Goal: Task Accomplishment & Management: Manage account settings

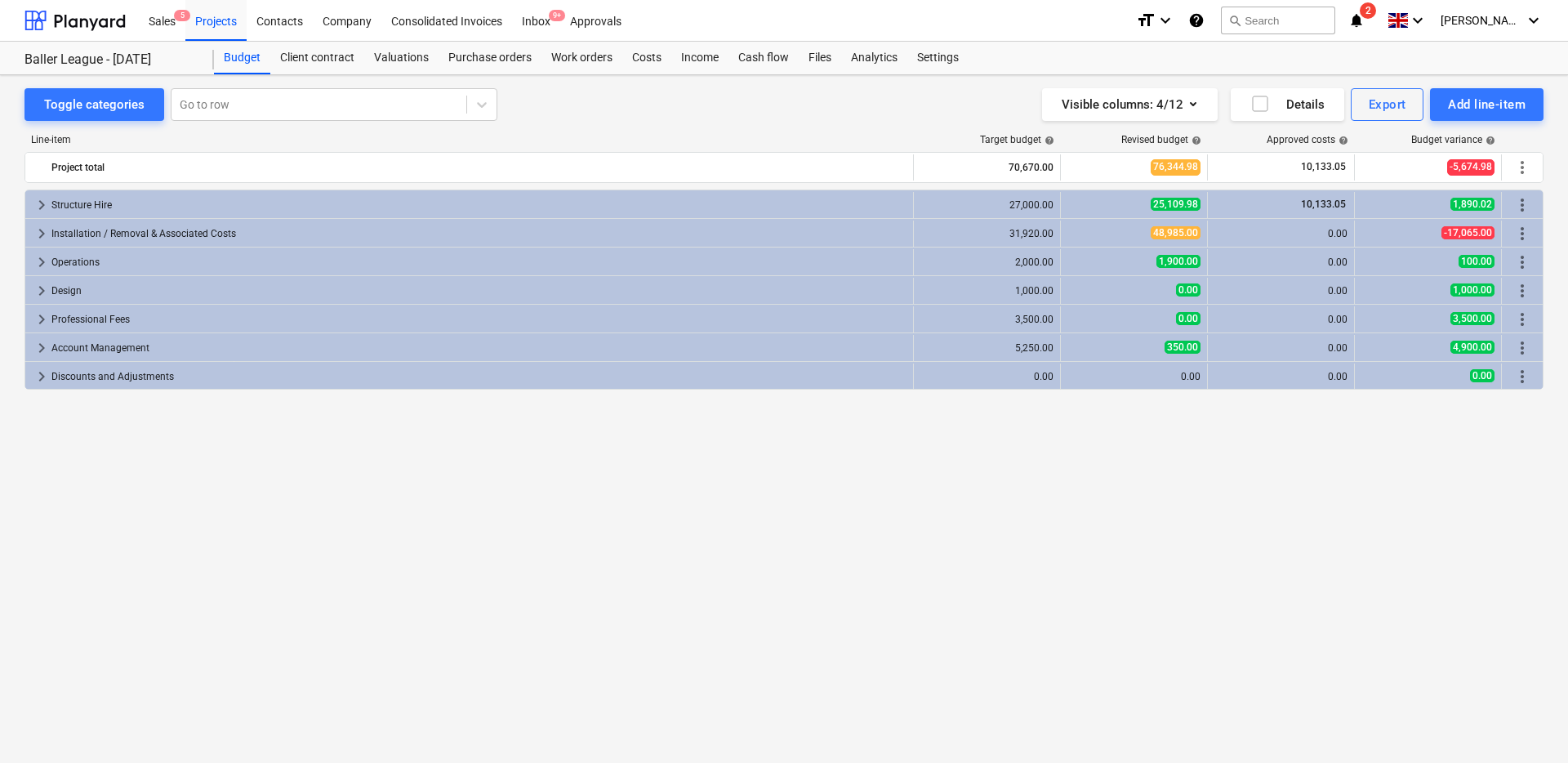
click at [270, 458] on div "keyboard_arrow_right Structure Hire 27,000.00 25,109.98 10,133.05 1,890.02 more…" at bounding box center [784, 443] width 1519 height 506
click at [271, 413] on div "keyboard_arrow_right Structure Hire 27,000.00 25,109.98 10,133.05 1,890.02 more…" at bounding box center [784, 443] width 1519 height 506
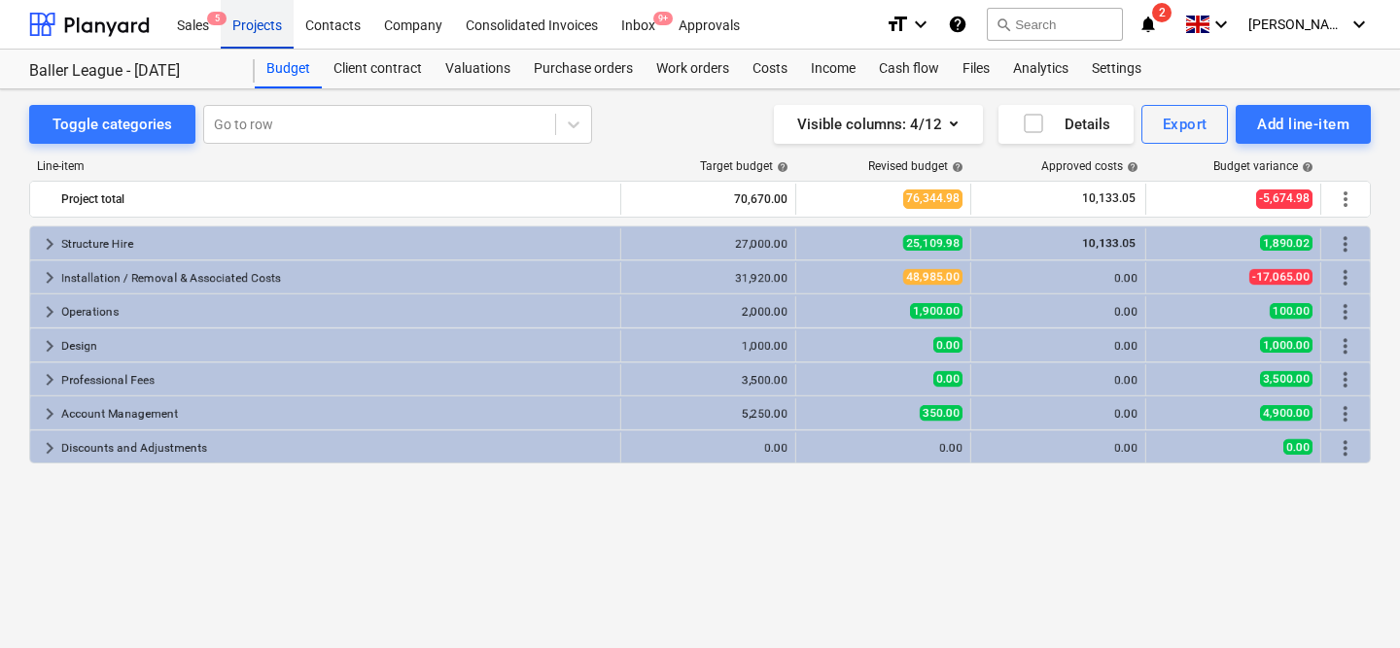
click at [264, 32] on div "Projects" at bounding box center [257, 24] width 73 height 50
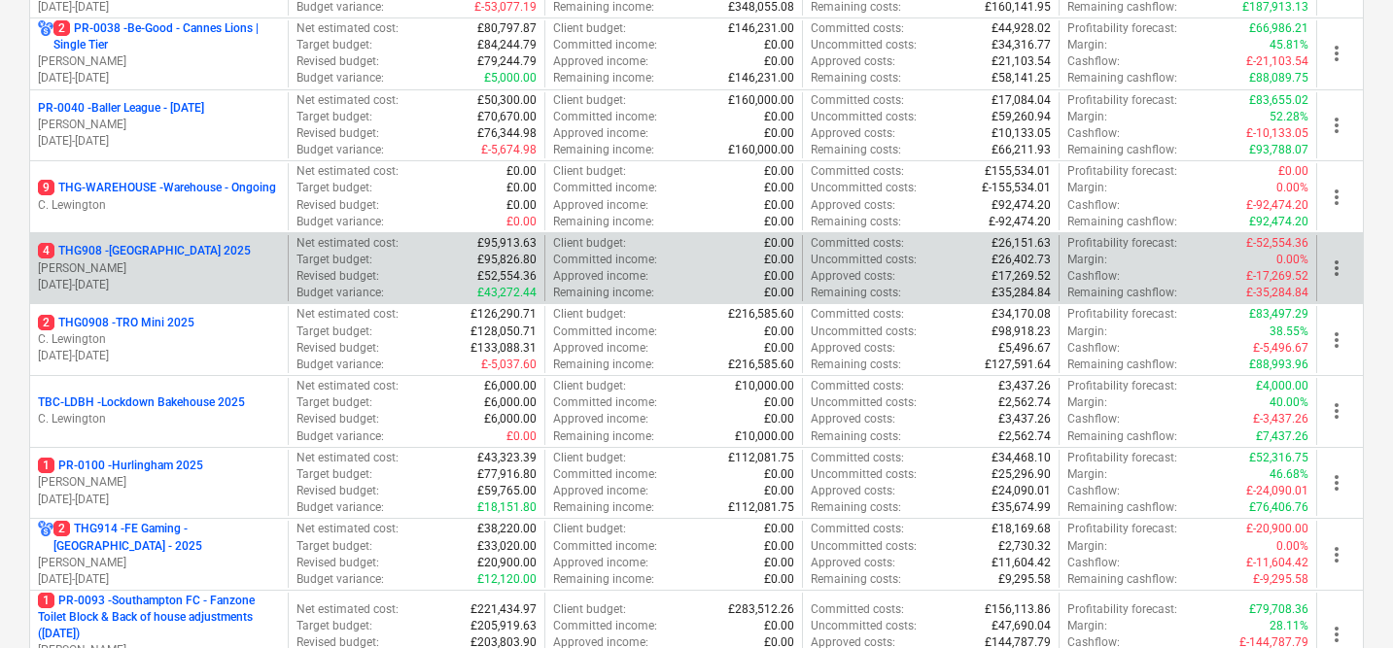
scroll to position [564, 0]
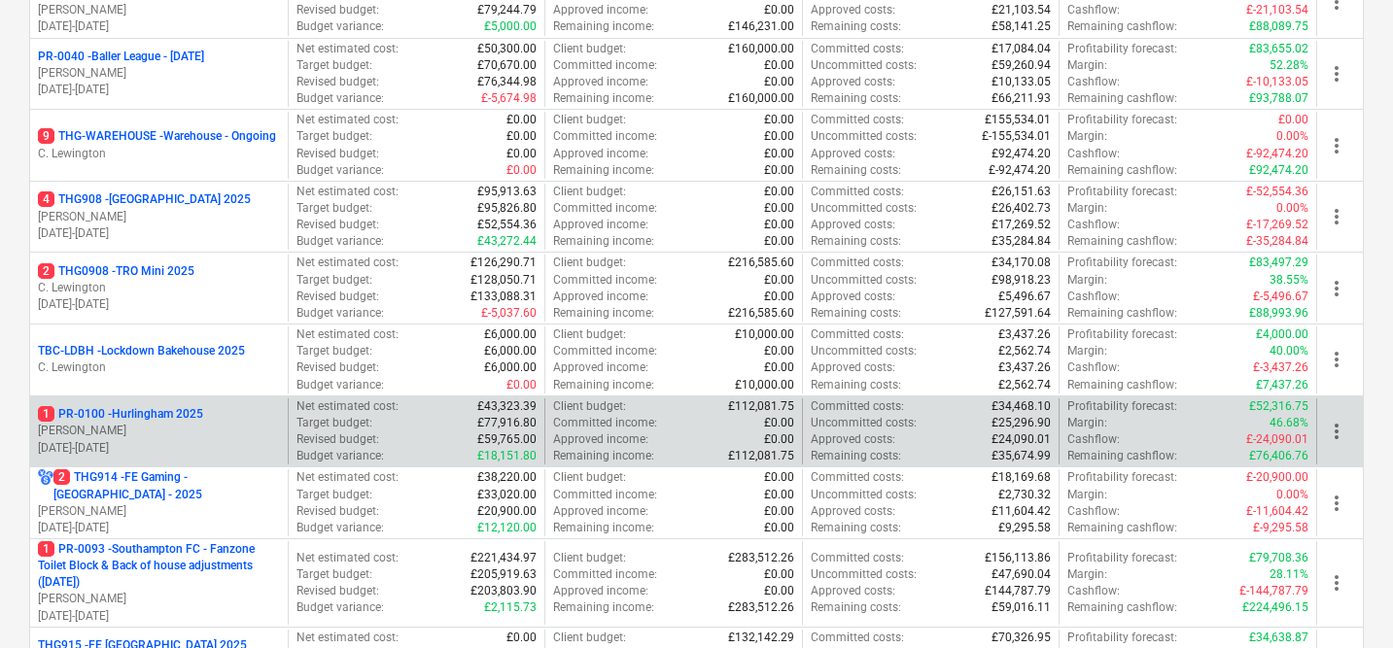
click at [180, 414] on p "1 PR-0100 - Hurlingham 2025" at bounding box center [120, 414] width 165 height 17
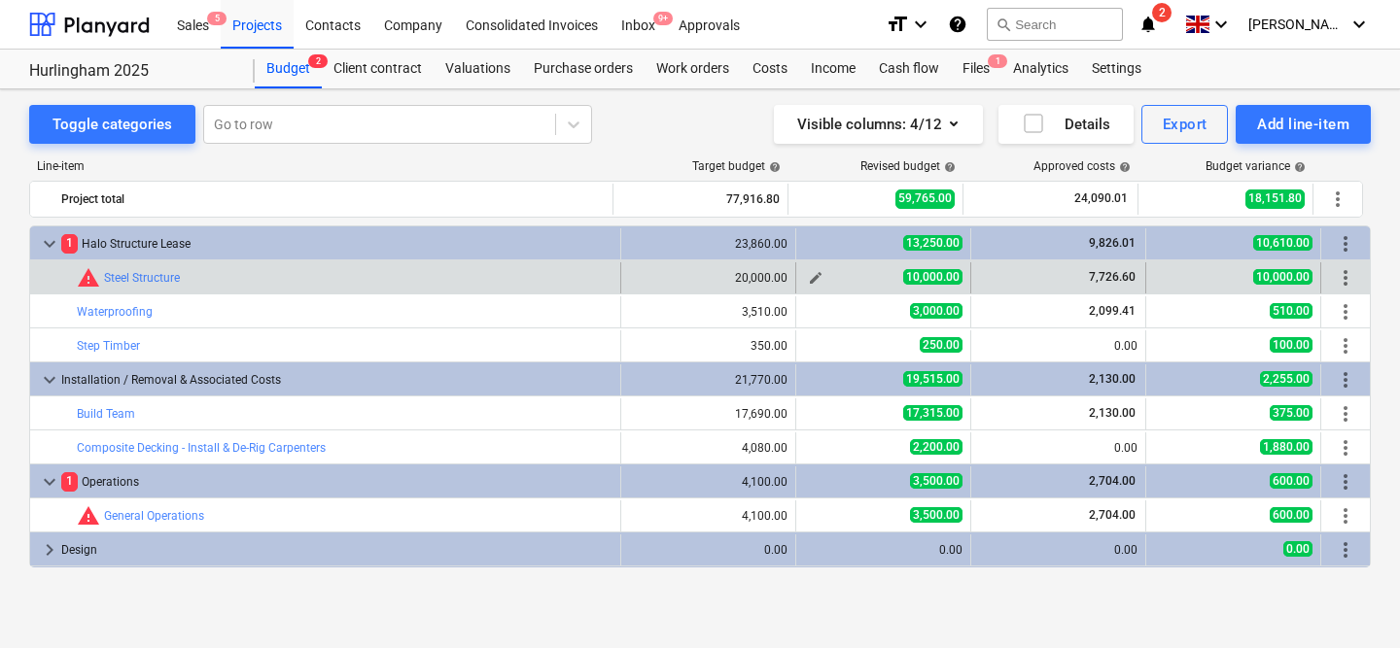
click at [808, 280] on span "edit" at bounding box center [816, 278] width 16 height 16
type textarea "x"
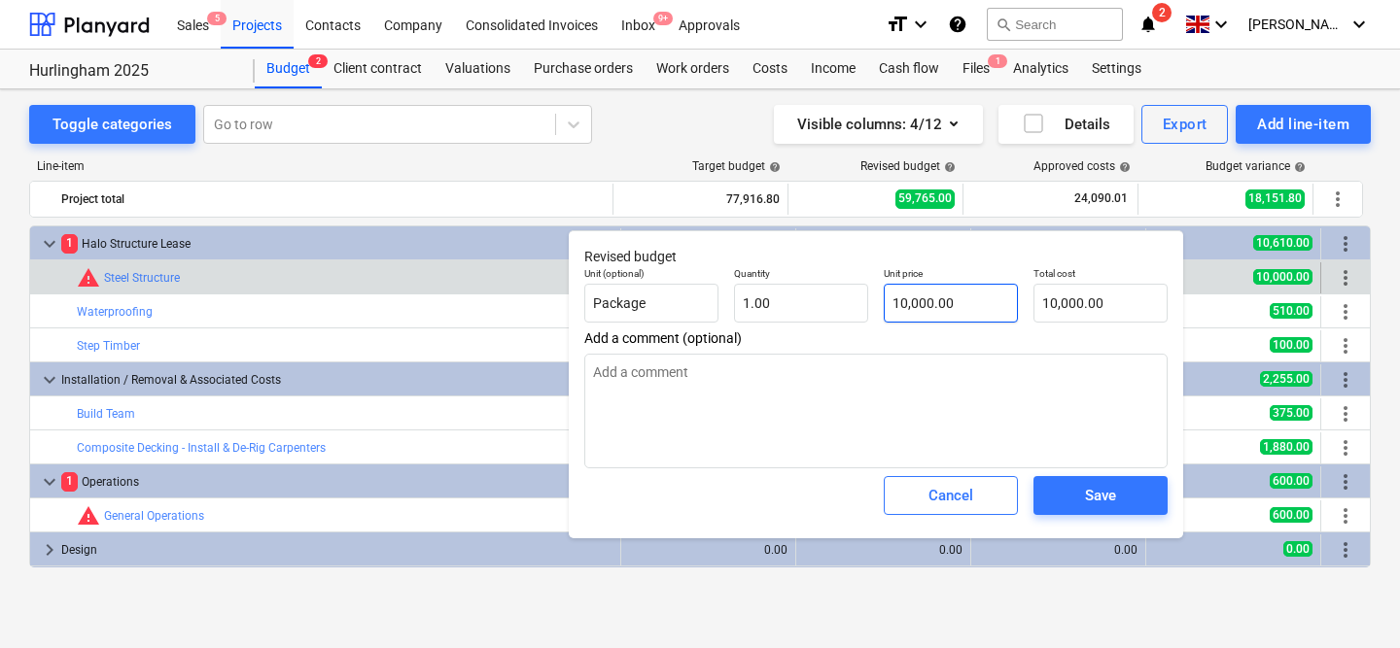
type input "10000"
click at [907, 305] on input "10000" at bounding box center [951, 303] width 134 height 39
paste input "2962.25"
type textarea "x"
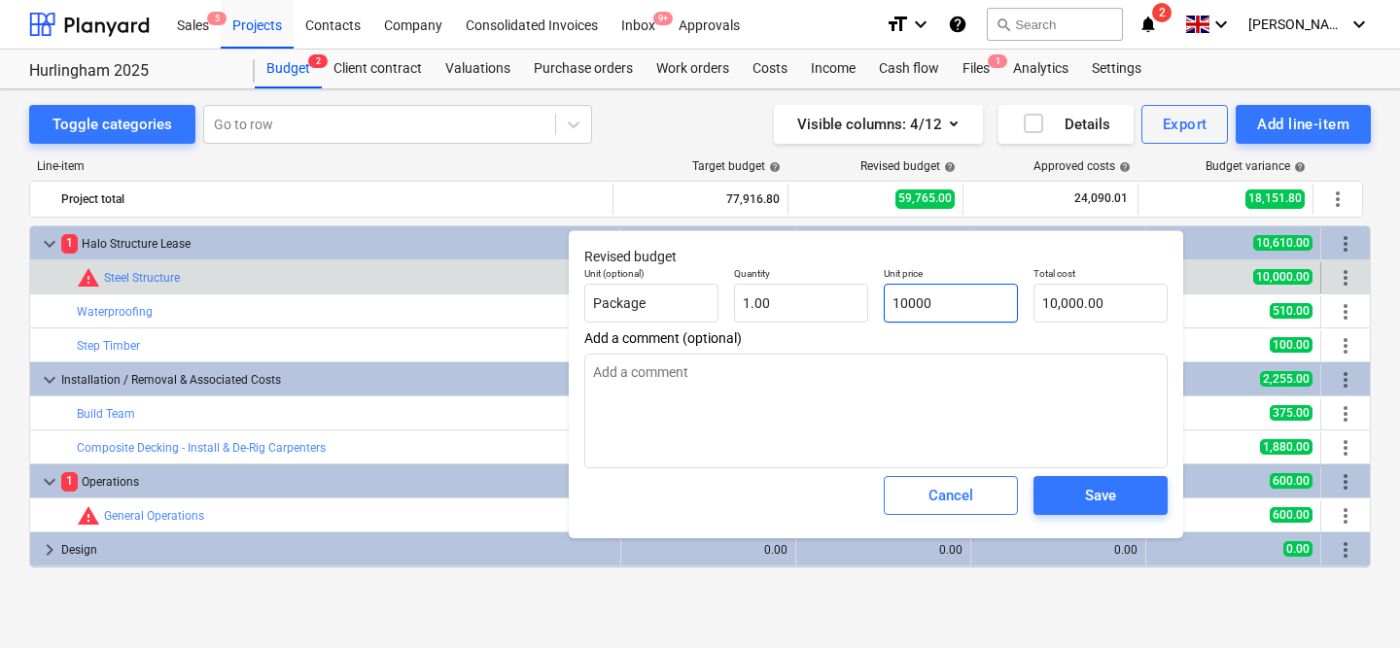
type input "2962.25"
type input "2,962.25"
type input "2962.25"
type textarea "x"
type input "2,962.25"
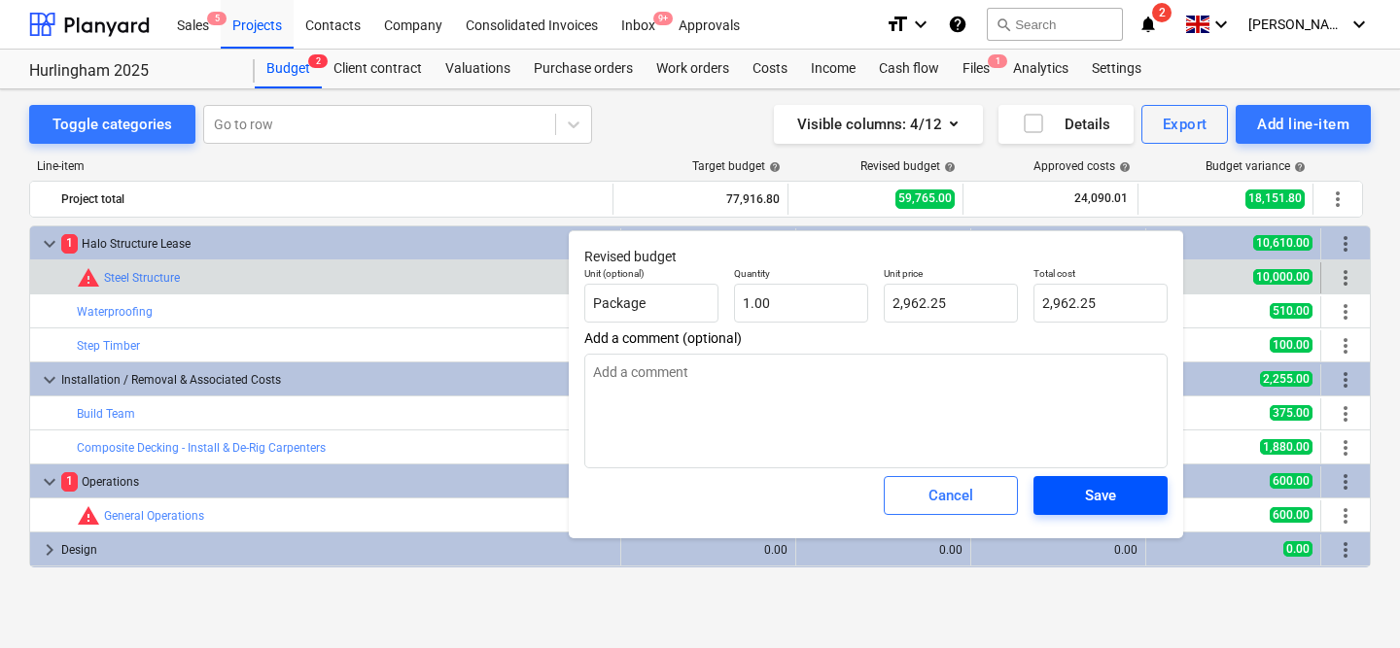
click at [1085, 498] on div "Save" at bounding box center [1100, 495] width 31 height 25
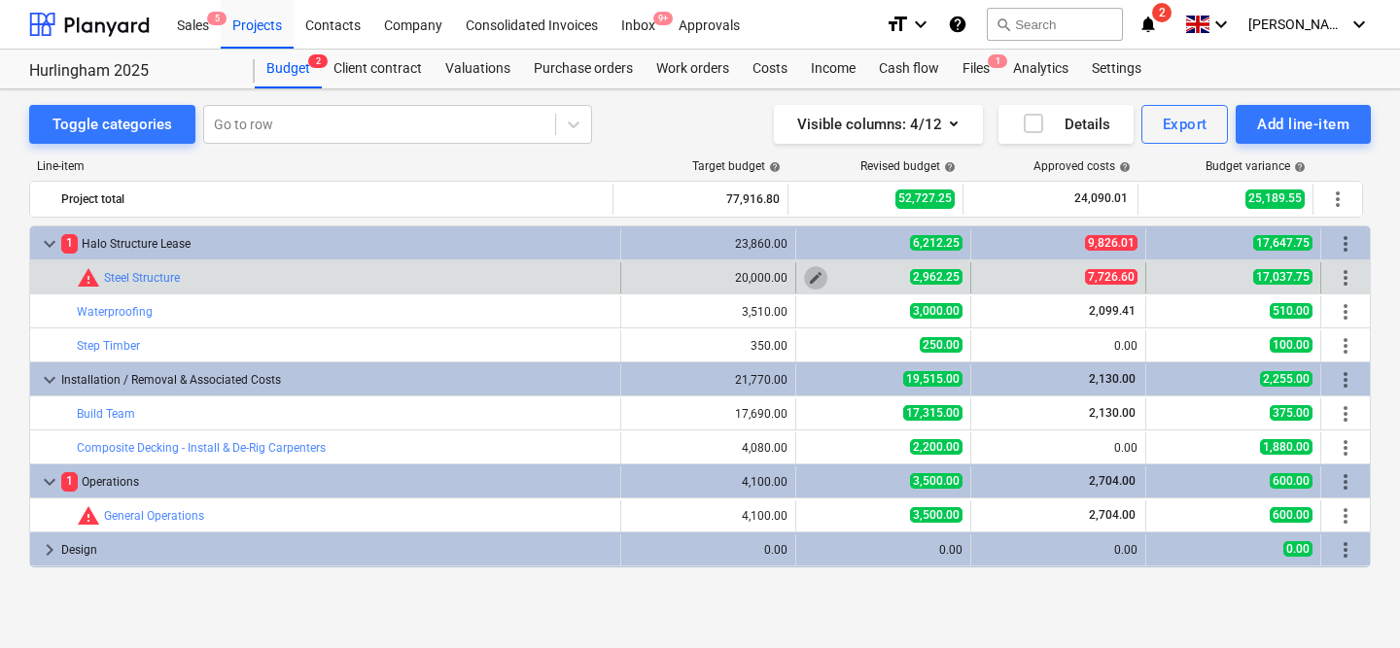
click at [808, 280] on span "edit" at bounding box center [816, 278] width 16 height 16
type textarea "x"
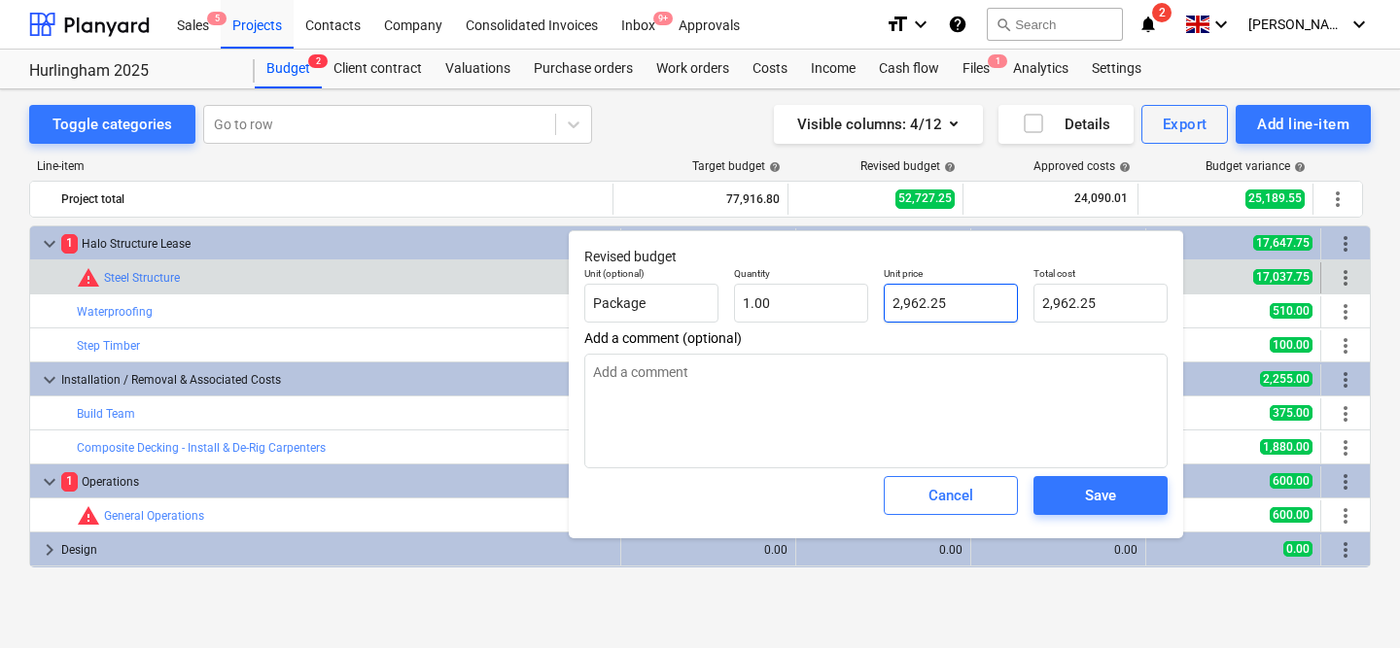
type input "2962.25"
click at [930, 314] on input "2962.25" at bounding box center [951, 303] width 134 height 39
type textarea "x"
type input "2"
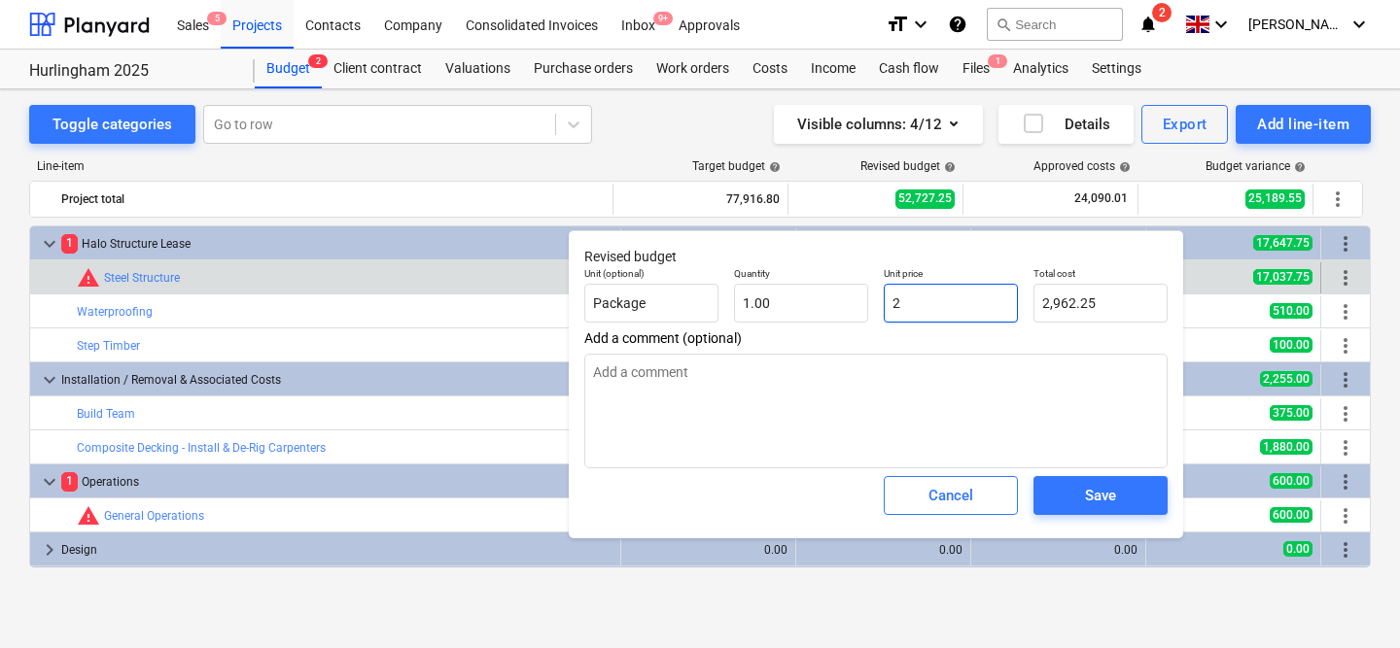
type input "2.00"
type textarea "x"
type input "29"
type input "29.00"
type textarea "x"
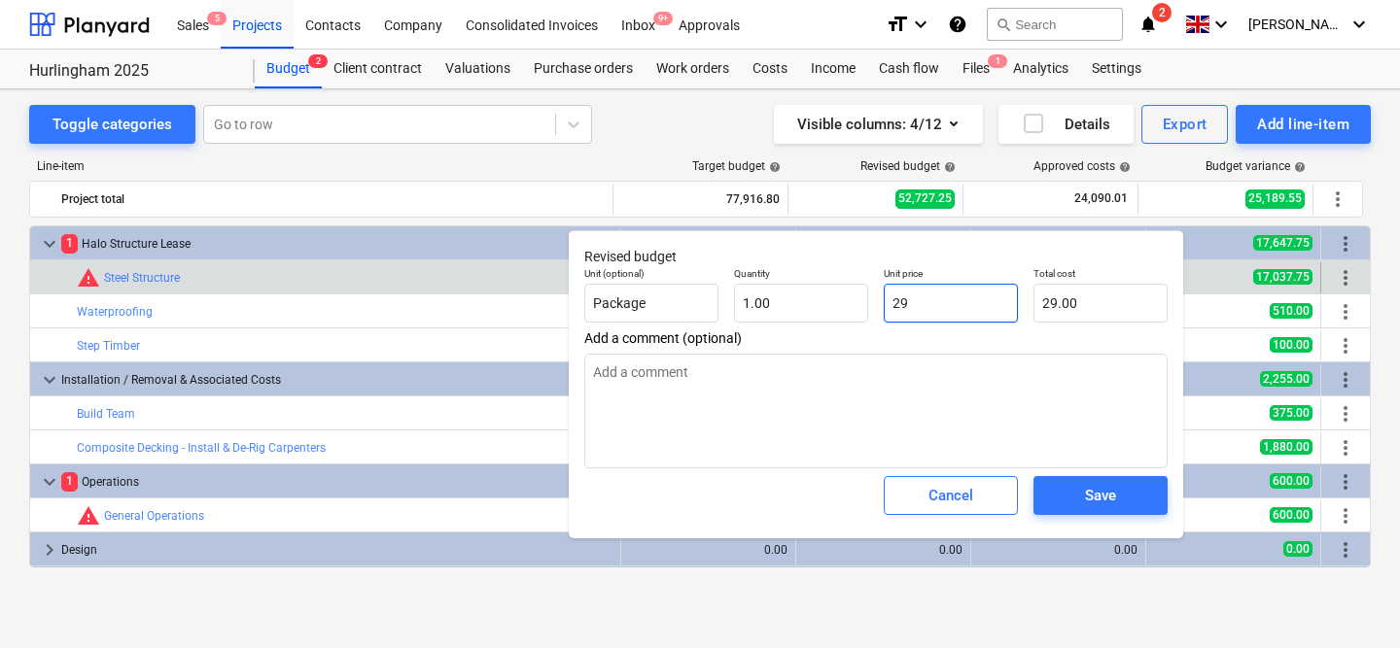
type input "296"
type input "296.00"
type textarea "x"
type input "2966"
type input "2,966.00"
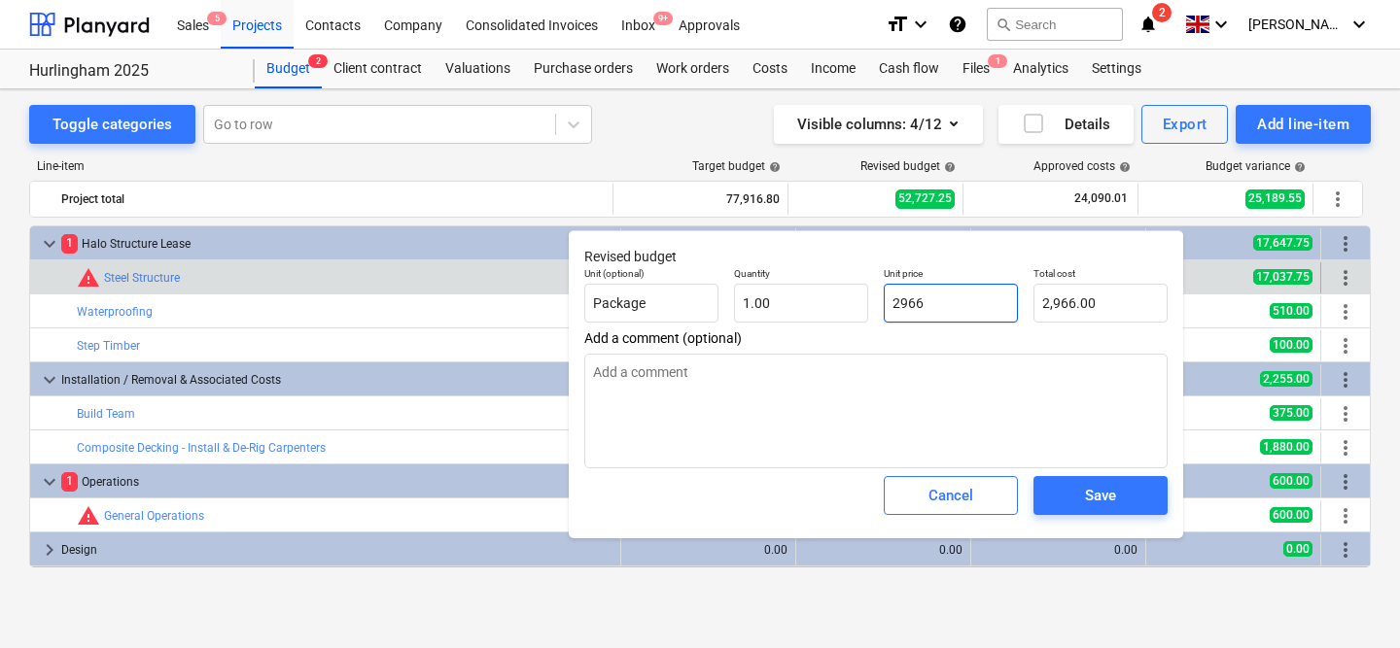
type textarea "x"
type input "2966."
type textarea "x"
type input "2966.9"
type input "2,966.90"
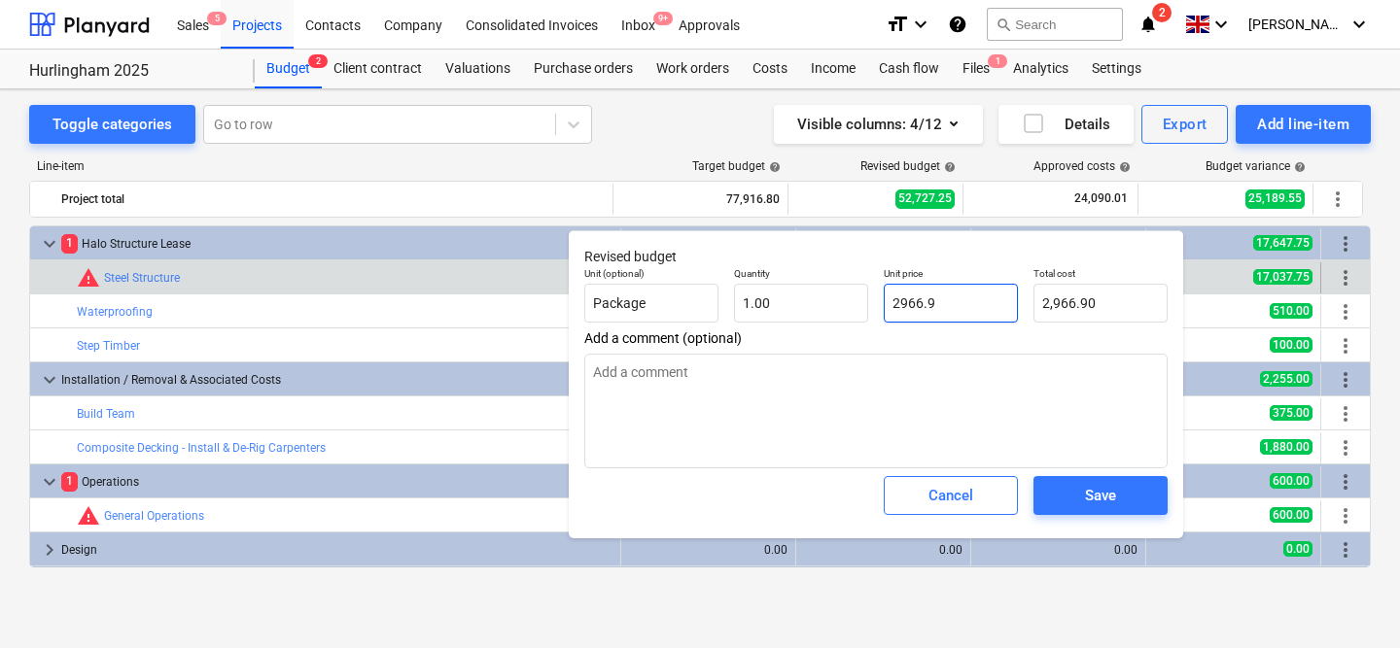
type textarea "x"
type input "2966.92"
type input "2,966.92"
type input "2966.92"
type textarea "x"
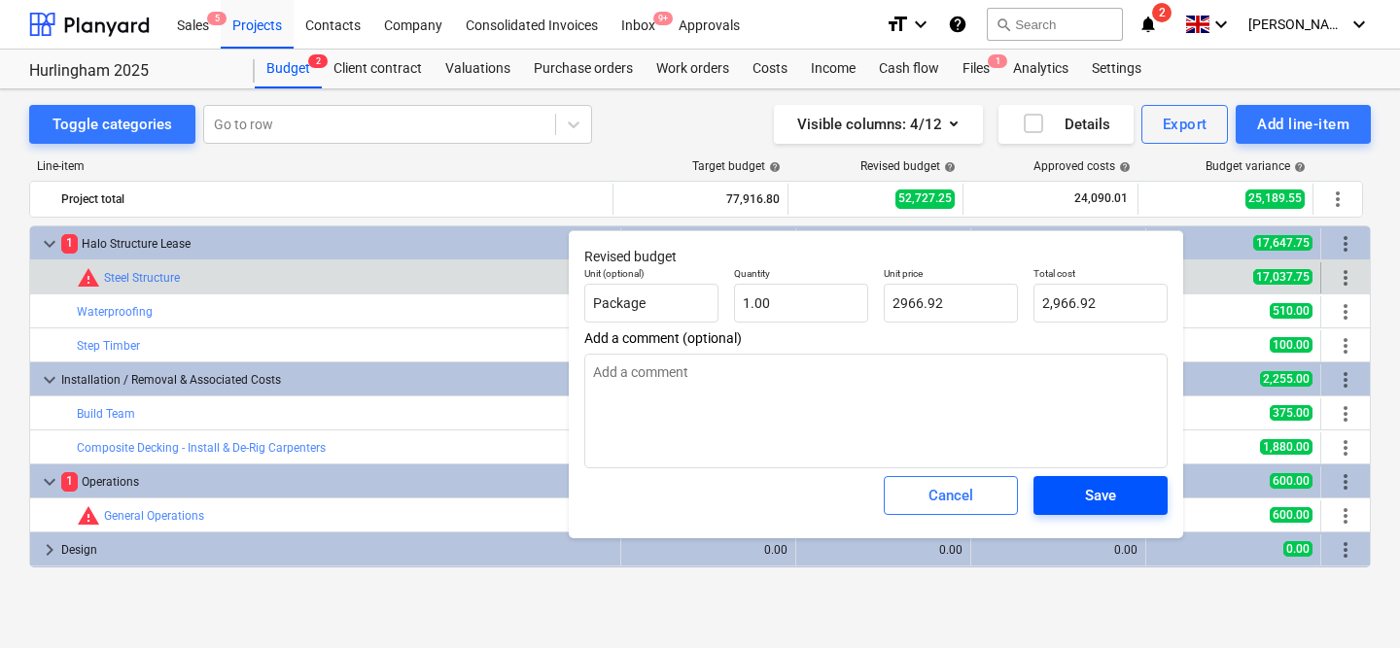
type input "2,966.92"
click at [1131, 495] on span "Save" at bounding box center [1100, 495] width 87 height 25
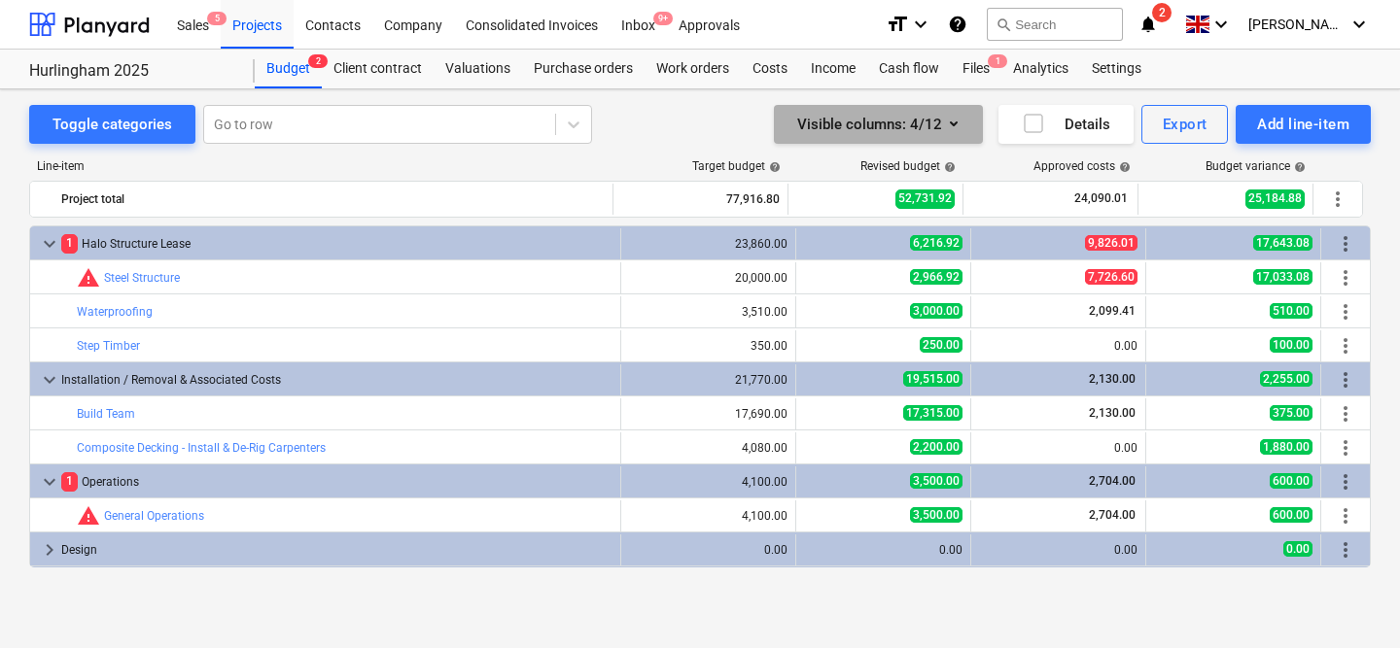
click at [935, 122] on div "Visible columns : 4/12" at bounding box center [878, 124] width 162 height 25
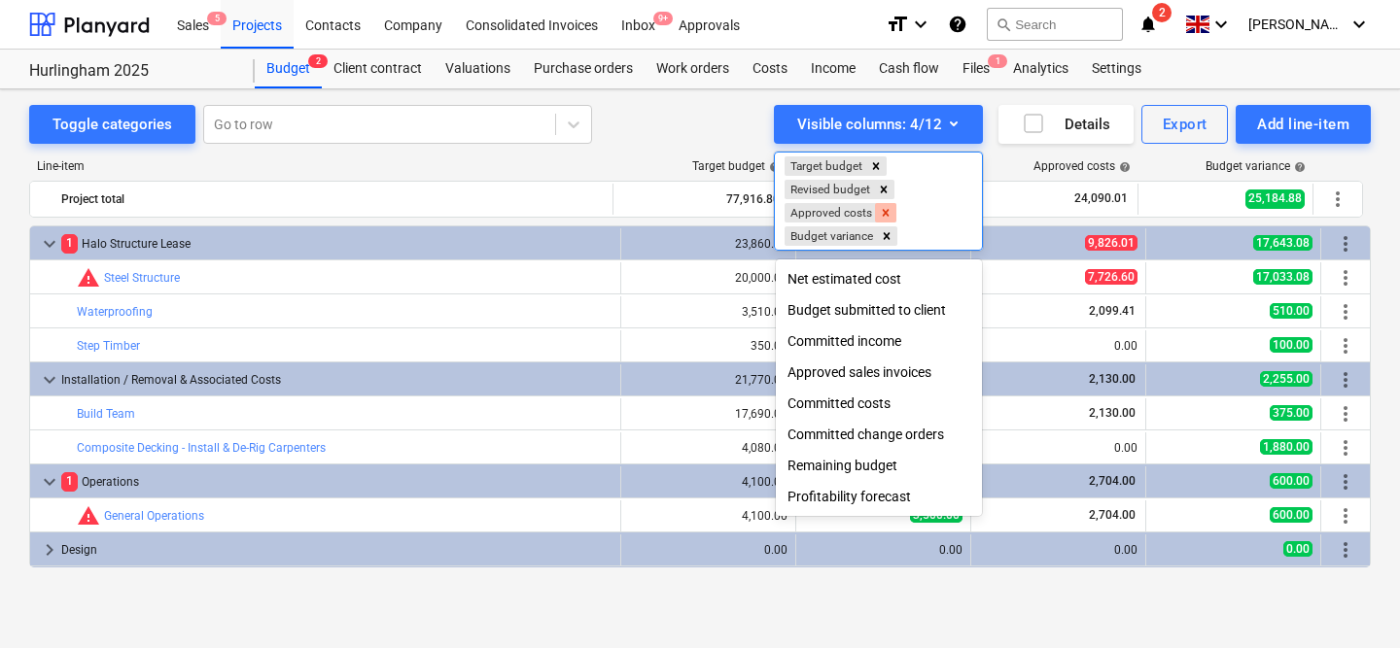
click at [885, 213] on icon "Remove Approved costs" at bounding box center [886, 212] width 7 height 7
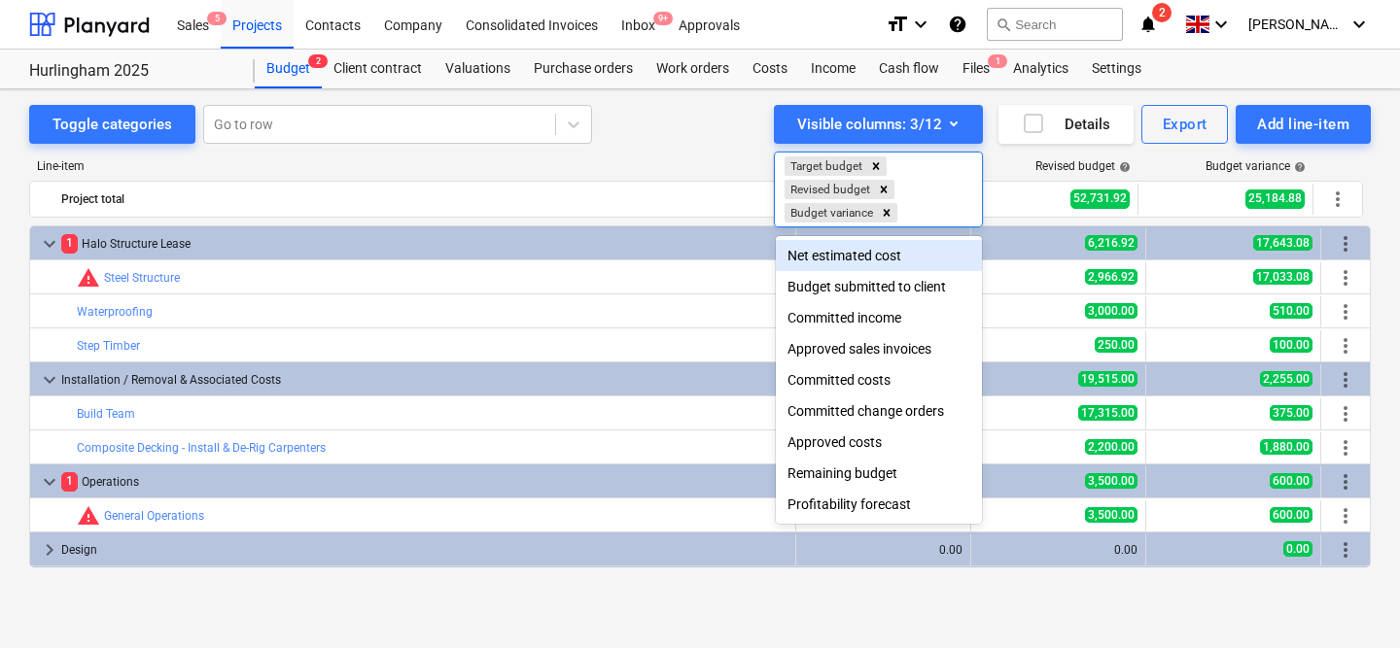
drag, startPoint x: 885, startPoint y: 214, endPoint x: 665, endPoint y: 142, distance: 231.1
click at [774, 142] on div "Visible columns : 3/12 option Approved costs, deselected. option Net estimated …" at bounding box center [878, 124] width 209 height 39
click at [669, 138] on div at bounding box center [700, 324] width 1400 height 648
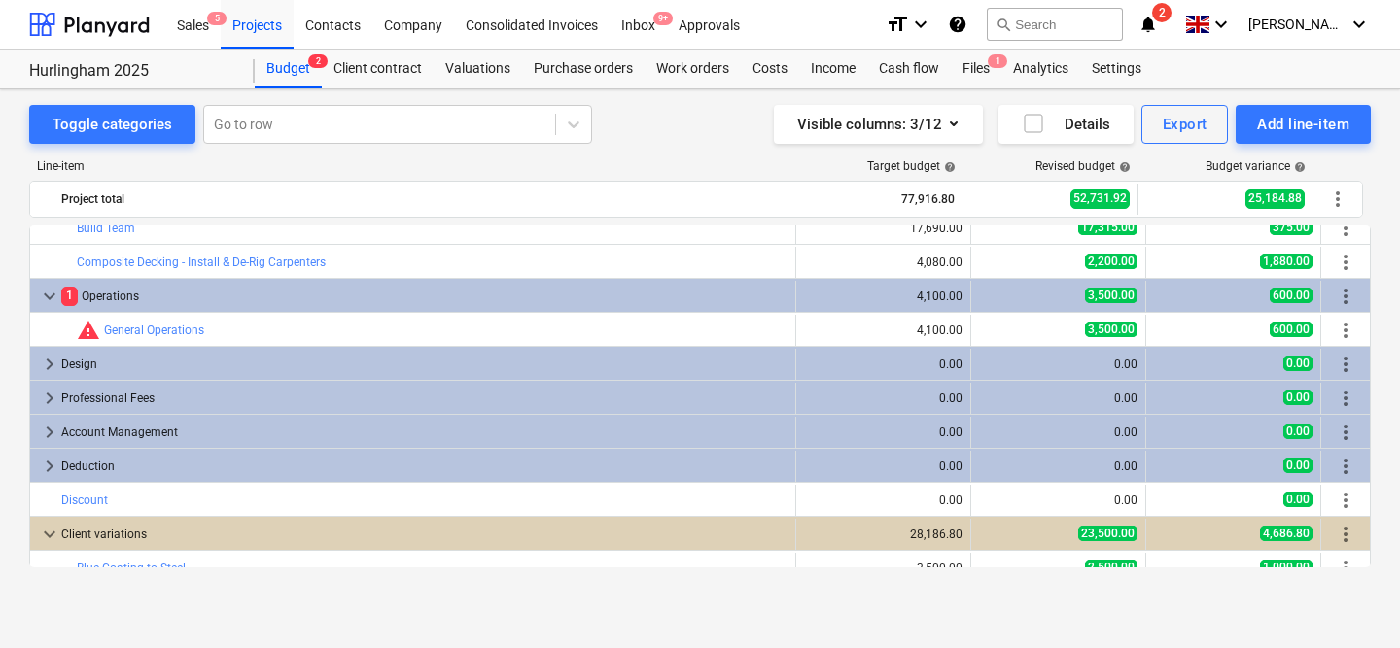
scroll to position [158, 0]
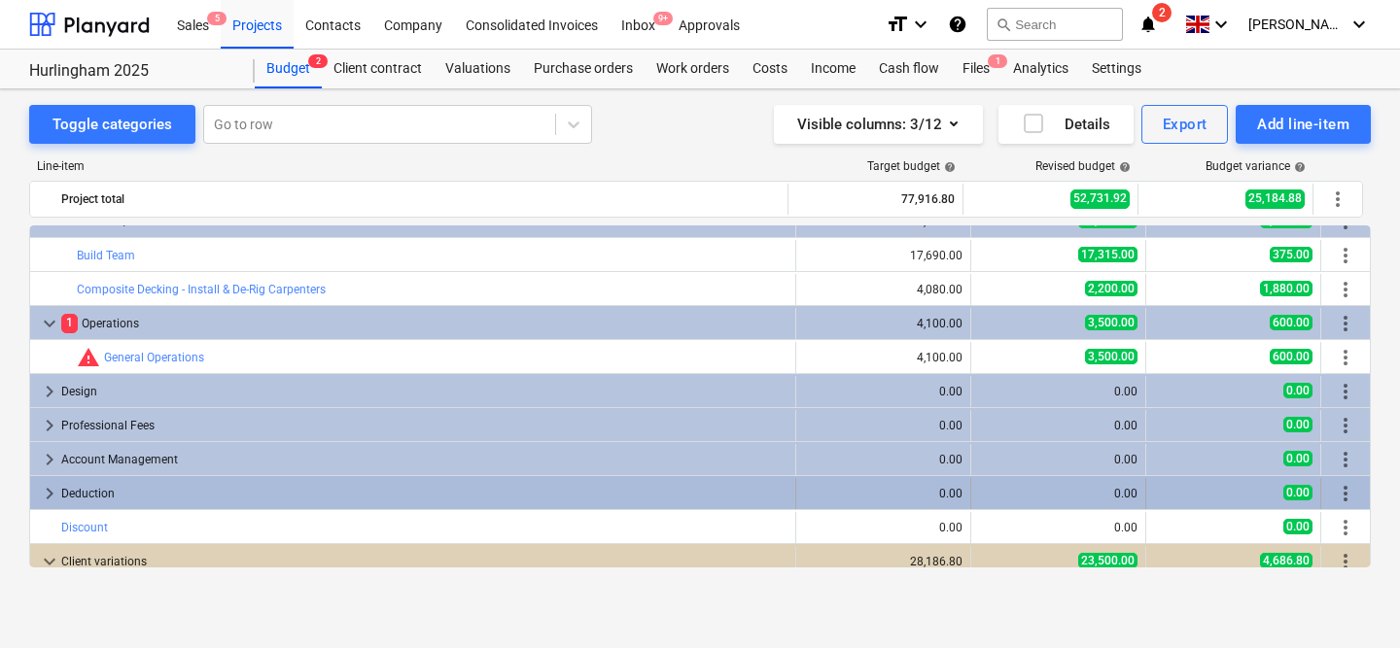
click at [52, 494] on span "keyboard_arrow_right" at bounding box center [49, 493] width 23 height 23
click at [50, 494] on span "keyboard_arrow_right" at bounding box center [49, 493] width 23 height 23
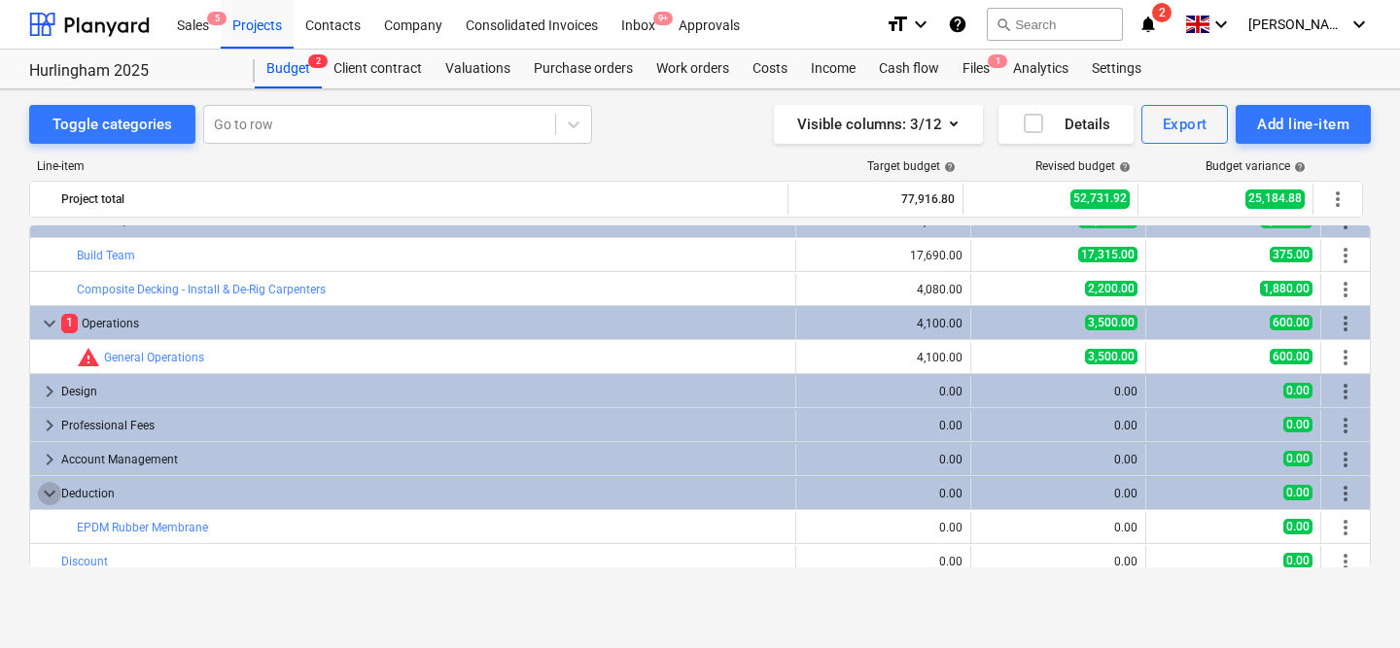
click at [50, 494] on span "keyboard_arrow_down" at bounding box center [49, 493] width 23 height 23
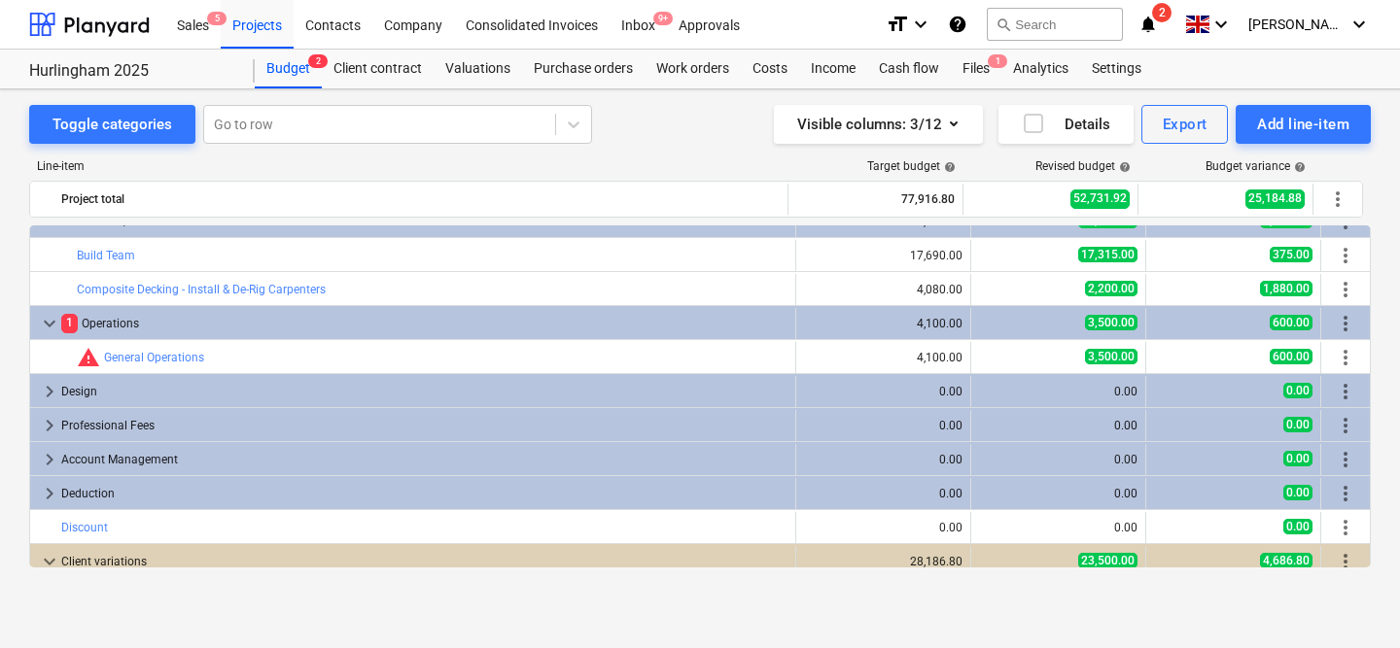
click at [50, 494] on span "keyboard_arrow_right" at bounding box center [49, 493] width 23 height 23
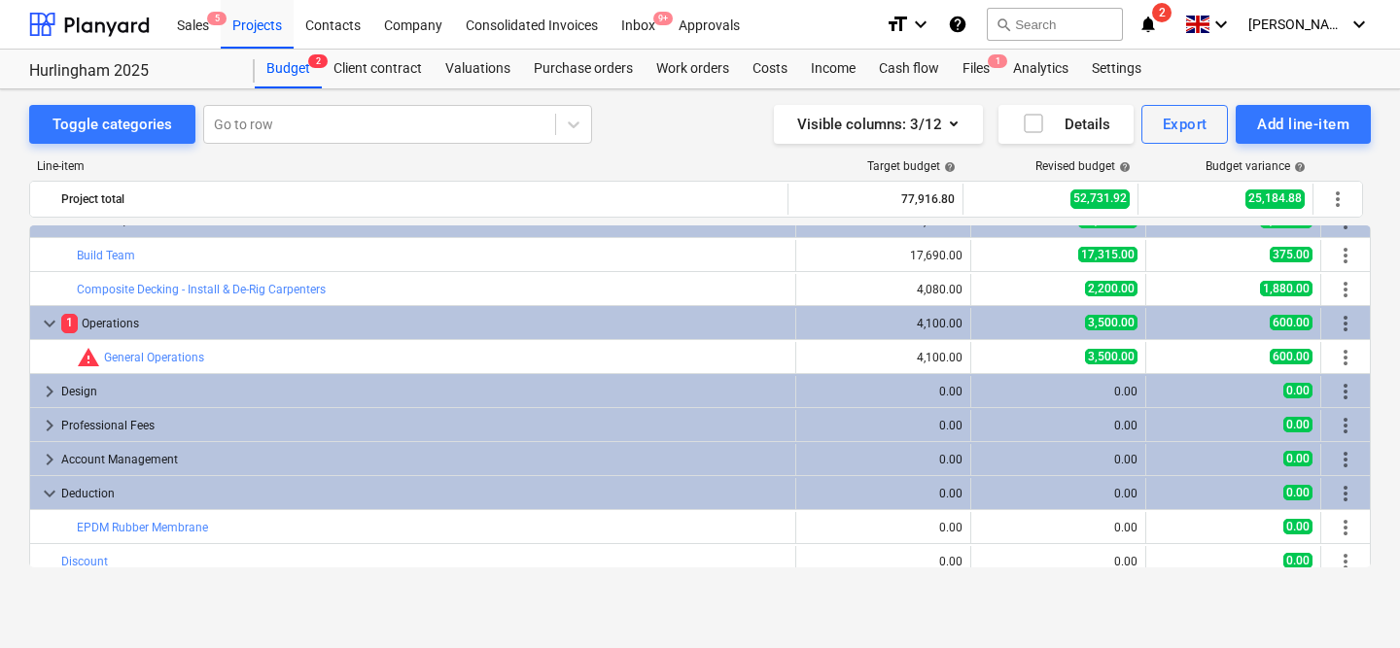
click at [50, 494] on span "keyboard_arrow_down" at bounding box center [49, 493] width 23 height 23
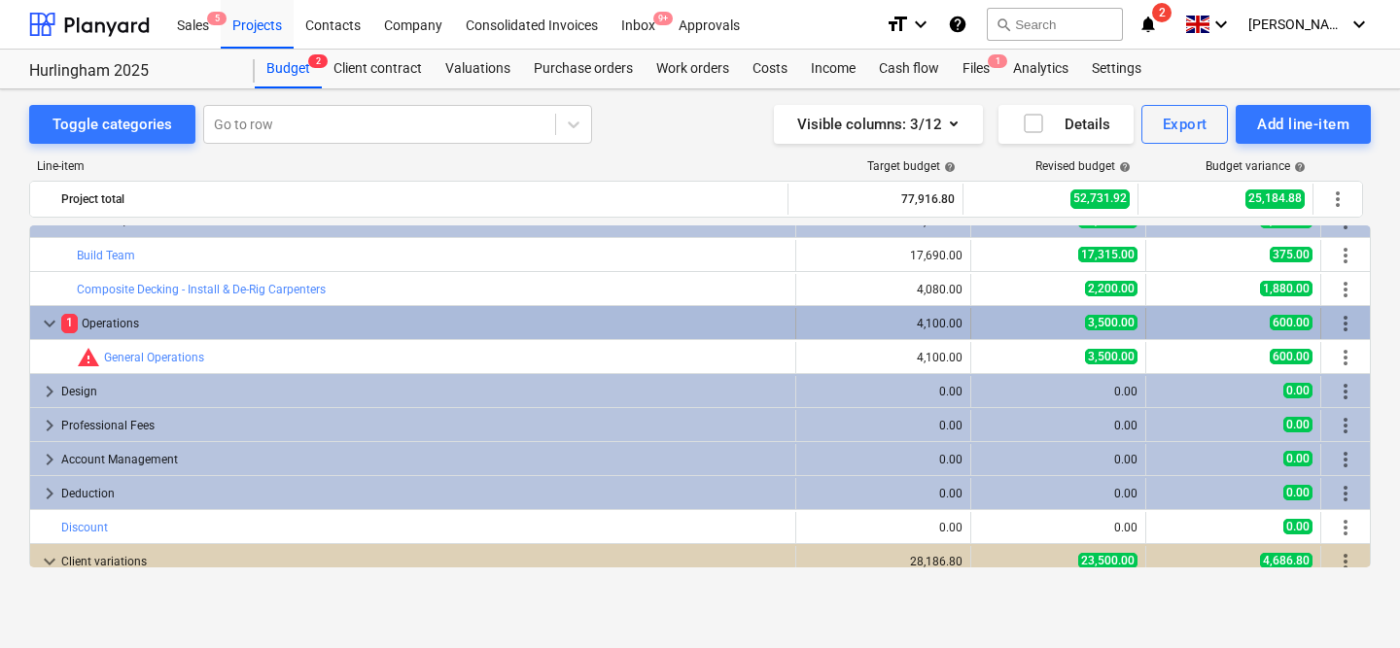
click at [979, 327] on div "3,500.00" at bounding box center [1058, 323] width 158 height 17
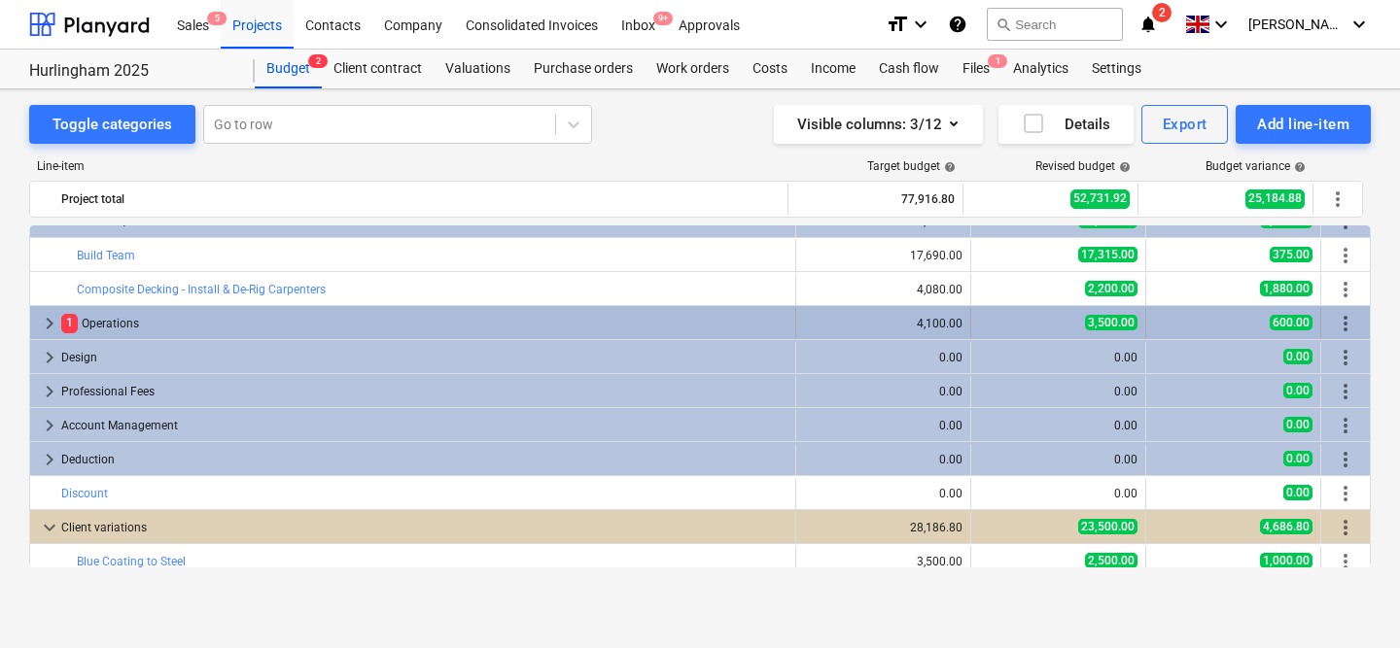
click at [982, 327] on div "3,500.00" at bounding box center [1058, 323] width 158 height 17
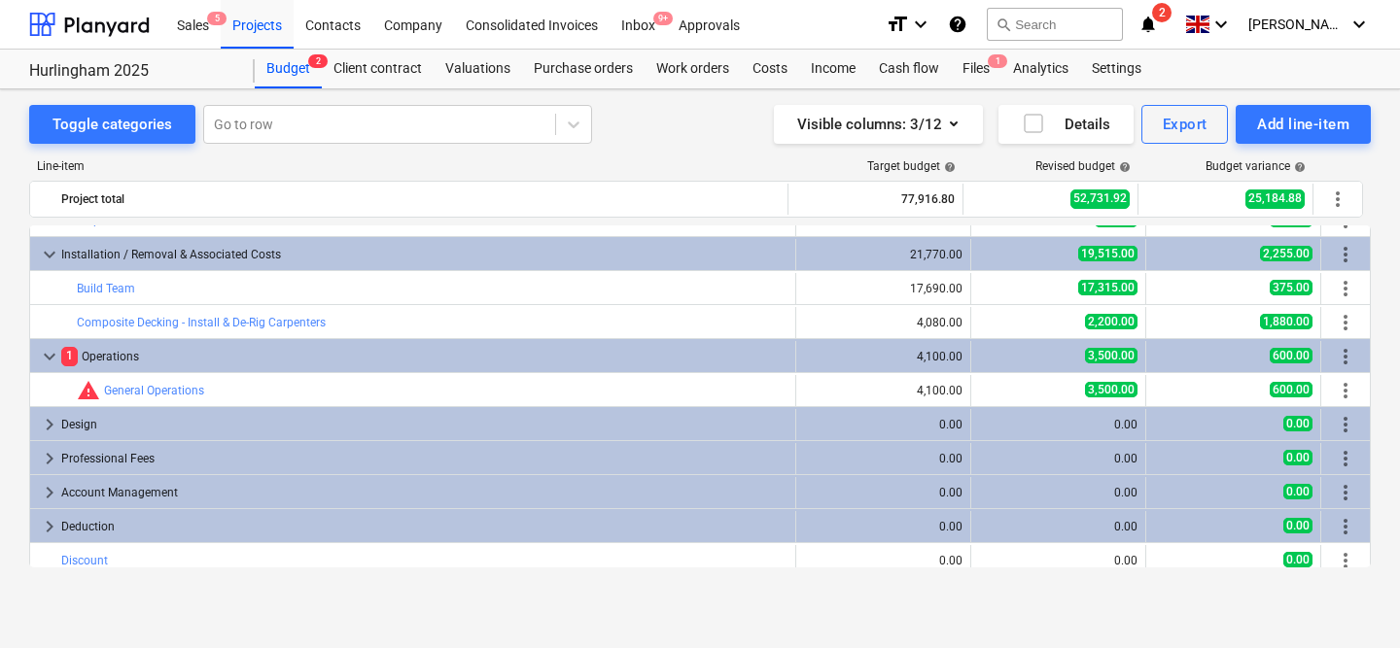
scroll to position [101, 0]
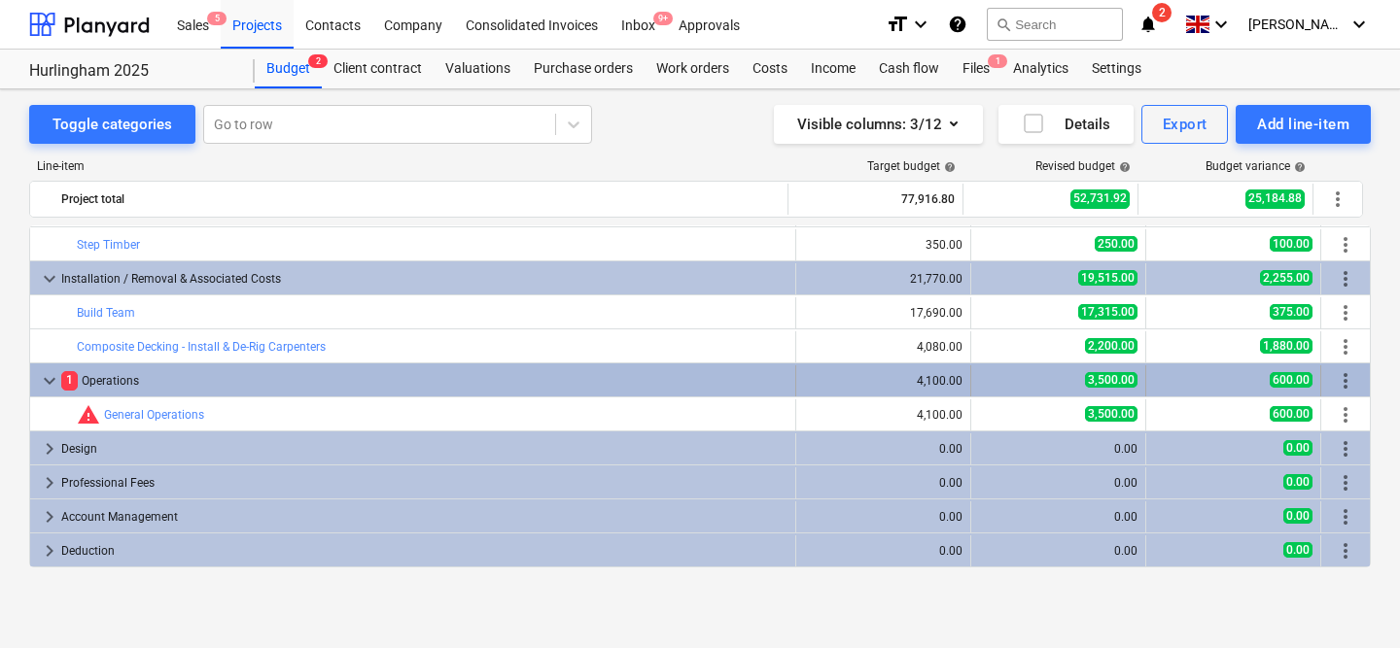
click at [1090, 385] on span "3,500.00" at bounding box center [1111, 380] width 52 height 16
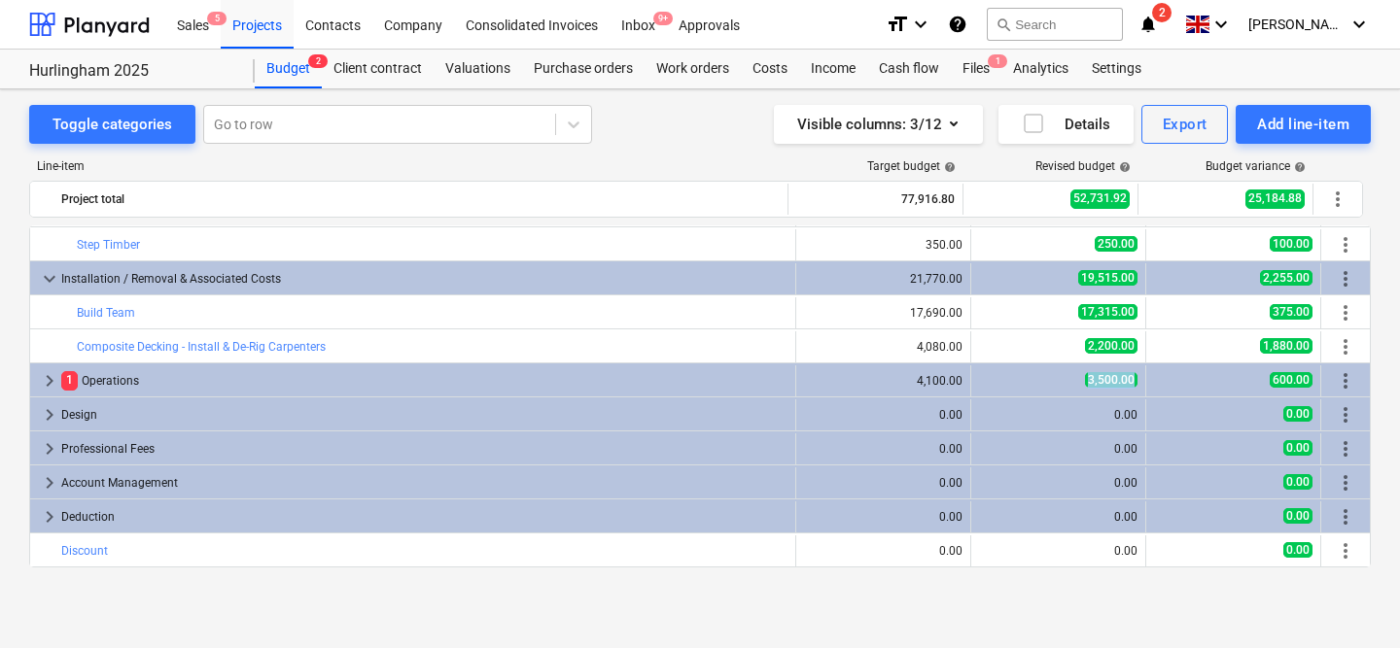
click at [1090, 385] on span "3,500.00" at bounding box center [1111, 380] width 52 height 16
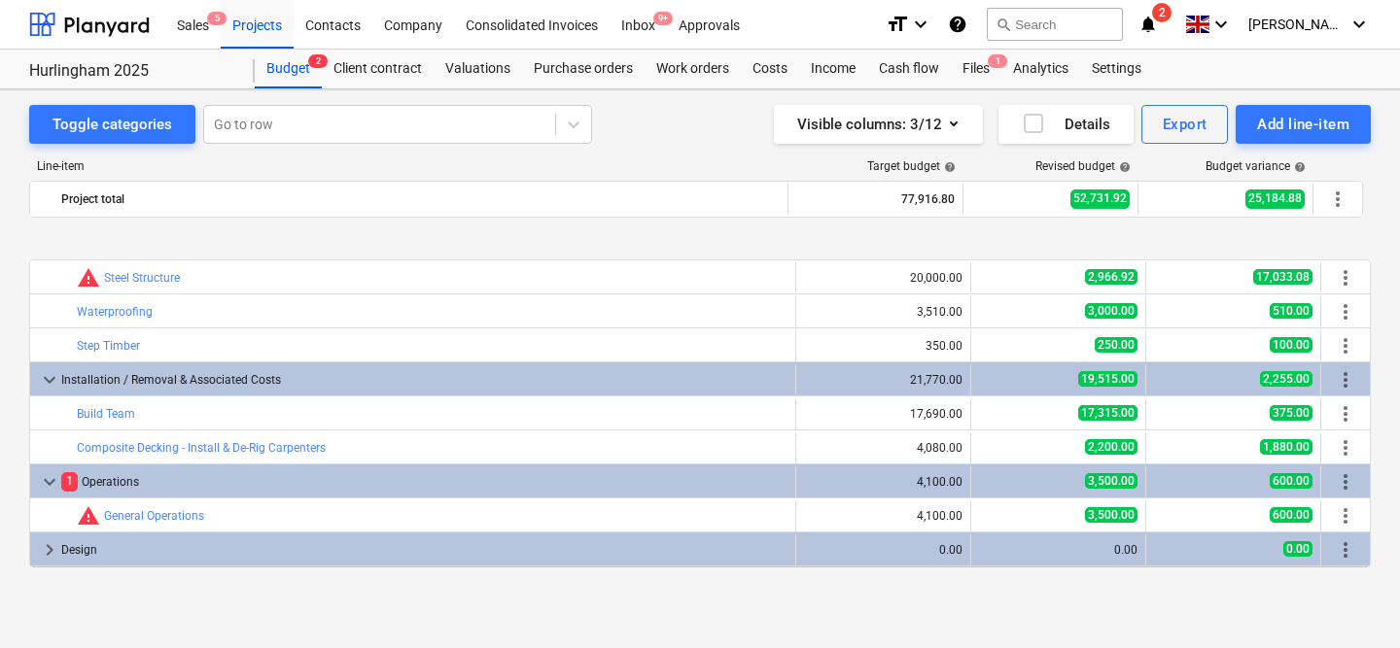
scroll to position [108, 0]
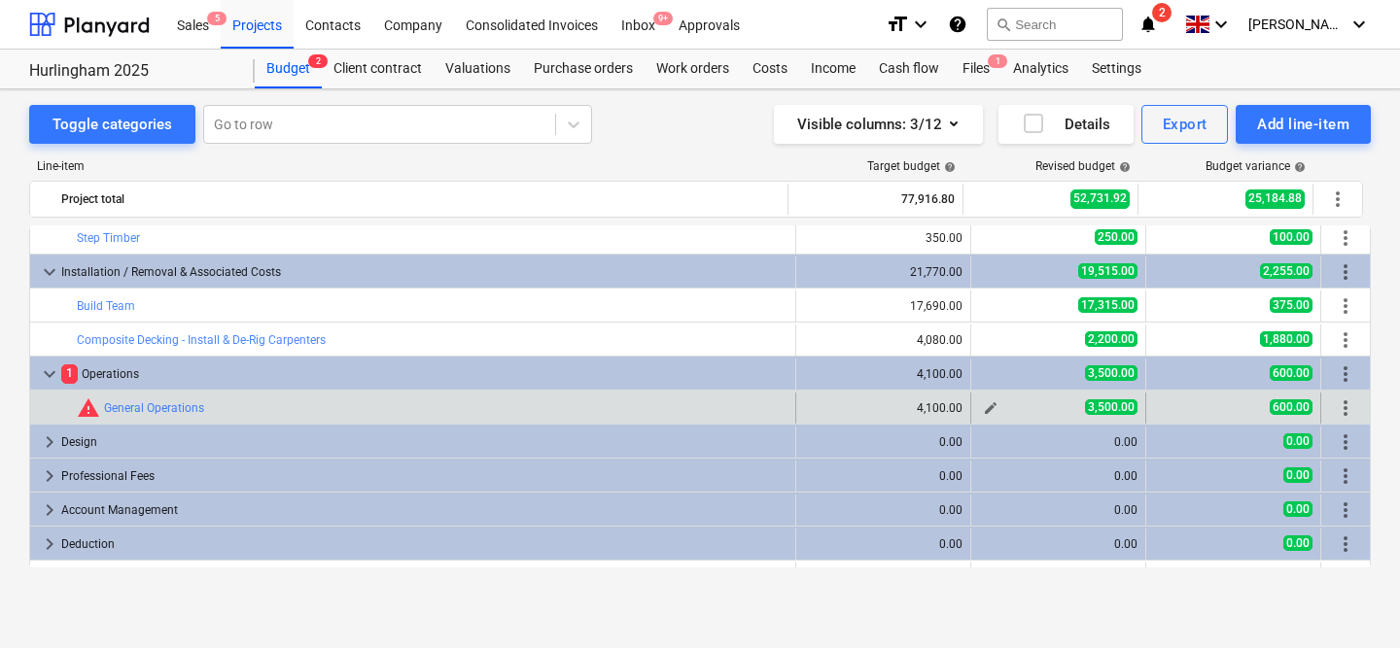
click at [979, 405] on button "edit" at bounding box center [990, 408] width 23 height 23
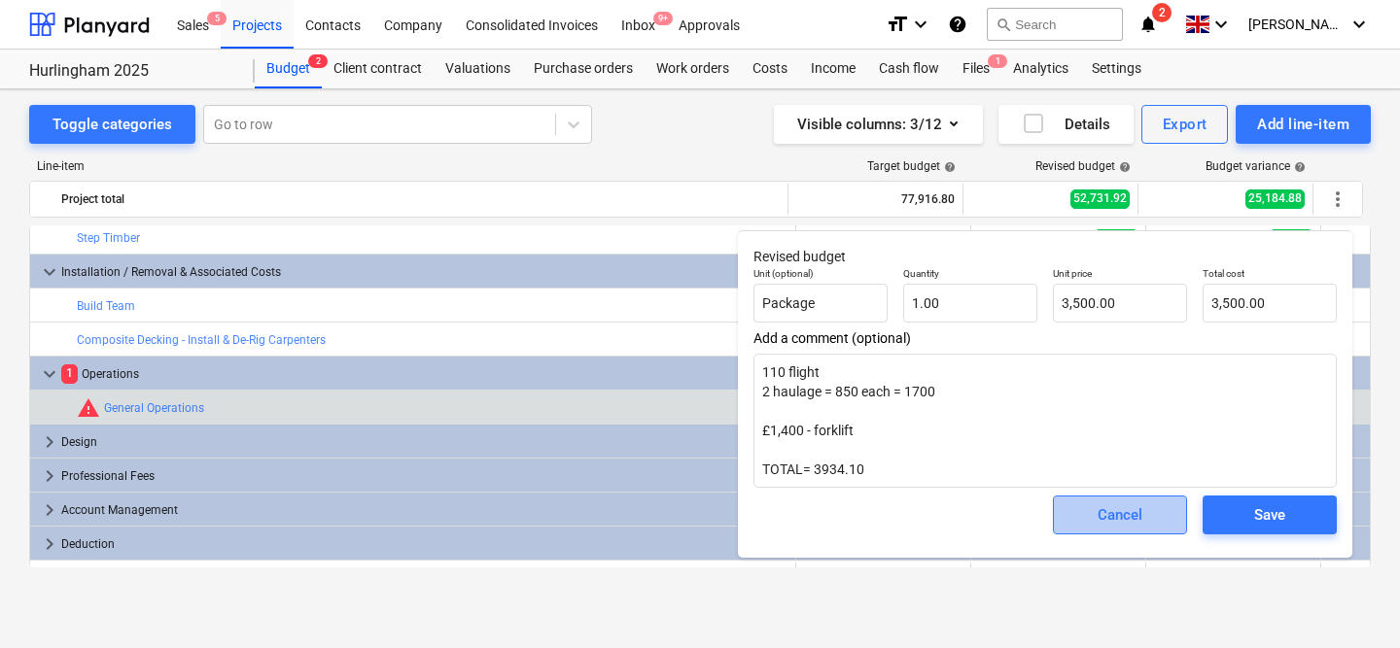
click at [1096, 515] on span "Cancel" at bounding box center [1120, 515] width 86 height 25
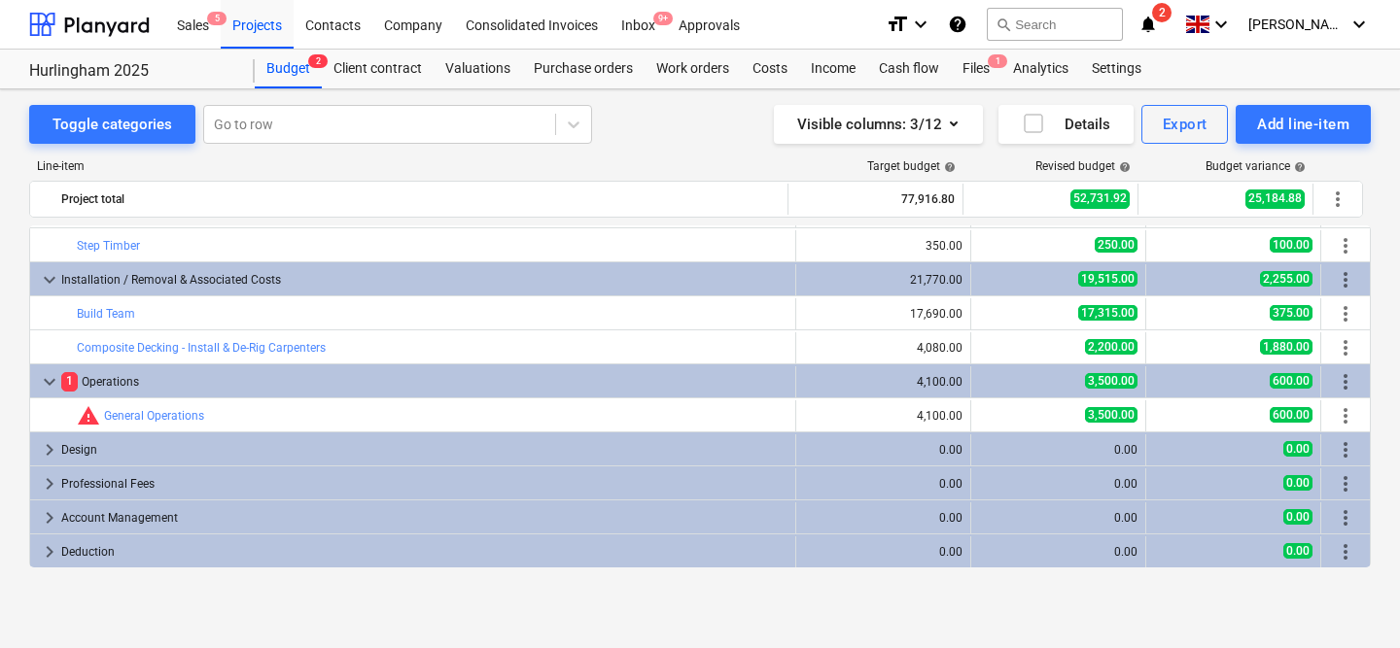
scroll to position [76, 0]
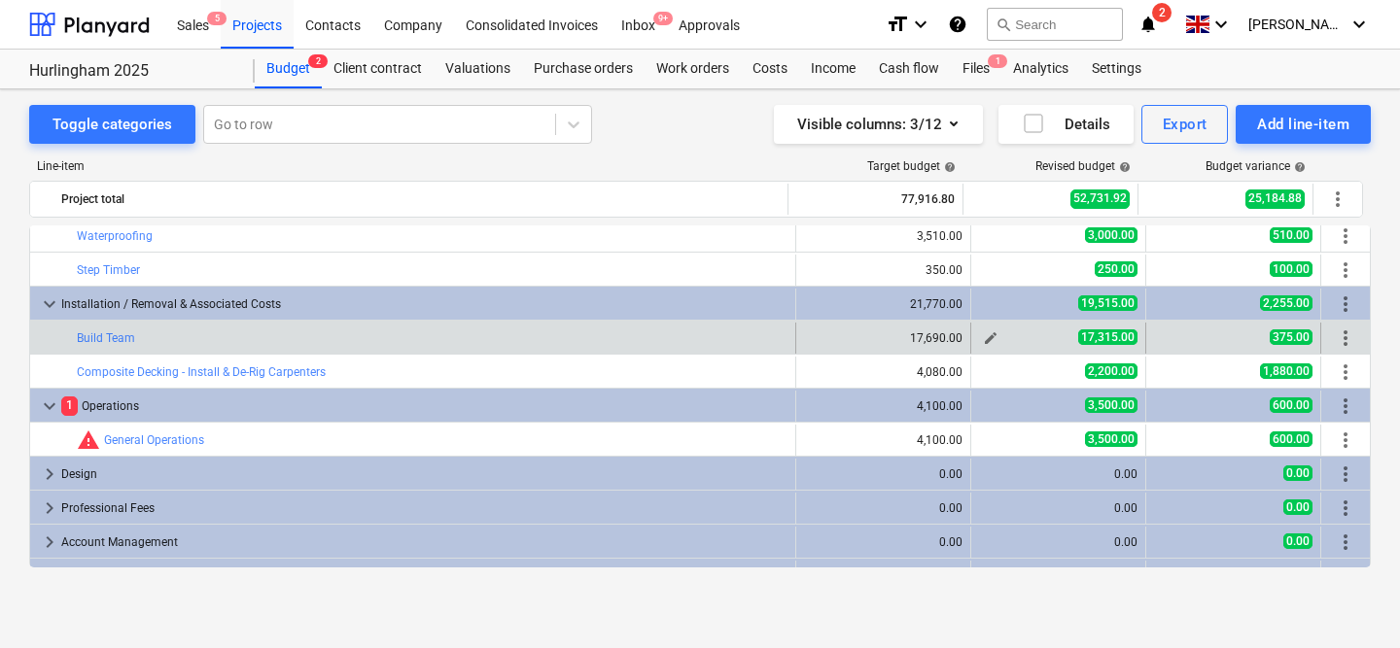
click at [990, 330] on span "edit" at bounding box center [991, 338] width 16 height 16
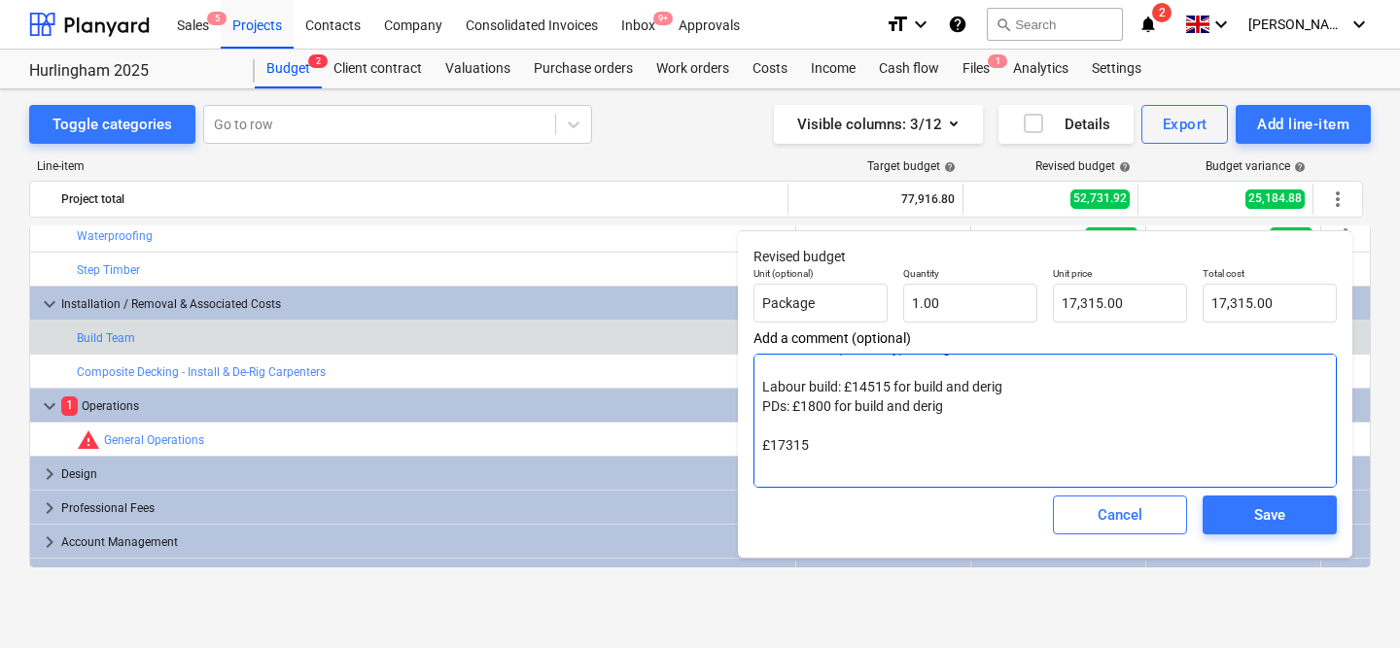
scroll to position [0, 0]
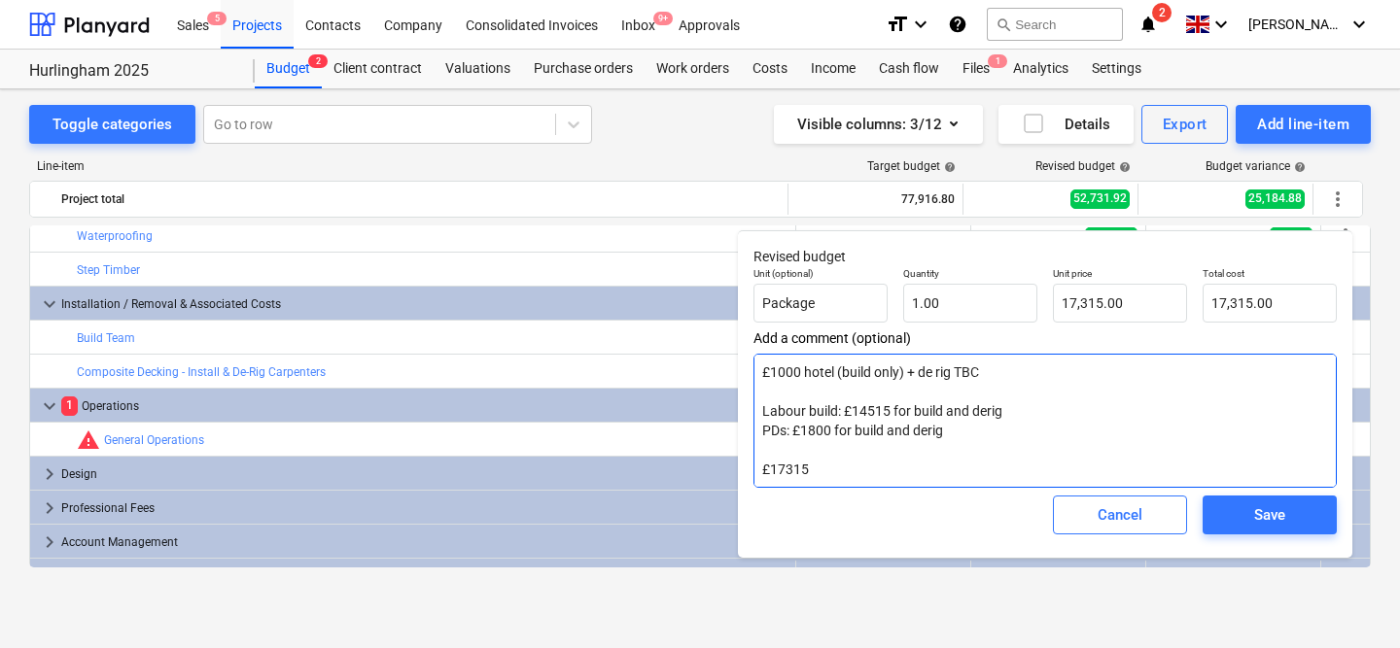
click at [890, 370] on textarea "£1000 hotel (build only) + de rig TBC Labour build: £14515 for build and derig …" at bounding box center [1044, 421] width 583 height 134
type textarea "x"
type textarea "H Labour build: £14515 for build and derig PDs: £1800 for build and derig £1731…"
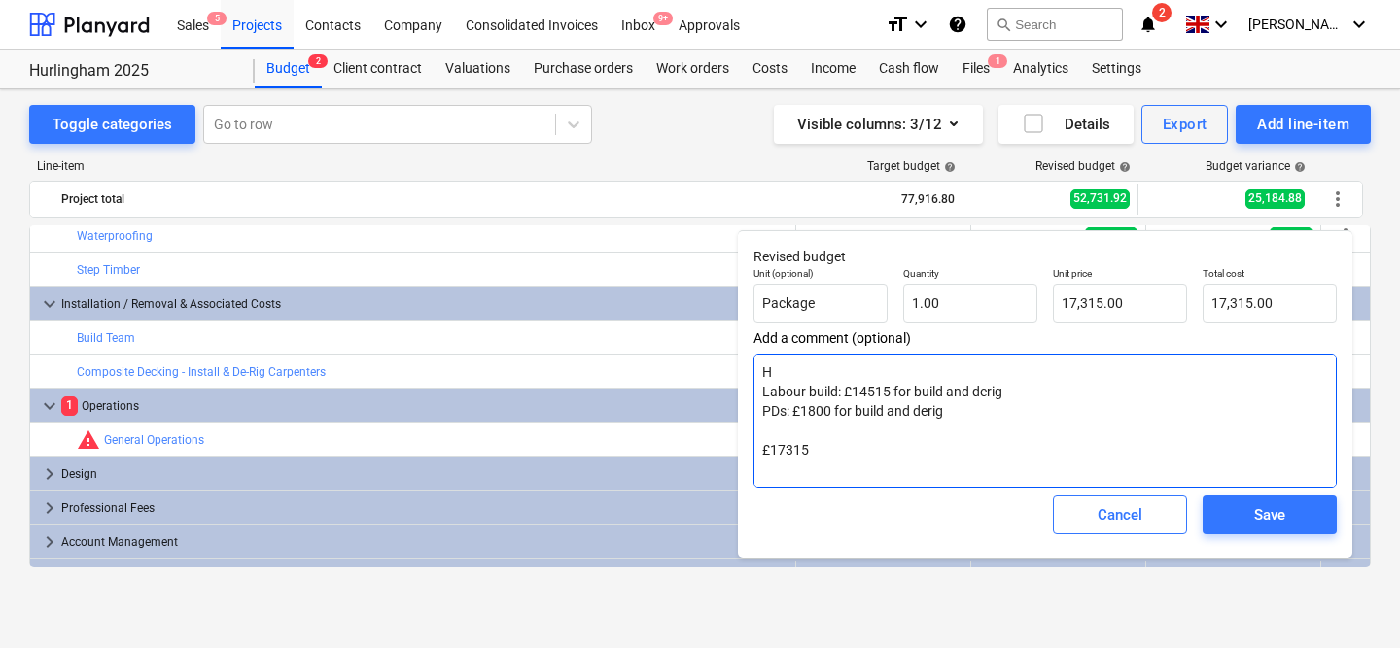
type textarea "x"
type textarea "Ho Labour build: £14515 for build and derig PDs: £1800 for build and derig £173…"
type textarea "x"
type textarea "Hot Labour build: £14515 for build and derig PDs: £1800 for build and derig £17…"
type textarea "x"
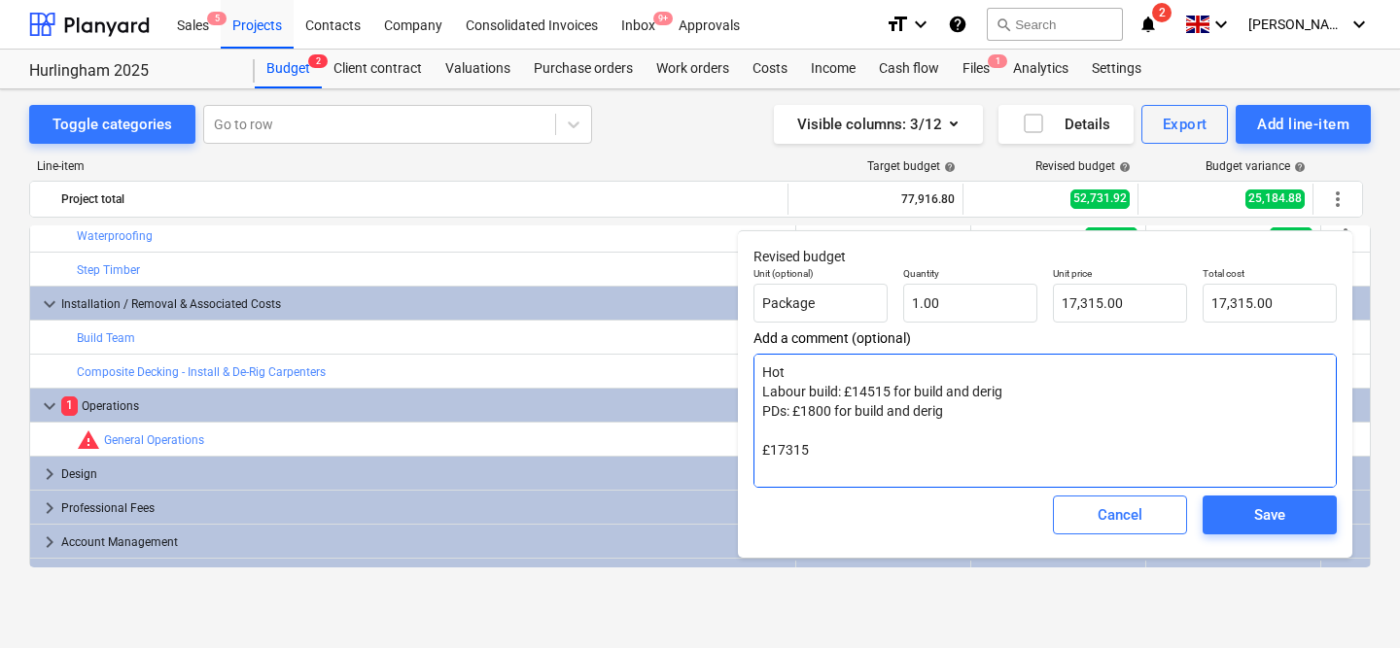
type textarea "Hote Labour build: £14515 for build and derig PDs: £1800 for build and derig £1…"
type textarea "x"
type textarea "Hotel Labour build: £14515 for build and derig PDs: £1800 for build and derig £…"
type textarea "x"
type textarea "Hotel Labour build: £14515 for build and derig PDs: £1800 for build and derig £…"
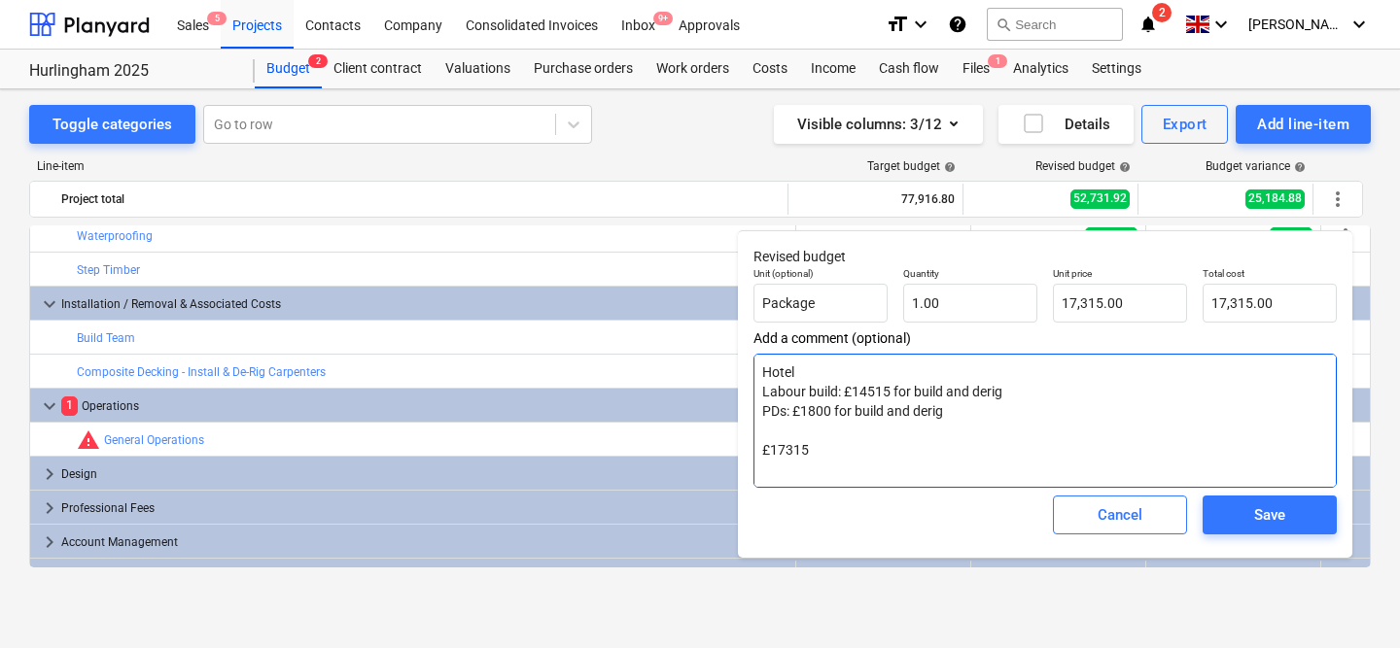
type textarea "x"
type textarea "Hotel to Labour build: £14515 for build and derig PDs: £1800 for build and deri…"
type textarea "x"
type textarea "Hotel tot Labour build: £14515 for build and derig PDs: £1800 for build and der…"
type textarea "x"
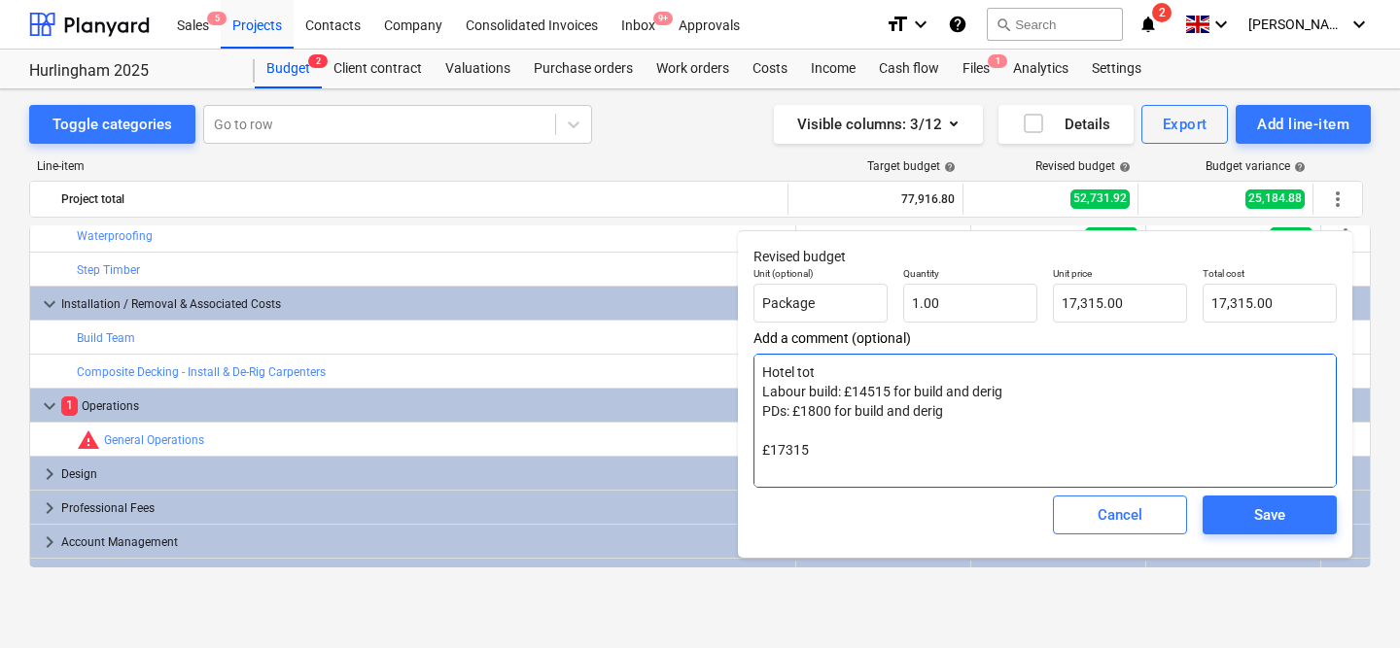
type textarea "Hotel to Labour build: £14515 for build and derig PDs: £1800 for build and deri…"
type textarea "x"
type textarea "Hotel t Labour build: £14515 for build and derig PDs: £1800 for build and derig…"
type textarea "x"
type textarea "Hotel Labour build: £14515 for build and derig PDs: £1800 for build and derig £…"
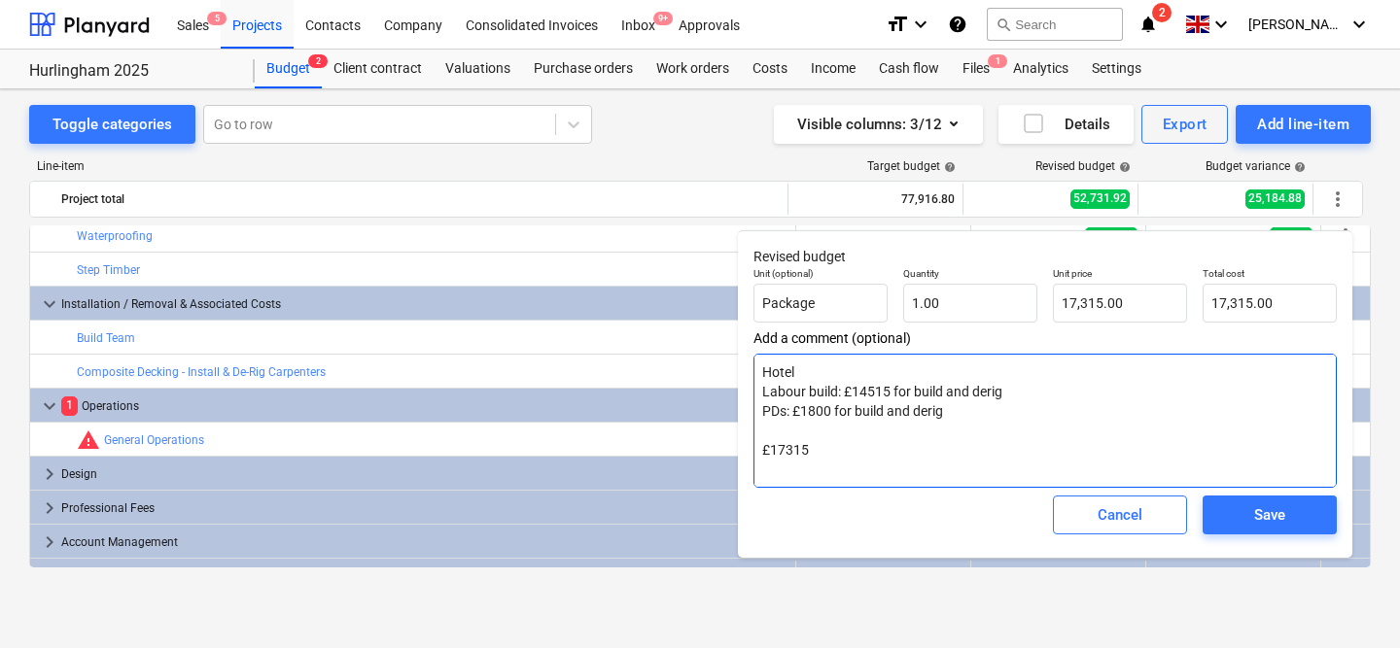
type textarea "x"
type textarea "Hotel Labour build: £14515 for build and derig PDs: £1800 for build and derig £…"
type textarea "x"
type textarea "Hote Labour build: £14515 for build and derig PDs: £1800 for build and derig £1…"
type textarea "x"
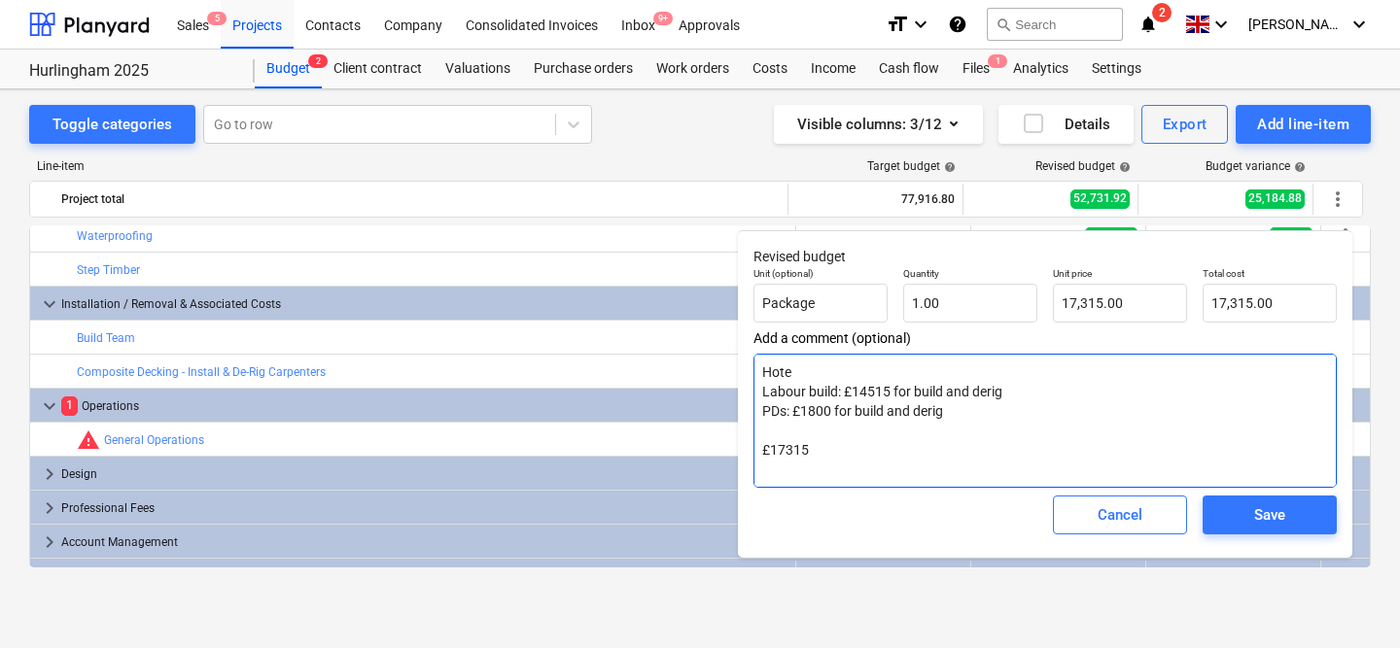
type textarea "Hot Labour build: £14515 for build and derig PDs: £1800 for build and derig £17…"
type textarea "x"
type textarea "Ho Labour build: £14515 for build and derig PDs: £1800 for build and derig £173…"
type textarea "x"
type textarea "H Labour build: £14515 for build and derig PDs: £1800 for build and derig £1731…"
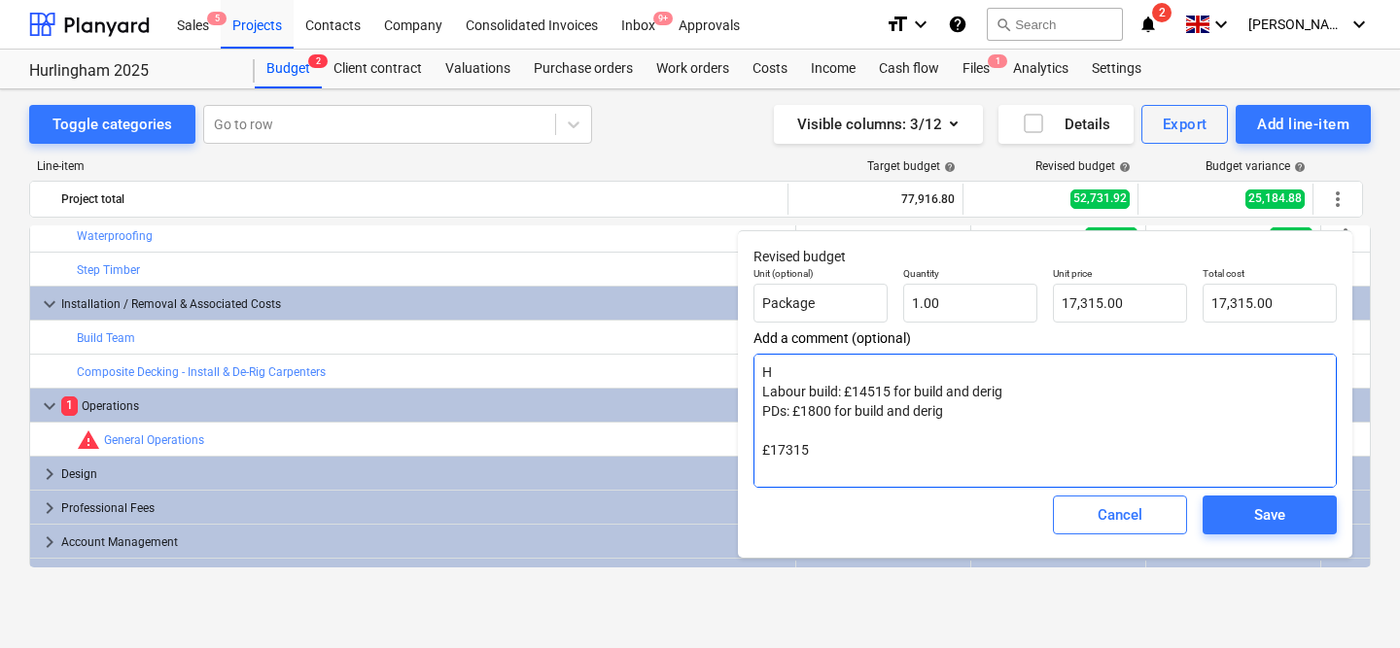
type textarea "x"
type textarea "Labour build: £14515 for build and derig PDs: £1800 for build and derig £17315 …"
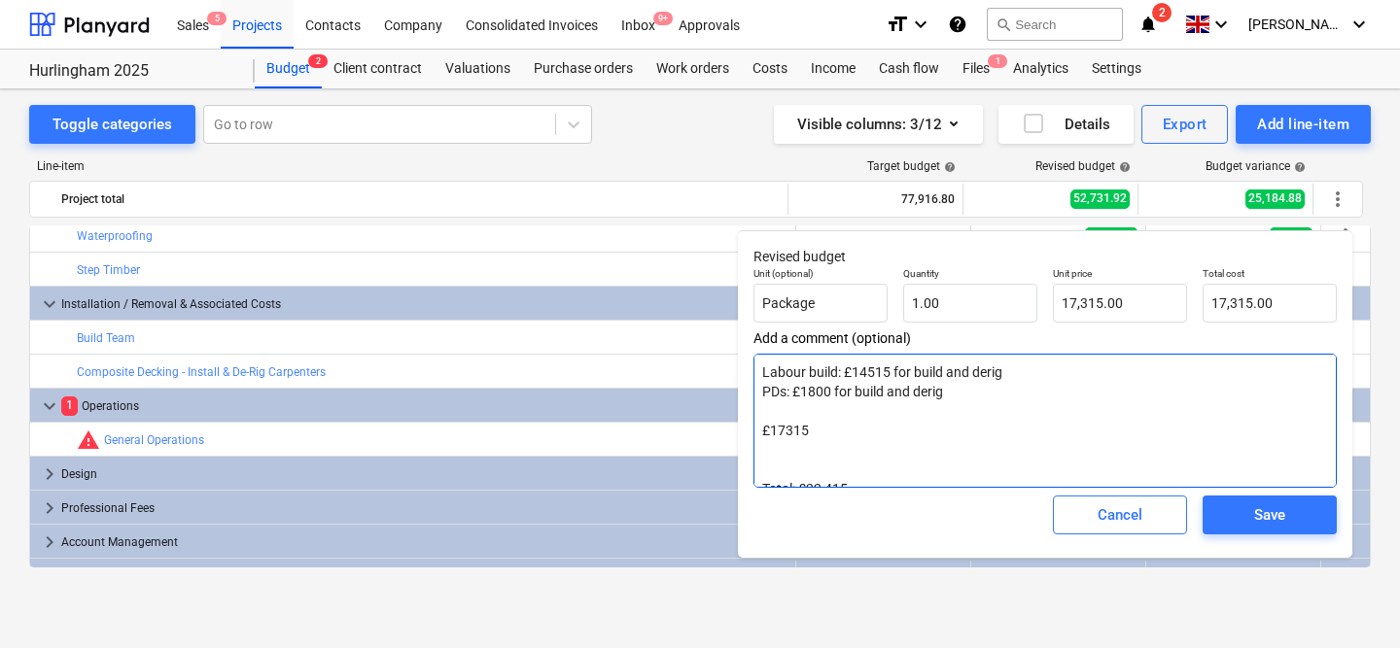
type textarea "x"
type textarea "A Labour build: £14515 for build and derig PDs: £1800 for build and derig £1731…"
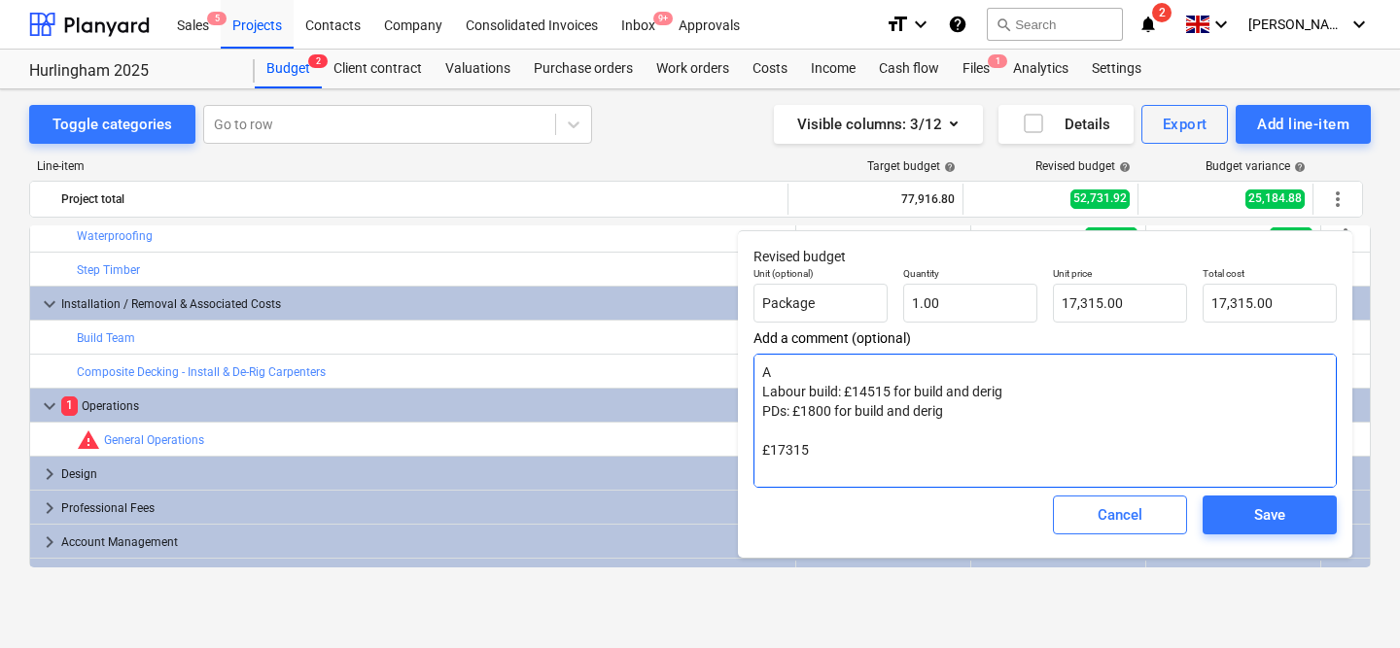
type textarea "x"
type textarea "Ac Labour build: £14515 for build and derig PDs: £1800 for build and derig £173…"
type textarea "x"
type textarea "Acc Labour build: £14515 for build and derig PDs: £1800 for build and derig £17…"
type textarea "x"
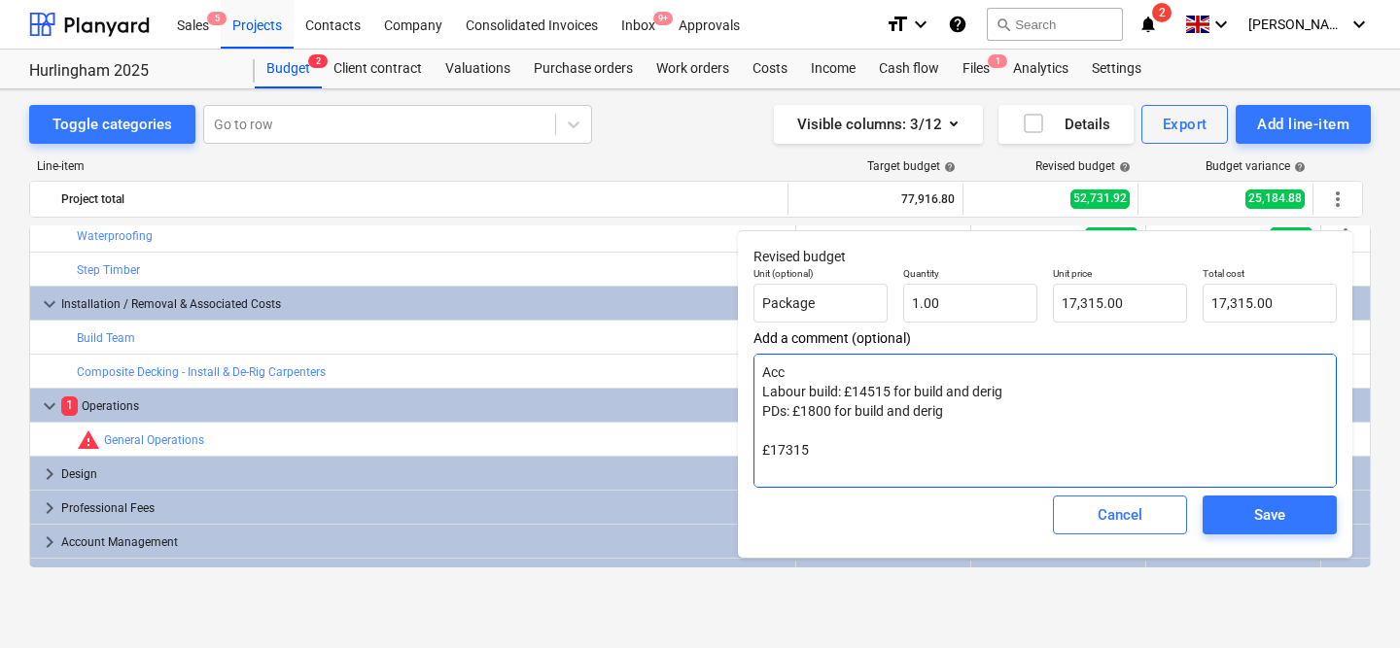
type textarea "Acco Labour build: £14515 for build and derig PDs: £1800 for build and derig £1…"
type textarea "x"
type textarea "Accom Labour build: £14515 for build and derig PDs: £1800 for build and derig £…"
type textarea "x"
type textarea "Accomo Labour build: £14515 for build and derig PDs: £1800 for build and derig …"
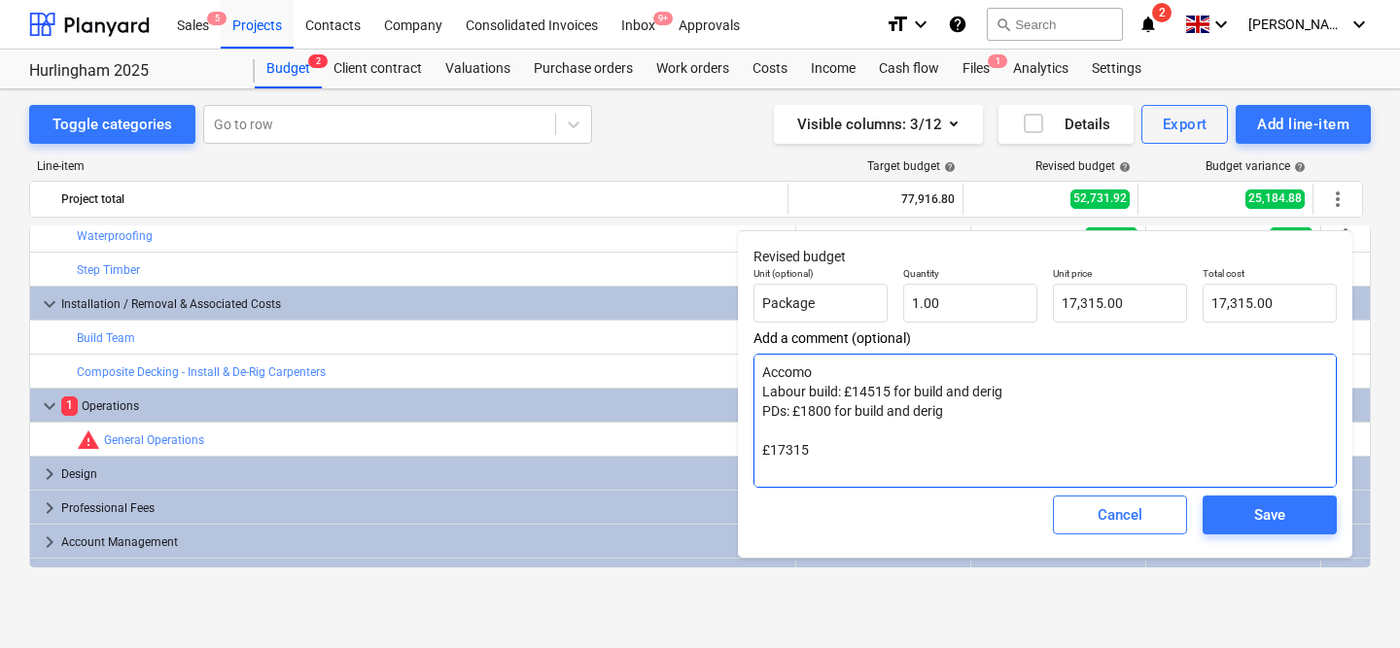
type textarea "x"
type textarea "Accomod Labour build: £14515 for build and derig PDs: £1800 for build and derig…"
type textarea "x"
type textarea "Accomoda Labour build: £14515 for build and derig PDs: £1800 for build and deri…"
type textarea "x"
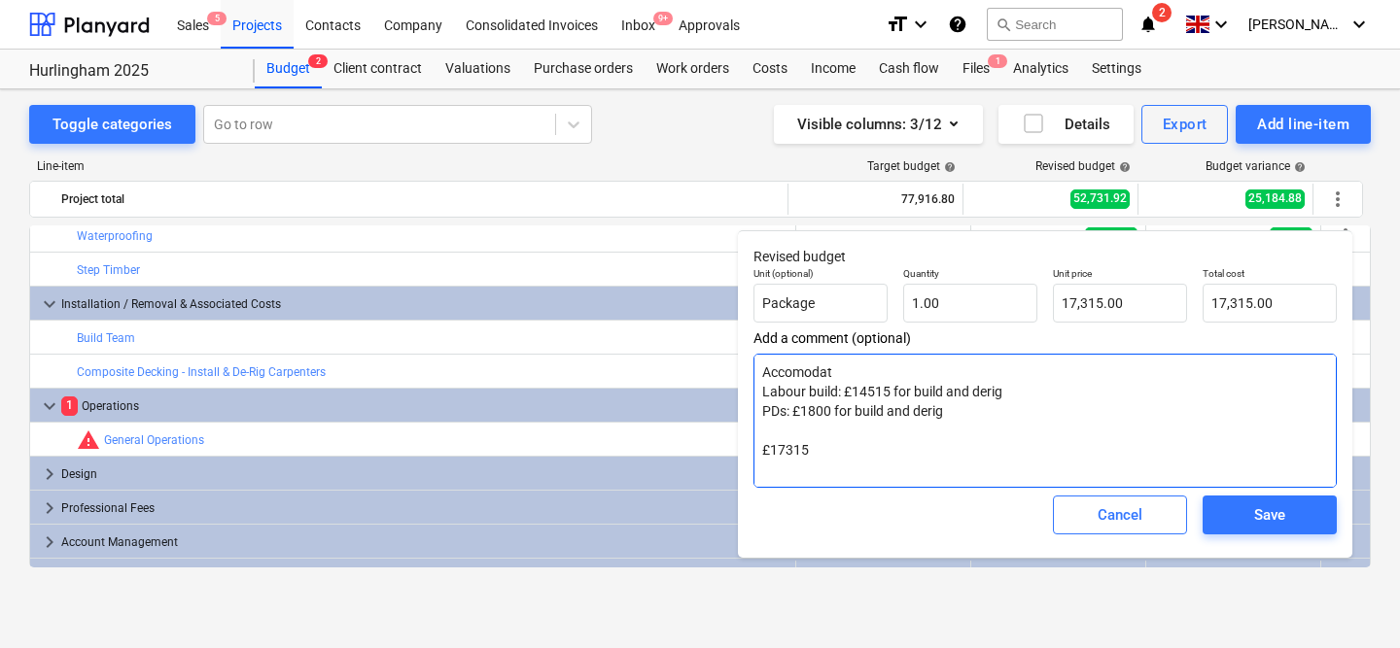
type textarea "Accomodati Labour build: £14515 for build and derig PDs: £1800 for build and de…"
type textarea "x"
type textarea "Accomodatio Labour build: £14515 for build and derig PDs: £1800 for build and d…"
type textarea "x"
type textarea "Accomodation Labour build: £14515 for build and derig PDs: £1800 for build and …"
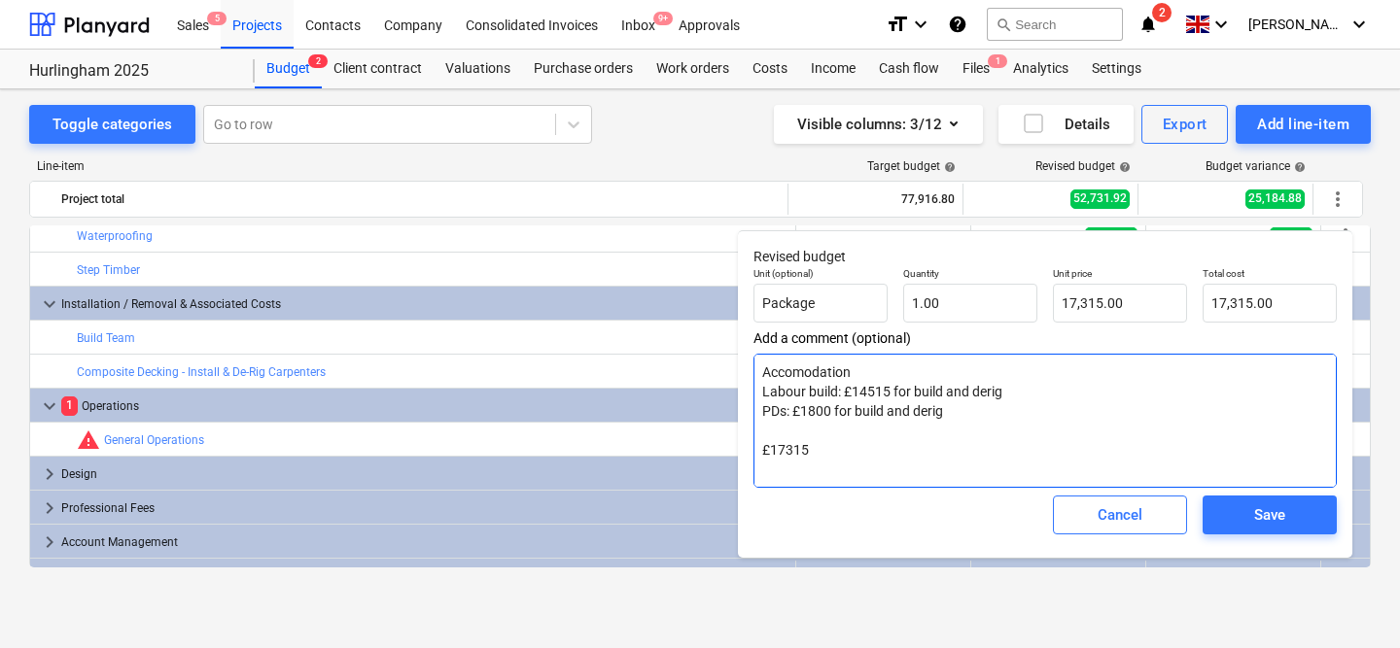
type textarea "x"
type textarea "Accomodation: Labour build: £14515 for build and derig PDs: £1800 for build and…"
type textarea "x"
type textarea "Accomodation: Labour build: £14515 for build and derig PDs: £1800 for build and…"
type textarea "x"
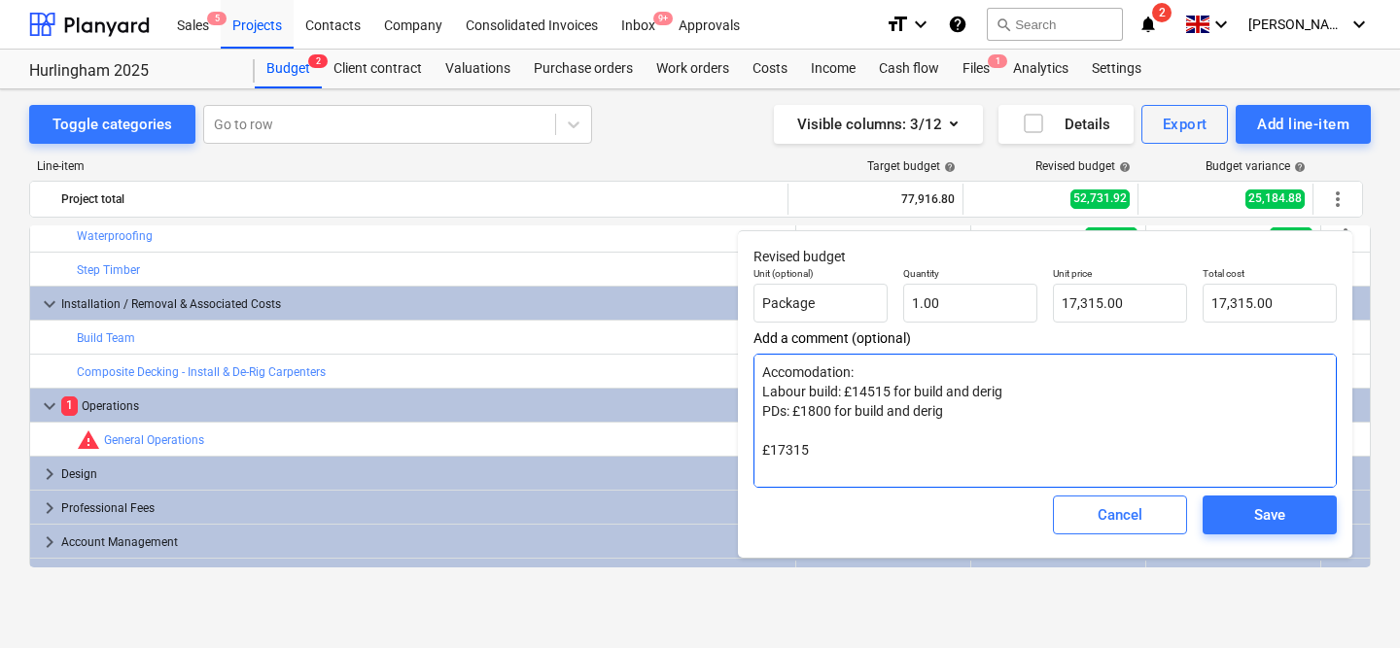
type textarea "Accomodation: Labour build: £14515 for build and derig PDs: £1800 for build and…"
type textarea "x"
type textarea "Accomodation: Labour build: £14515 for build and derig PDs: £1800 for build and…"
click at [781, 374] on textarea "Accomodation: Labour build: £14515 for build and derig PDs: £1800 for build and…" at bounding box center [1044, 421] width 583 height 134
type textarea "x"
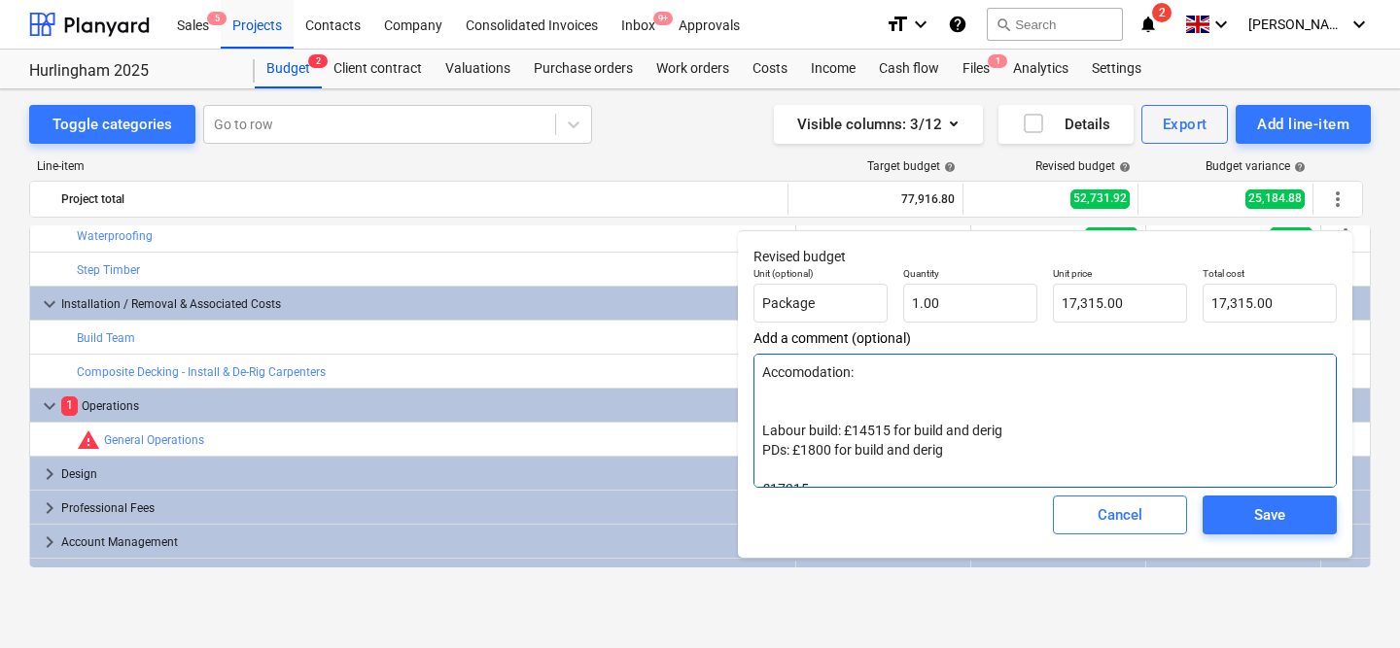
type textarea "Accommodation: Labour build: £14515 for build and derig PDs: £1800 for build an…"
click at [889, 381] on textarea "Accommodation: Labour build: £14515 for build and derig PDs: £1800 for build an…" at bounding box center [1044, 421] width 583 height 134
type textarea "x"
type textarea "Accommodation: £ Labour build: £14515 for build and derig PDs: £1800 for build …"
type textarea "x"
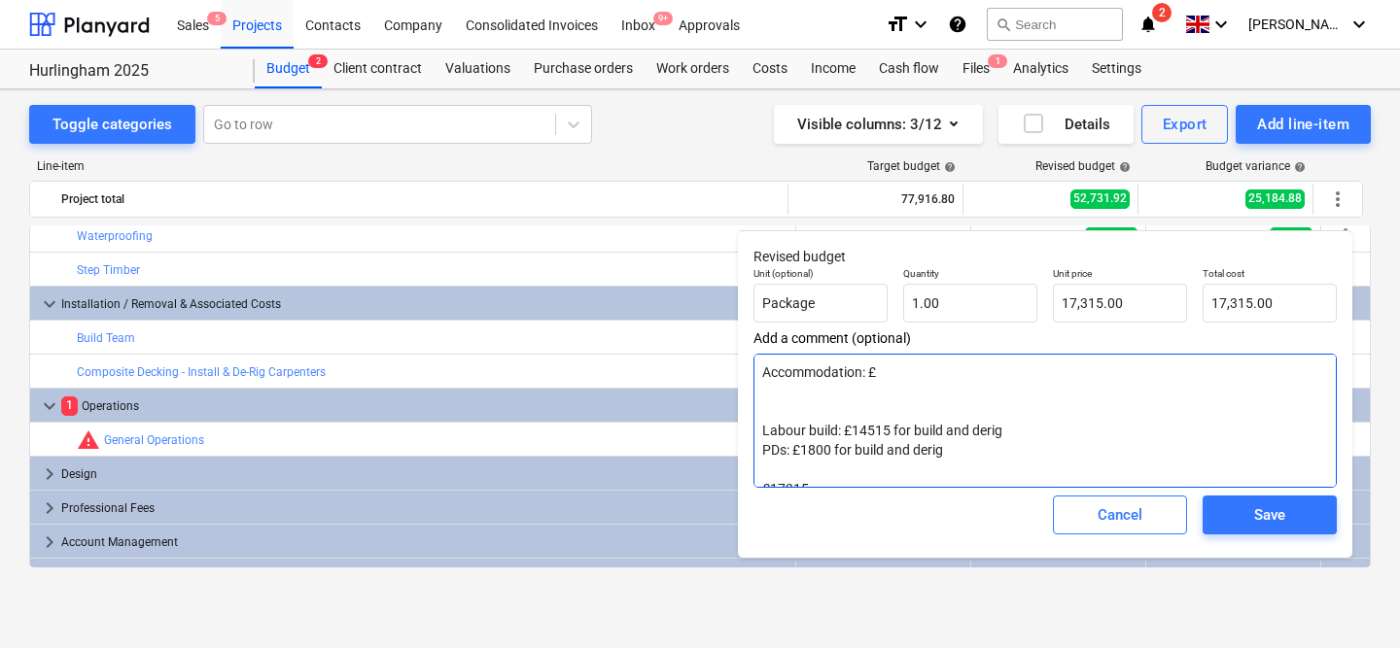
type textarea "Accommodation: £1 Labour build: £14515 for build and derig PDs: £1800 for build…"
type textarea "x"
type textarea "Accommodation: £19 Labour build: £14515 for build and derig PDs: £1800 for buil…"
type textarea "x"
type textarea "Accommodation: £195 Labour build: £14515 for build and derig PDs: £1800 for bui…"
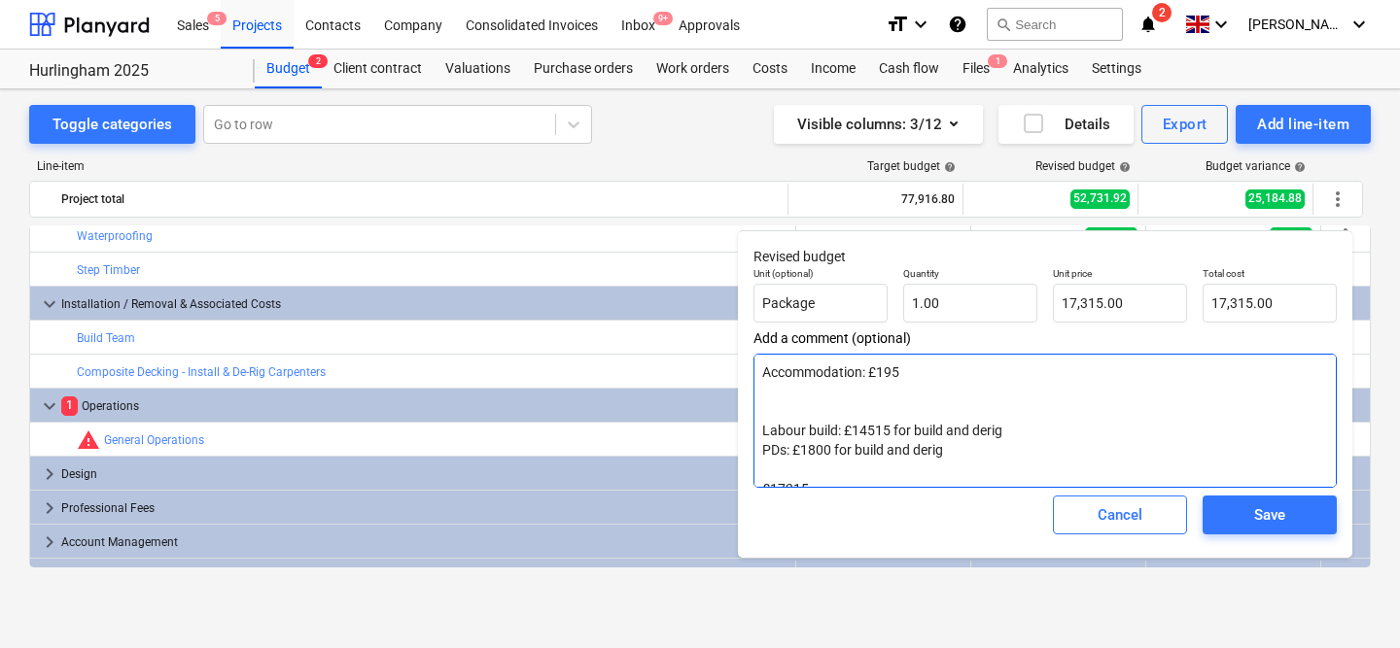
type textarea "x"
type textarea "Accommodation: £1956 Labour build: £14515 for build and derig PDs: £1800 for bu…"
type textarea "x"
type textarea "Accommodation: £1956. Labour build: £14515 for build and derig PDs: £1800 for b…"
type textarea "x"
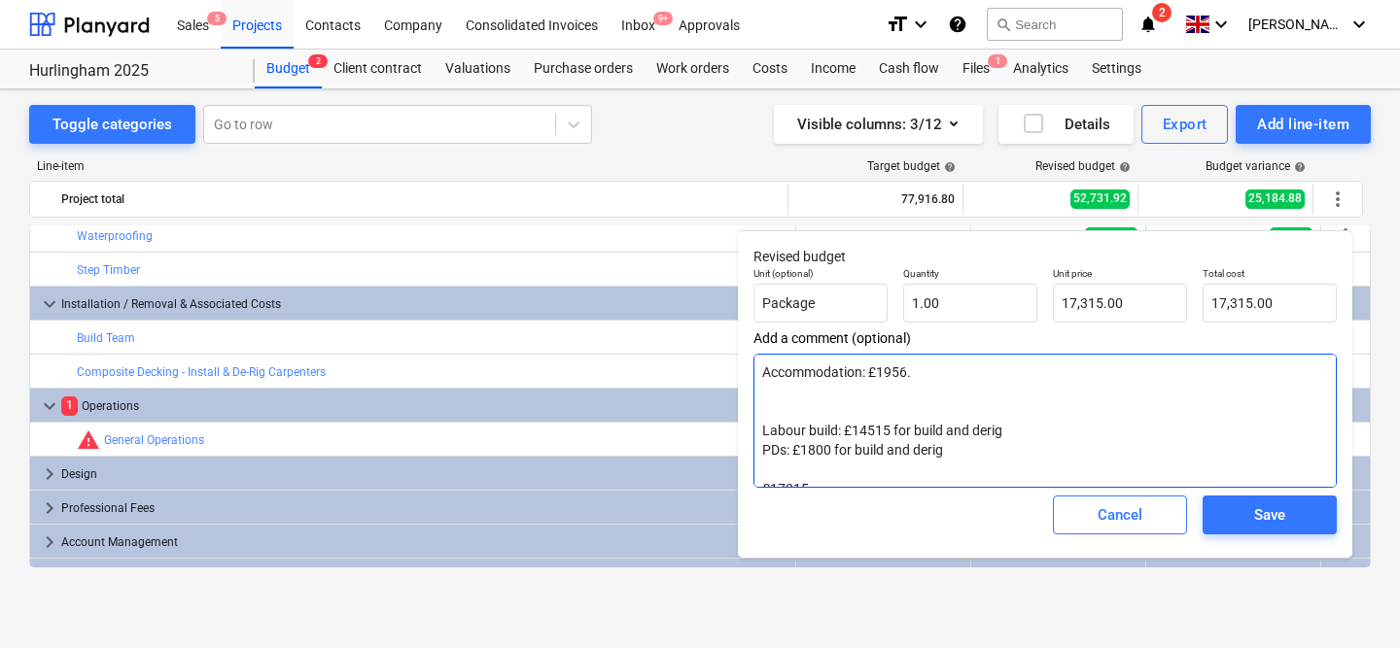
type textarea "Accommodation: £1956.5 Labour build: £14515 for build and derig PDs: £1800 for …"
type textarea "x"
type textarea "Accommodation: £1956.52 Labour build: £14515 for build and derig PDs: £1800 for…"
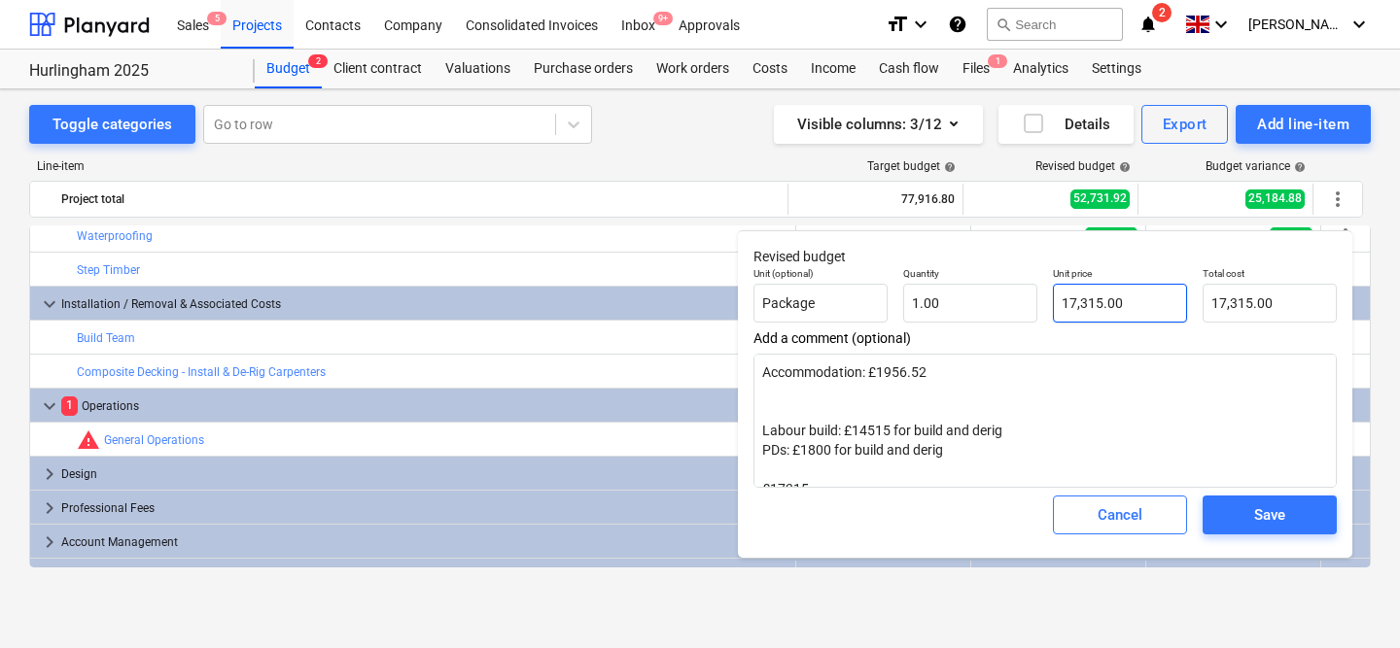
type input "17315"
click at [1089, 304] on input "17315" at bounding box center [1120, 303] width 134 height 39
type textarea "x"
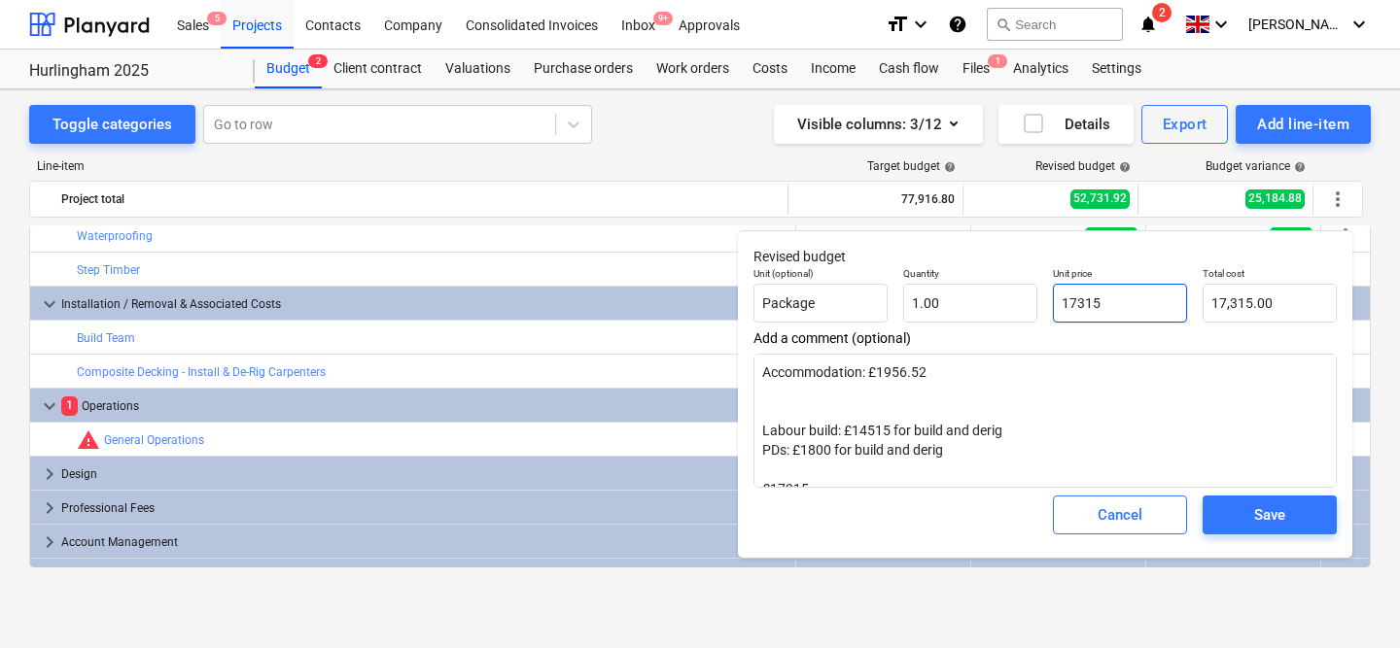
type input "0"
type input "0.00"
type textarea "x"
type input "00"
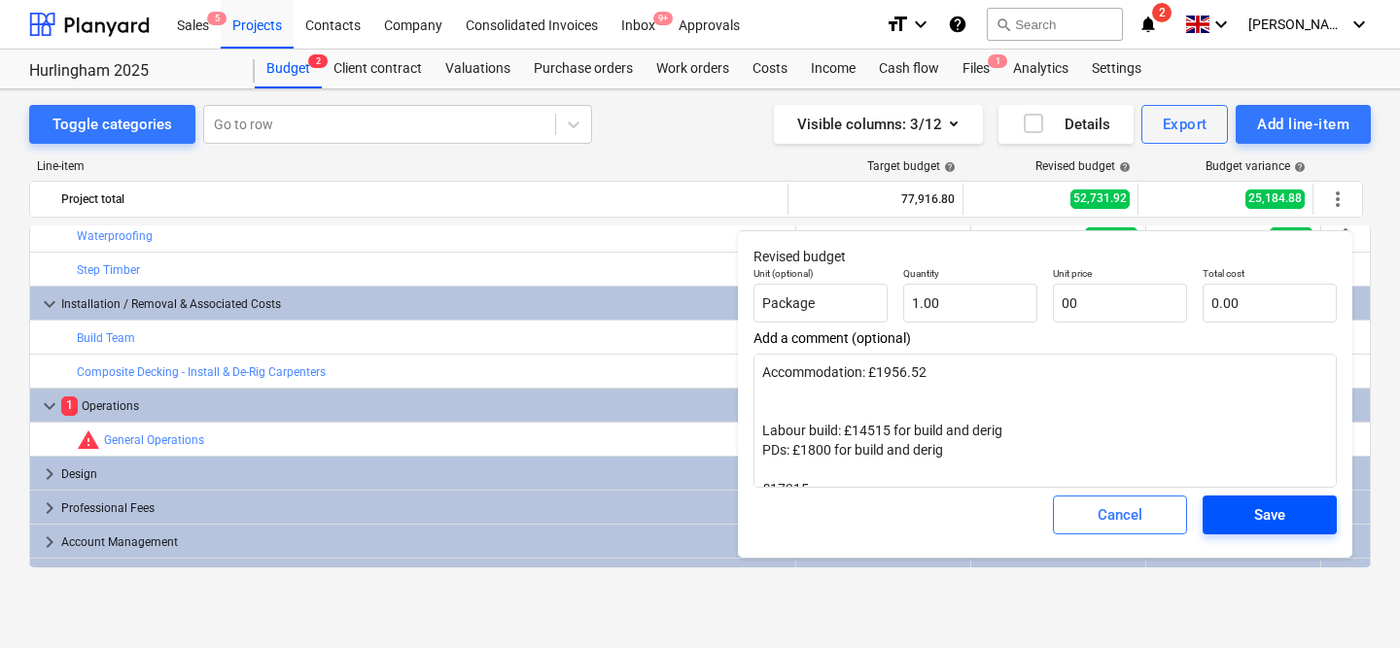
type textarea "x"
type input "0.00"
click at [1258, 519] on div "Save" at bounding box center [1269, 515] width 31 height 25
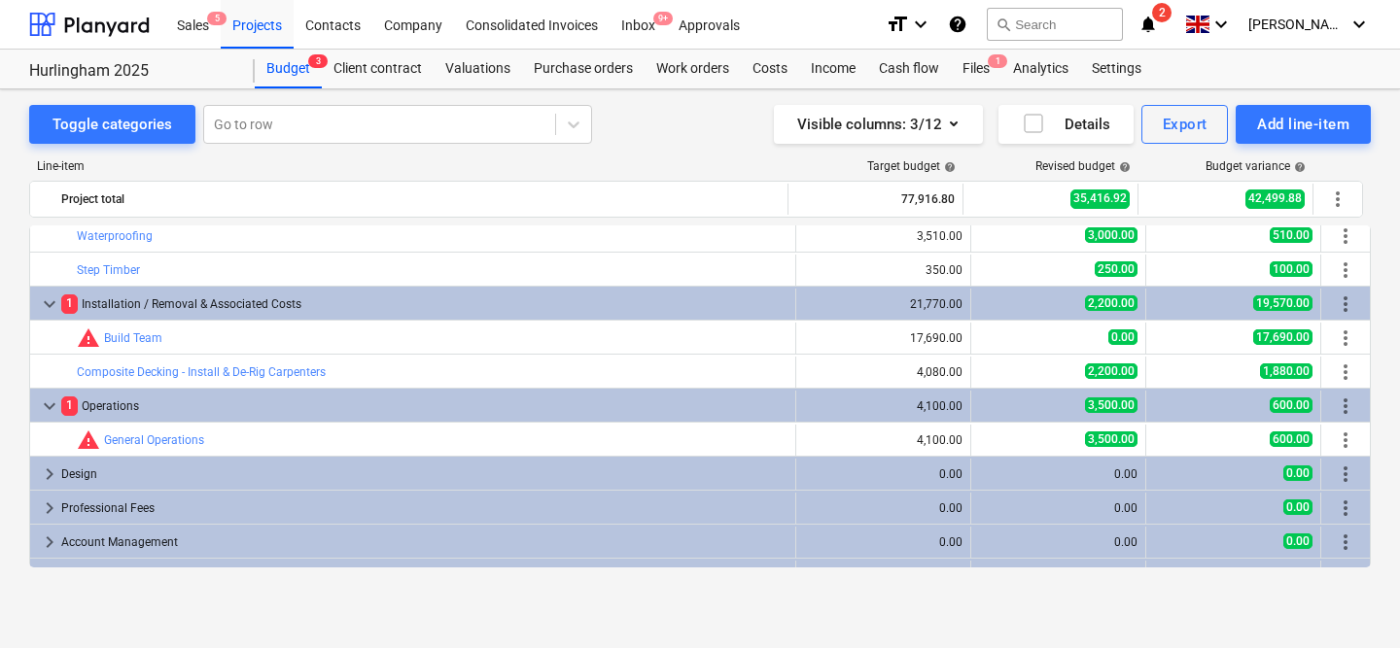
type textarea "x"
type input "1.00"
type input "0.00"
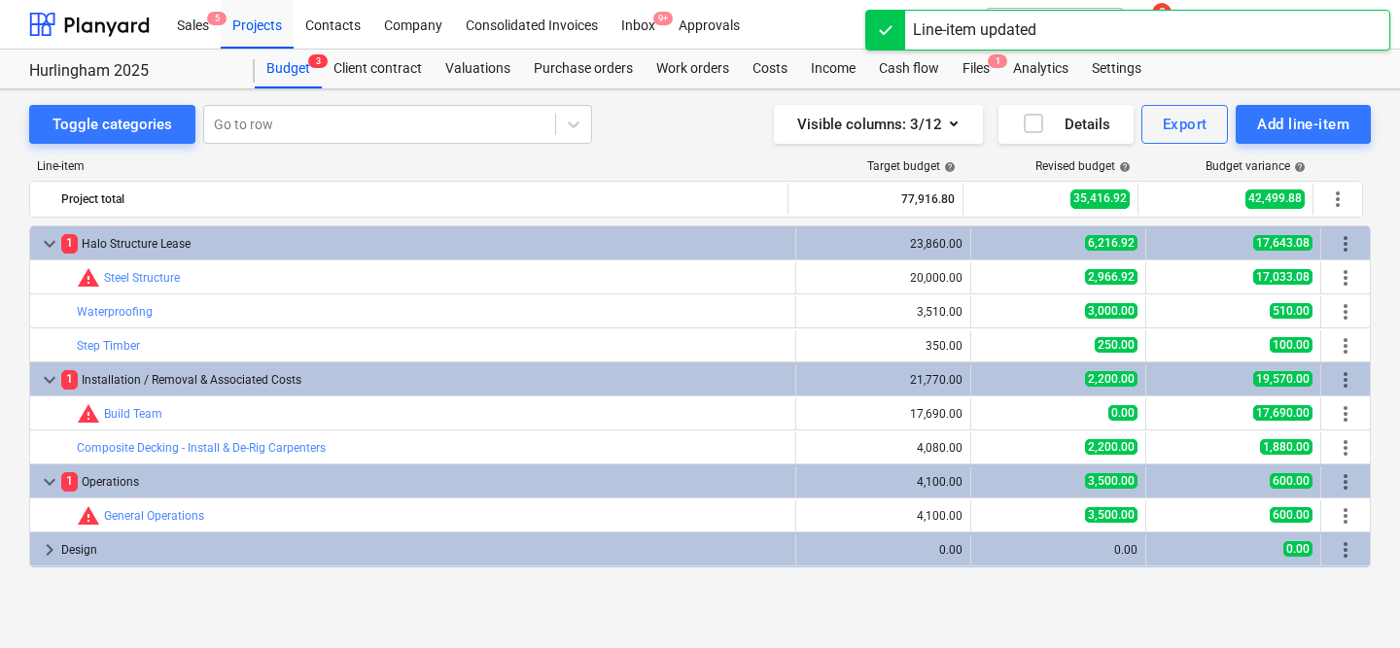
scroll to position [76, 0]
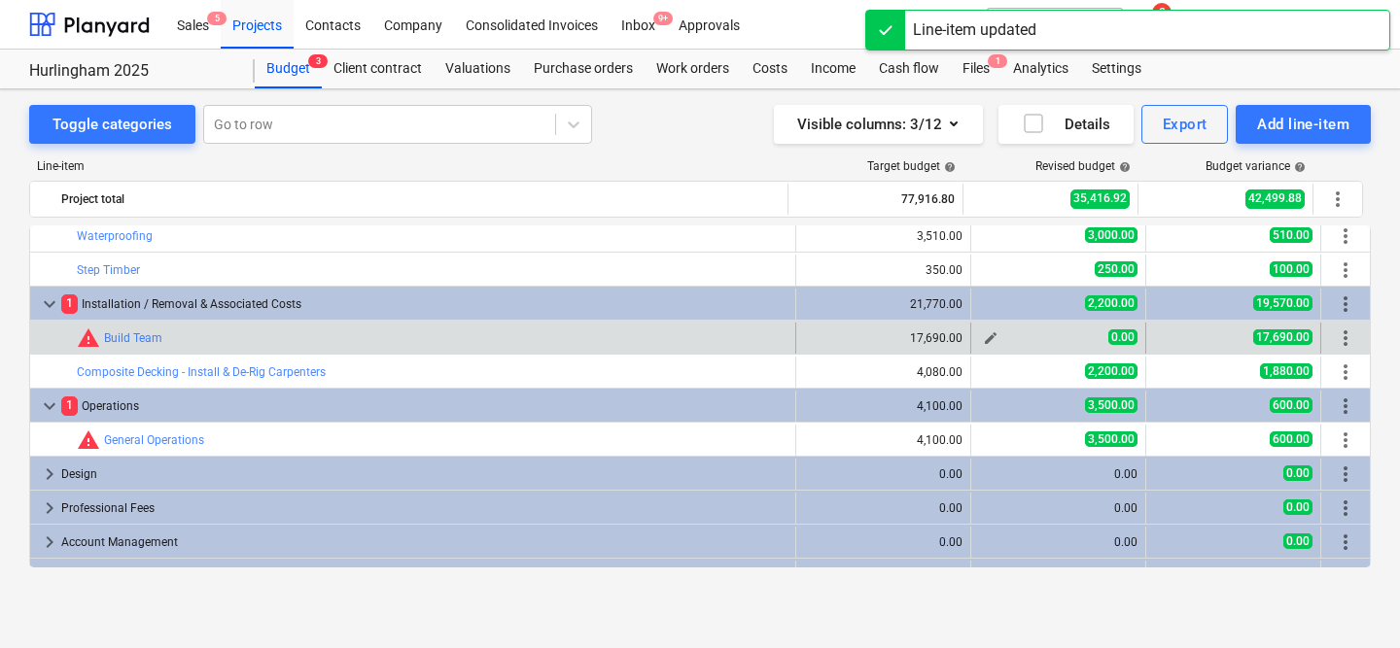
click at [983, 340] on span "edit" at bounding box center [991, 338] width 16 height 16
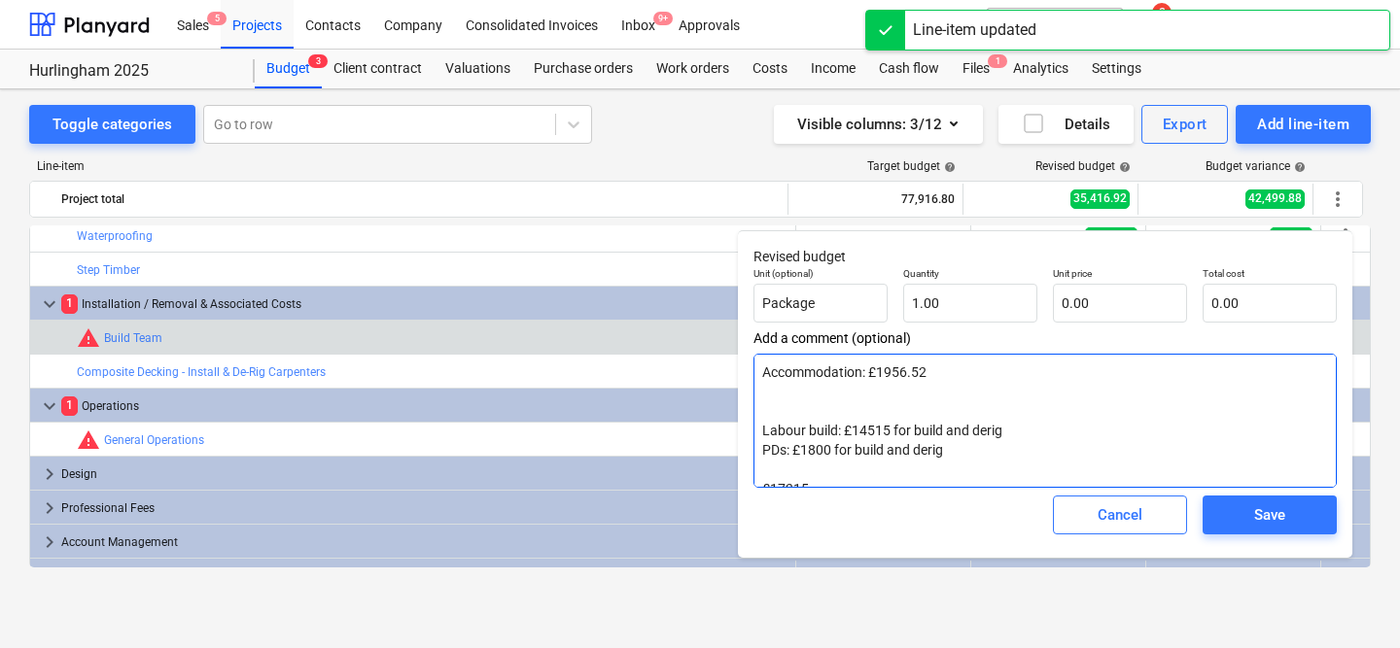
click at [948, 377] on textarea "Accommodation: £1956.52 Labour build: £14515 for build and derig PDs: £1800 for…" at bounding box center [1044, 421] width 583 height 134
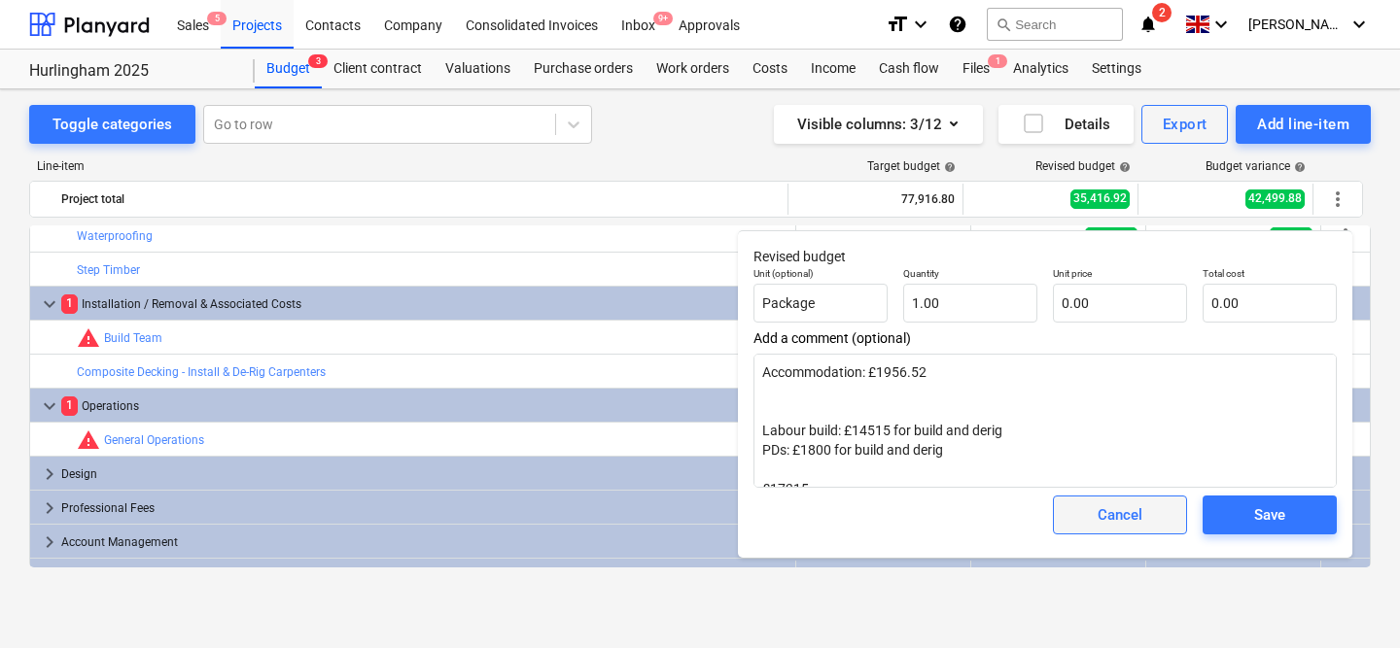
type textarea "x"
click at [1113, 514] on div "Cancel" at bounding box center [1119, 515] width 45 height 25
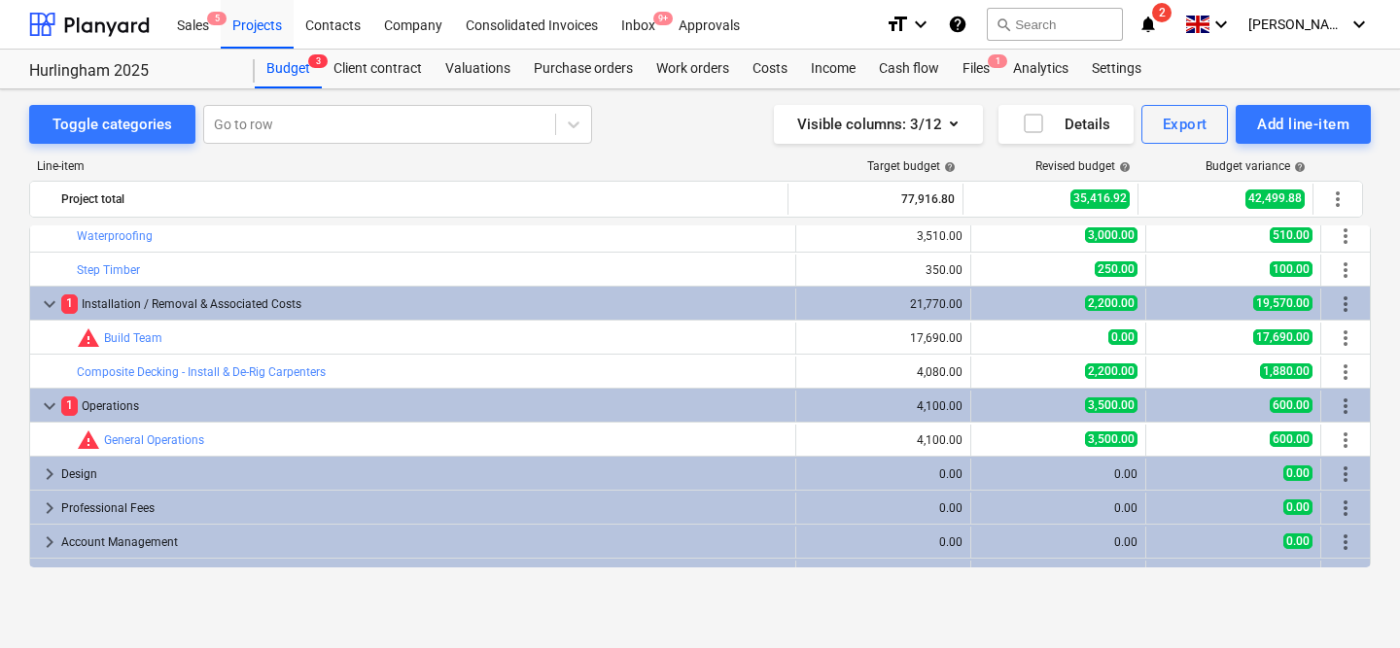
scroll to position [406, 0]
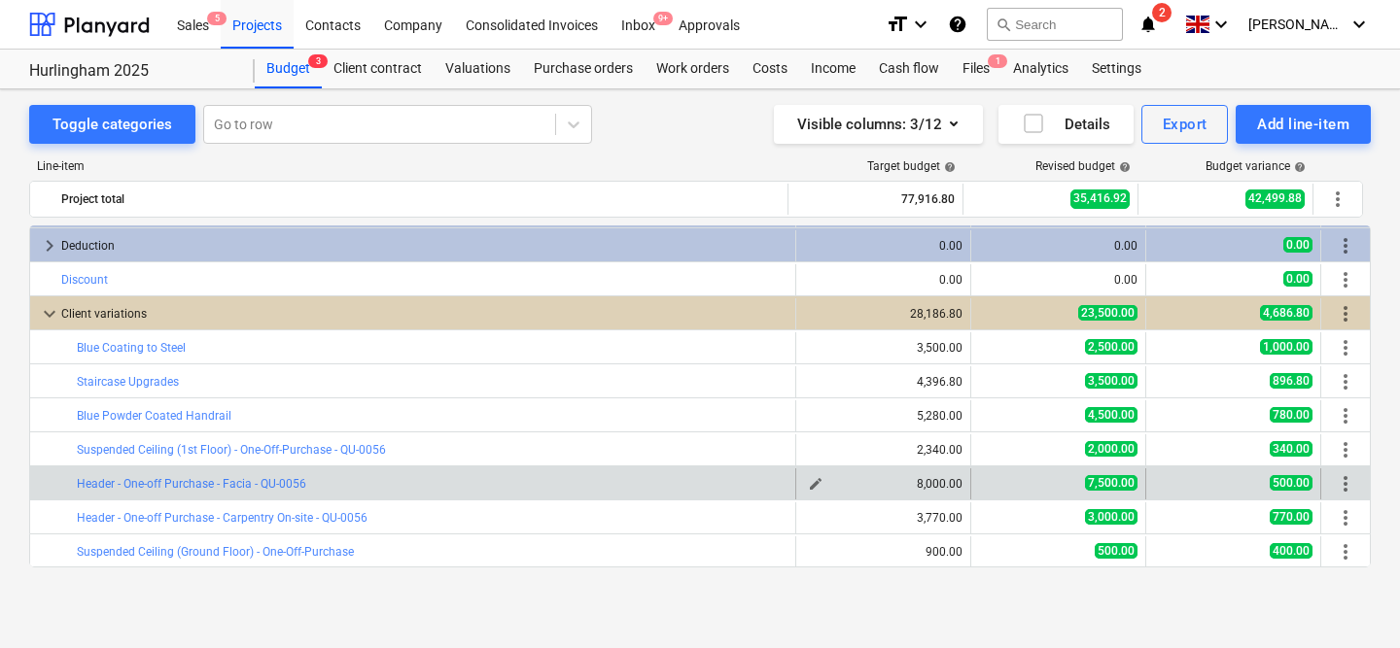
click at [808, 485] on span "edit" at bounding box center [816, 484] width 16 height 16
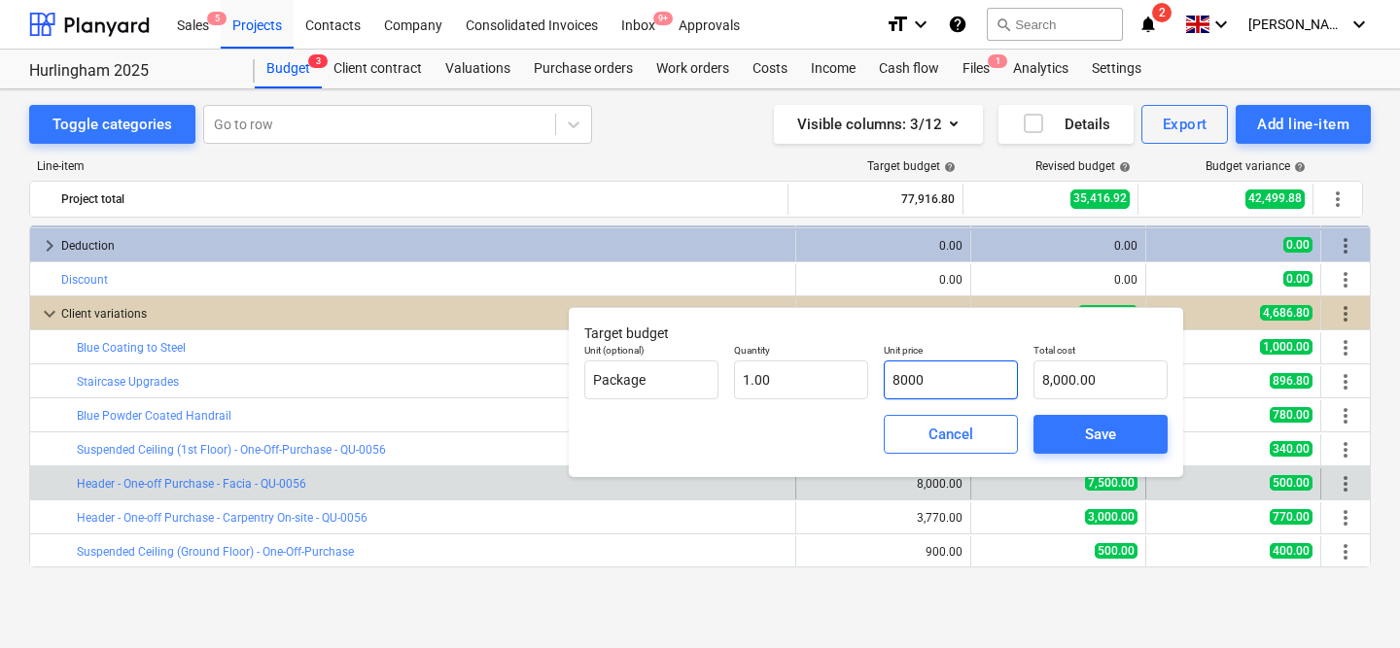
click at [901, 385] on input "8000" at bounding box center [951, 380] width 134 height 39
type input "1"
type input "1.00"
type input "11"
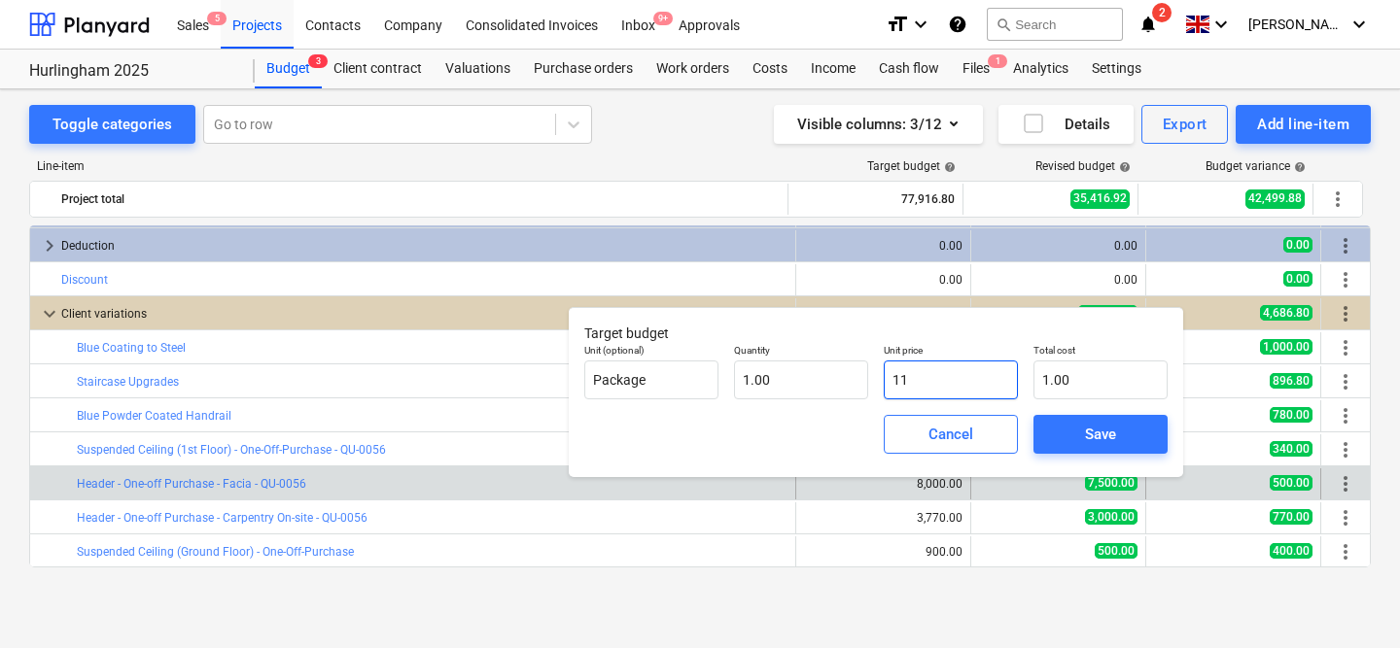
type input "11.00"
type input "117"
type input "117.00"
type input "1177"
type input "1,177.00"
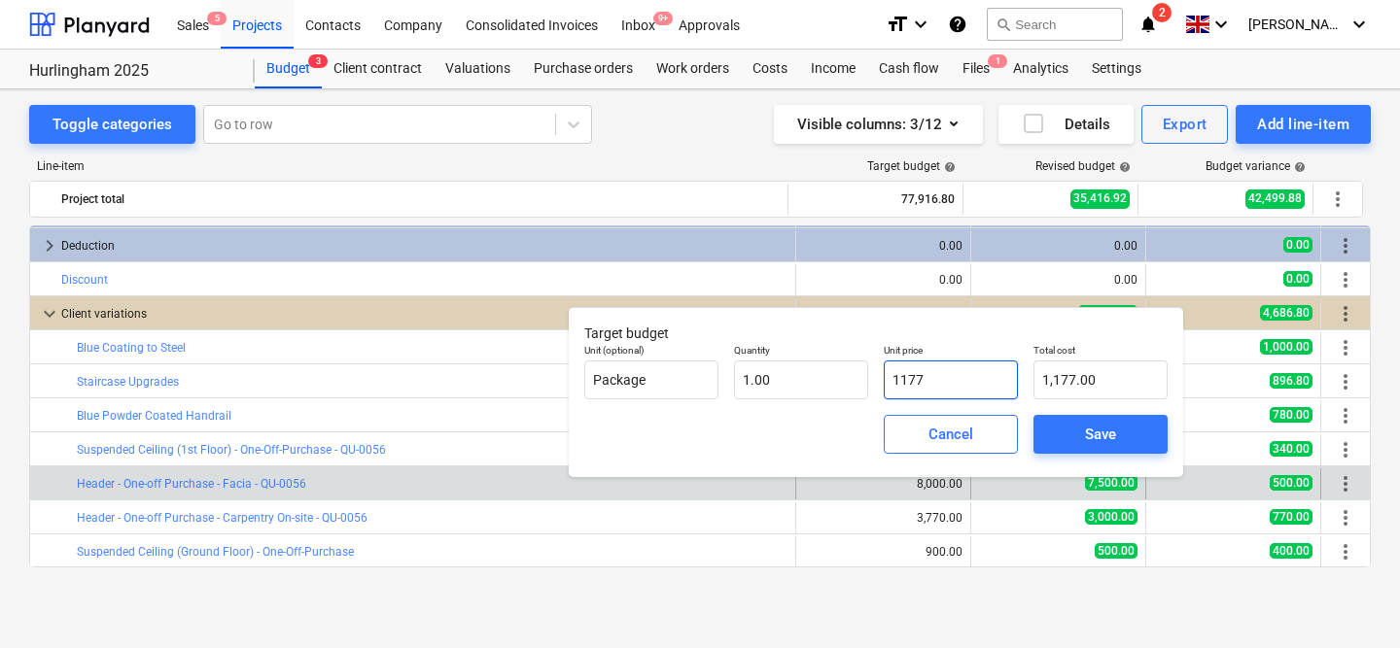
type input "11770"
type input "11,770.00"
click at [1082, 434] on span "Save" at bounding box center [1100, 434] width 87 height 25
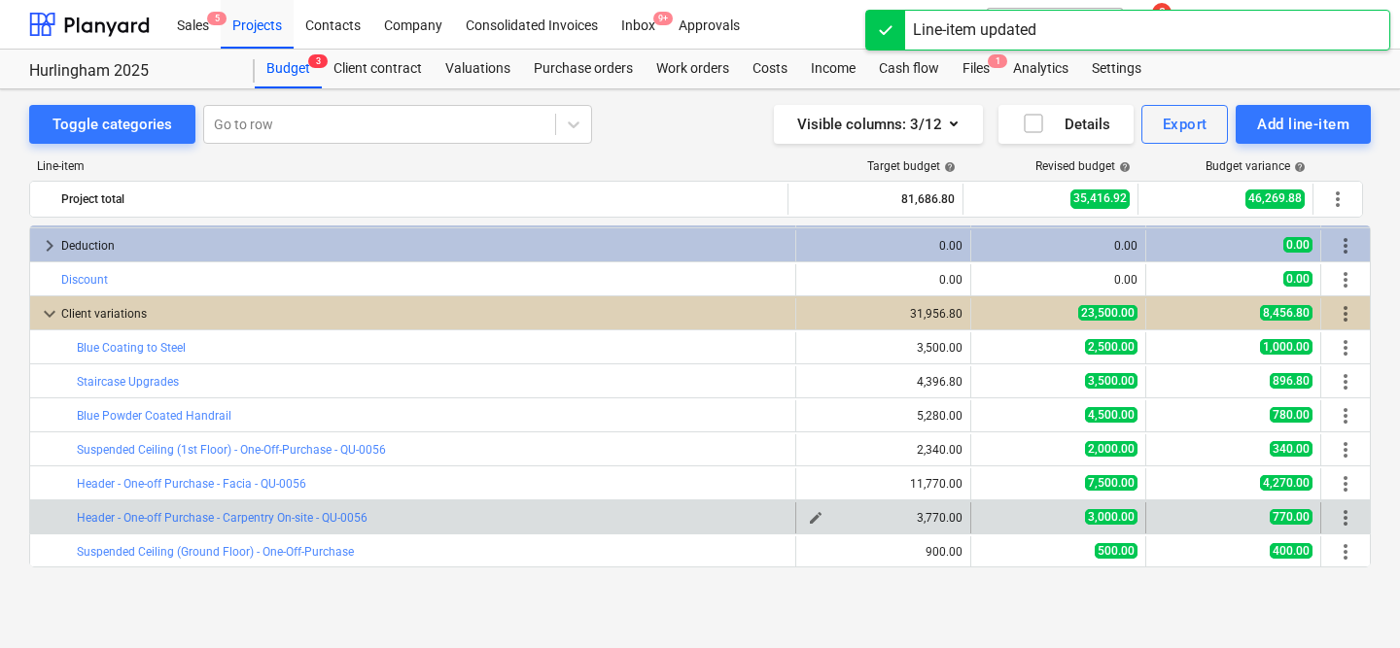
click at [809, 521] on span "edit" at bounding box center [816, 518] width 16 height 16
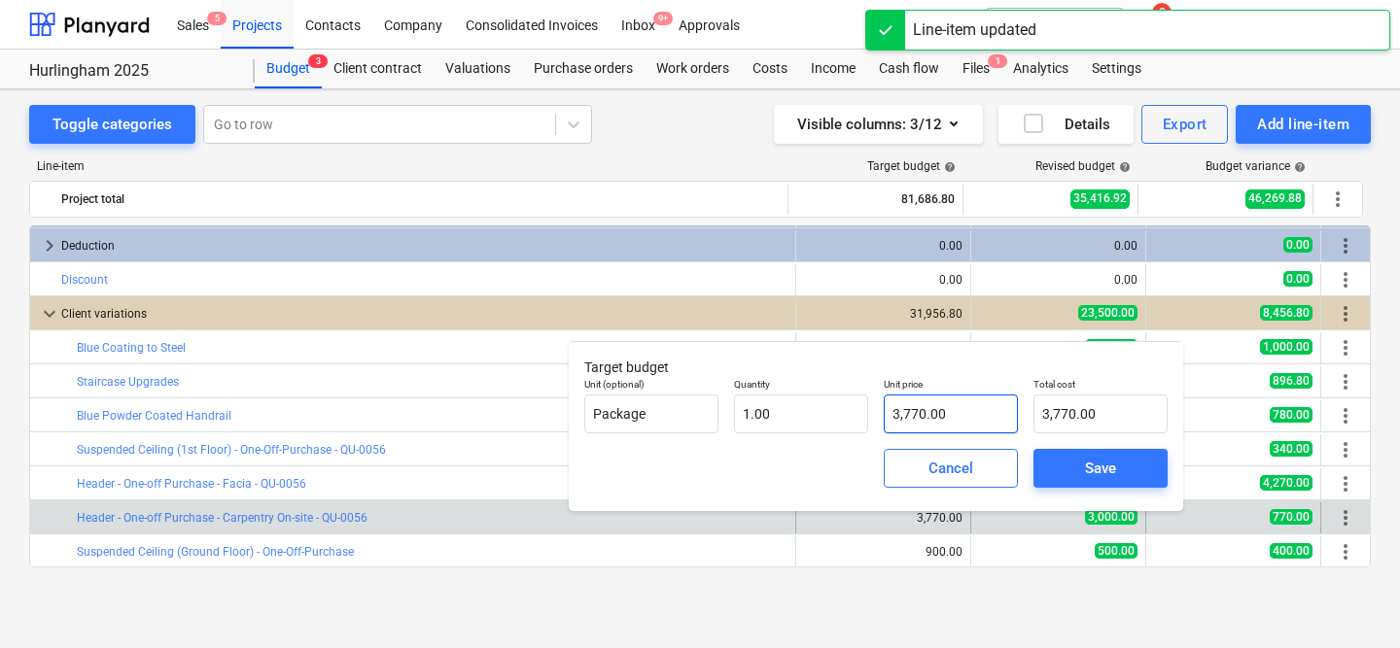
type input "3770"
click at [953, 406] on input "3770" at bounding box center [951, 414] width 134 height 39
type input "0.00"
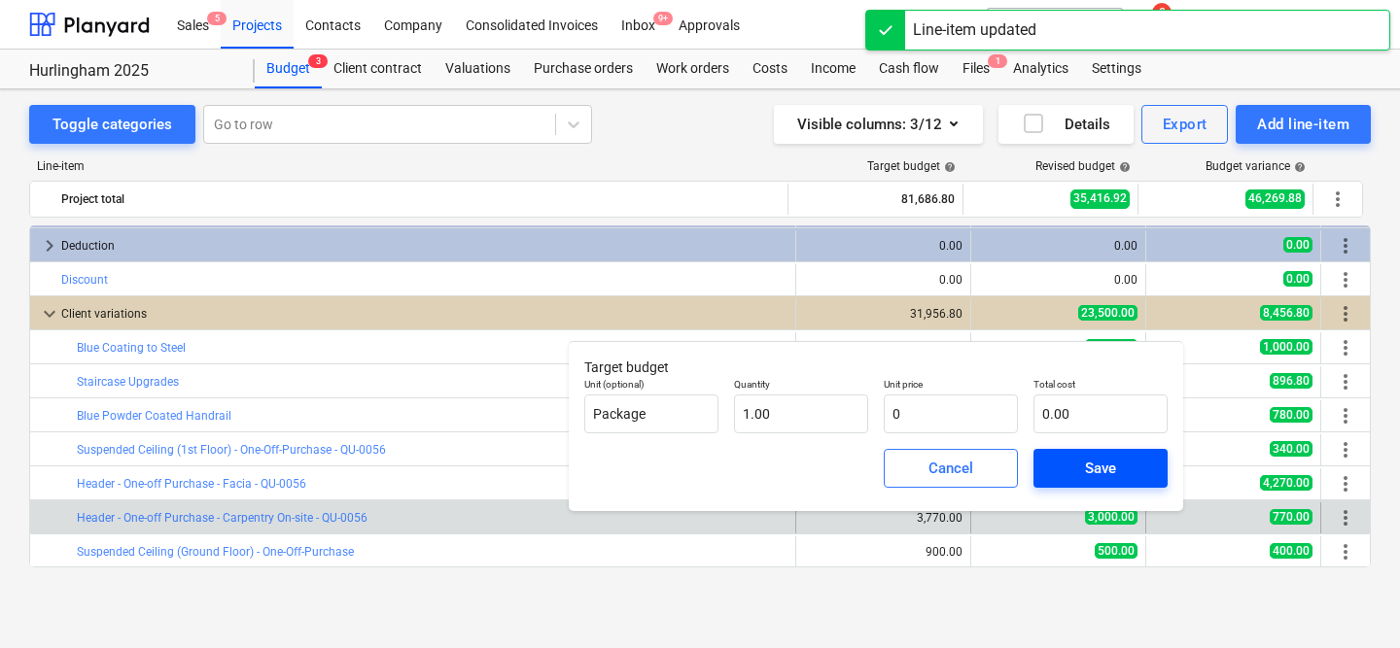
type input "0.00"
click at [1105, 464] on div "Save" at bounding box center [1100, 468] width 31 height 25
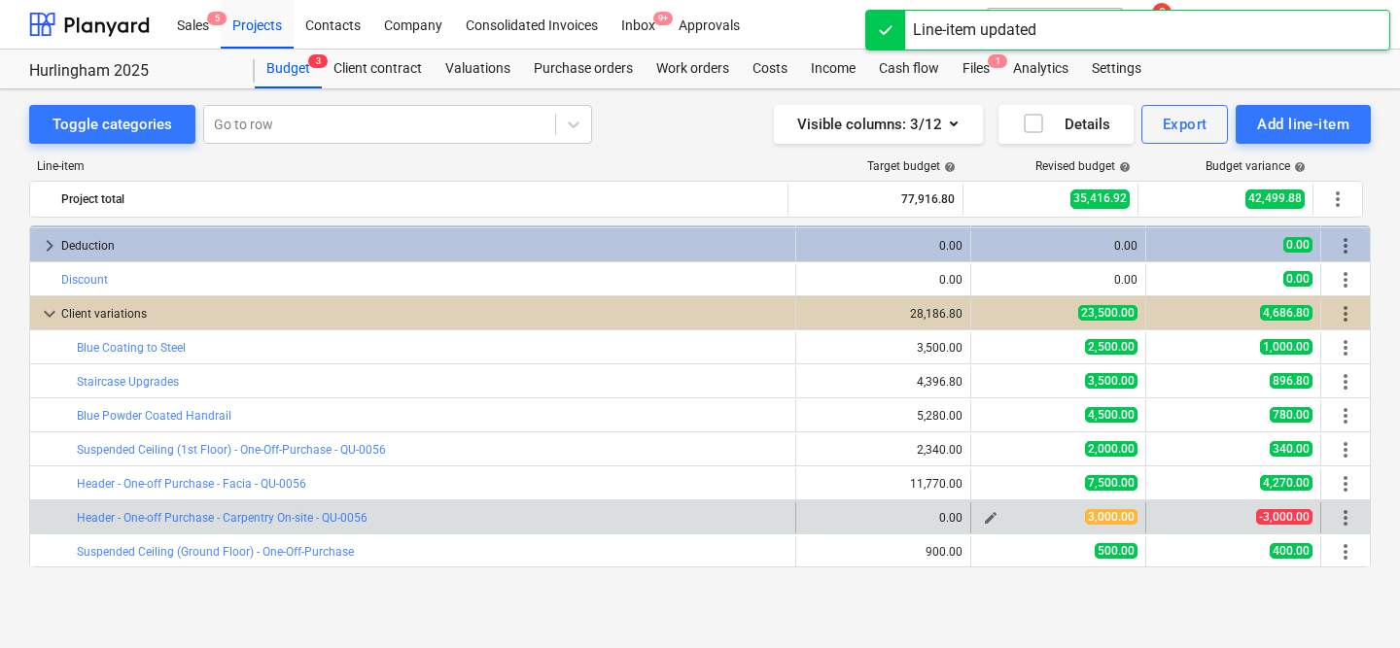
click at [983, 511] on span "edit" at bounding box center [991, 518] width 16 height 16
type textarea "x"
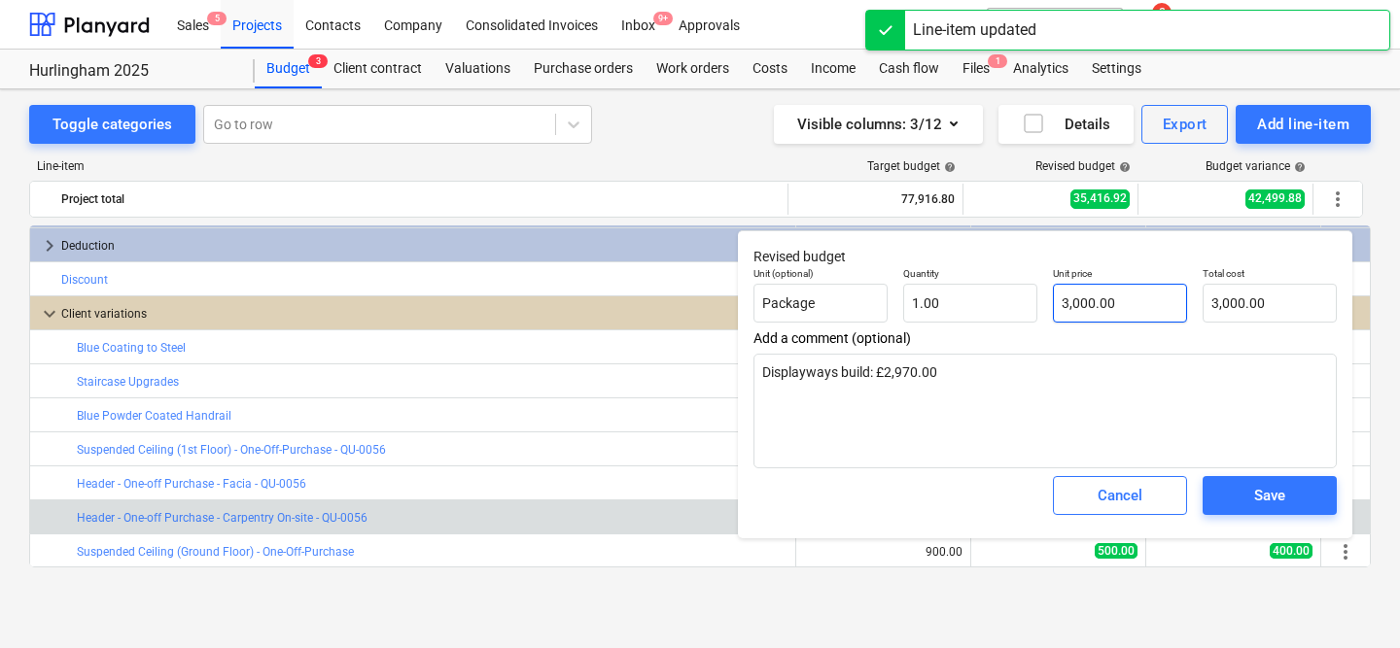
type input "3000"
click at [1109, 308] on input "3000" at bounding box center [1120, 303] width 134 height 39
type textarea "x"
type input "0.00"
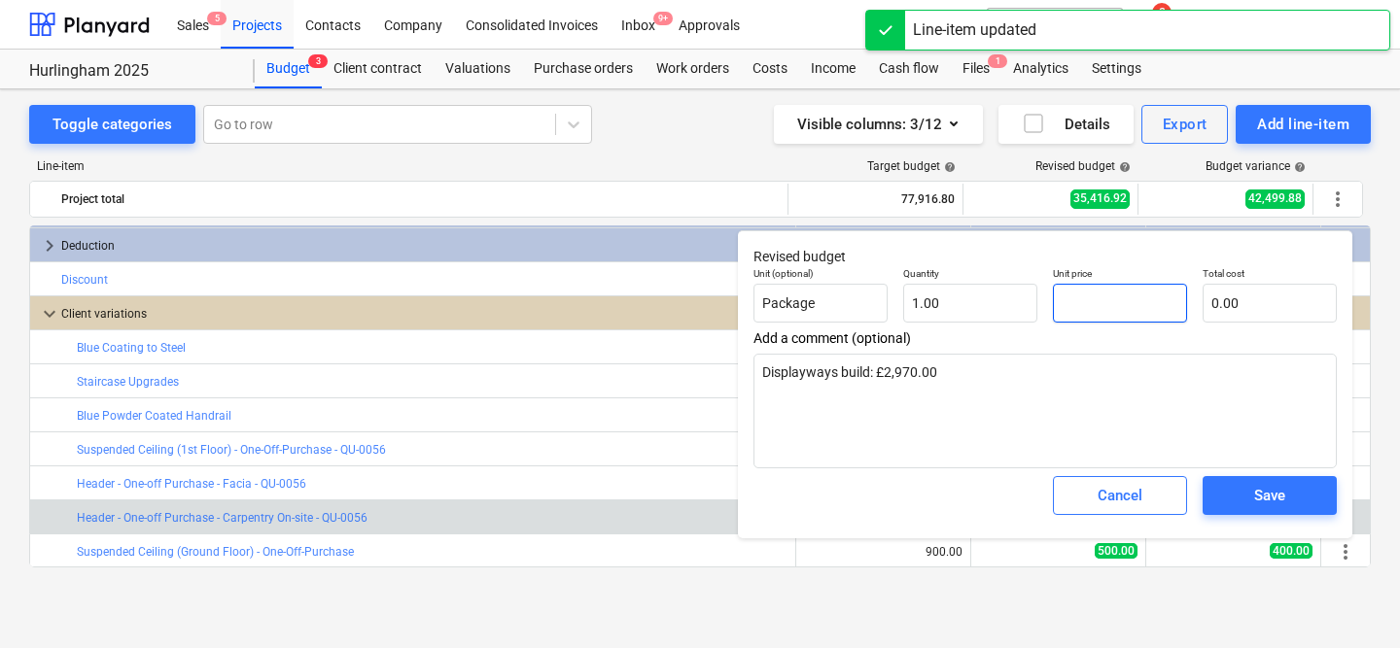
type textarea "x"
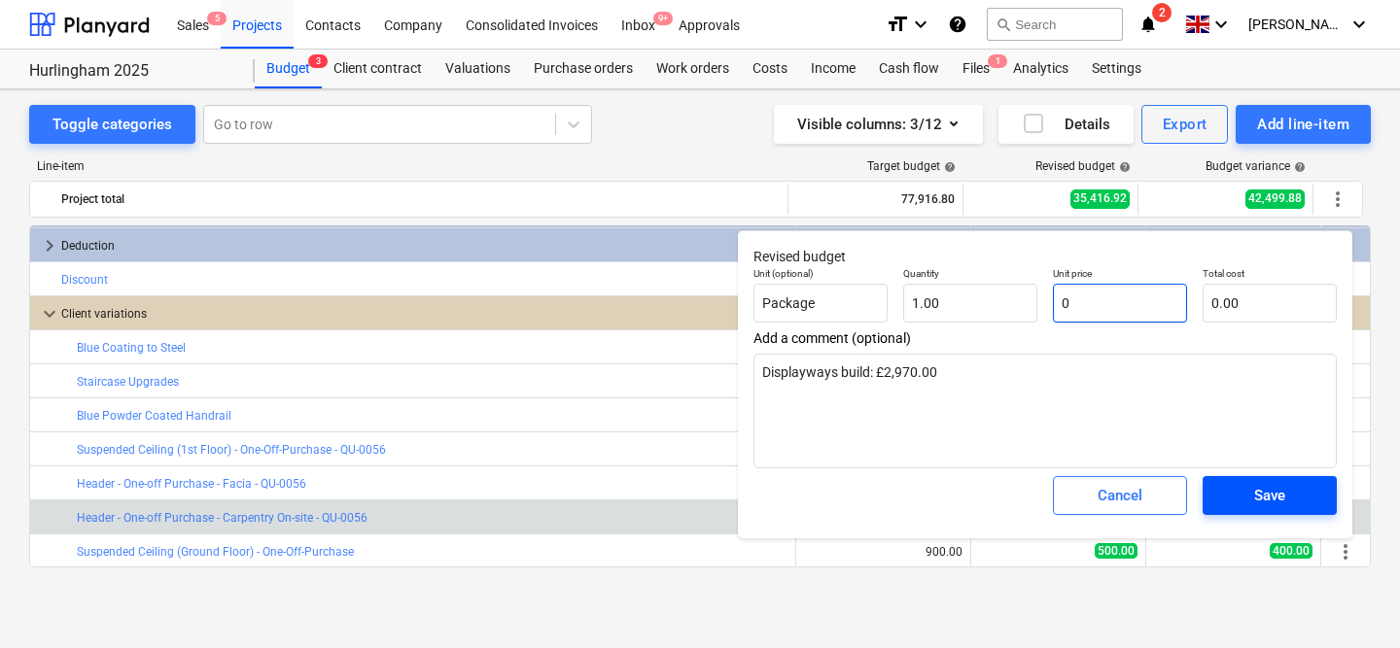
type input "0"
type textarea "x"
type input "0.00"
click at [1268, 502] on div "Save" at bounding box center [1269, 495] width 31 height 25
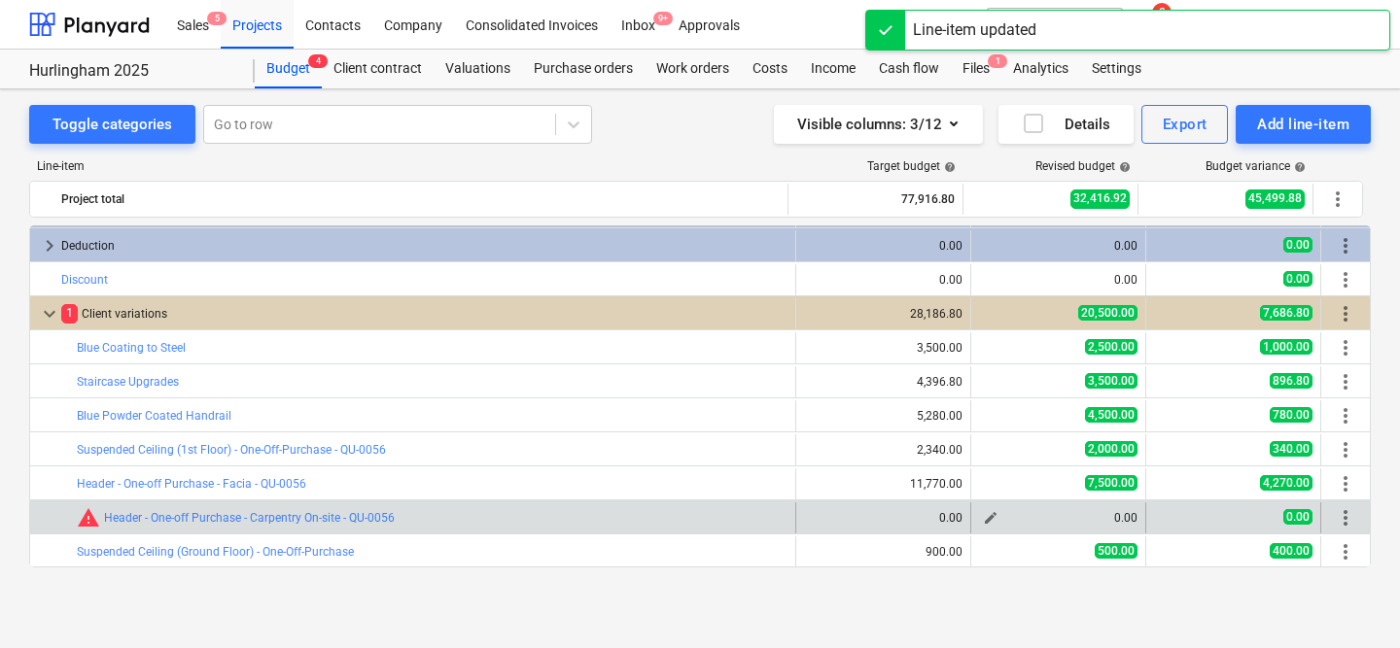
click at [983, 517] on span "edit" at bounding box center [991, 518] width 16 height 16
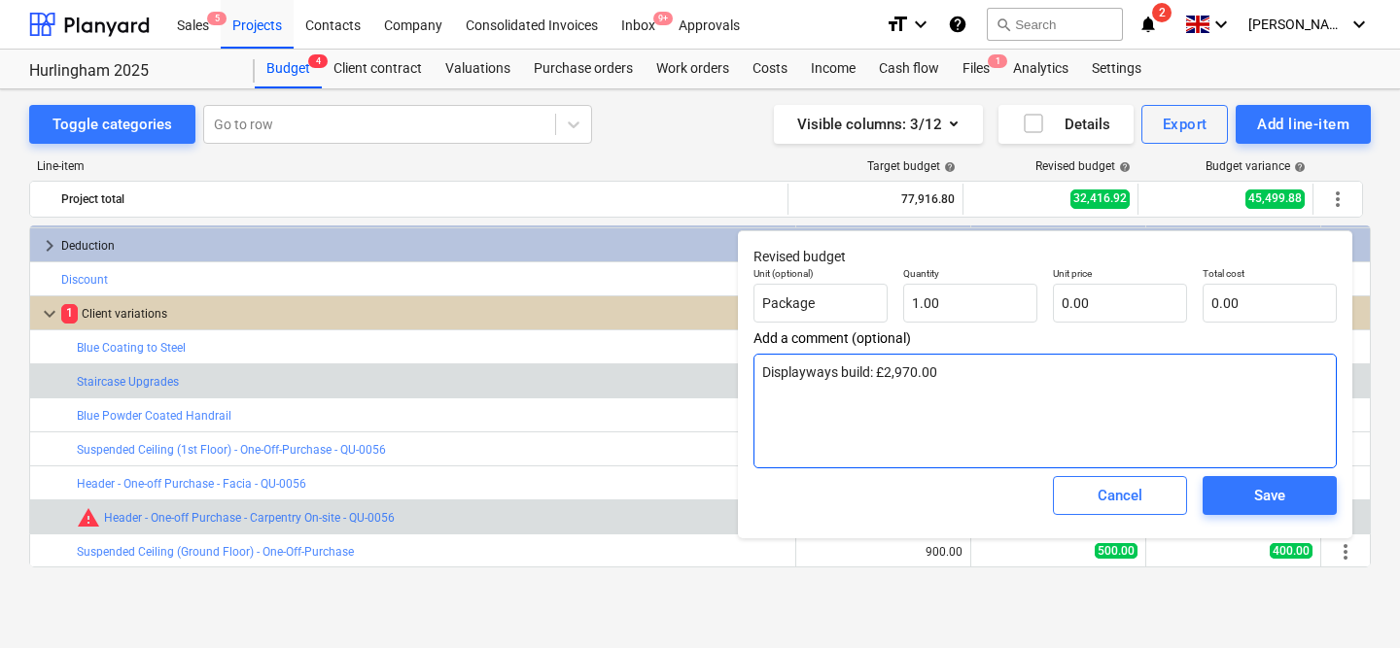
drag, startPoint x: 970, startPoint y: 385, endPoint x: 736, endPoint y: 373, distance: 234.5
click at [736, 373] on body "Sales 5 Projects Contacts Company Consolidated Invoices Inbox 9+ Approvals form…" at bounding box center [700, 324] width 1400 height 648
type textarea "x"
type textarea "IDisplayways build: £2,970.00"
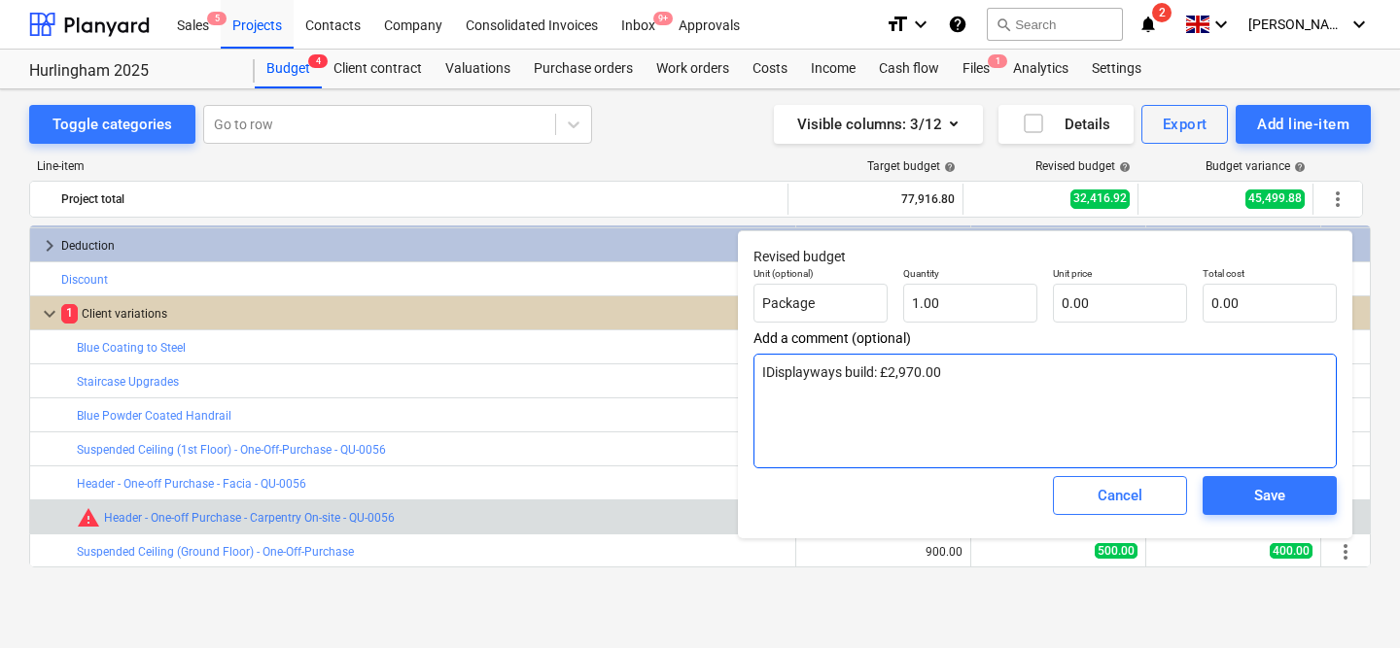
click at [849, 382] on textarea "IDisplayways build: £2,970.00" at bounding box center [1044, 411] width 583 height 115
type textarea "x"
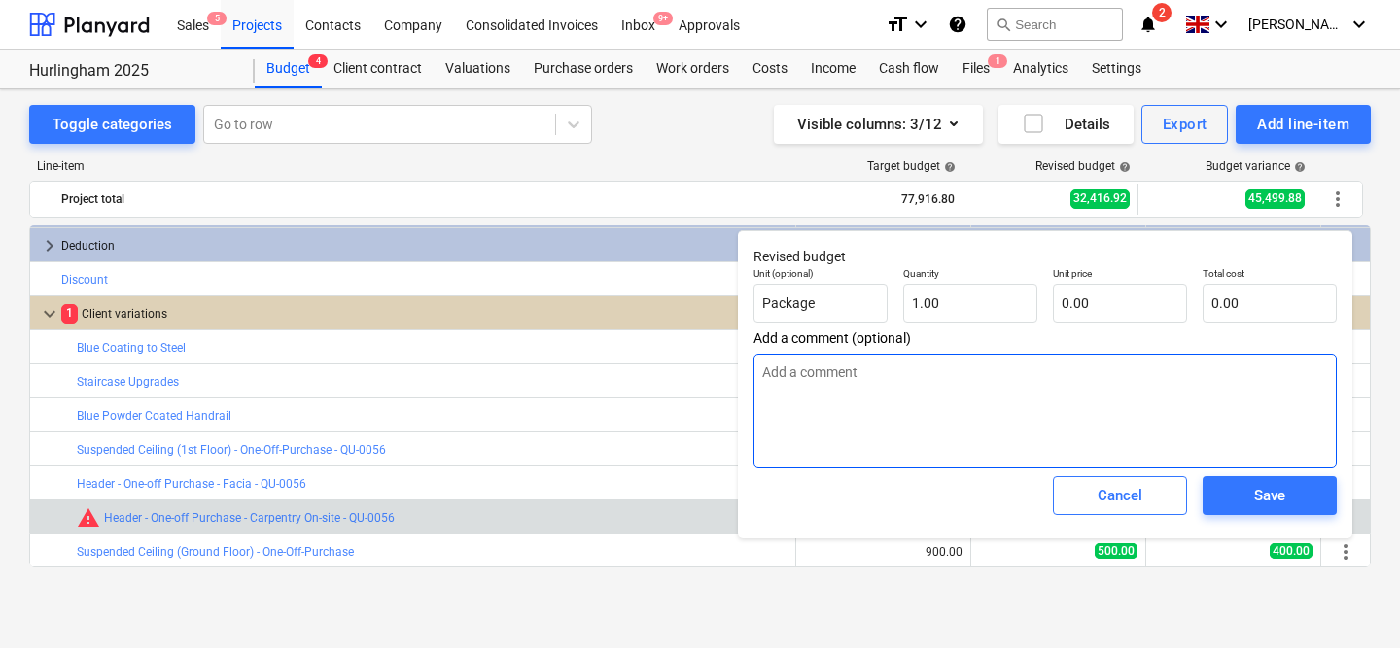
type textarea "I"
type textarea "x"
type textarea "In"
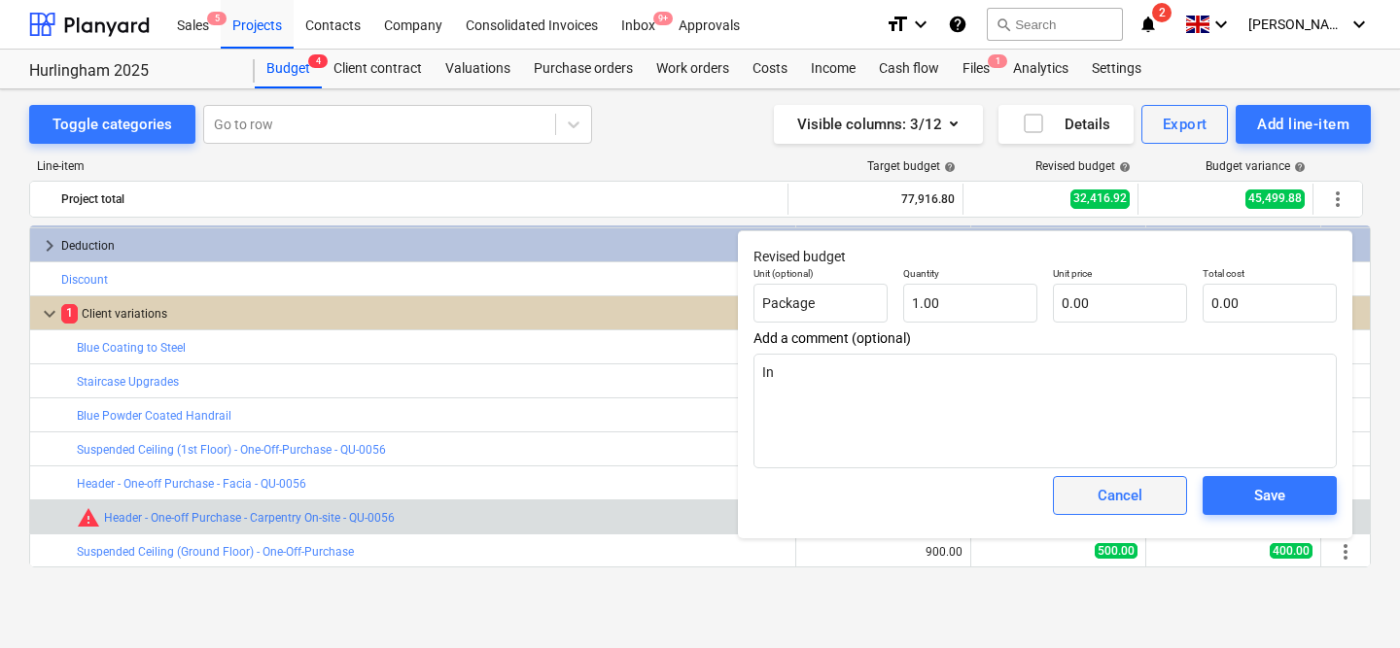
click at [1098, 483] on div "Cancel" at bounding box center [1119, 495] width 45 height 25
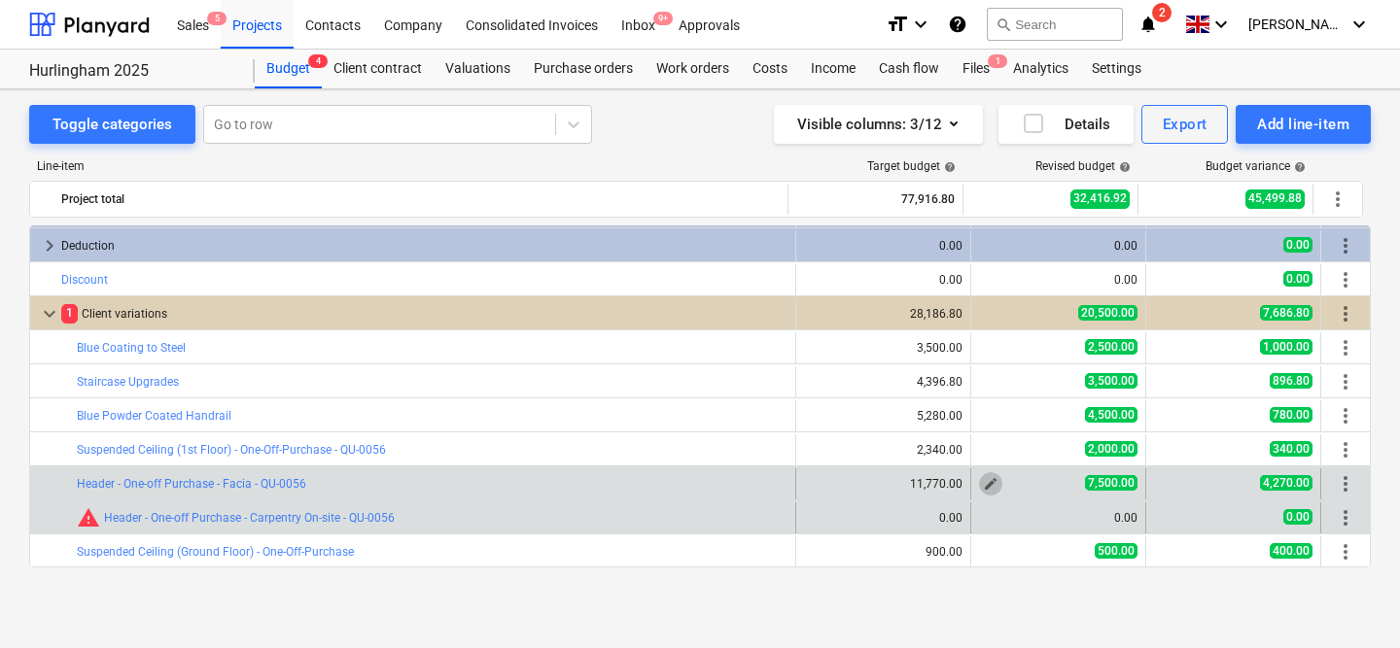
click at [983, 481] on span "edit" at bounding box center [991, 484] width 16 height 16
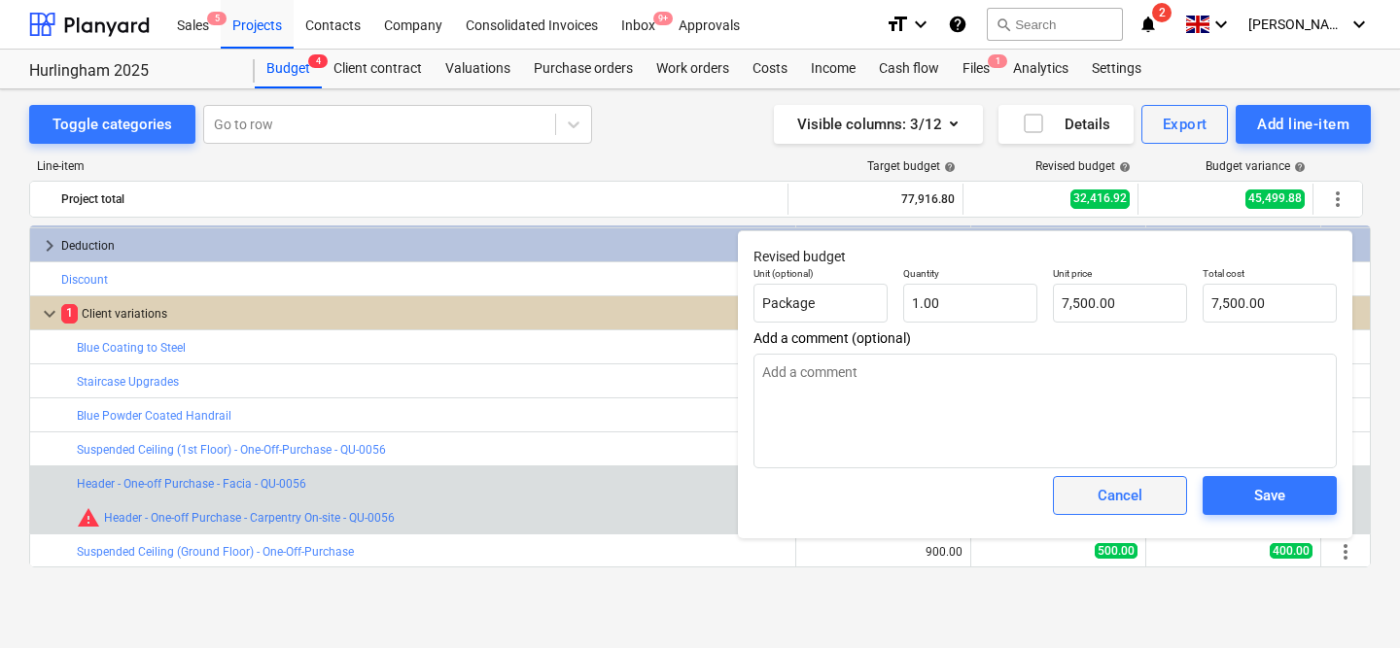
click at [1109, 490] on div "Cancel" at bounding box center [1119, 495] width 45 height 25
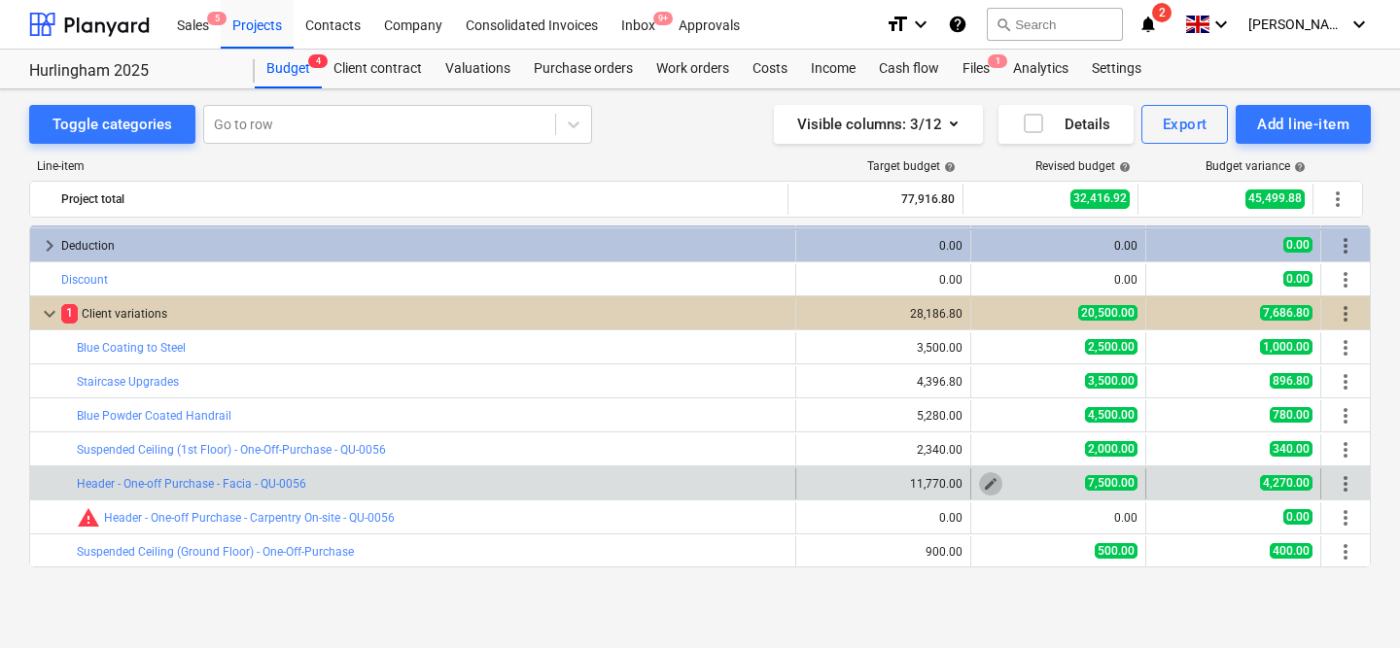
click at [989, 487] on span "edit" at bounding box center [991, 484] width 16 height 16
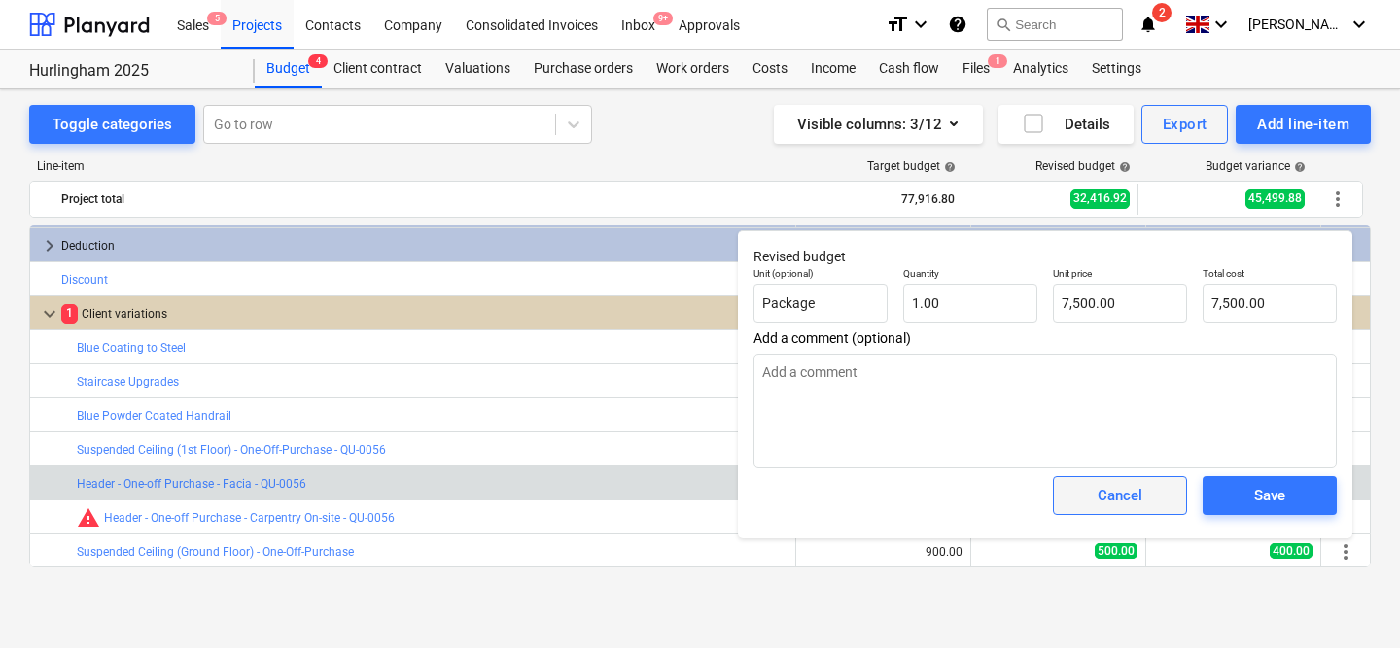
click at [1080, 491] on span "Cancel" at bounding box center [1120, 495] width 86 height 25
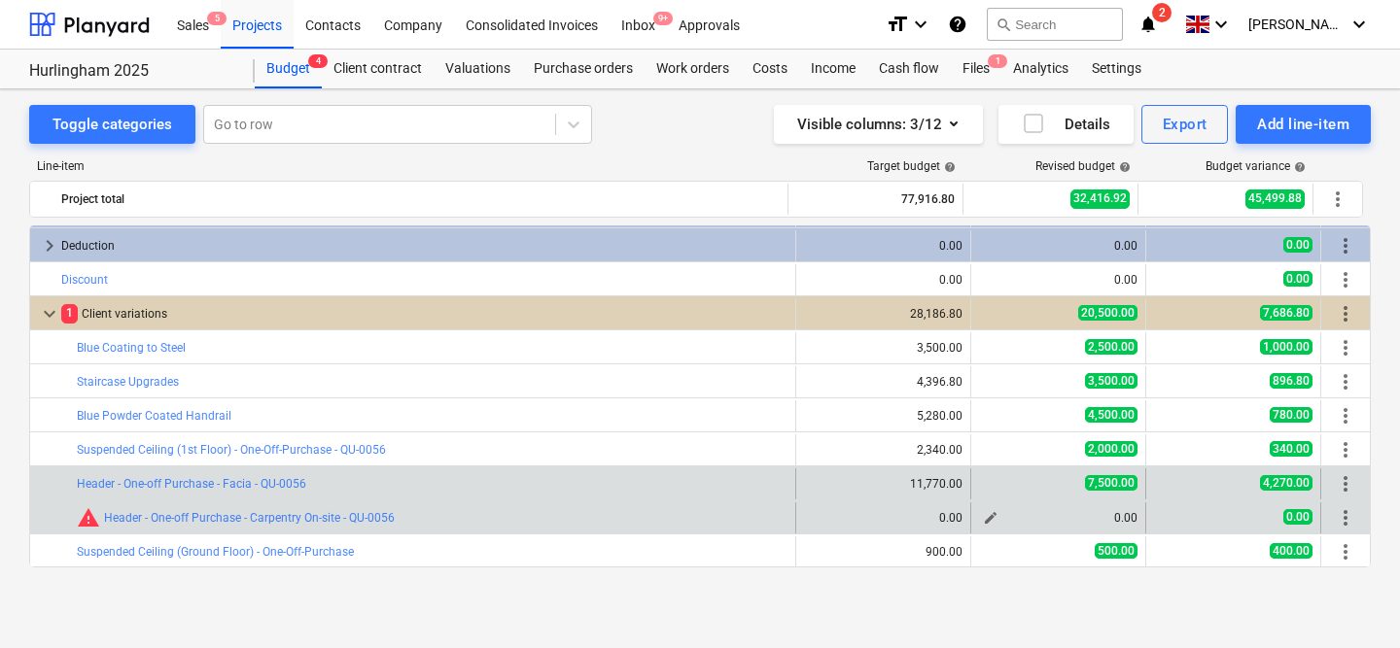
click at [983, 510] on span "edit" at bounding box center [991, 518] width 16 height 16
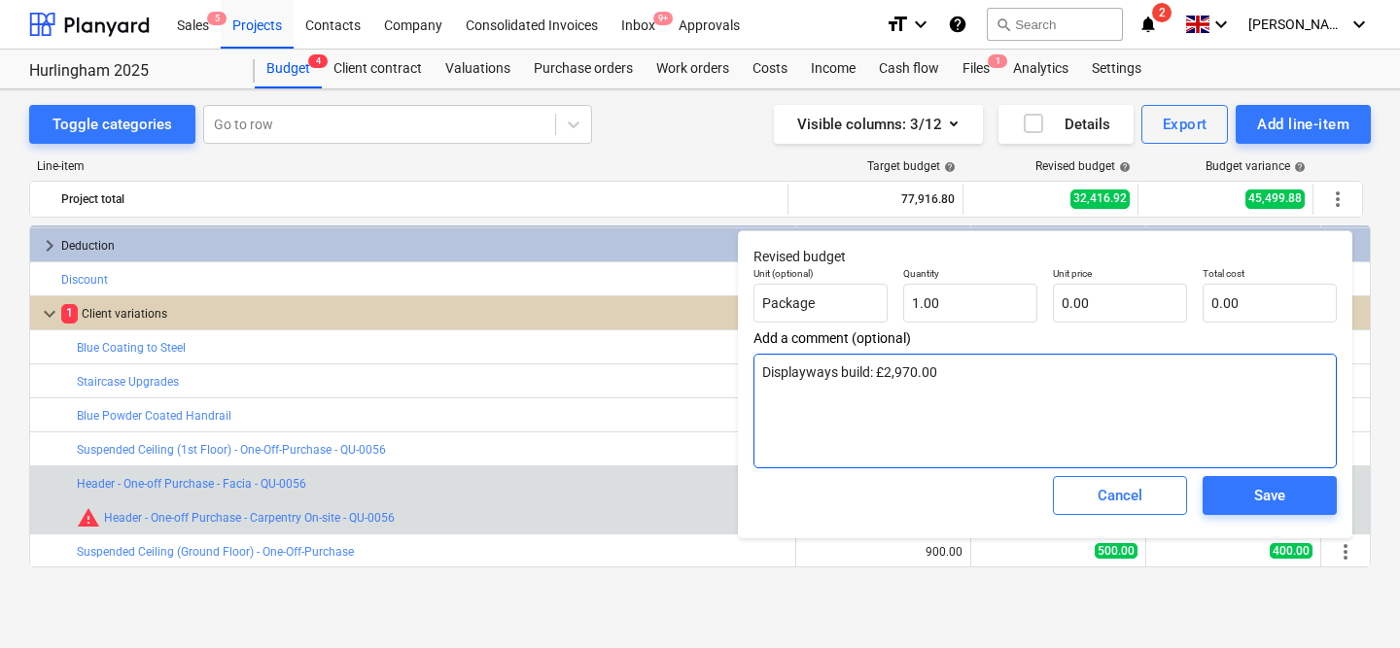
click at [940, 375] on textarea "Displayways build: £2,970.00" at bounding box center [1044, 411] width 583 height 115
type textarea "x"
type textarea "I"
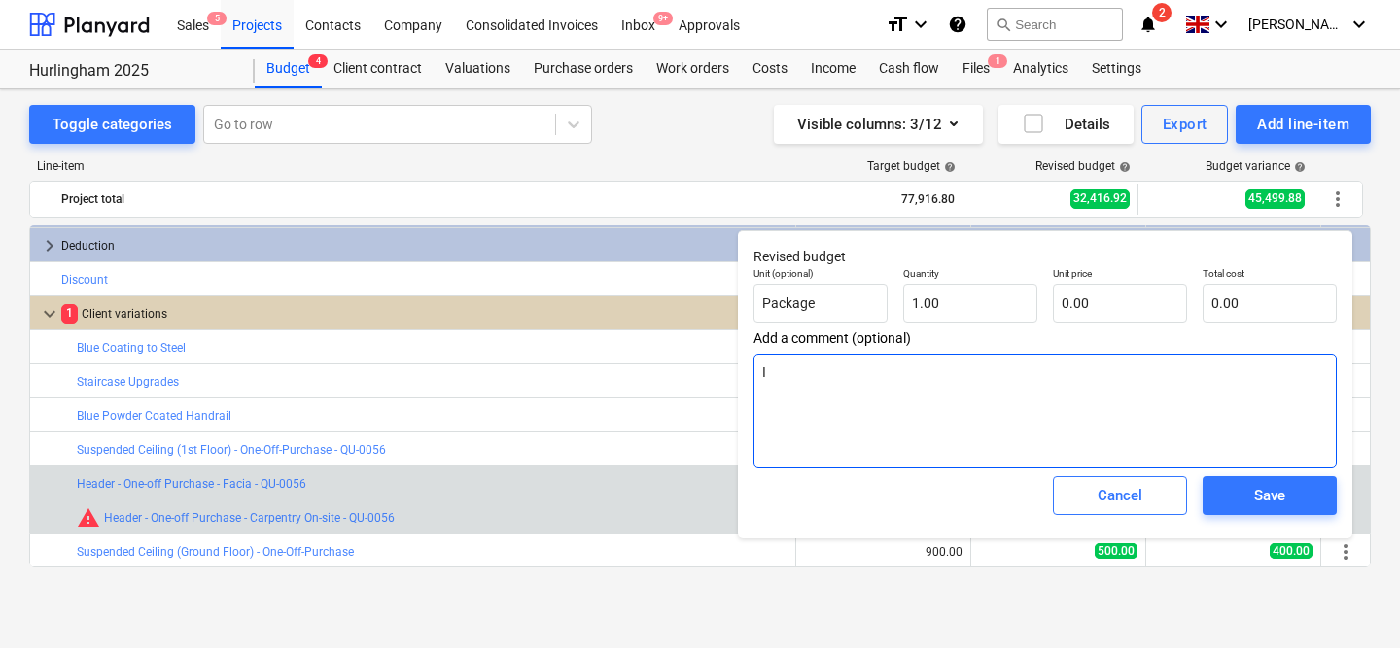
type textarea "x"
type textarea "In"
type textarea "x"
type textarea "Inc"
type textarea "x"
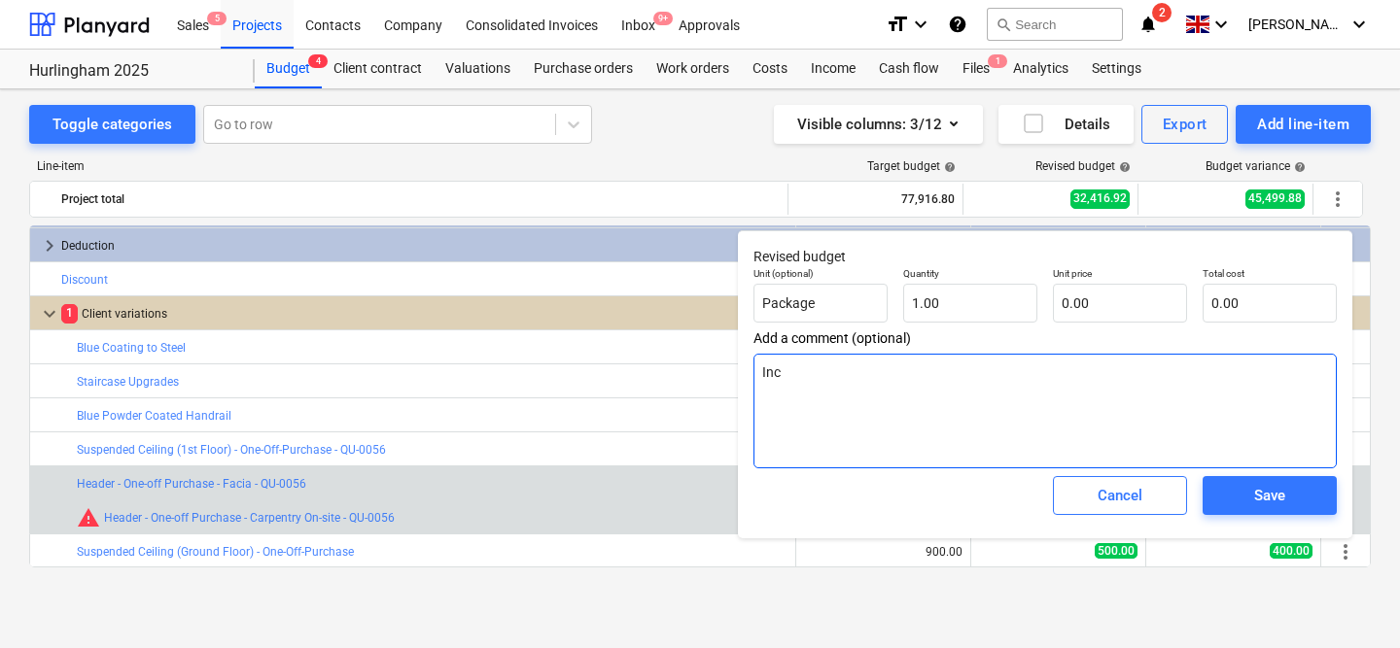
type textarea "Incl"
type textarea "x"
type textarea "Inclu"
type textarea "x"
type textarea "Includ"
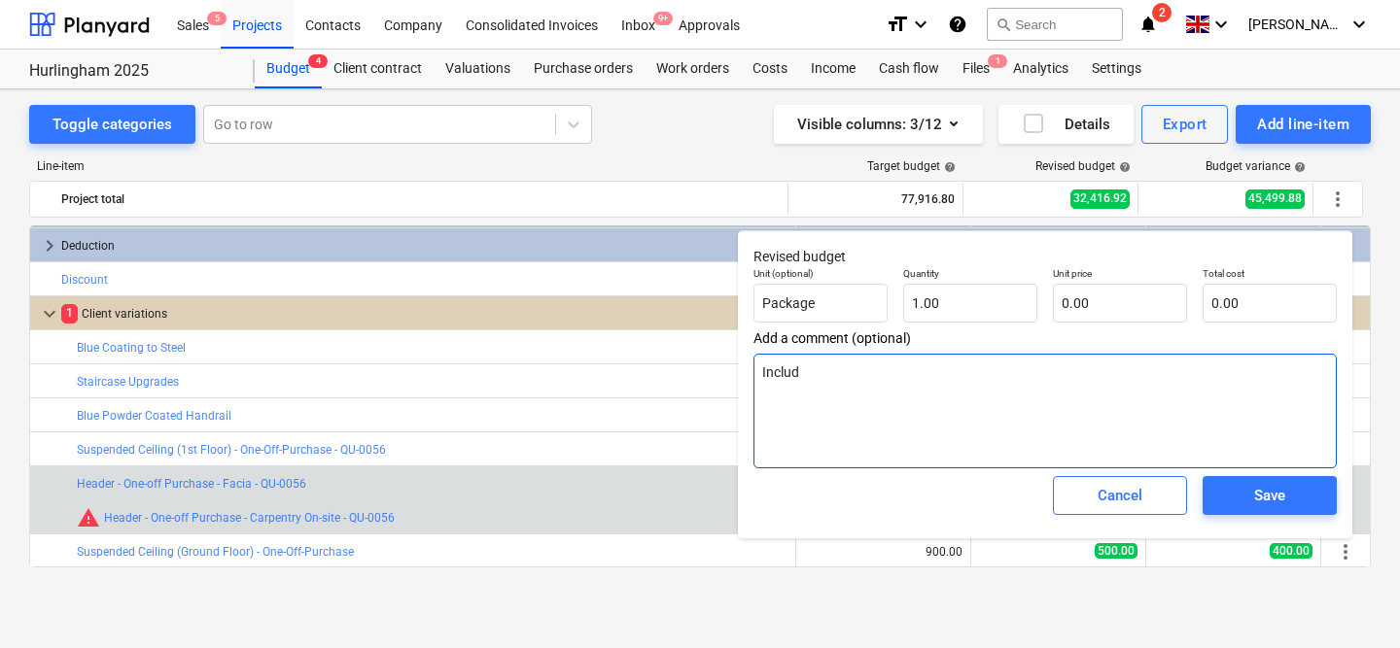
type textarea "x"
type textarea "Include"
type textarea "x"
type textarea "Included"
type textarea "x"
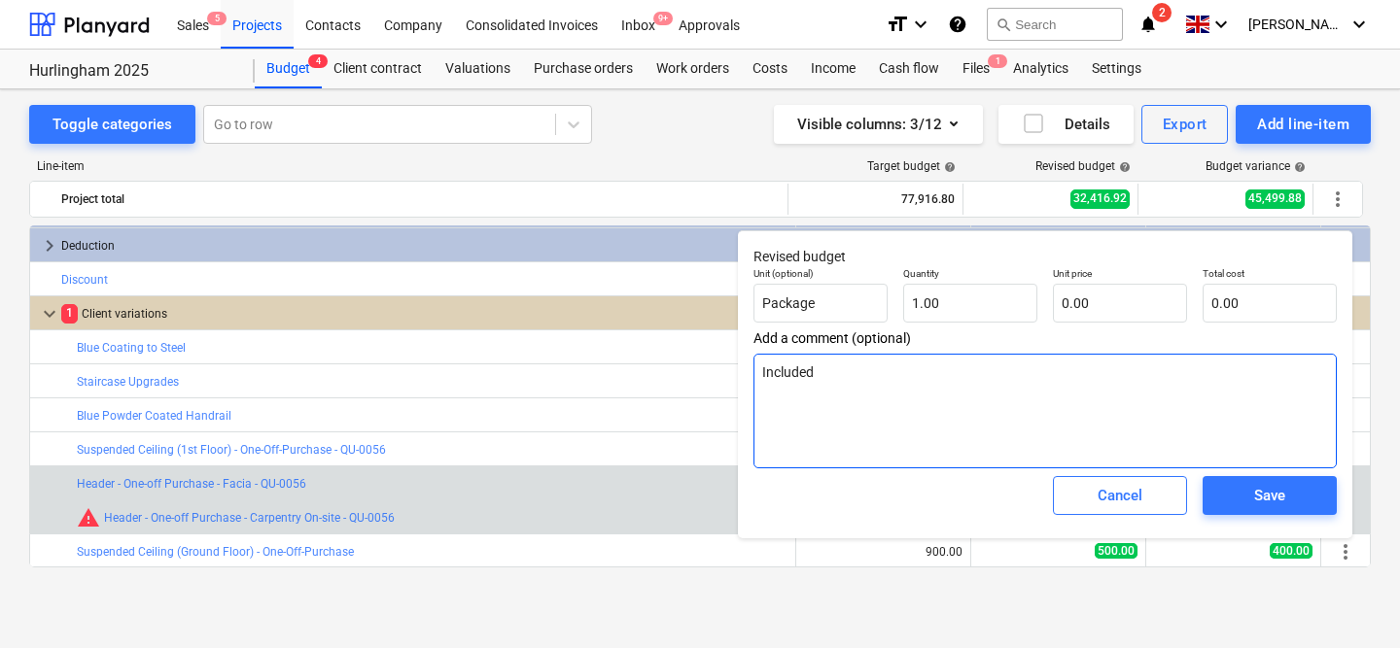
type textarea "Included"
type textarea "x"
type textarea "Included t"
type textarea "x"
type textarea "Included th"
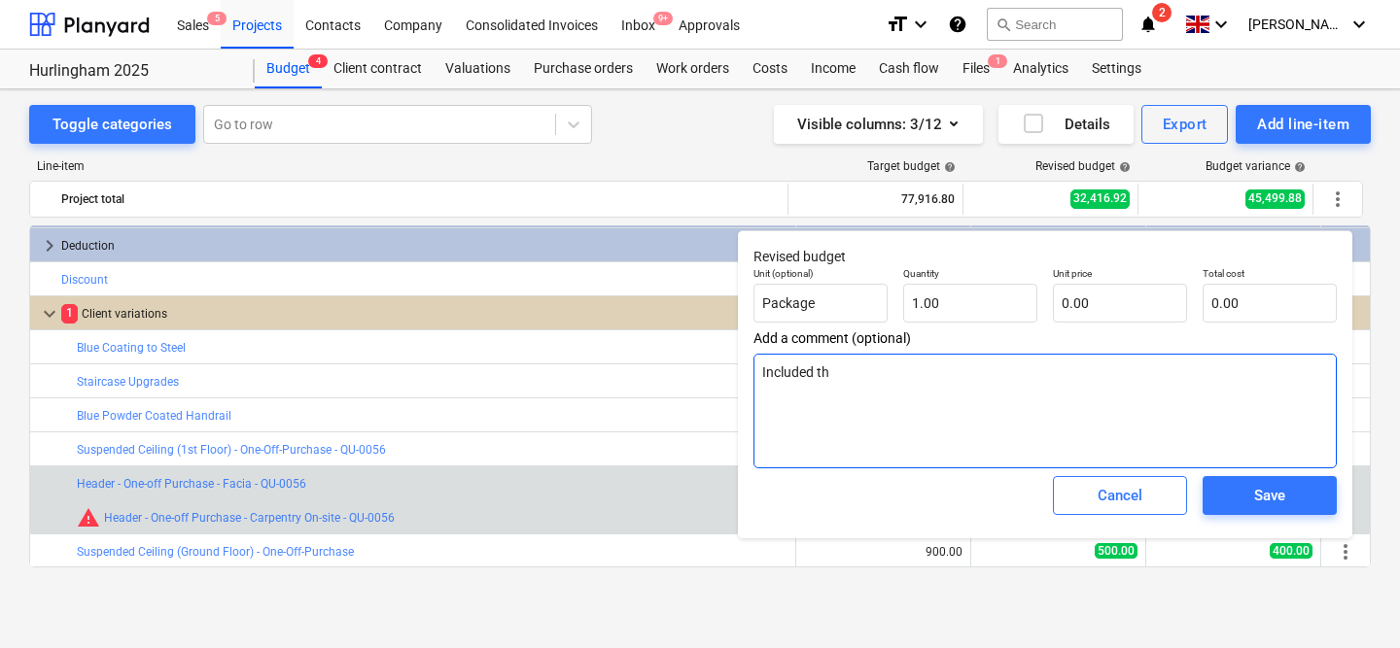
type textarea "x"
type textarea "Included the"
type textarea "x"
type textarea "Included the"
type textarea "x"
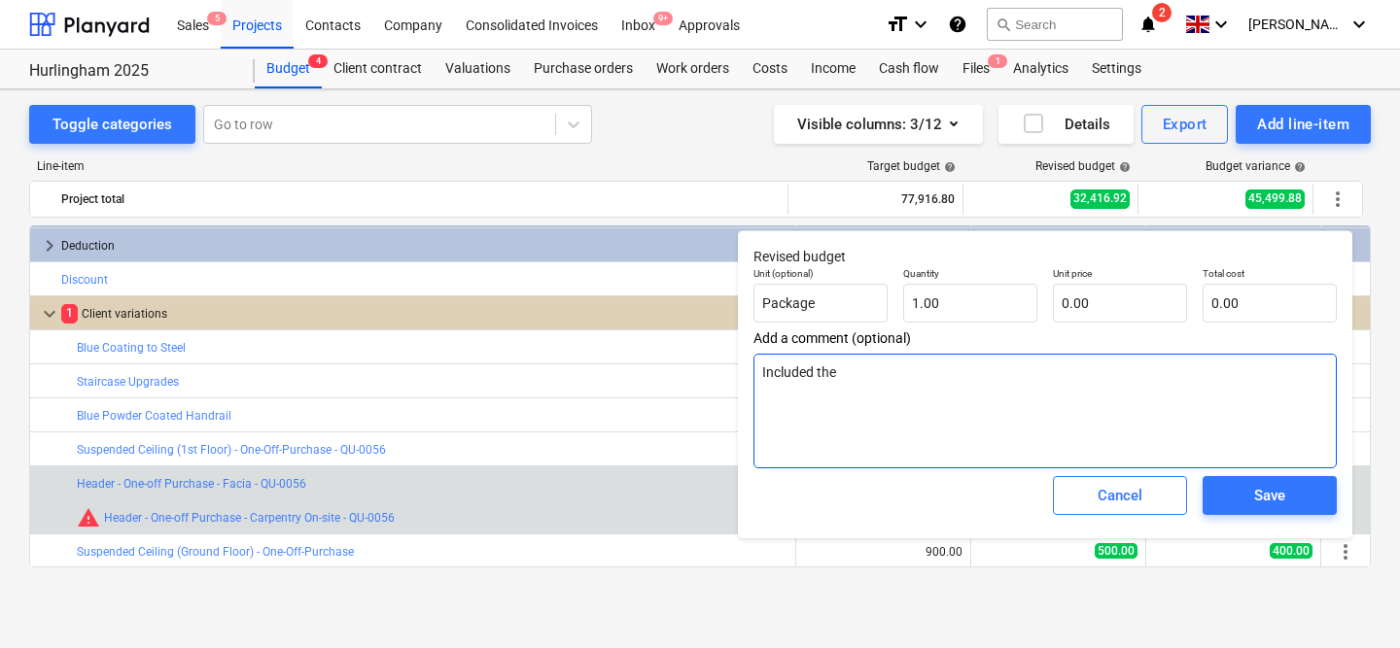
type textarea "Included the 3"
type textarea "x"
type textarea "Included the 37"
type textarea "x"
type textarea "Included the 377"
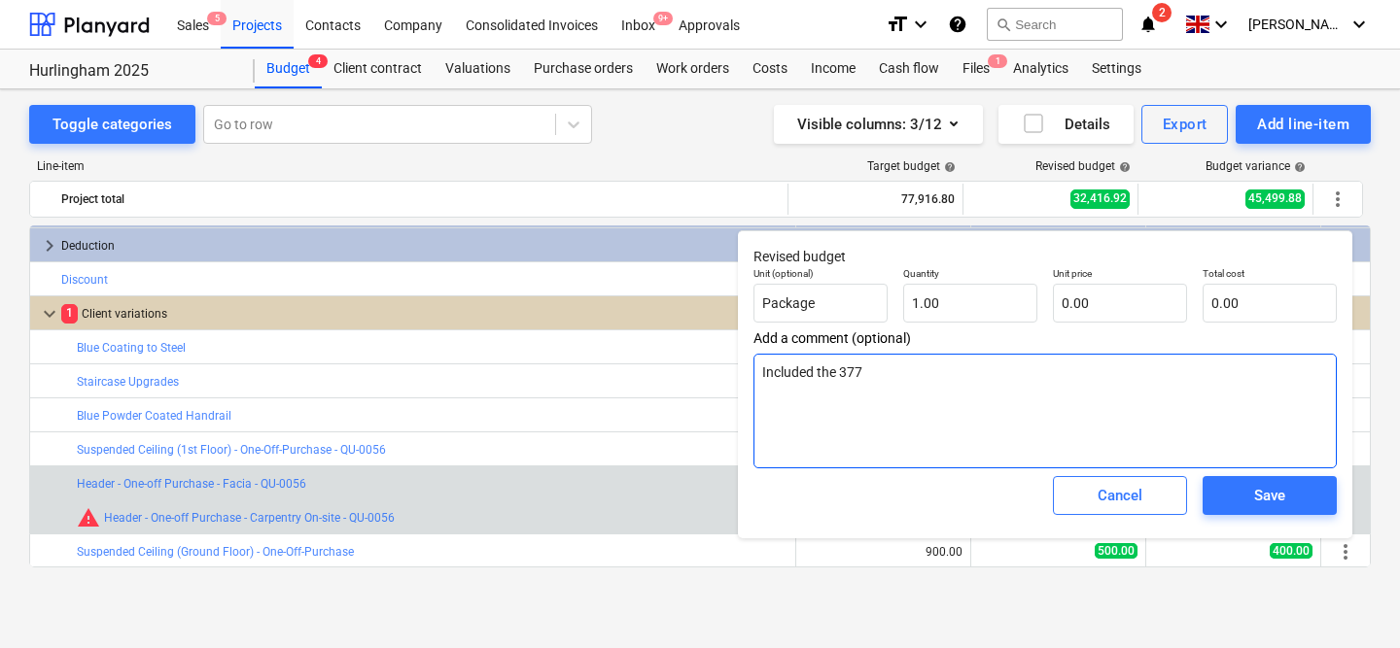
type textarea "x"
type textarea "Included the 3770"
type textarea "x"
type textarea "Included the 3770"
type textarea "x"
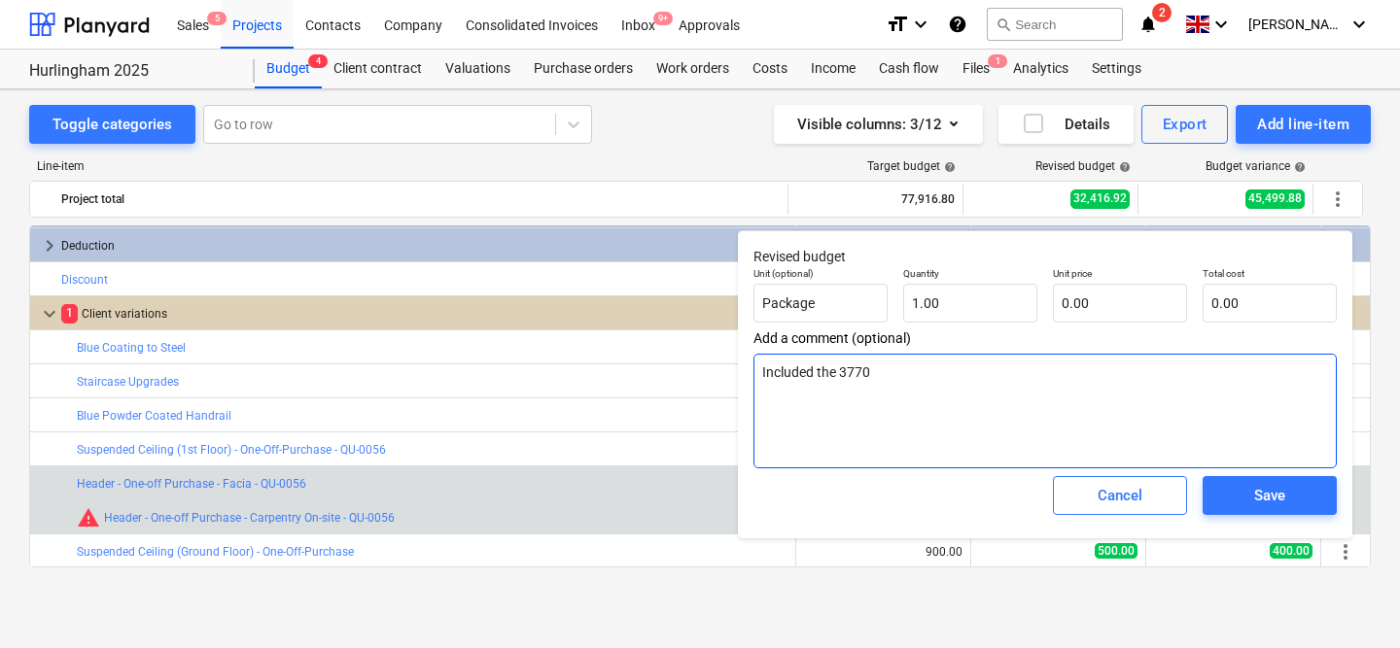
type textarea "Included the 3770 -"
type textarea "x"
type textarea "Included the 3770 -"
click at [840, 376] on textarea "Included the 3770 - on the Header fascia" at bounding box center [1044, 411] width 583 height 115
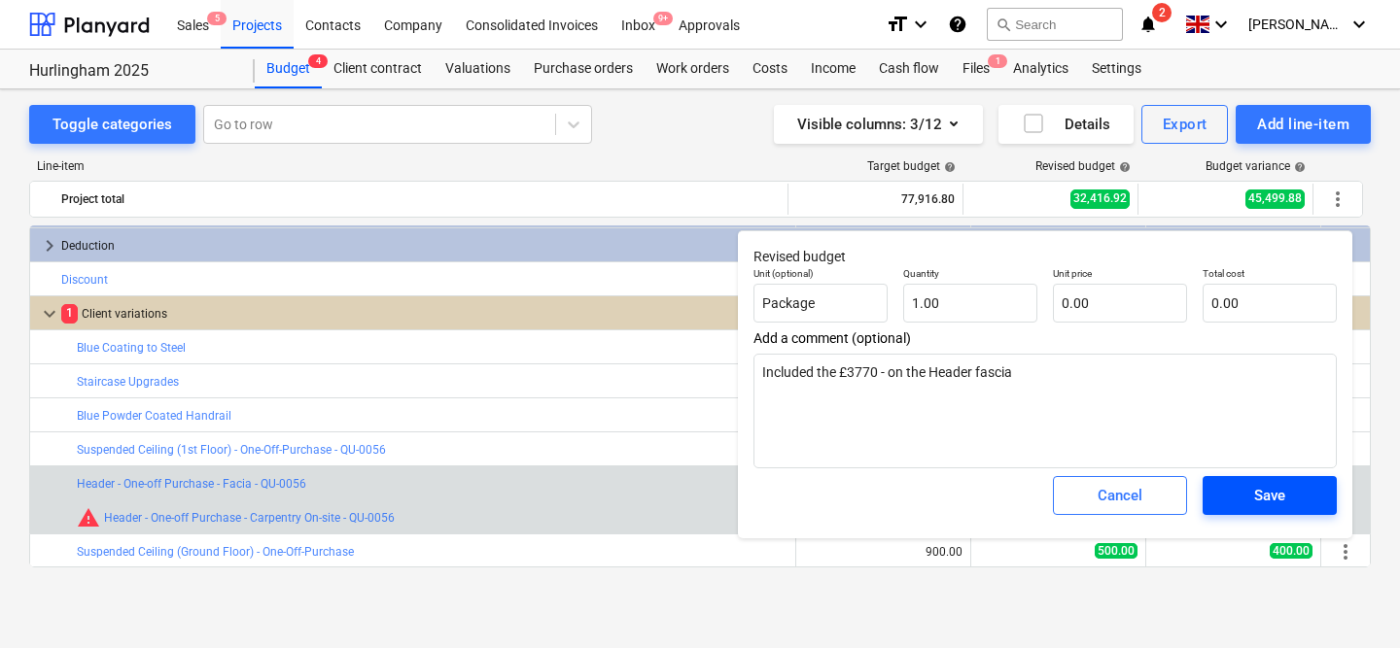
click at [1242, 501] on span "Save" at bounding box center [1269, 495] width 87 height 25
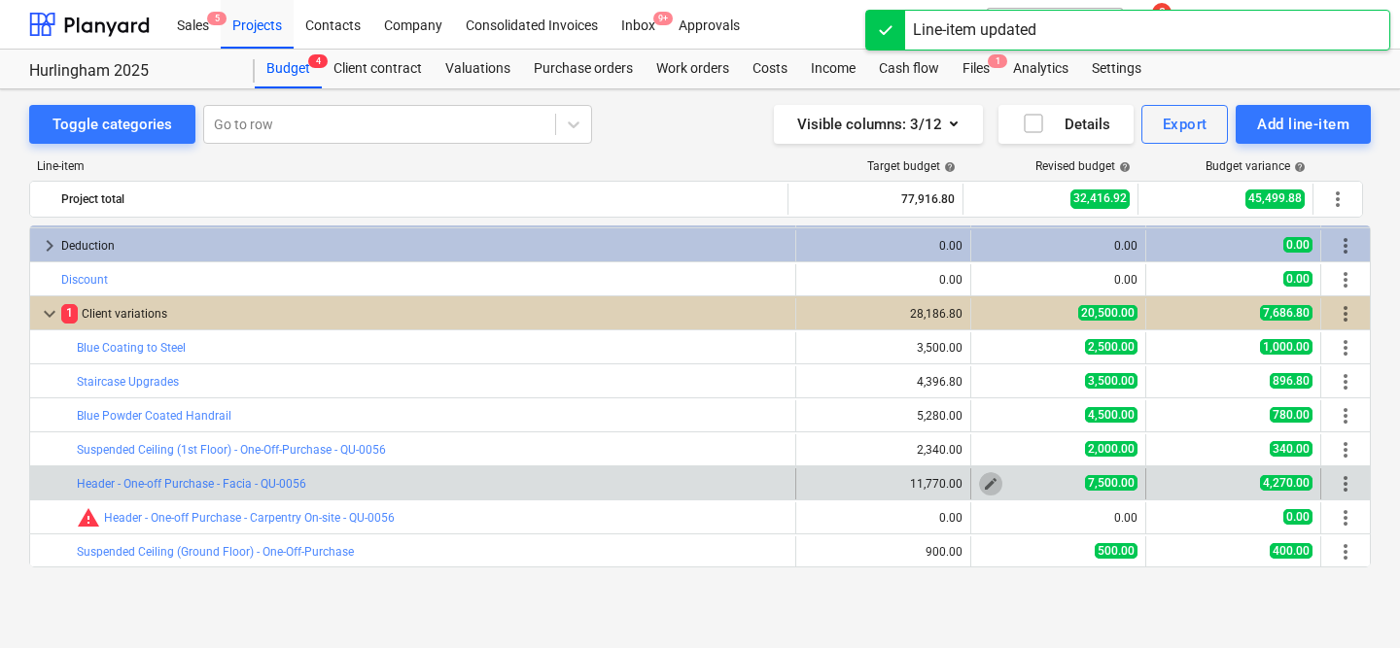
click at [985, 481] on span "edit" at bounding box center [991, 484] width 16 height 16
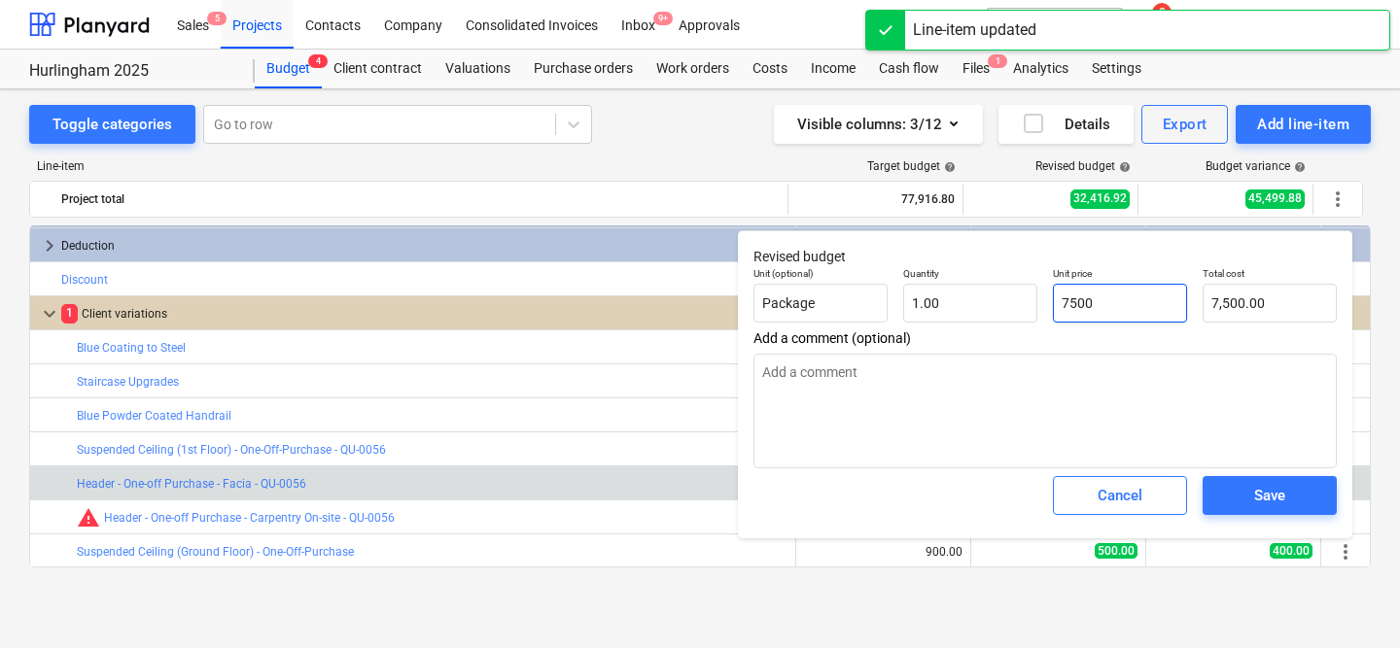
click at [1089, 306] on input "7500" at bounding box center [1120, 303] width 134 height 39
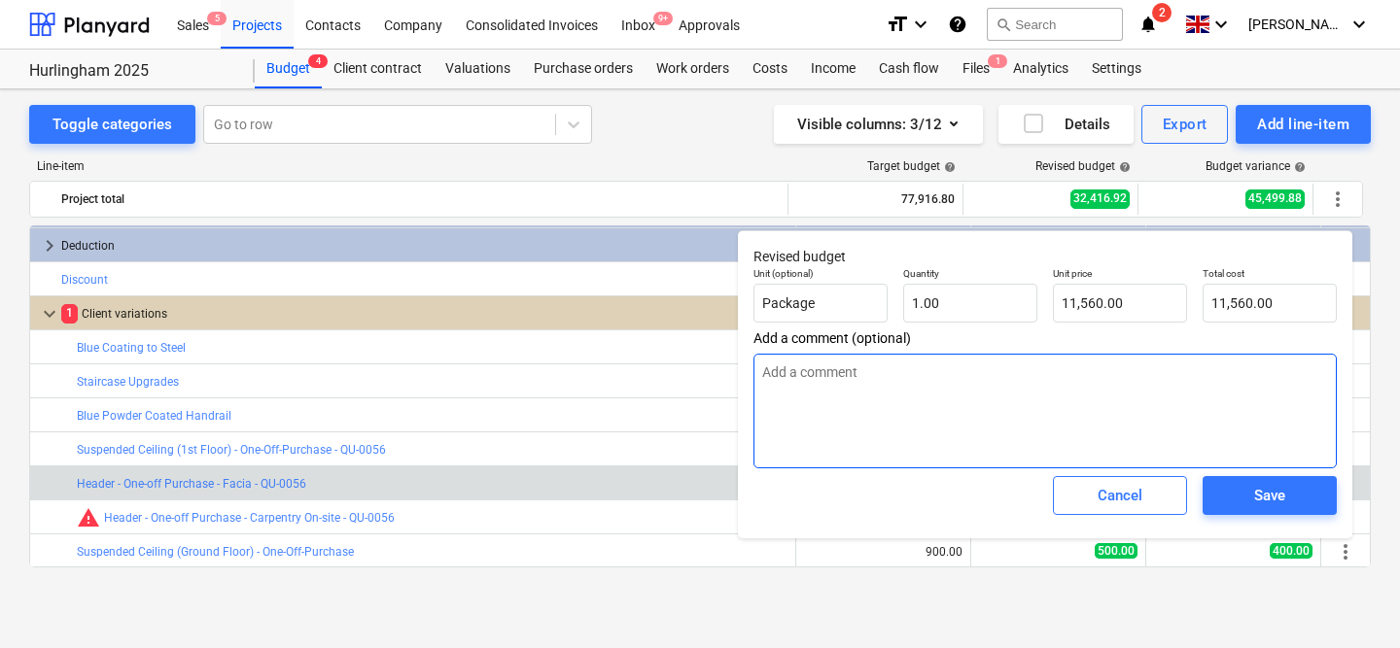
click at [1179, 428] on textarea at bounding box center [1044, 411] width 583 height 115
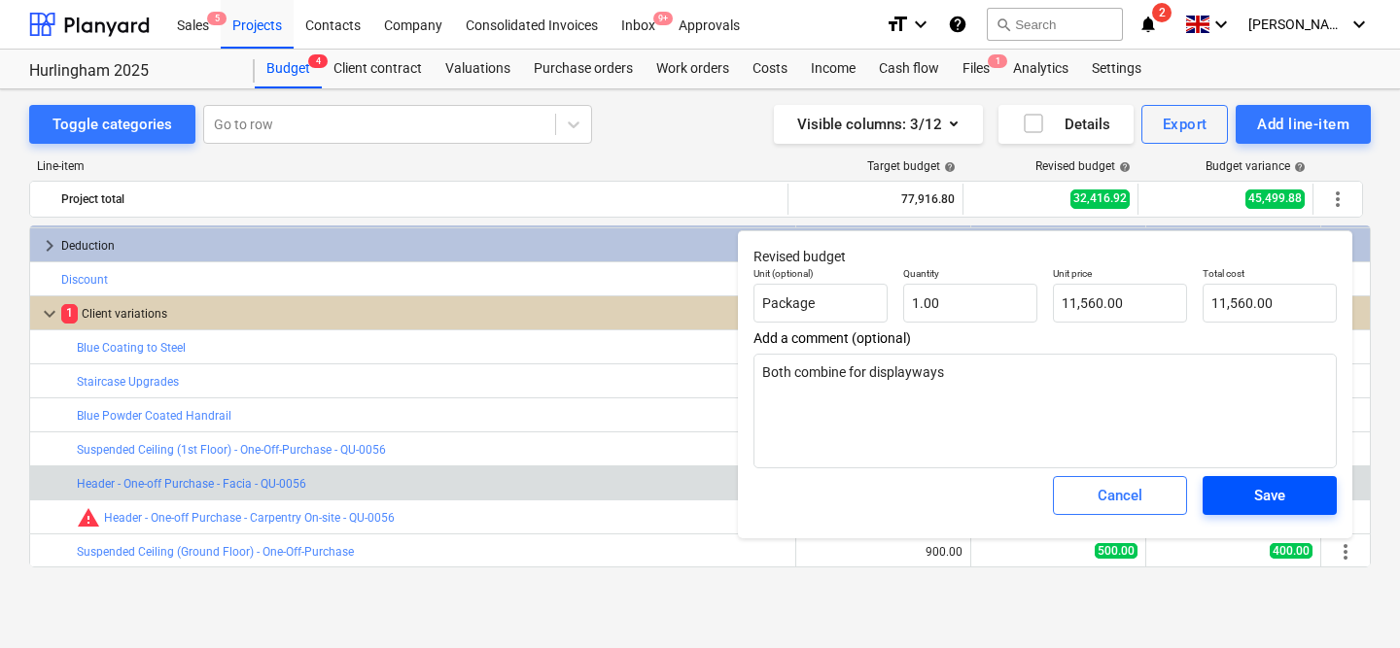
click at [1270, 498] on div "Save" at bounding box center [1269, 495] width 31 height 25
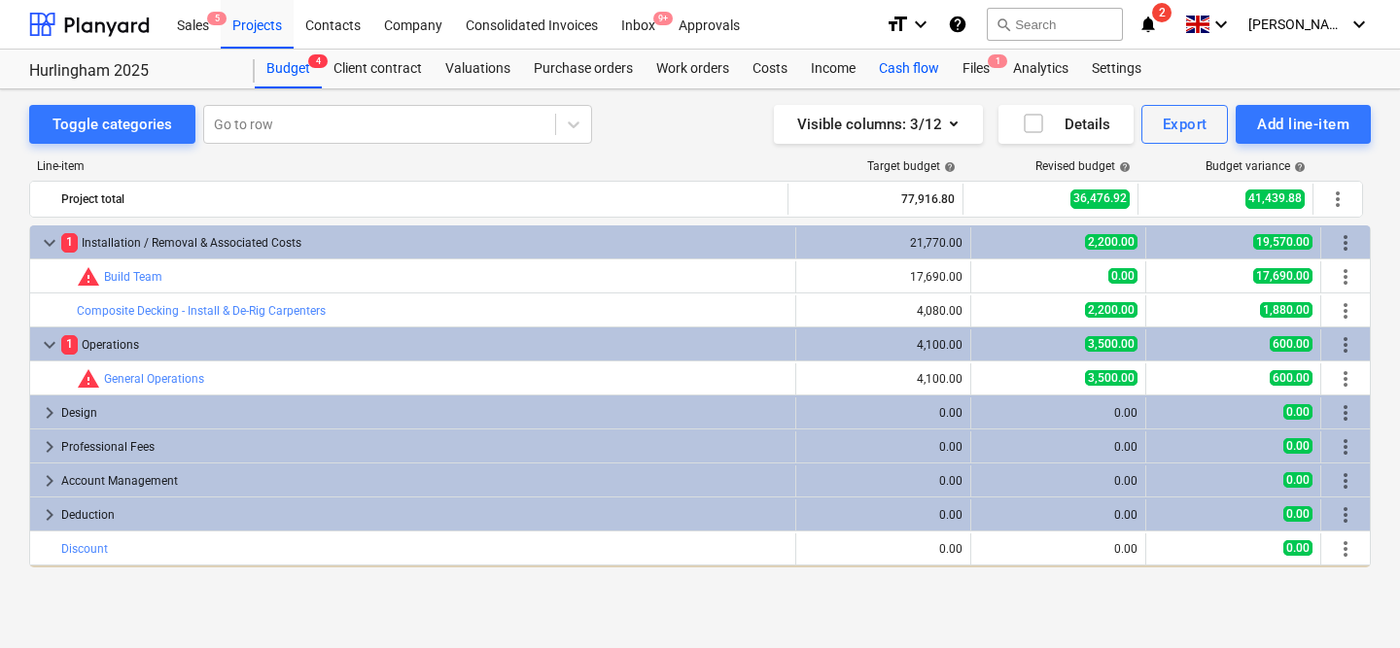
scroll to position [230, 0]
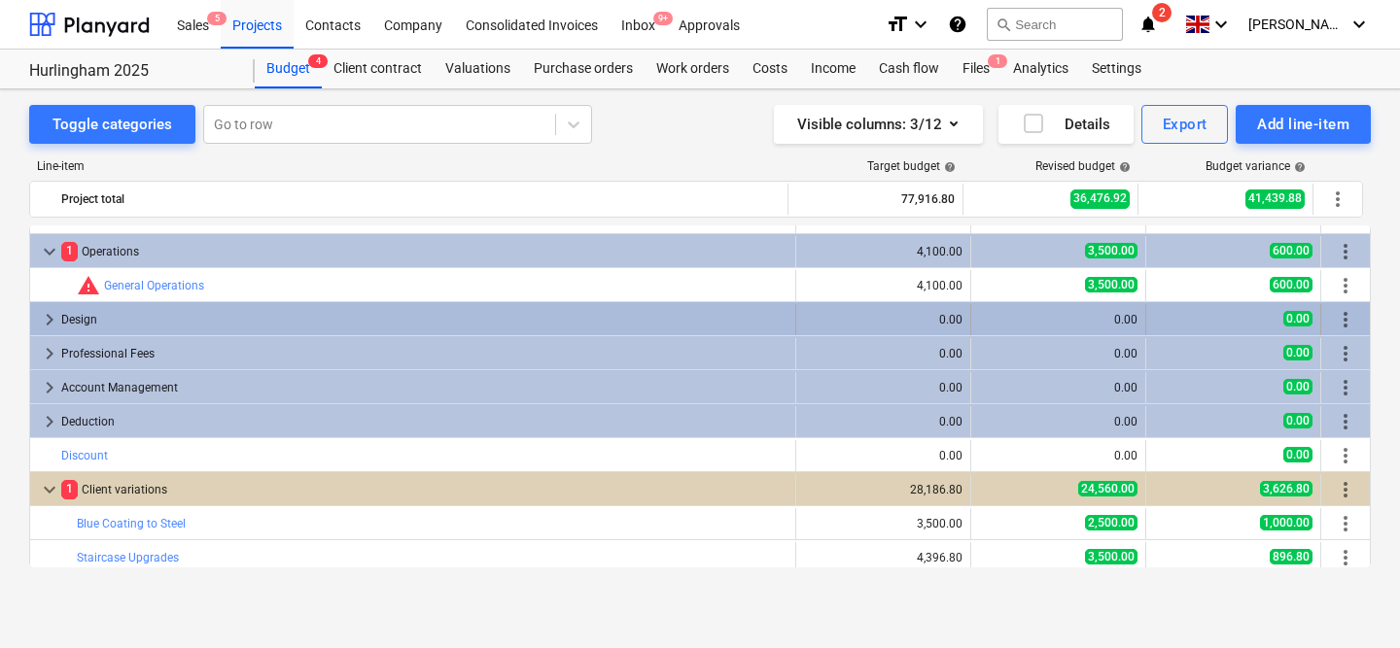
click at [50, 321] on span "keyboard_arrow_right" at bounding box center [49, 319] width 23 height 23
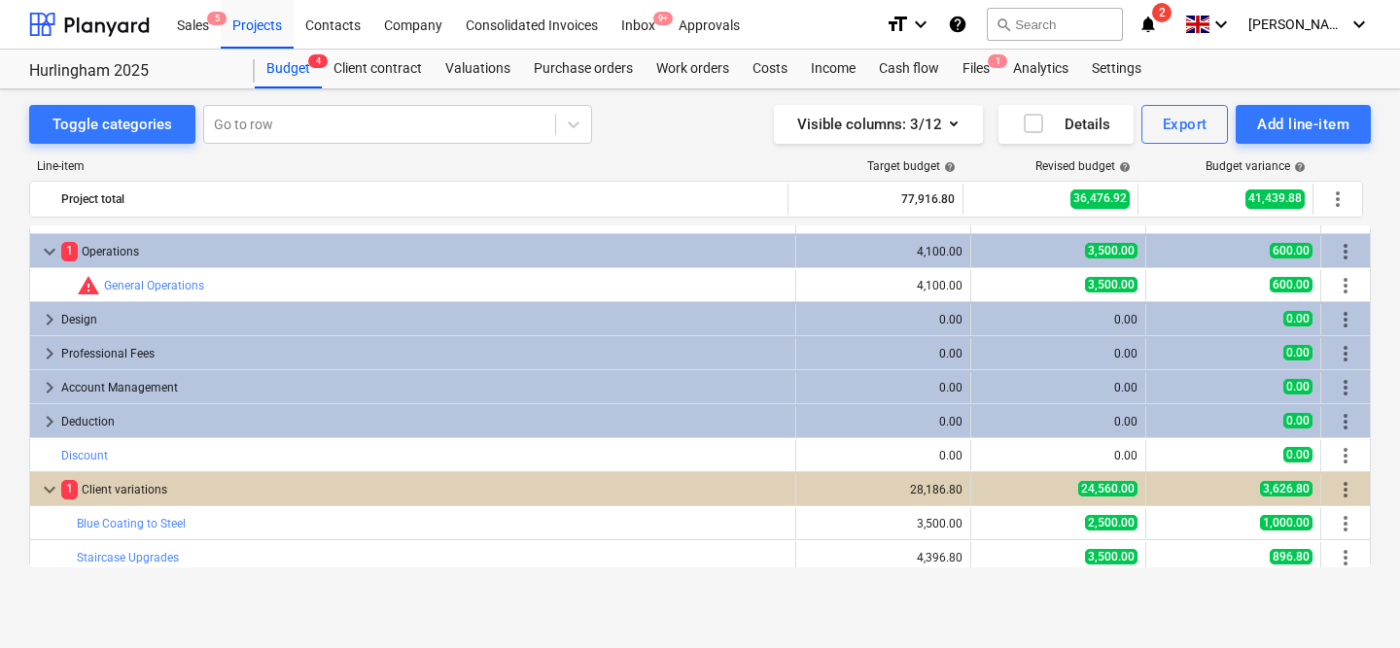
click at [50, 321] on span "keyboard_arrow_right" at bounding box center [49, 319] width 23 height 23
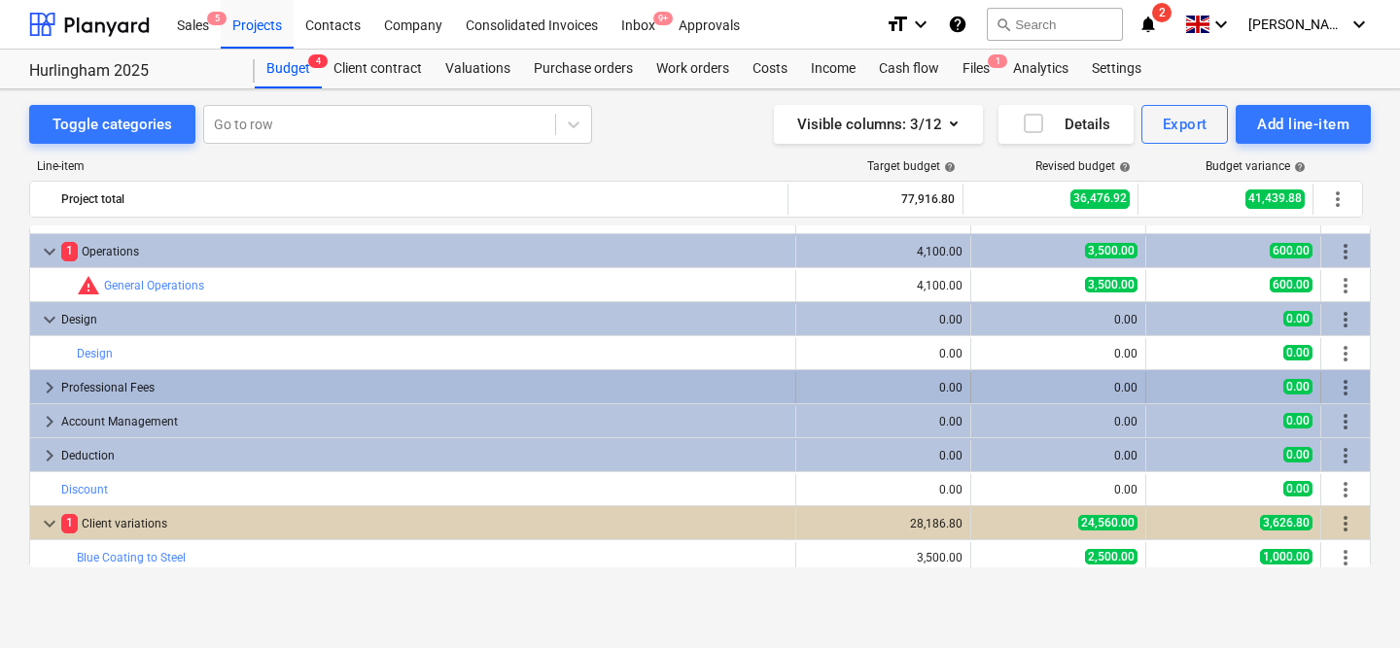
click at [52, 389] on span "keyboard_arrow_right" at bounding box center [49, 387] width 23 height 23
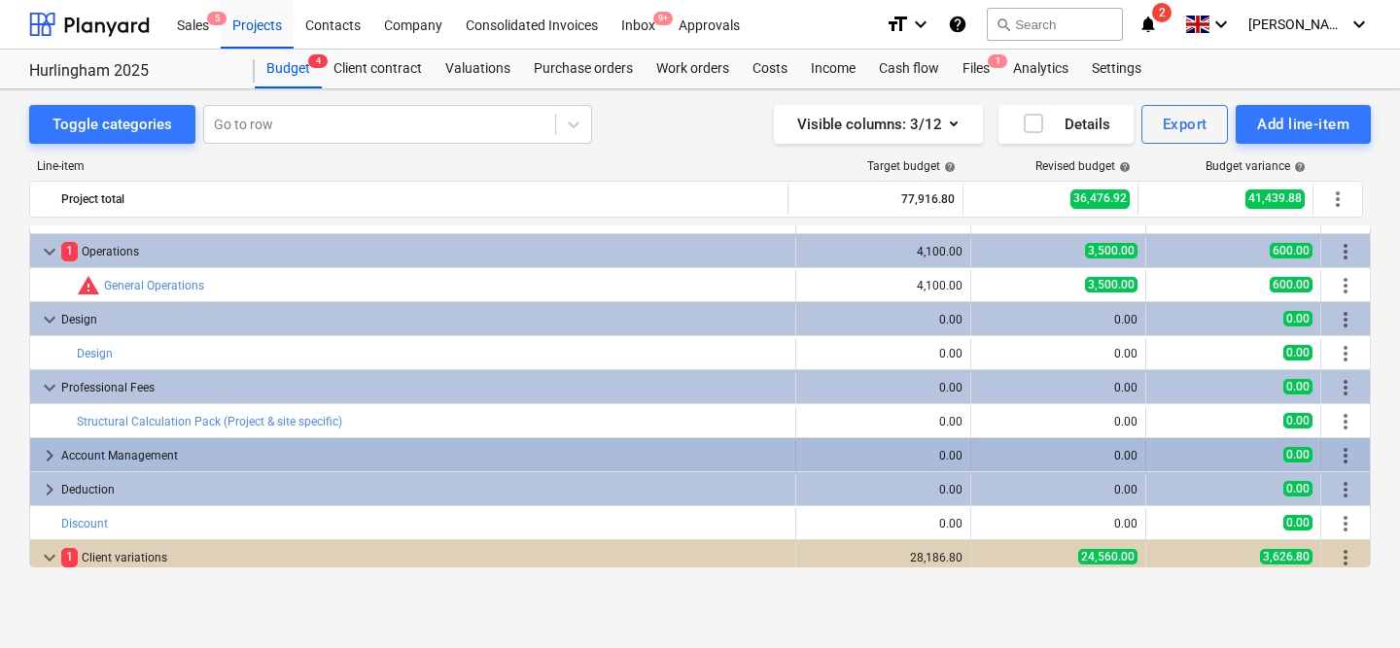
click at [52, 458] on span "keyboard_arrow_right" at bounding box center [49, 455] width 23 height 23
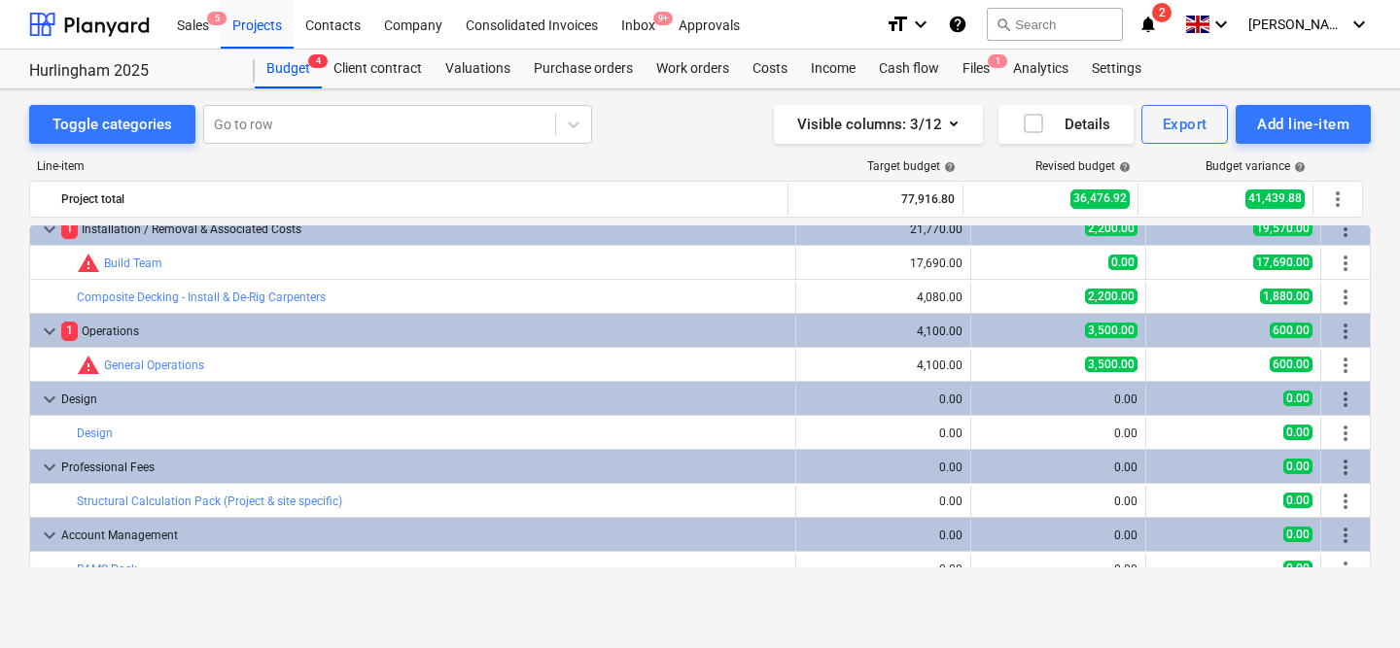
scroll to position [132, 0]
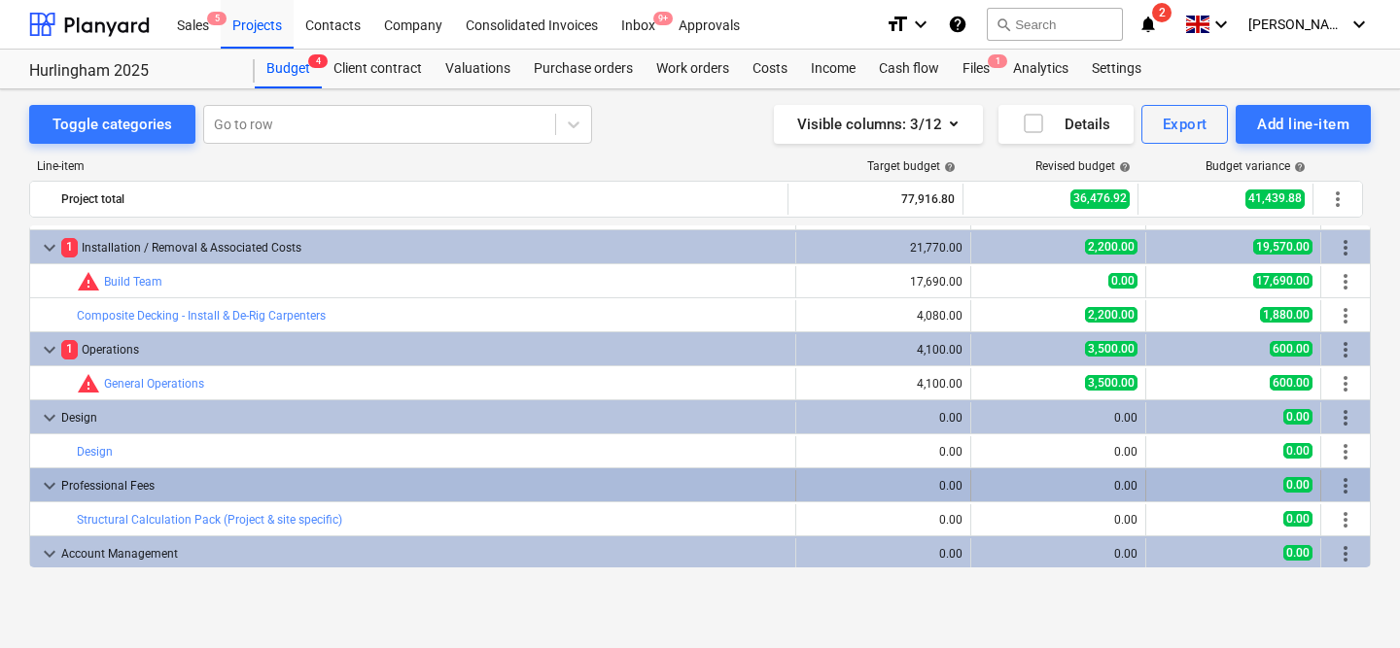
click at [47, 479] on span "keyboard_arrow_down" at bounding box center [49, 485] width 23 height 23
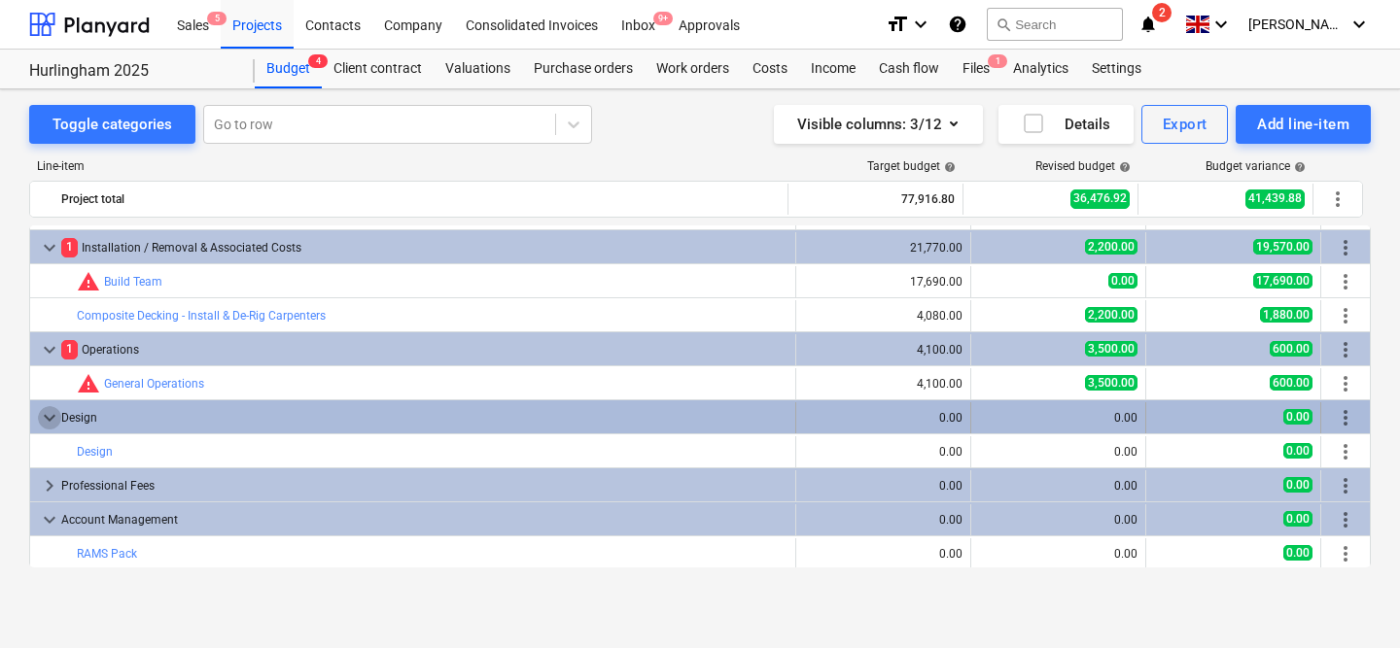
click at [48, 420] on span "keyboard_arrow_down" at bounding box center [49, 417] width 23 height 23
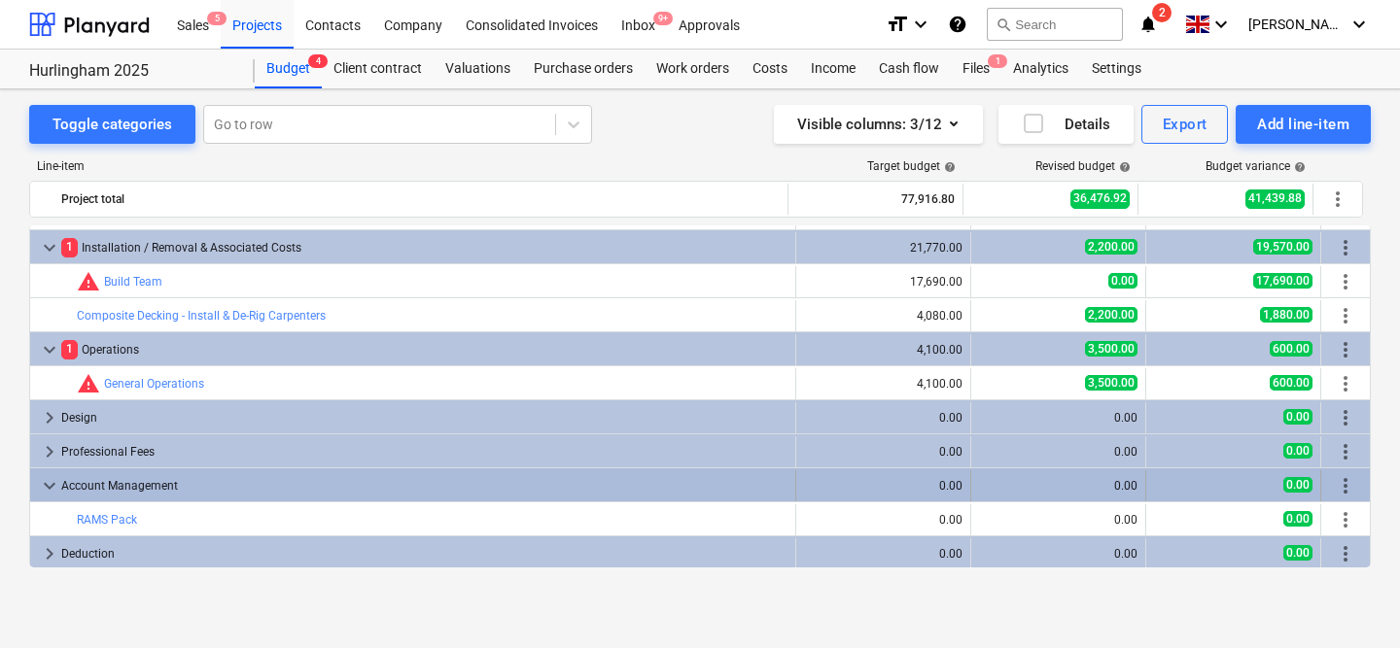
click at [45, 494] on span "keyboard_arrow_down" at bounding box center [49, 485] width 23 height 23
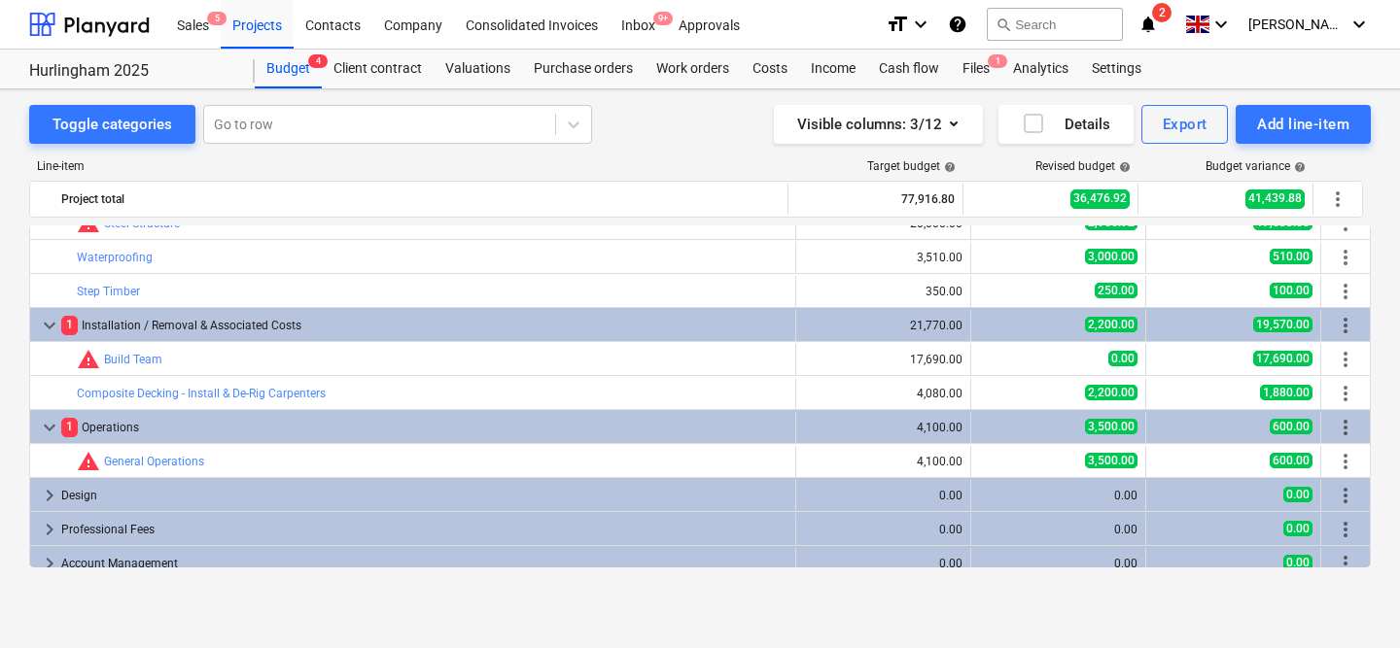
scroll to position [0, 0]
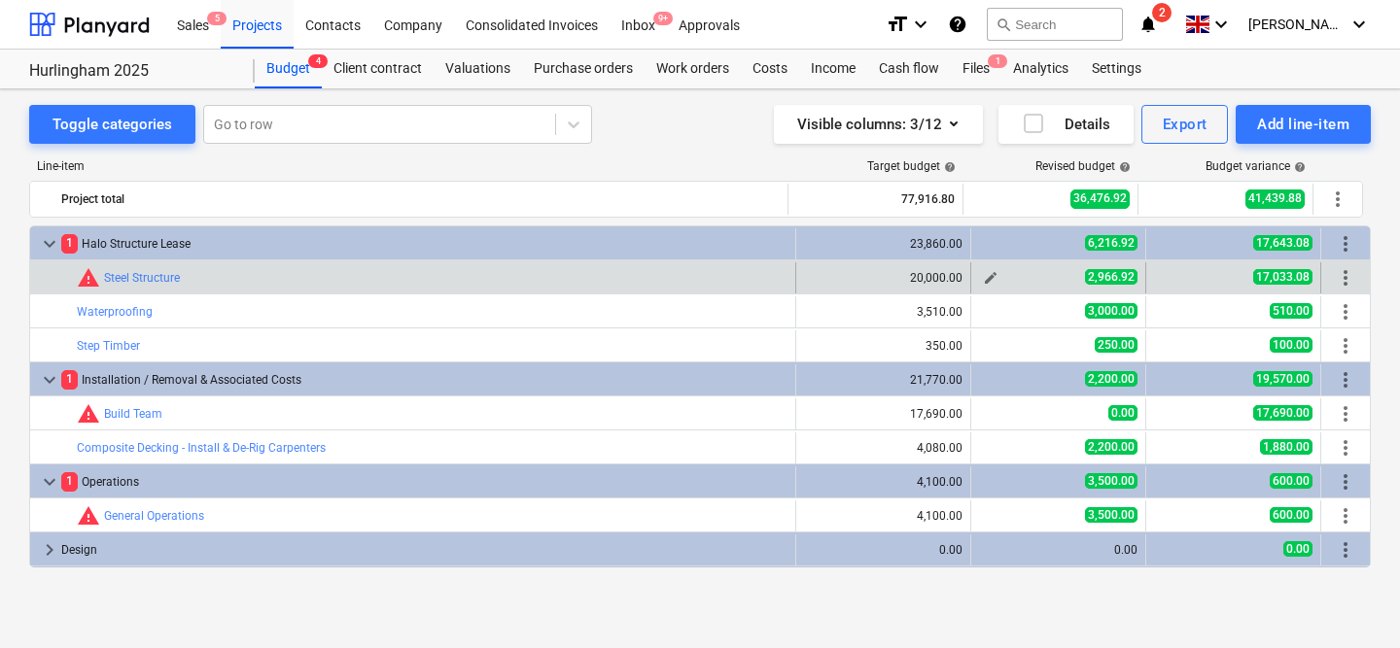
click at [983, 278] on span "edit" at bounding box center [991, 278] width 16 height 16
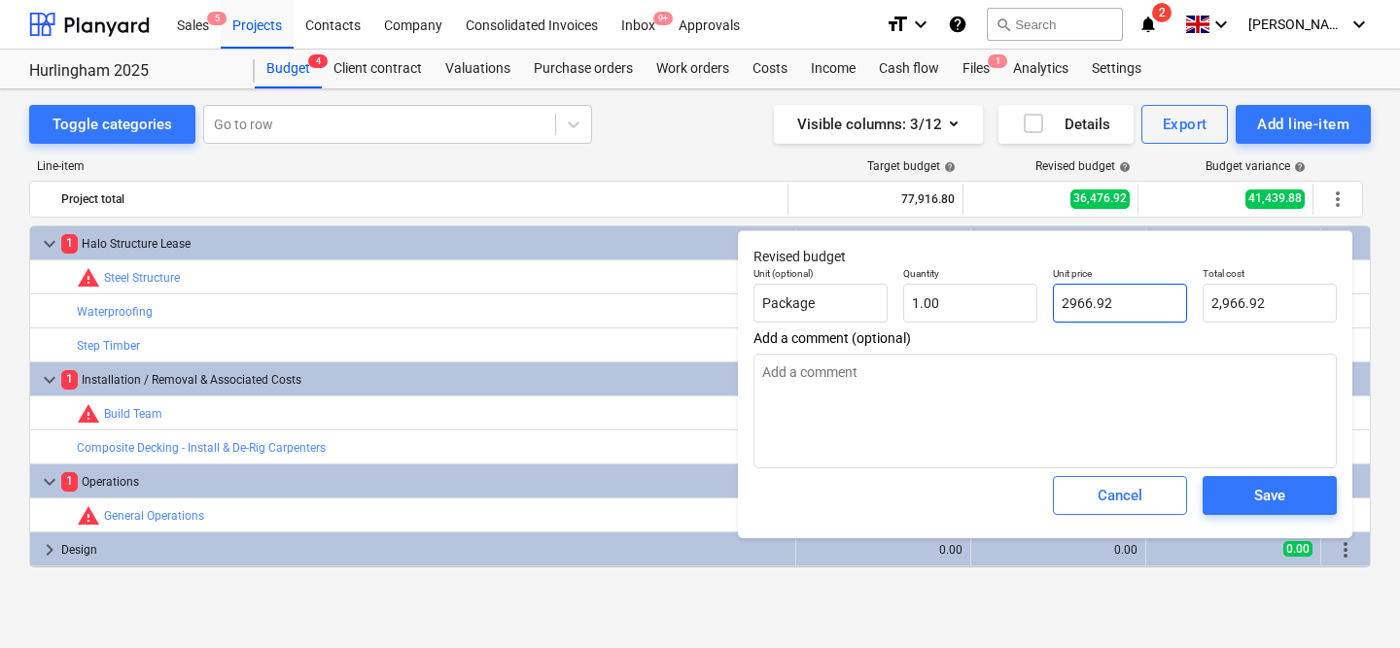
click at [1111, 307] on input "2966.92" at bounding box center [1120, 303] width 134 height 39
click at [1245, 503] on span "Save" at bounding box center [1269, 495] width 87 height 25
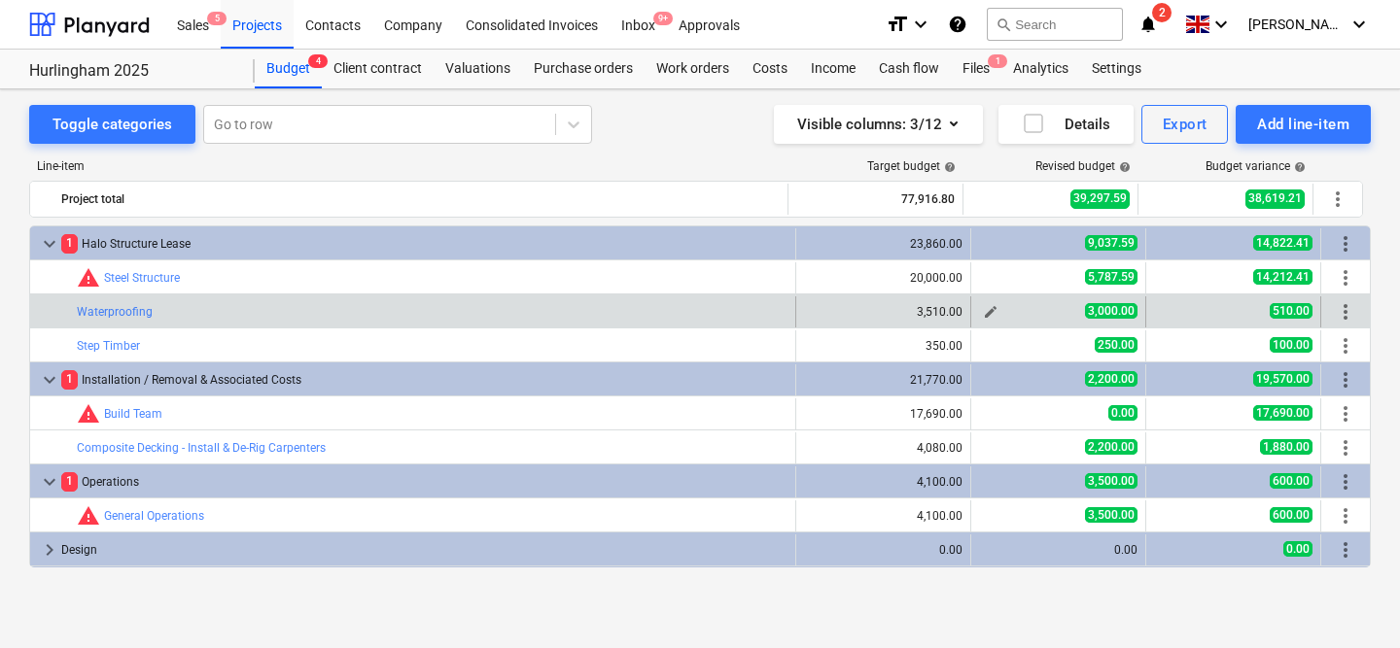
click at [983, 314] on span "edit" at bounding box center [991, 312] width 16 height 16
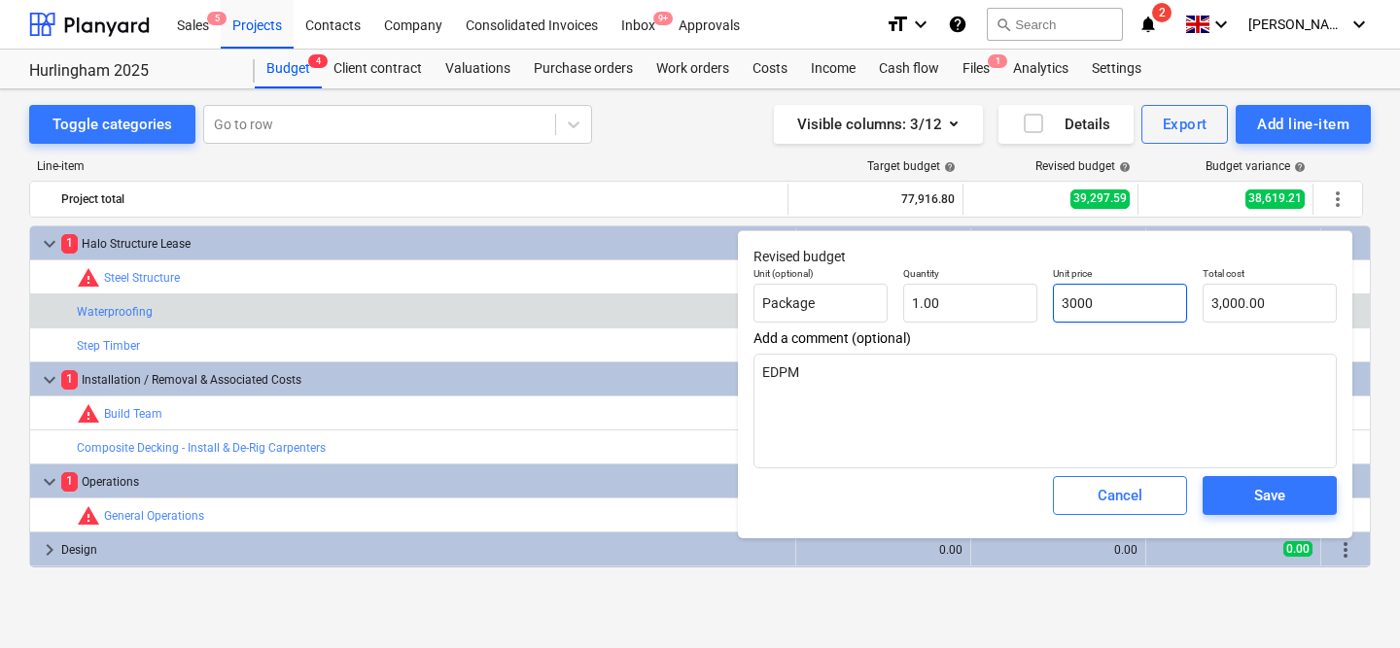
click at [1092, 310] on input "3000" at bounding box center [1120, 303] width 134 height 39
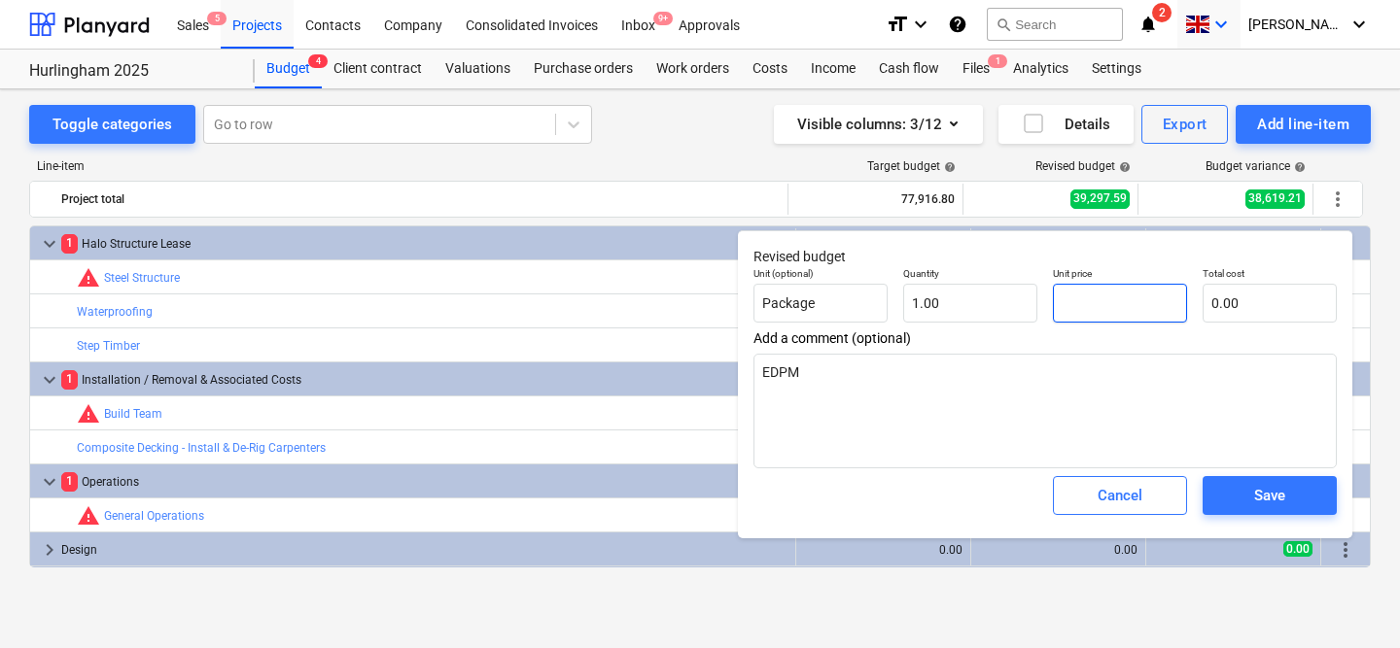
click at [1094, 304] on input "text" at bounding box center [1120, 303] width 134 height 39
click at [1255, 481] on button "Save" at bounding box center [1269, 495] width 134 height 39
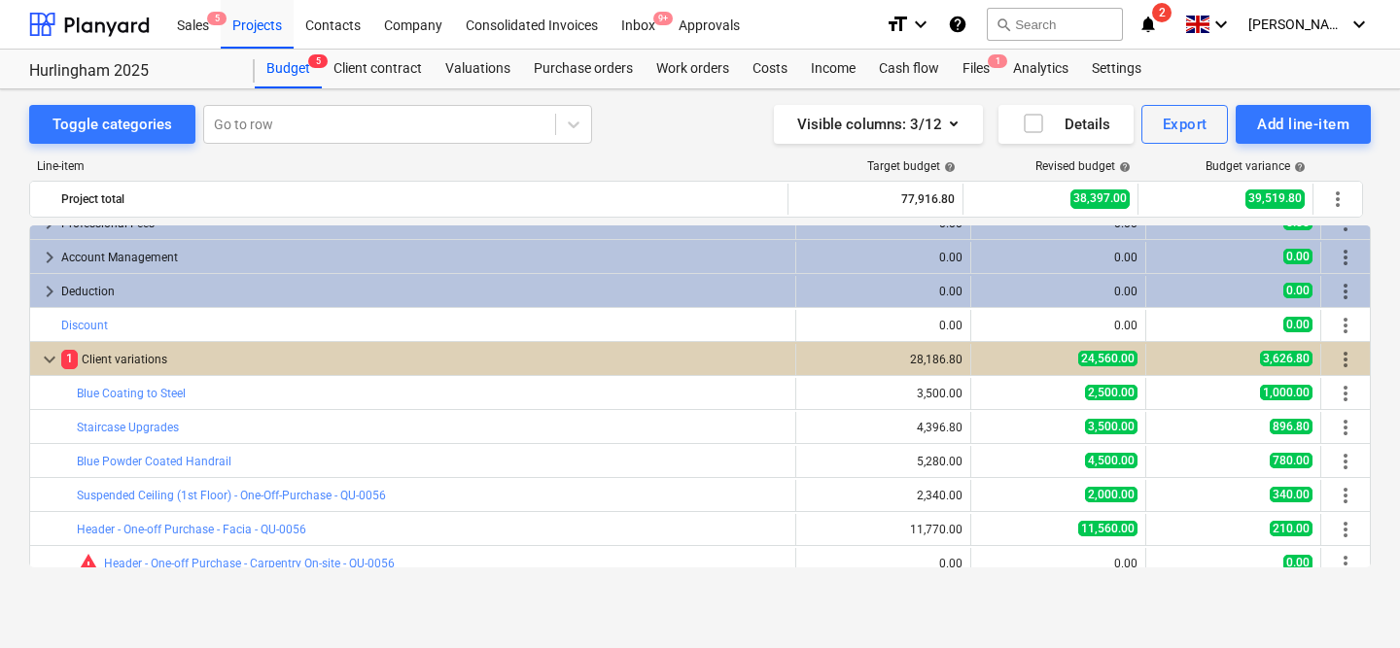
scroll to position [406, 0]
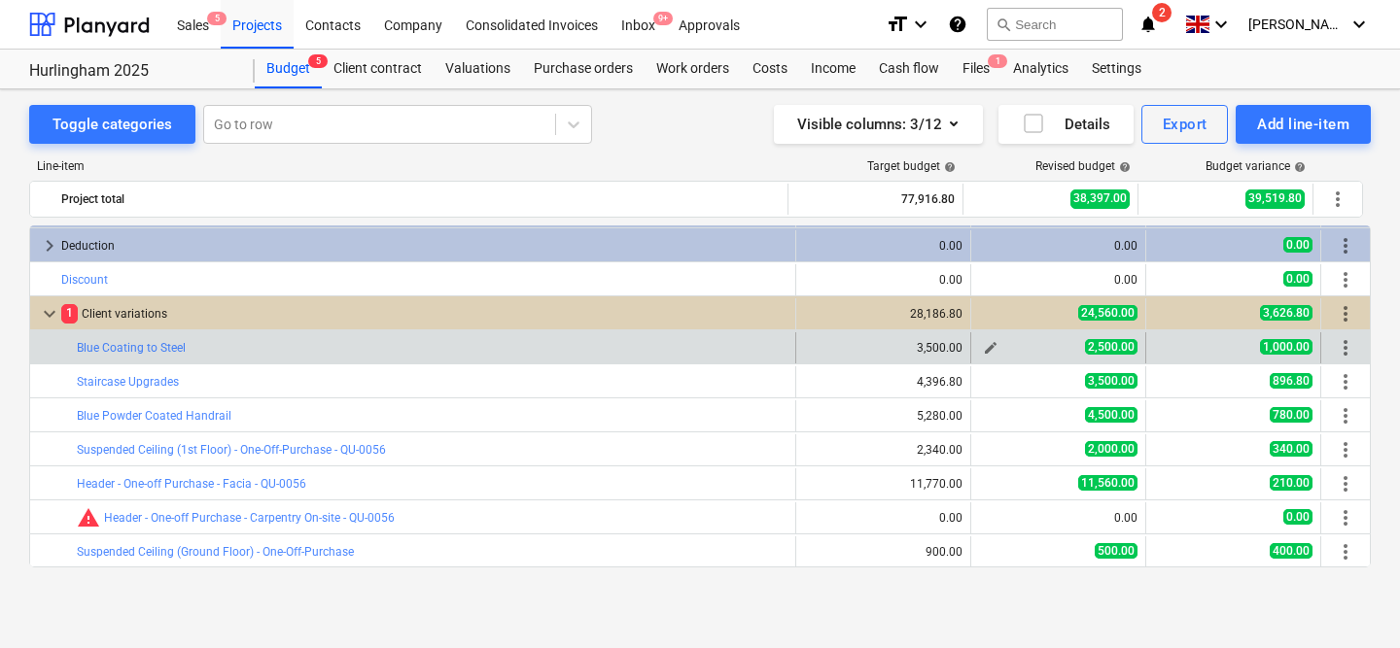
click at [983, 353] on span "edit" at bounding box center [991, 348] width 16 height 16
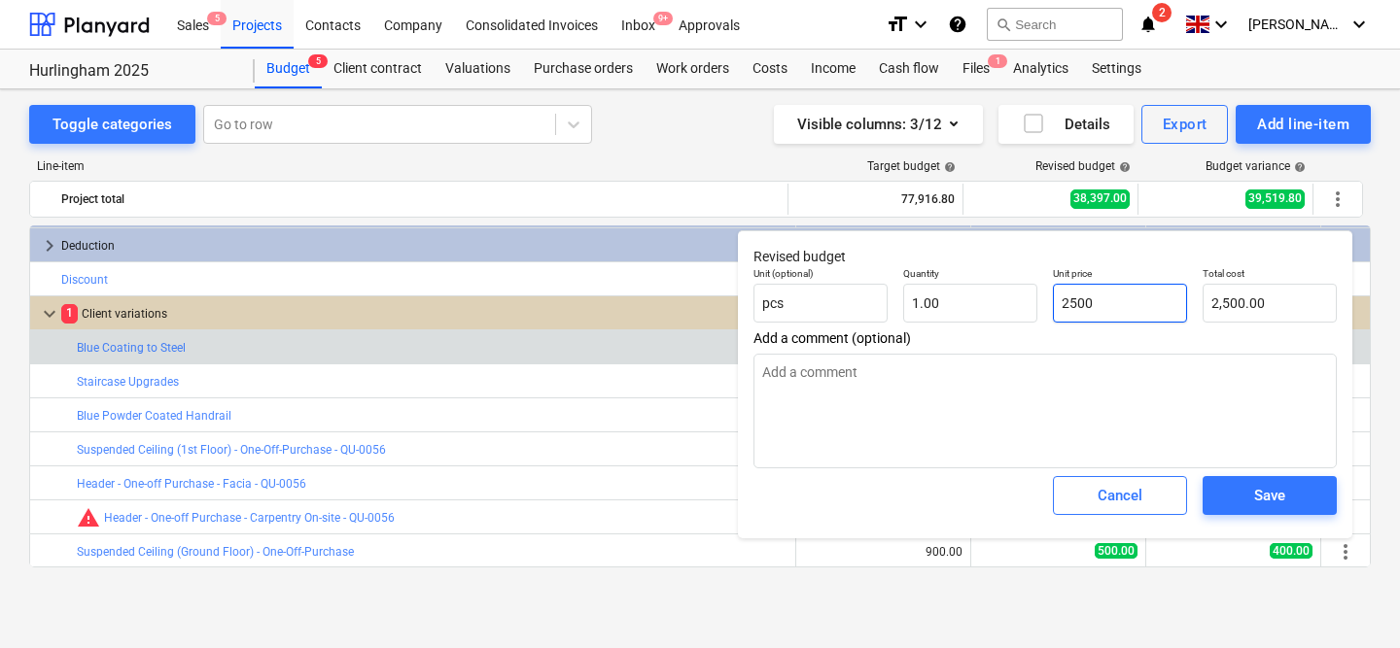
click at [1067, 315] on input "2500" at bounding box center [1120, 303] width 134 height 39
click at [1264, 513] on button "Save" at bounding box center [1269, 495] width 134 height 39
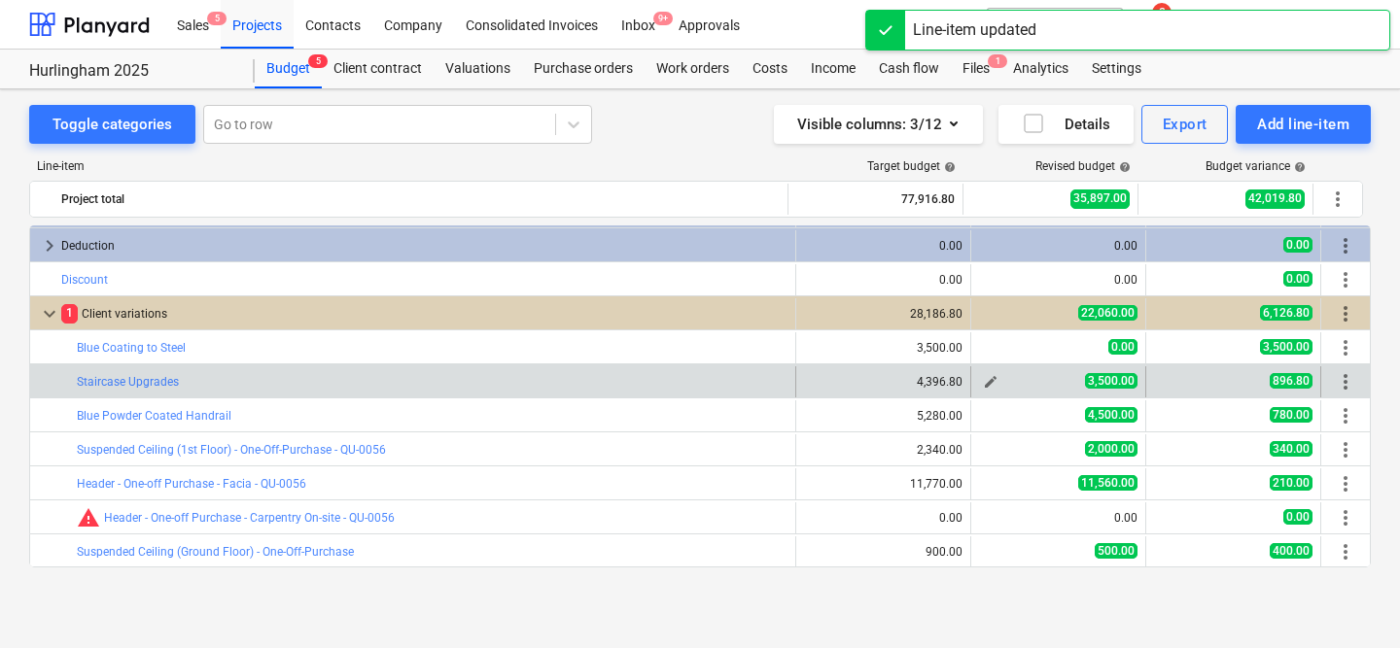
click at [990, 385] on span "edit" at bounding box center [991, 382] width 16 height 16
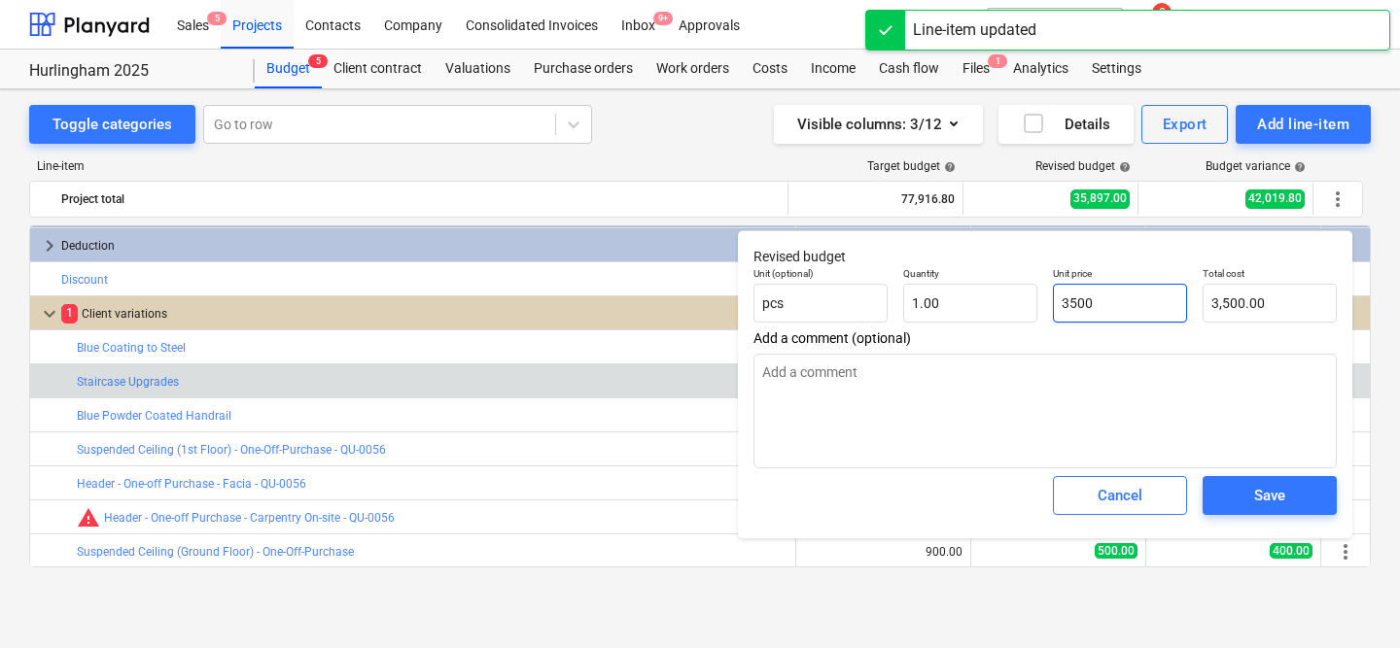
click at [1108, 310] on input "3500" at bounding box center [1120, 303] width 134 height 39
click at [1269, 490] on div "Save" at bounding box center [1269, 495] width 31 height 25
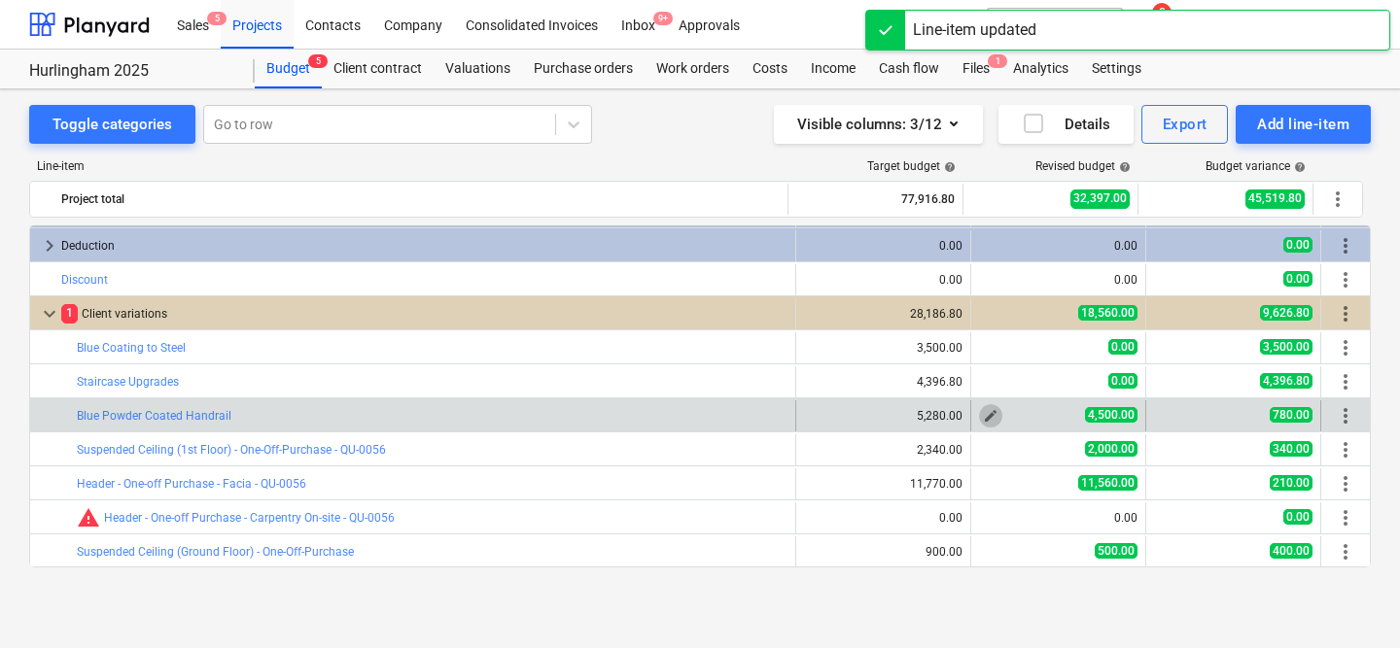
click at [983, 420] on span "edit" at bounding box center [991, 416] width 16 height 16
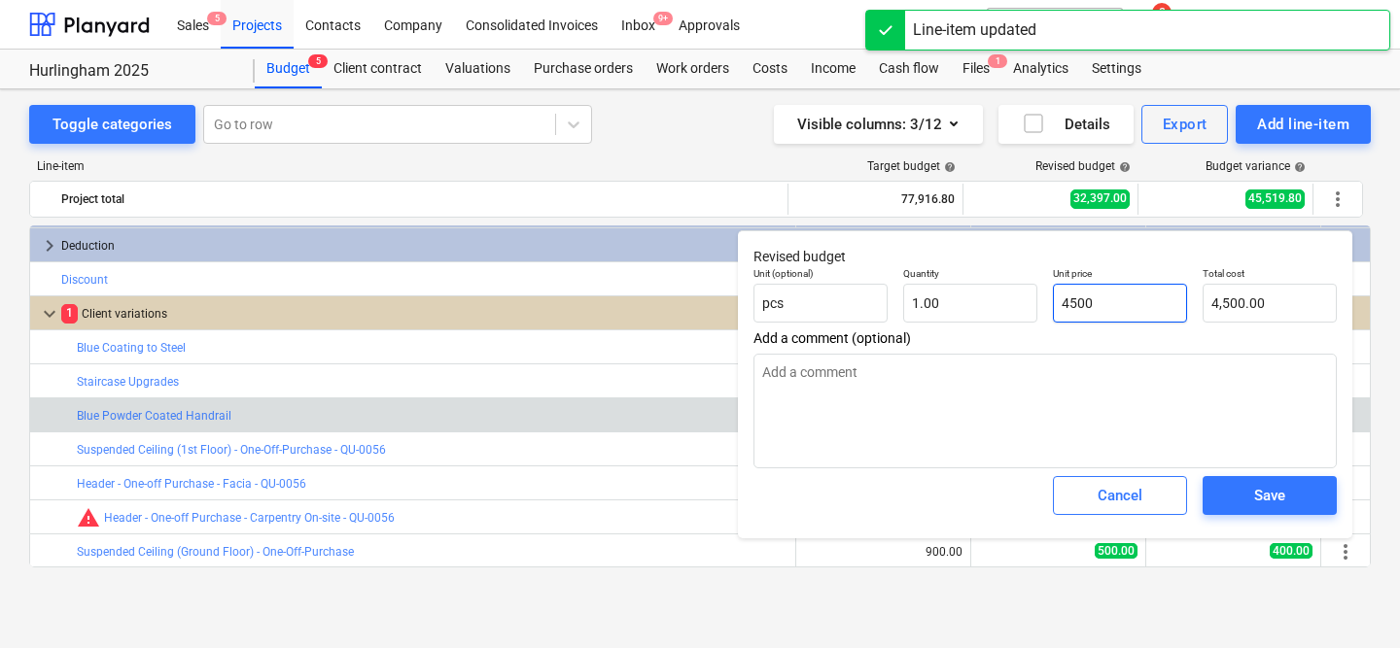
click at [1100, 315] on input "4500" at bounding box center [1120, 303] width 134 height 39
click at [1296, 500] on span "Save" at bounding box center [1269, 495] width 87 height 25
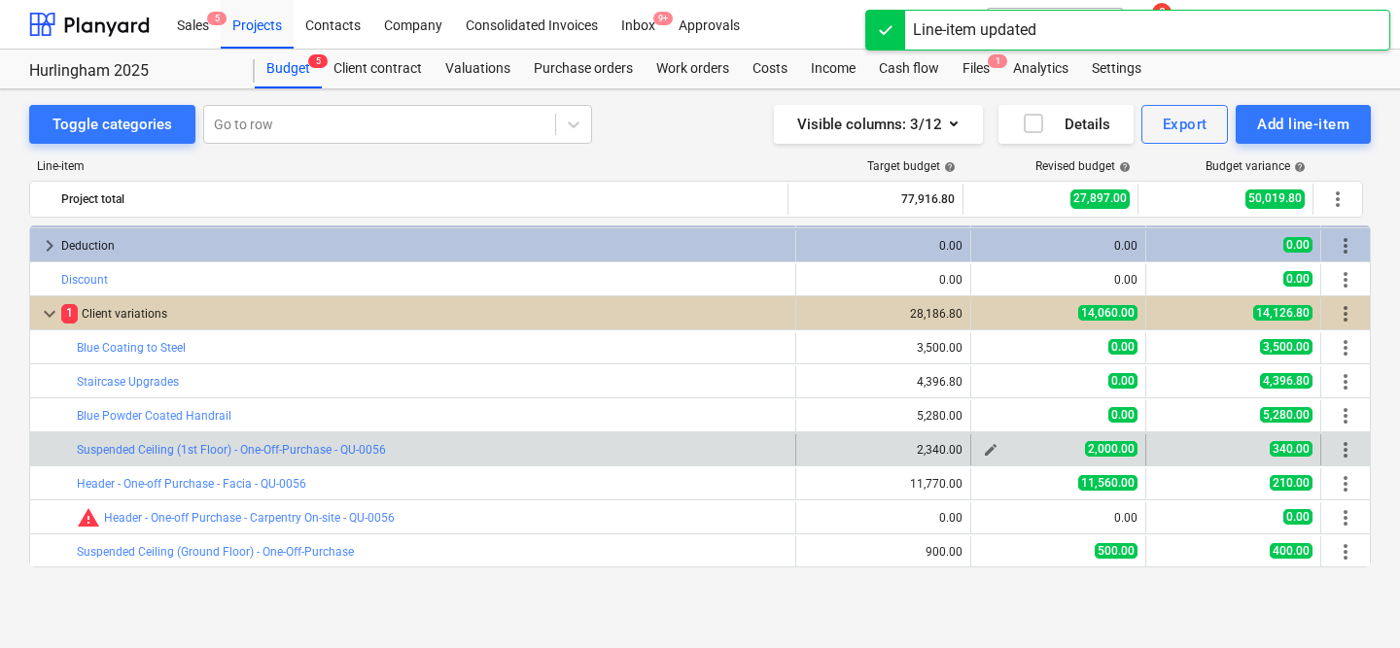
click at [983, 450] on span "edit" at bounding box center [991, 450] width 16 height 16
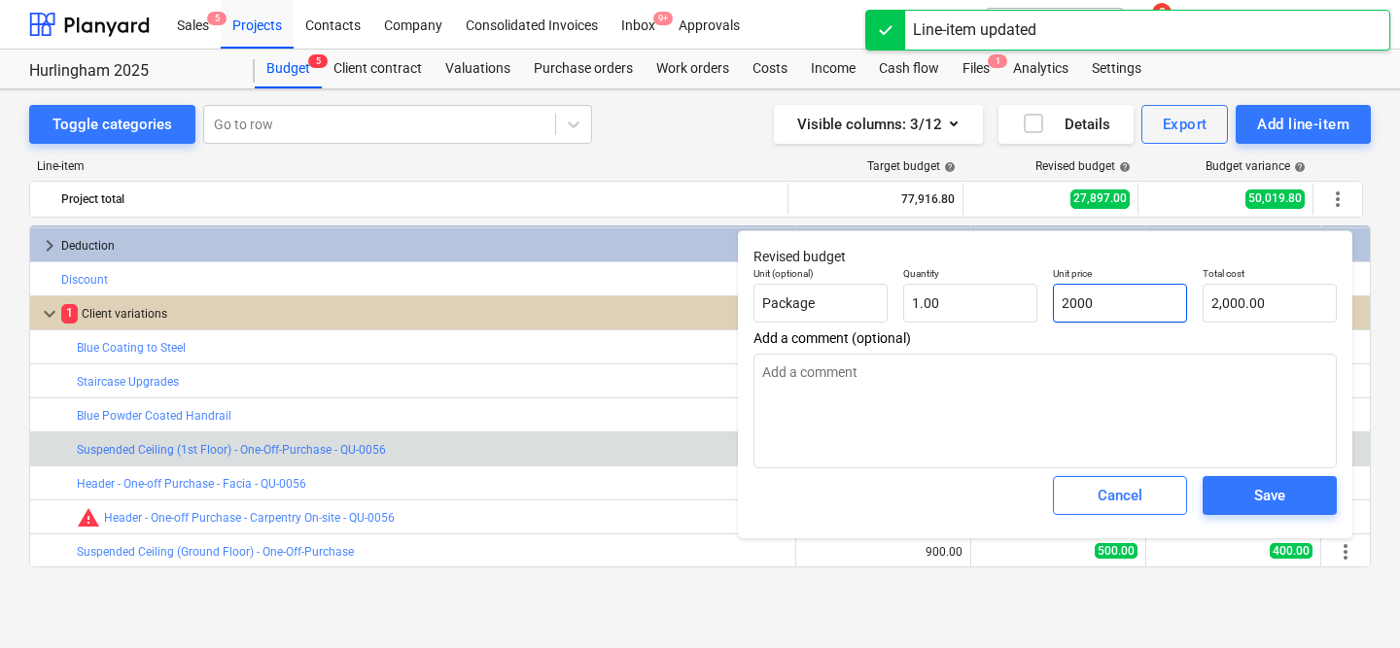
click at [1159, 293] on input "2000" at bounding box center [1120, 303] width 134 height 39
click at [1263, 504] on div "Save" at bounding box center [1269, 495] width 31 height 25
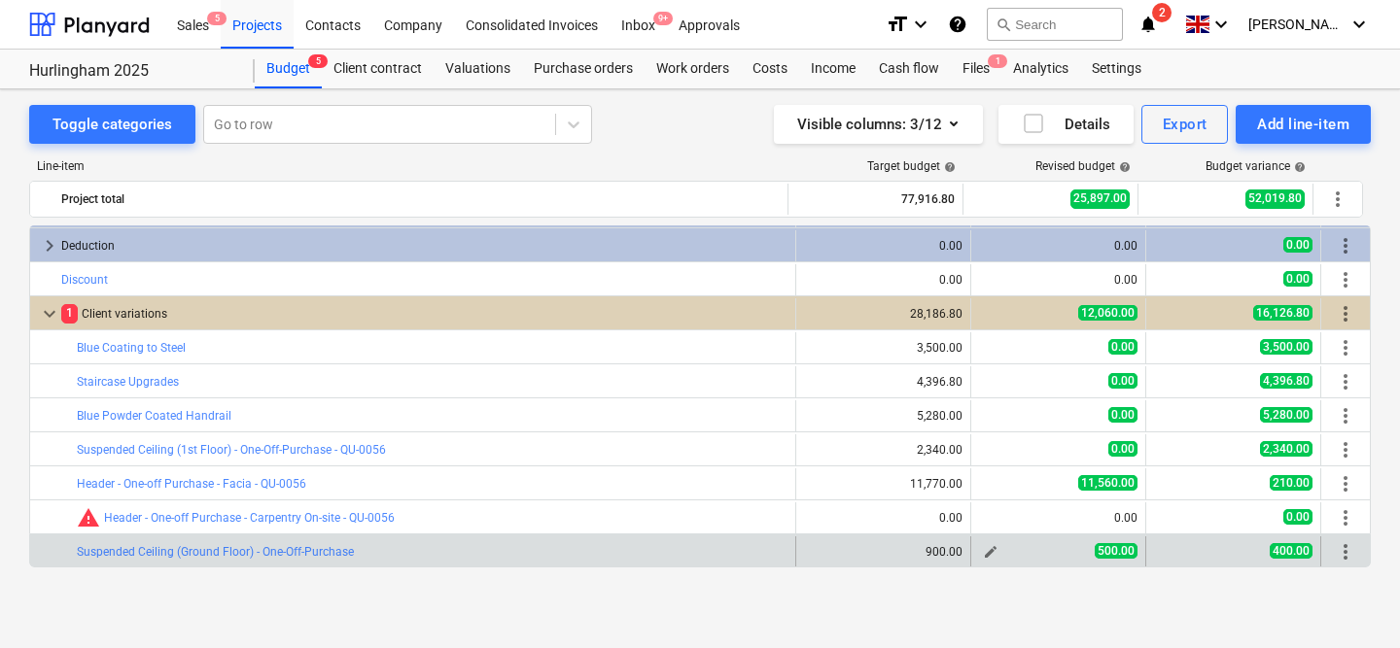
click at [983, 553] on span "edit" at bounding box center [991, 552] width 16 height 16
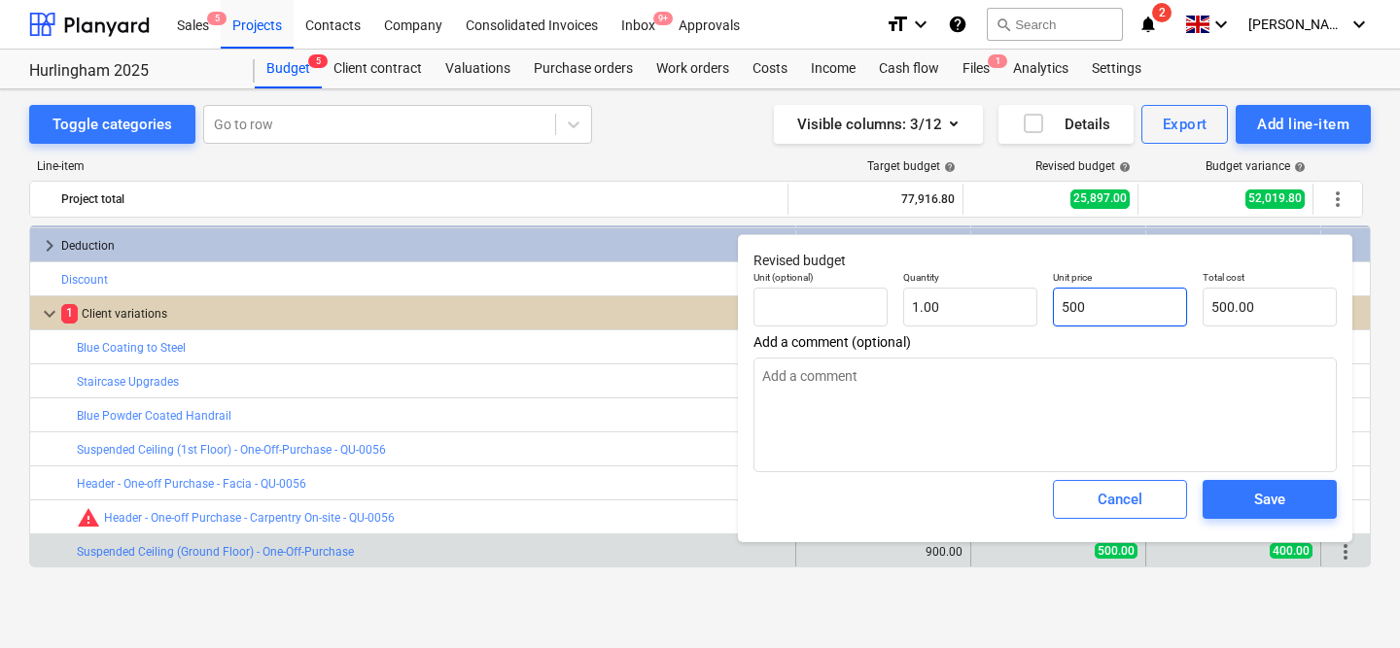
click at [1119, 314] on input "500" at bounding box center [1120, 307] width 134 height 39
click at [1257, 499] on div "Save" at bounding box center [1269, 499] width 31 height 25
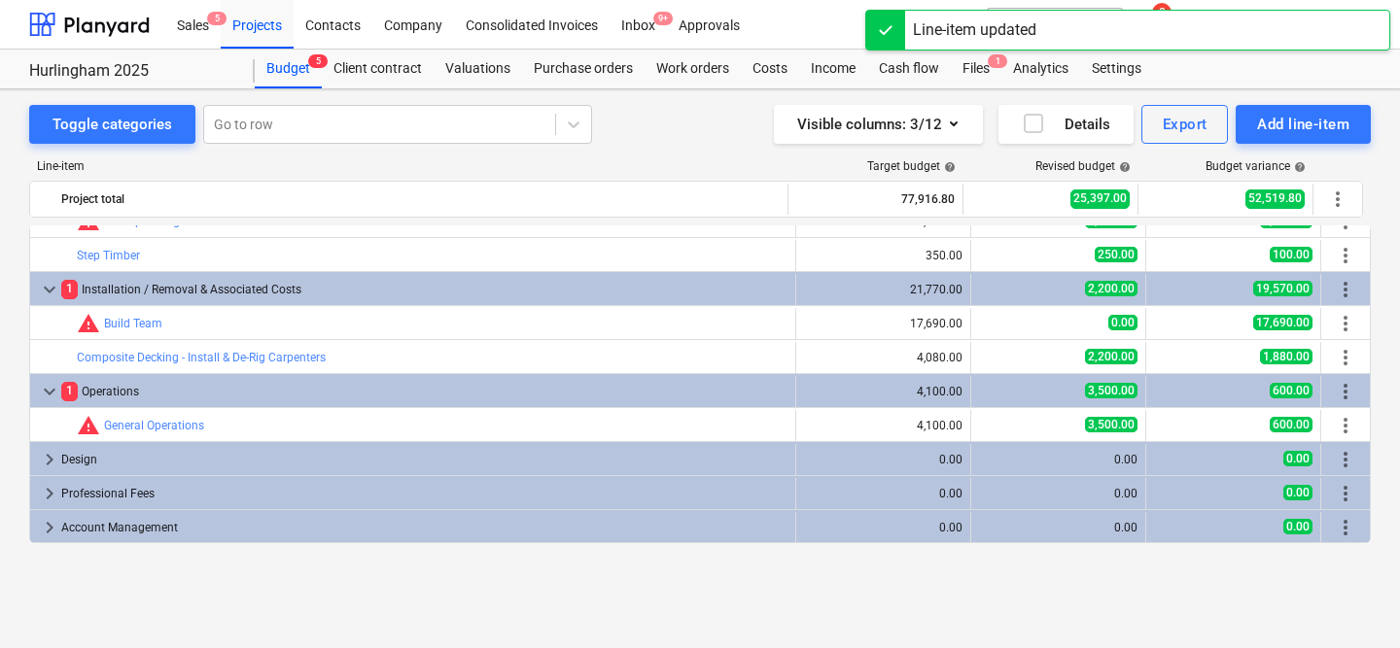
scroll to position [0, 0]
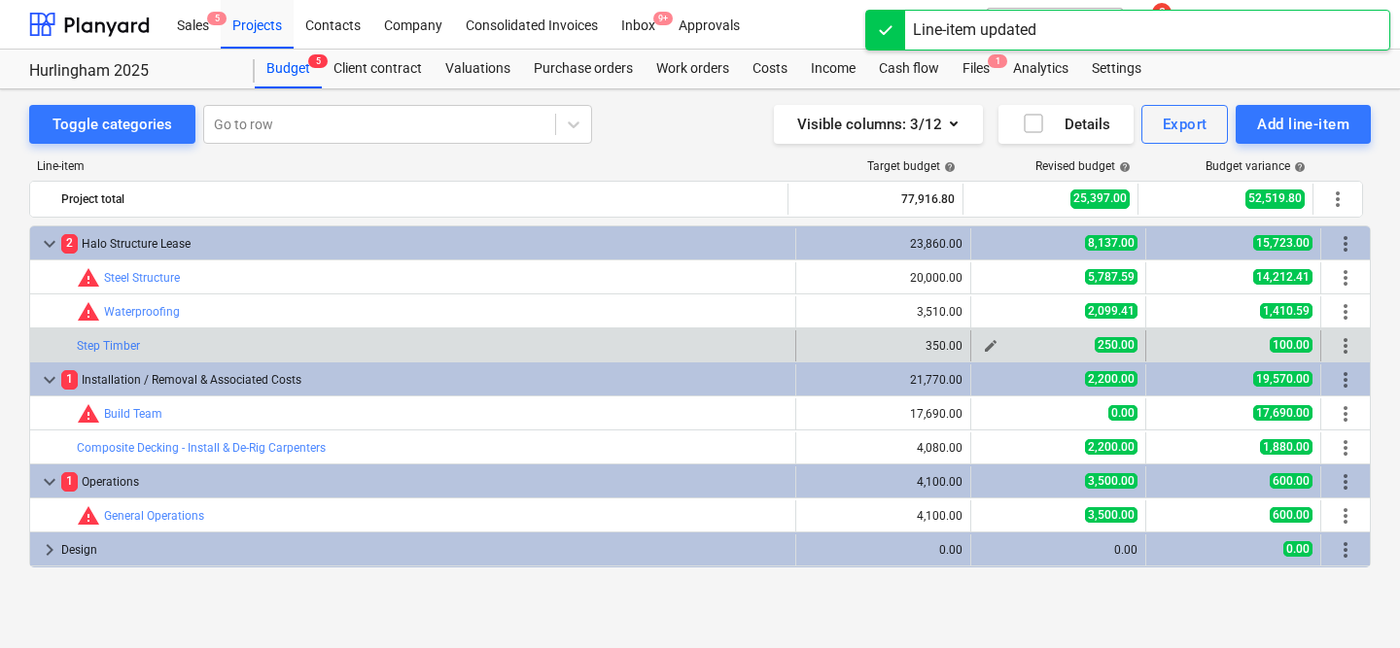
click at [983, 341] on span "edit" at bounding box center [991, 346] width 16 height 16
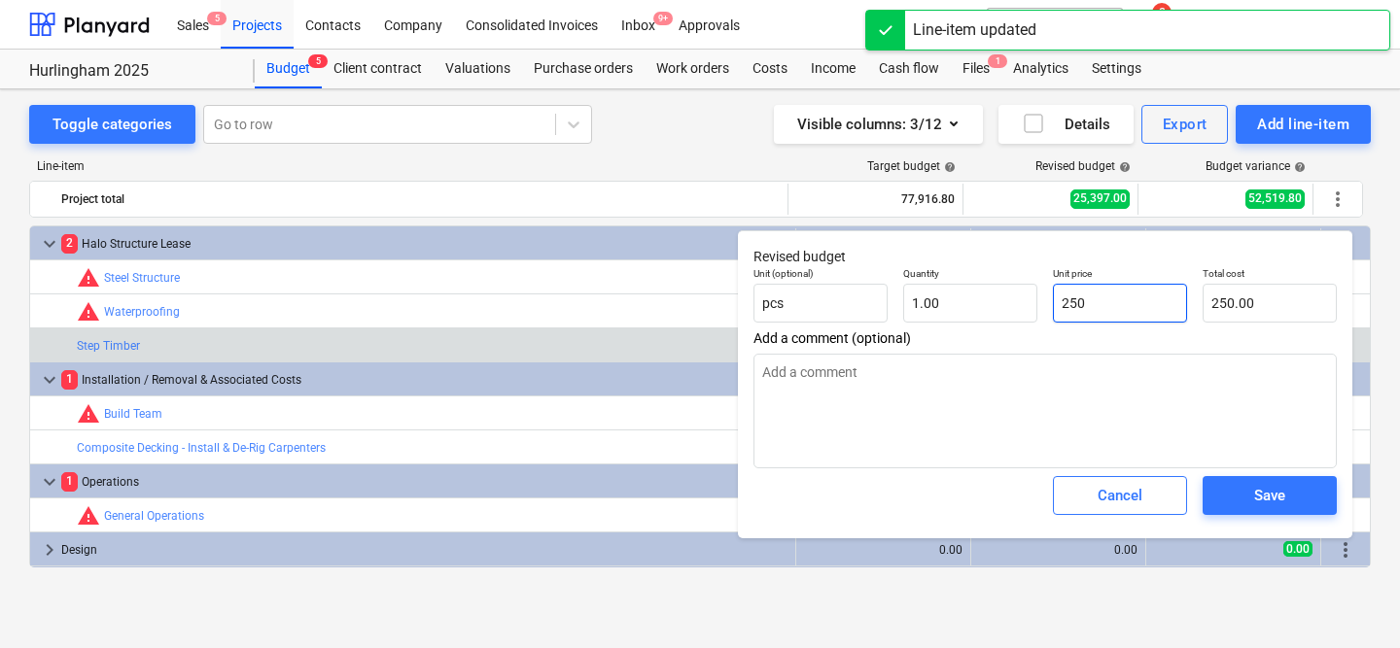
click at [1085, 307] on input "250" at bounding box center [1120, 303] width 134 height 39
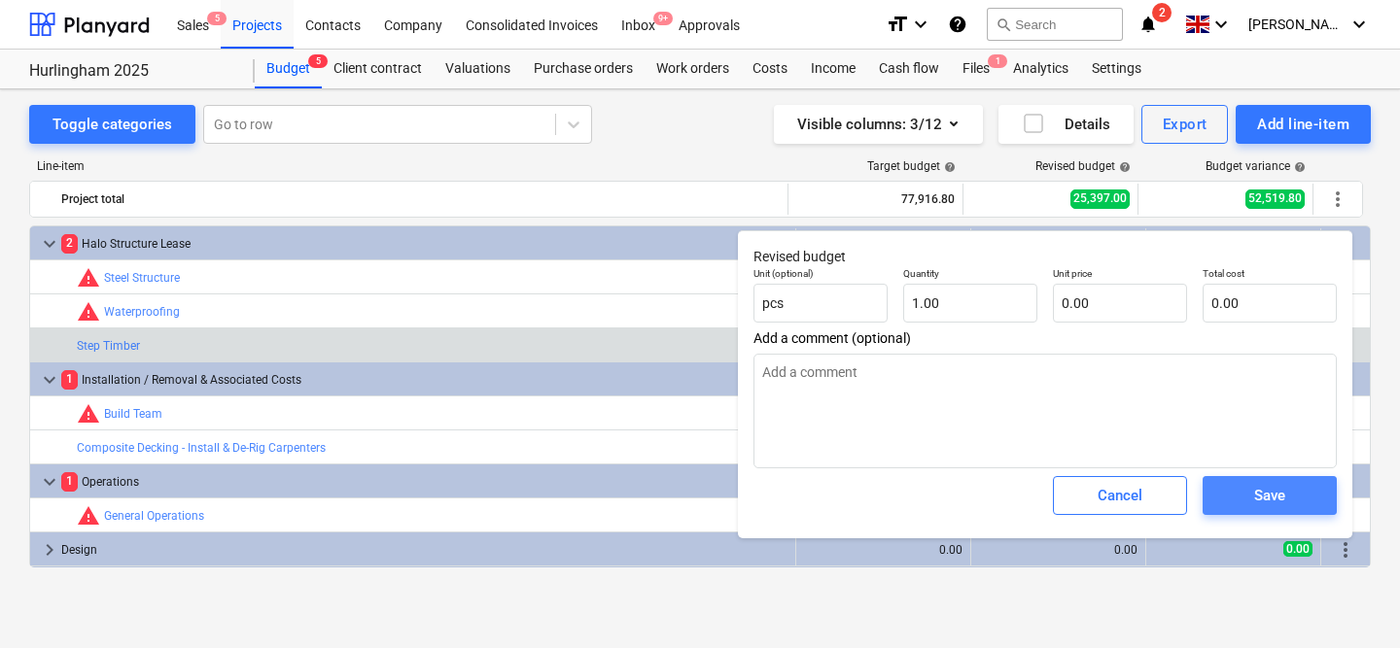
click at [1275, 499] on div "Save" at bounding box center [1269, 495] width 31 height 25
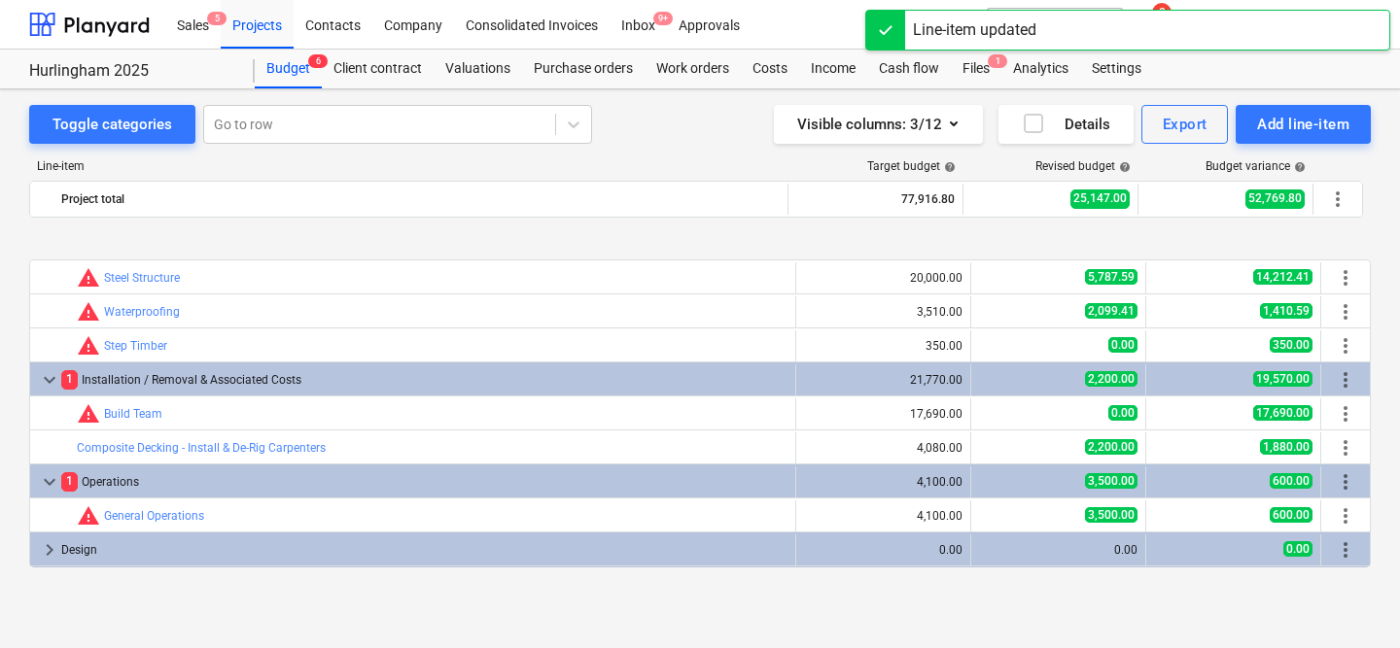
scroll to position [84, 0]
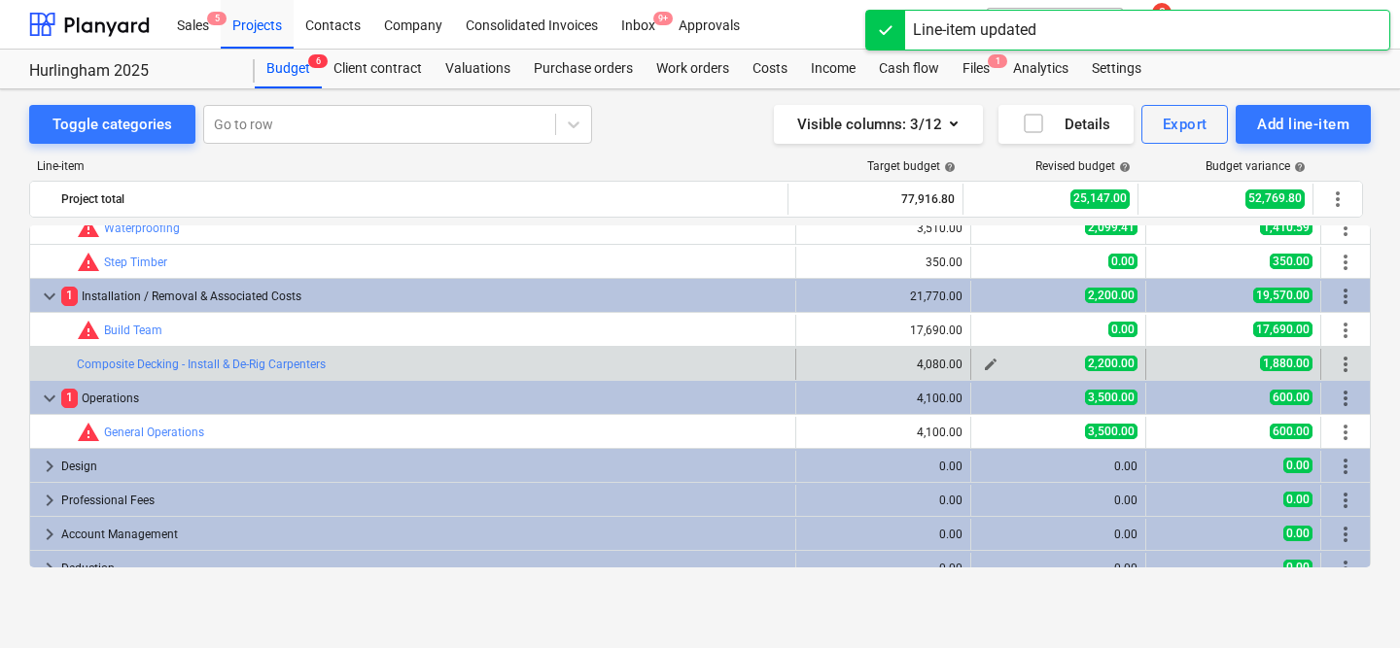
click at [988, 363] on span "edit" at bounding box center [991, 365] width 16 height 16
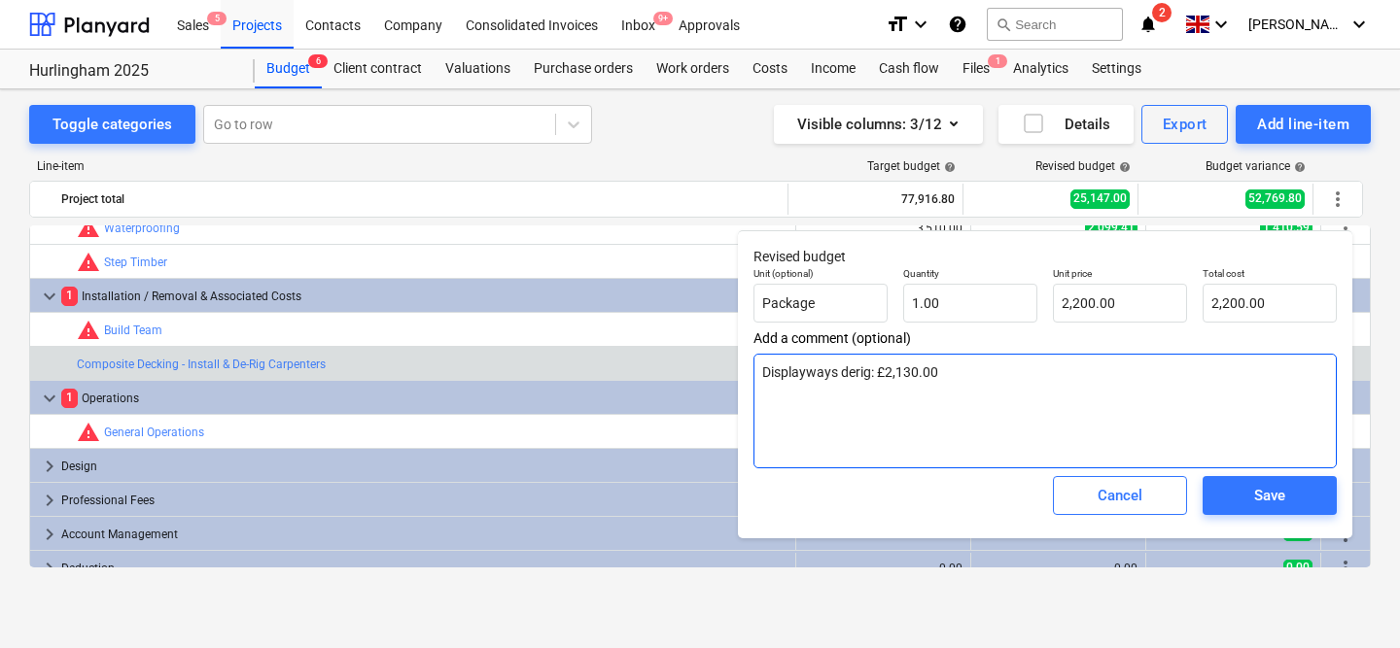
click at [992, 370] on textarea "Displayways derig: £2,130.00" at bounding box center [1044, 411] width 583 height 115
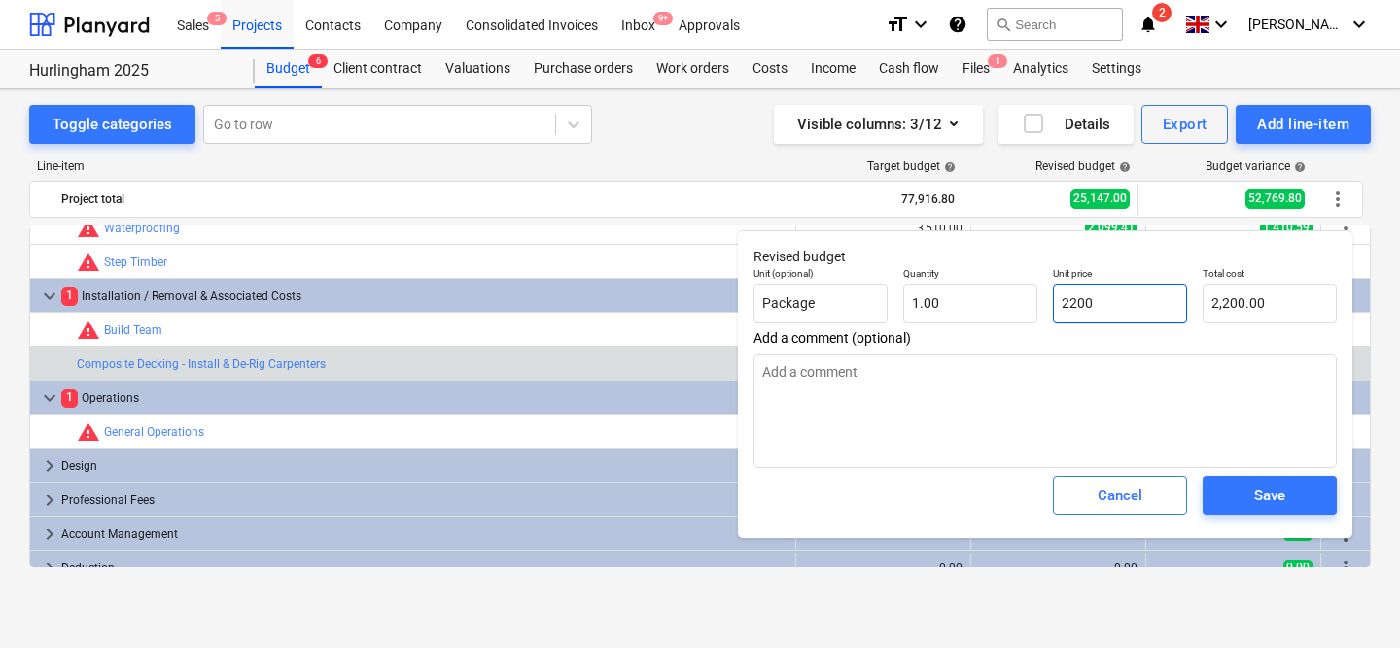
click at [1129, 301] on input "2200" at bounding box center [1120, 303] width 134 height 39
click at [1263, 487] on div "Save" at bounding box center [1269, 495] width 31 height 25
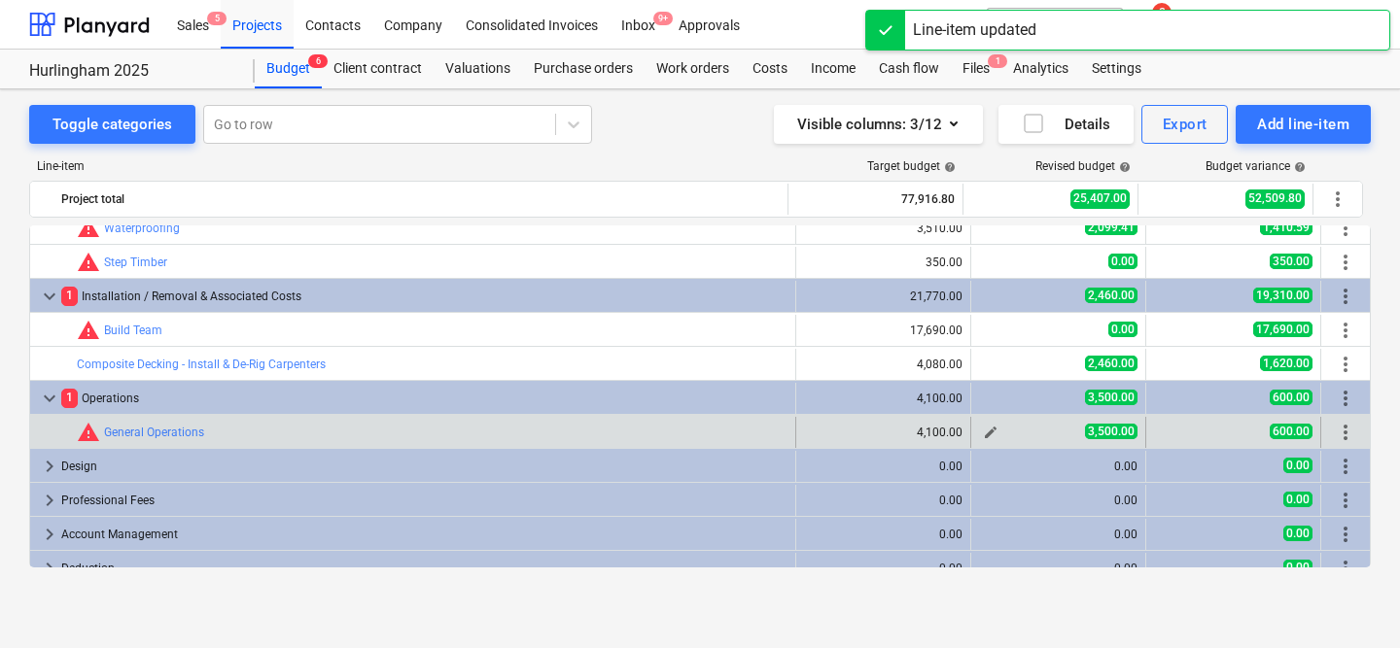
click at [979, 434] on button "edit" at bounding box center [990, 432] width 23 height 23
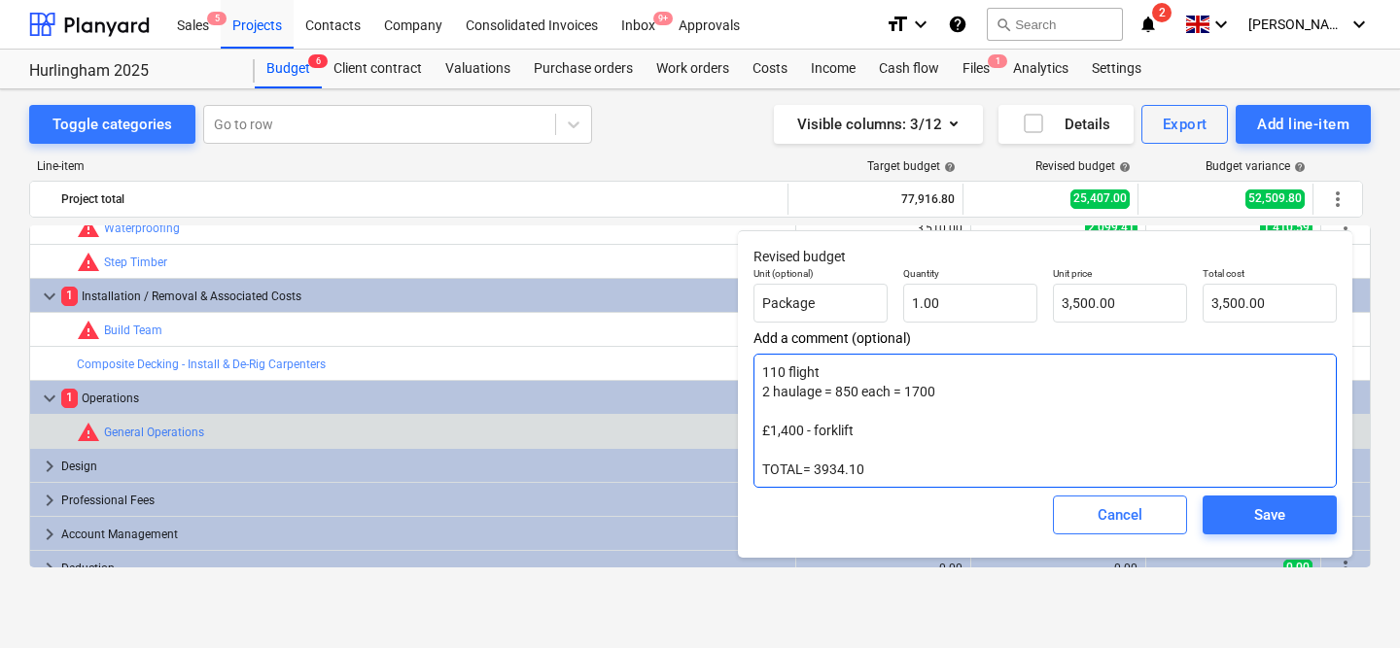
drag, startPoint x: 870, startPoint y: 472, endPoint x: 762, endPoint y: 370, distance: 148.5
click at [762, 370] on textarea "110 flight 2 haulage = 850 each = 1700 £1,400 - forklift TOTAL= 3934.10" at bounding box center [1044, 421] width 583 height 134
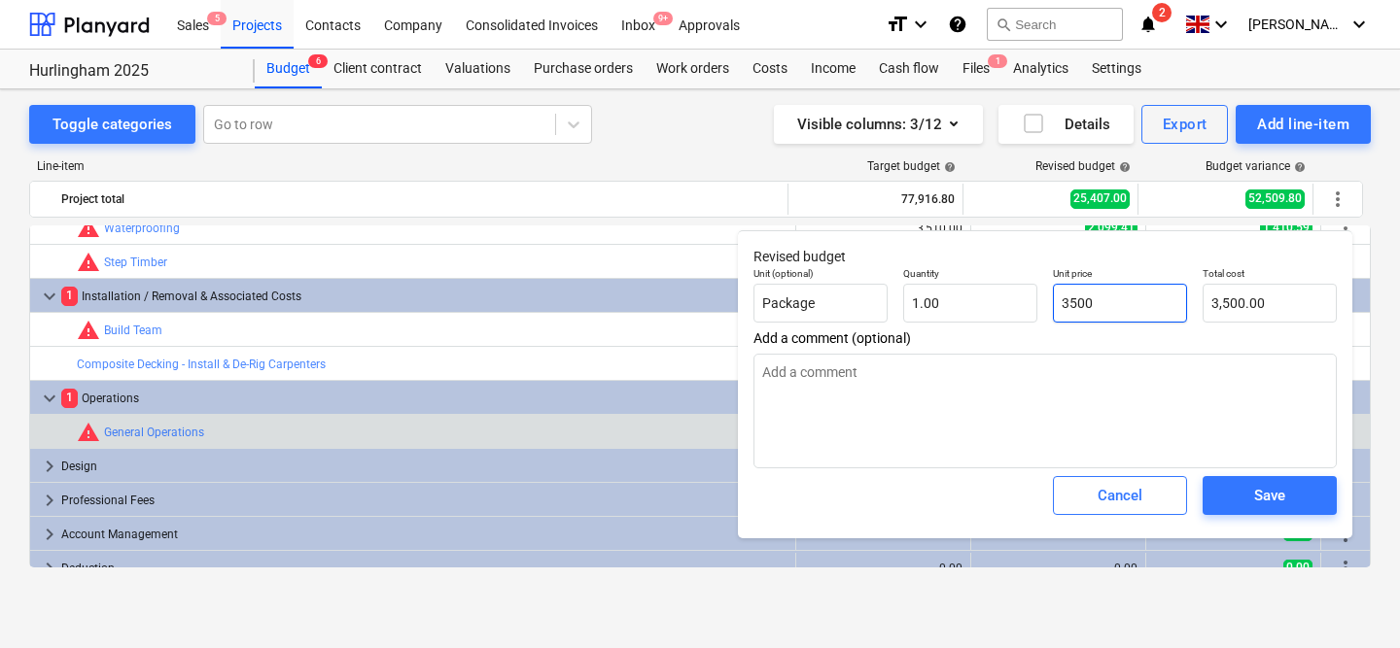
click at [1131, 305] on input "3500" at bounding box center [1120, 303] width 134 height 39
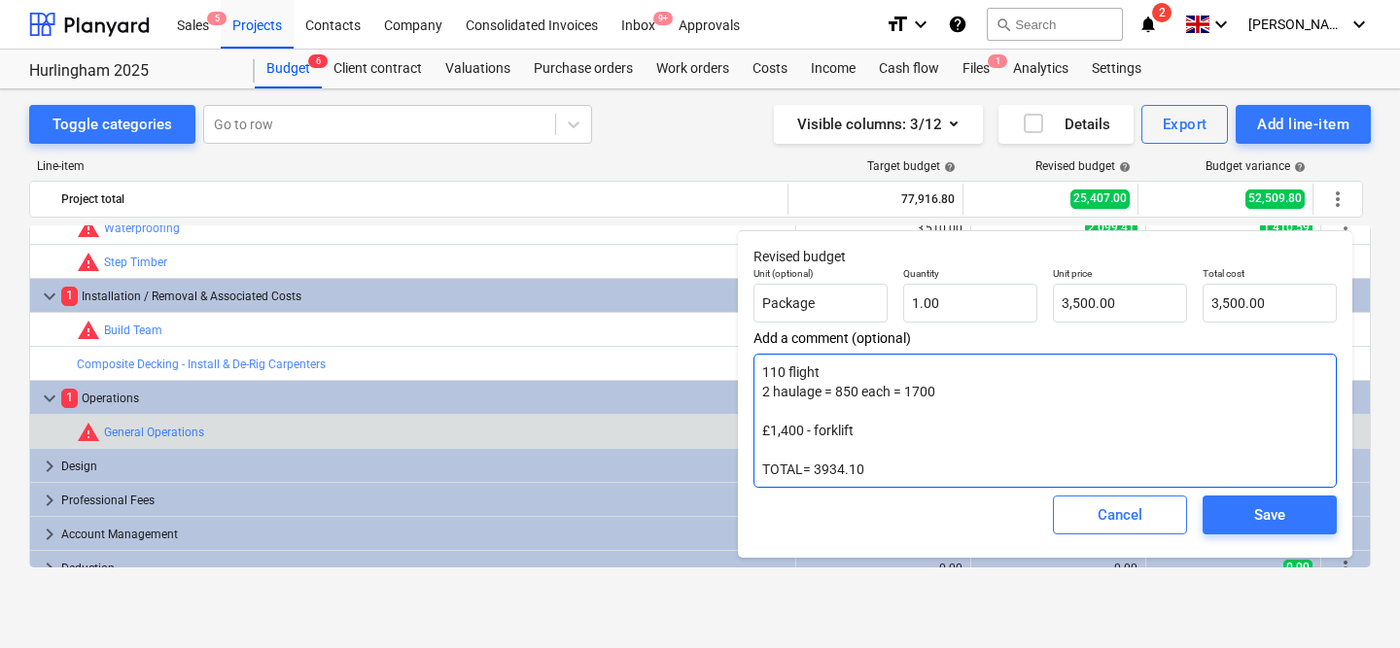
click at [1033, 409] on textarea "110 flight 2 haulage = 850 each = 1700 £1,400 - forklift TOTAL= 3934.10" at bounding box center [1044, 421] width 583 height 134
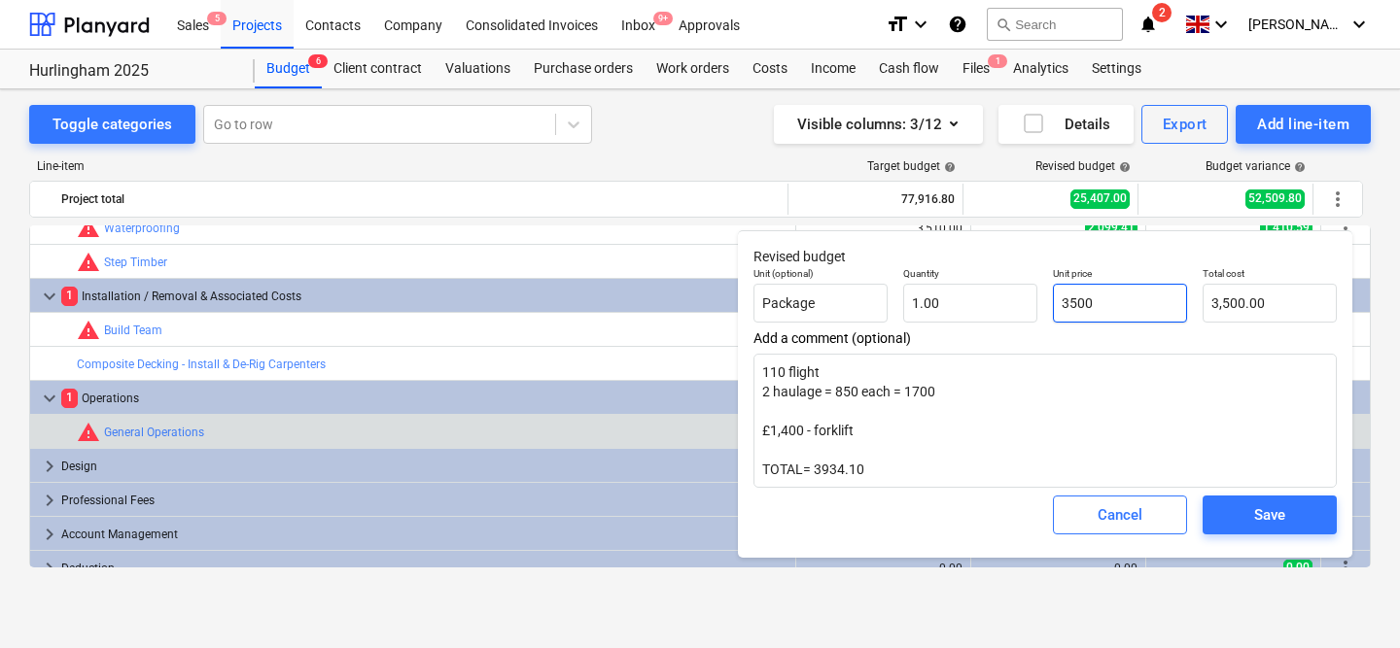
click at [1099, 306] on input "3500" at bounding box center [1120, 303] width 134 height 39
click at [1258, 510] on div "Save" at bounding box center [1269, 515] width 31 height 25
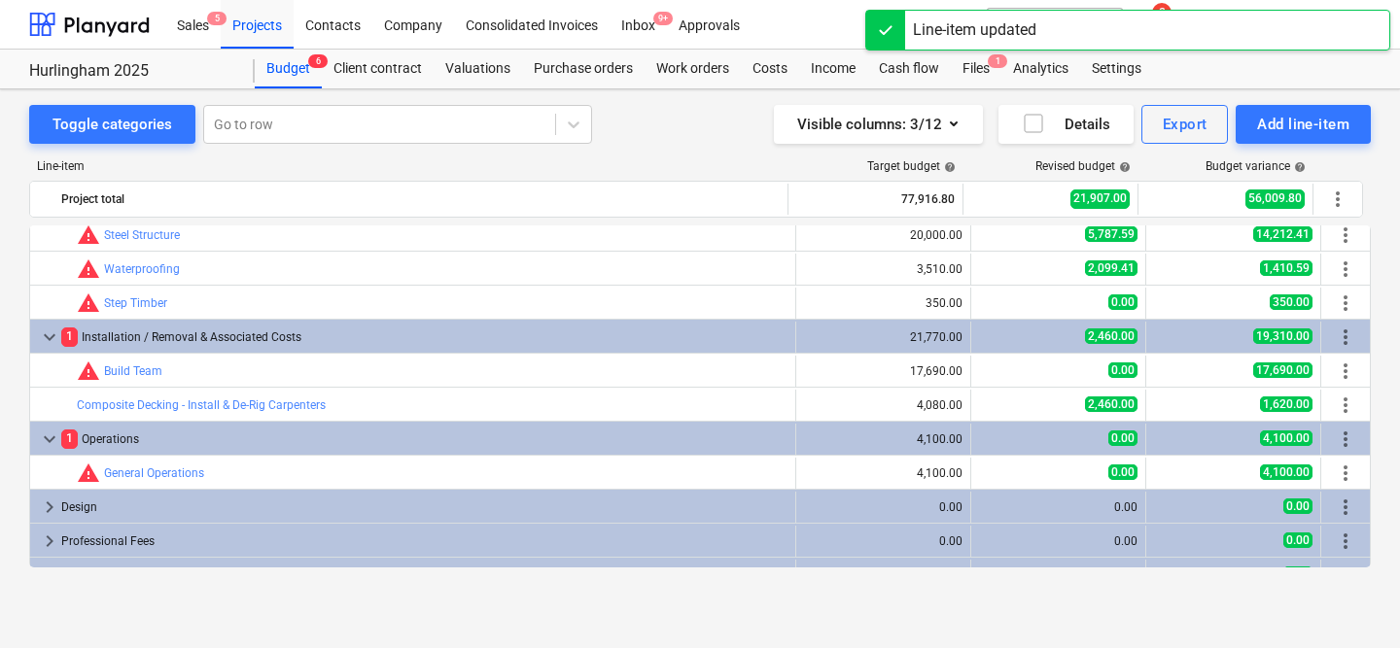
scroll to position [13, 0]
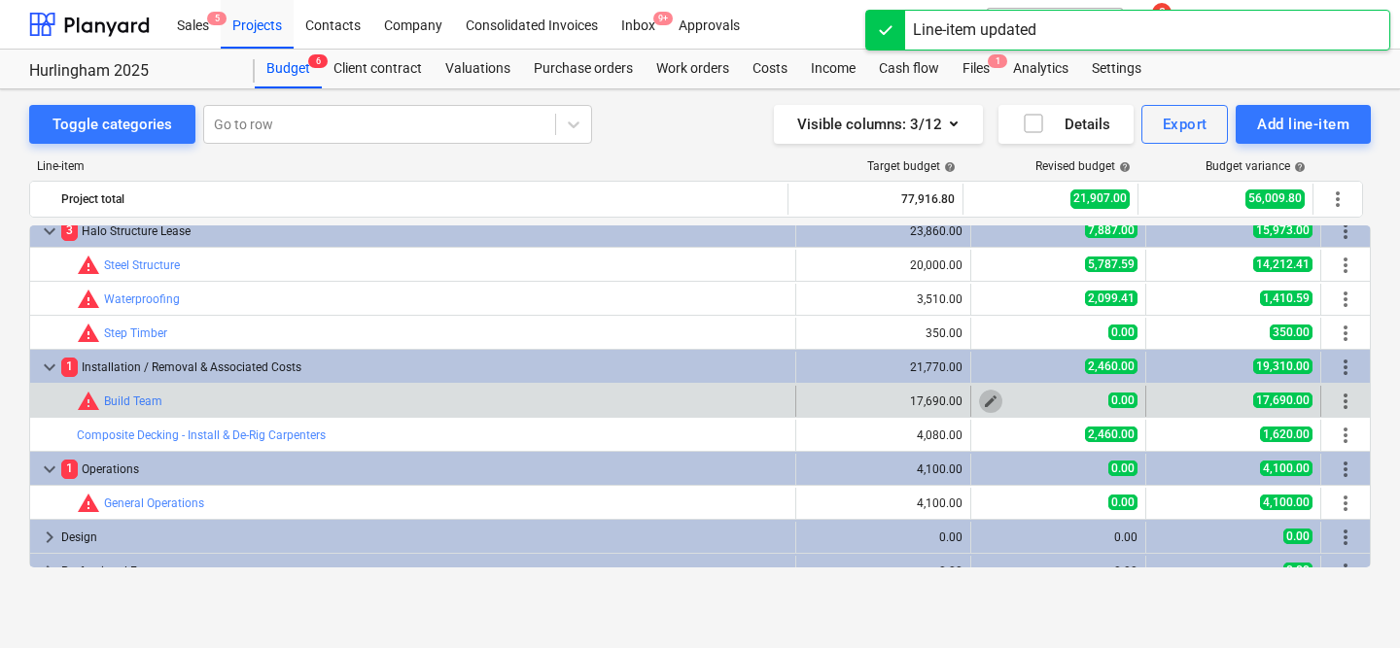
click at [990, 407] on span "edit" at bounding box center [991, 402] width 16 height 16
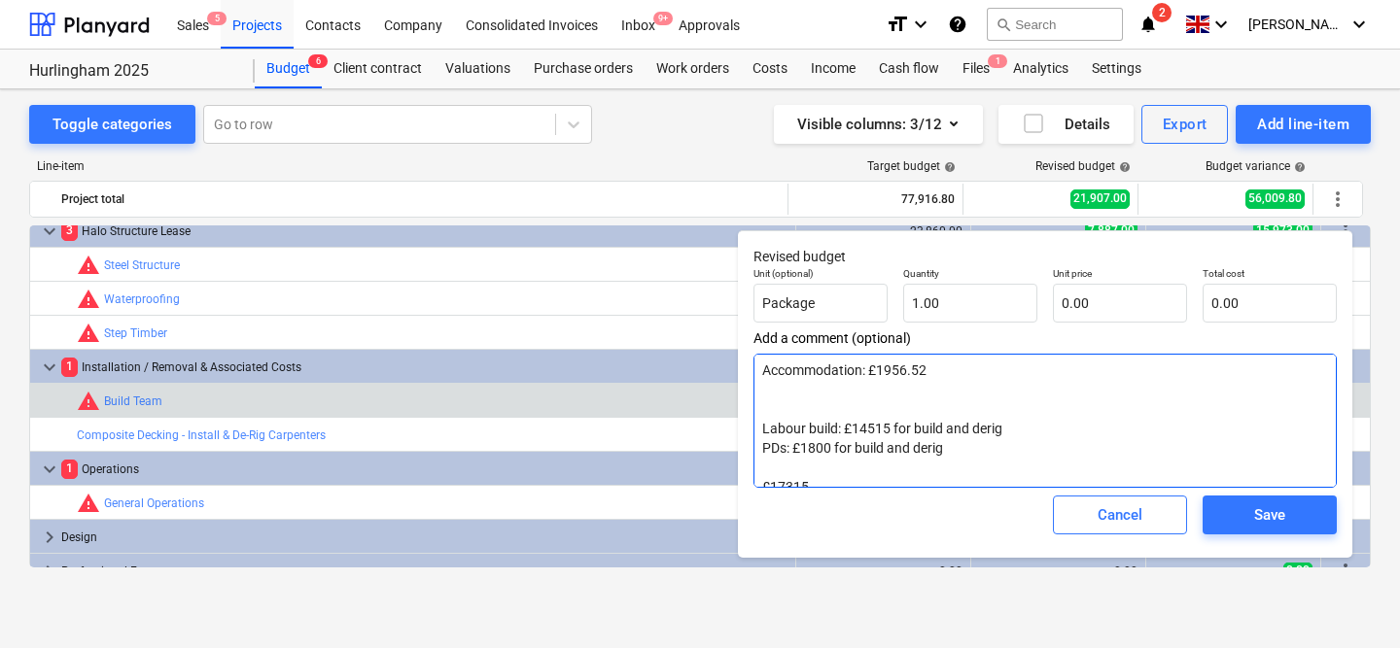
scroll to position [0, 0]
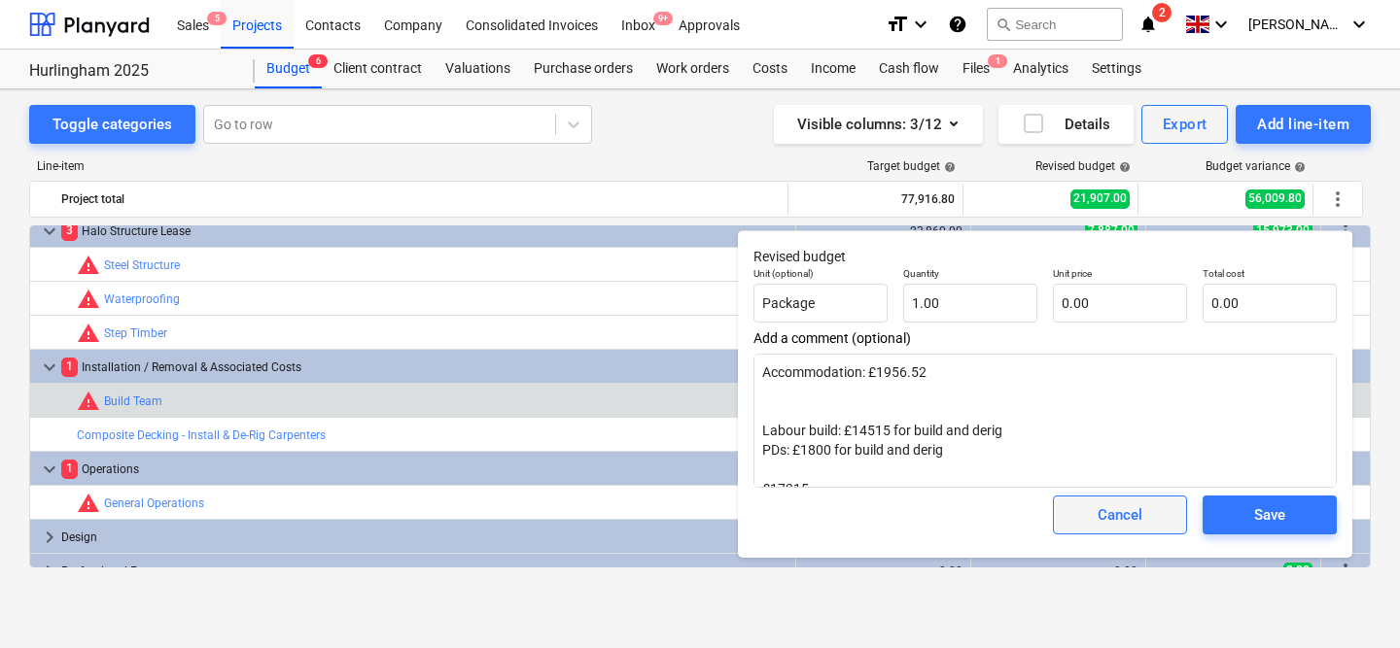
click at [1094, 511] on span "Cancel" at bounding box center [1120, 515] width 86 height 25
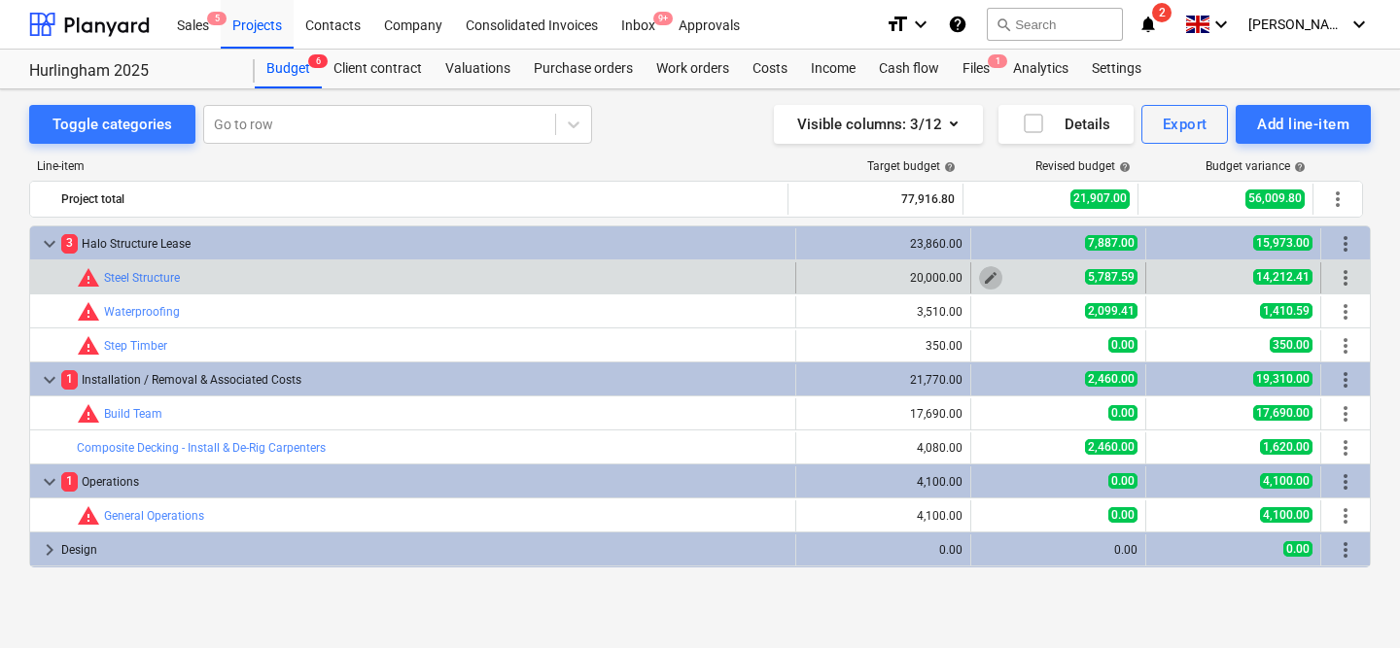
click at [983, 279] on span "edit" at bounding box center [991, 278] width 16 height 16
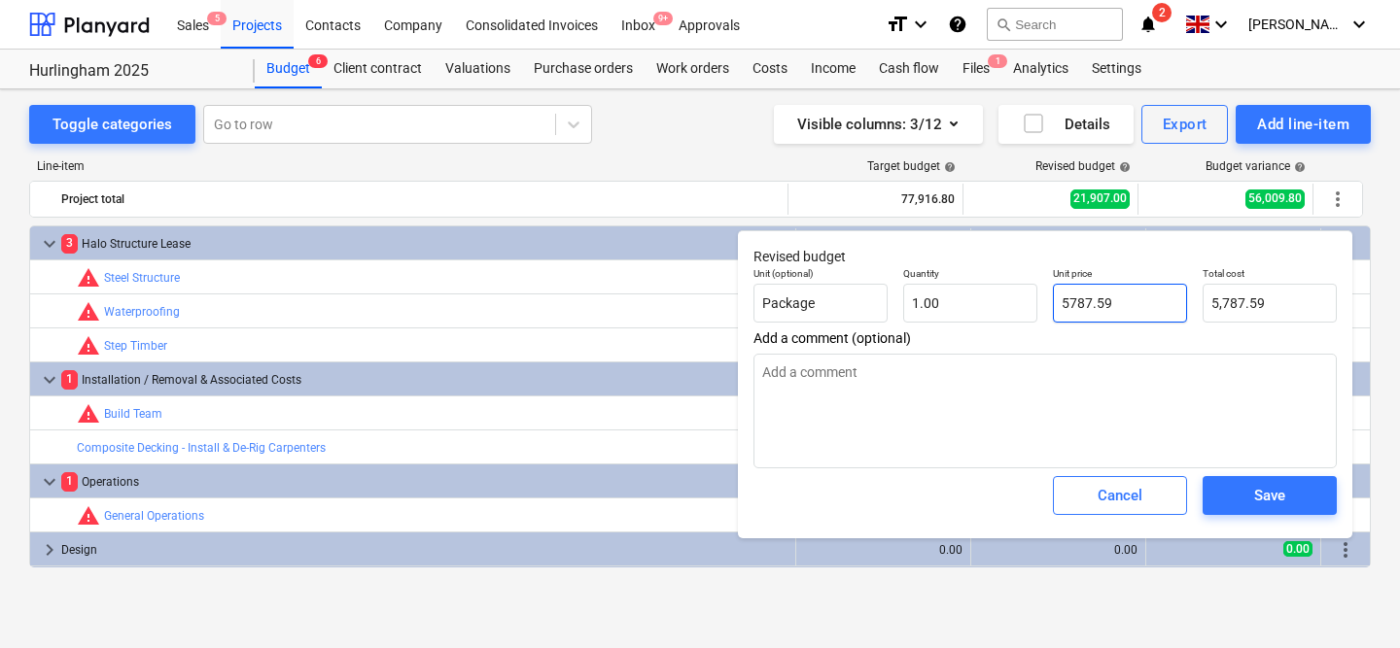
click at [1075, 297] on input "5787.59" at bounding box center [1120, 303] width 134 height 39
click at [1262, 507] on div "Save" at bounding box center [1269, 495] width 31 height 25
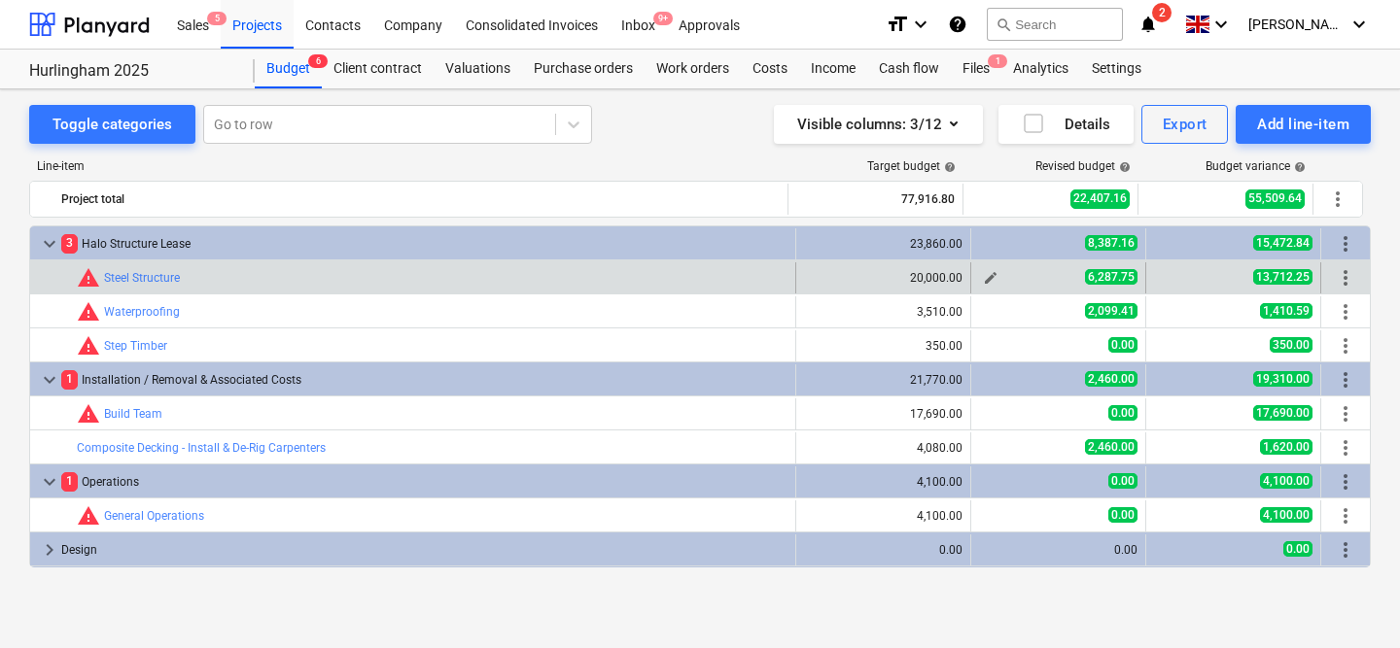
click at [983, 277] on span "edit" at bounding box center [991, 278] width 16 height 16
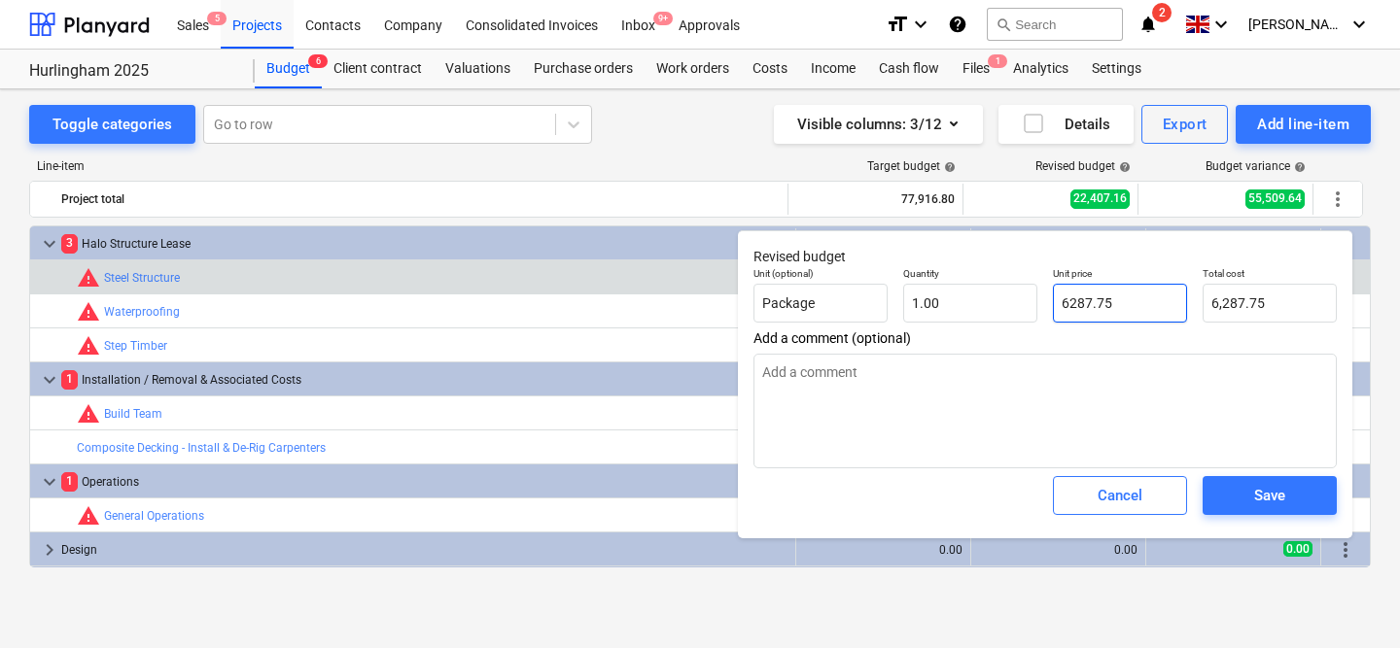
click at [1084, 299] on input "6287.75" at bounding box center [1120, 303] width 134 height 39
click at [1269, 508] on div "Save" at bounding box center [1269, 495] width 31 height 25
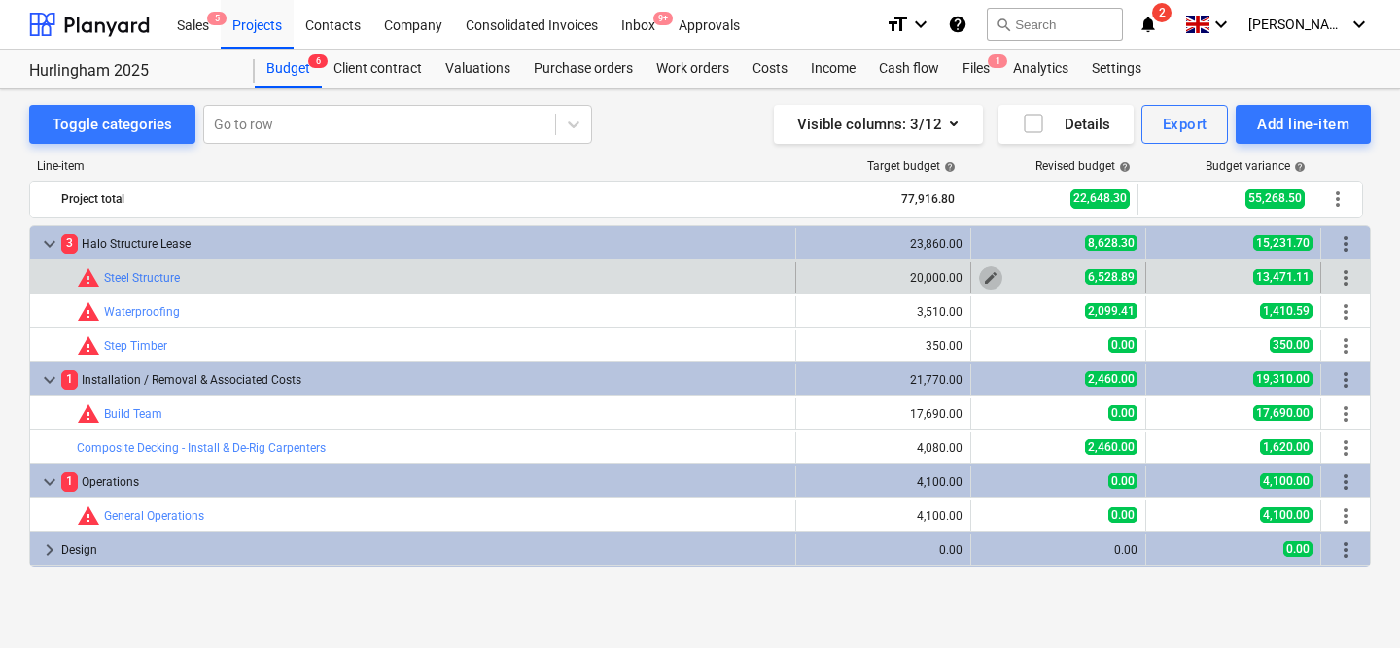
click at [983, 278] on span "edit" at bounding box center [991, 278] width 16 height 16
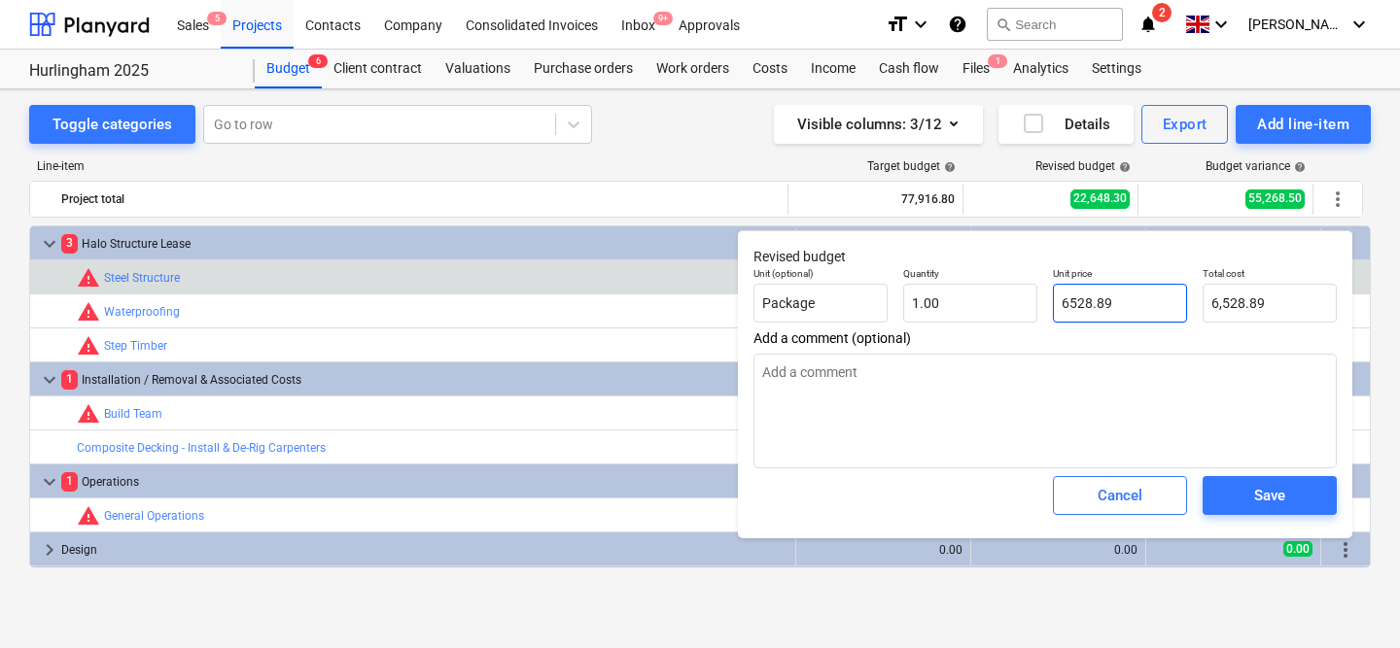
click at [1072, 303] on input "6528.89" at bounding box center [1120, 303] width 134 height 39
click at [1241, 508] on span "Save" at bounding box center [1269, 495] width 87 height 25
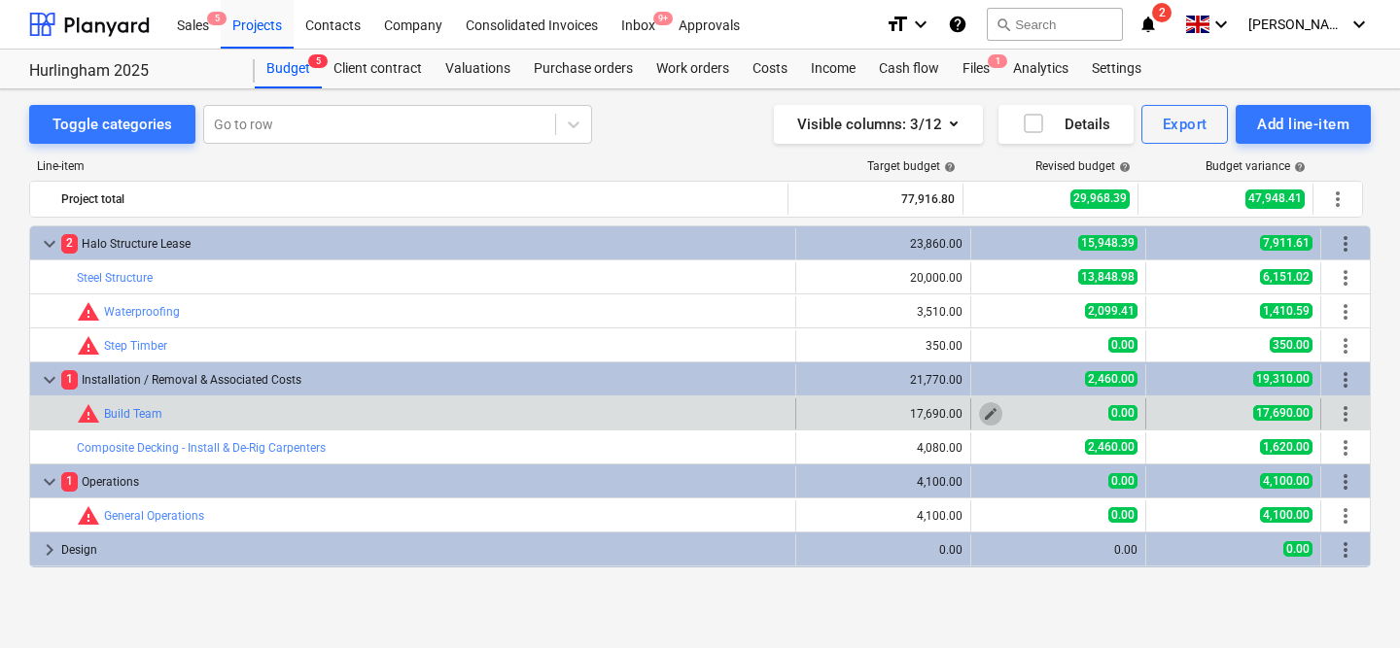
click at [990, 416] on span "edit" at bounding box center [991, 414] width 16 height 16
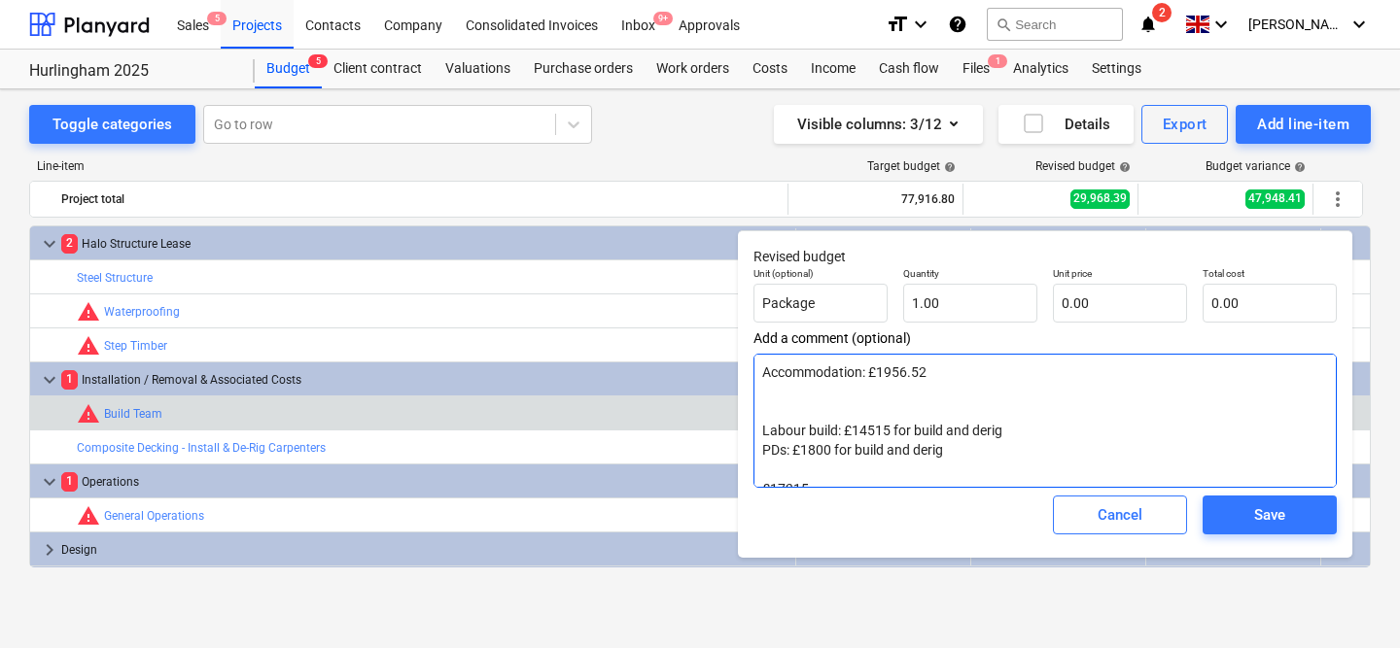
click at [860, 440] on textarea "Accommodation: £1956.52 Labour build: £14515 for build and derig PDs: £1800 for…" at bounding box center [1044, 421] width 583 height 134
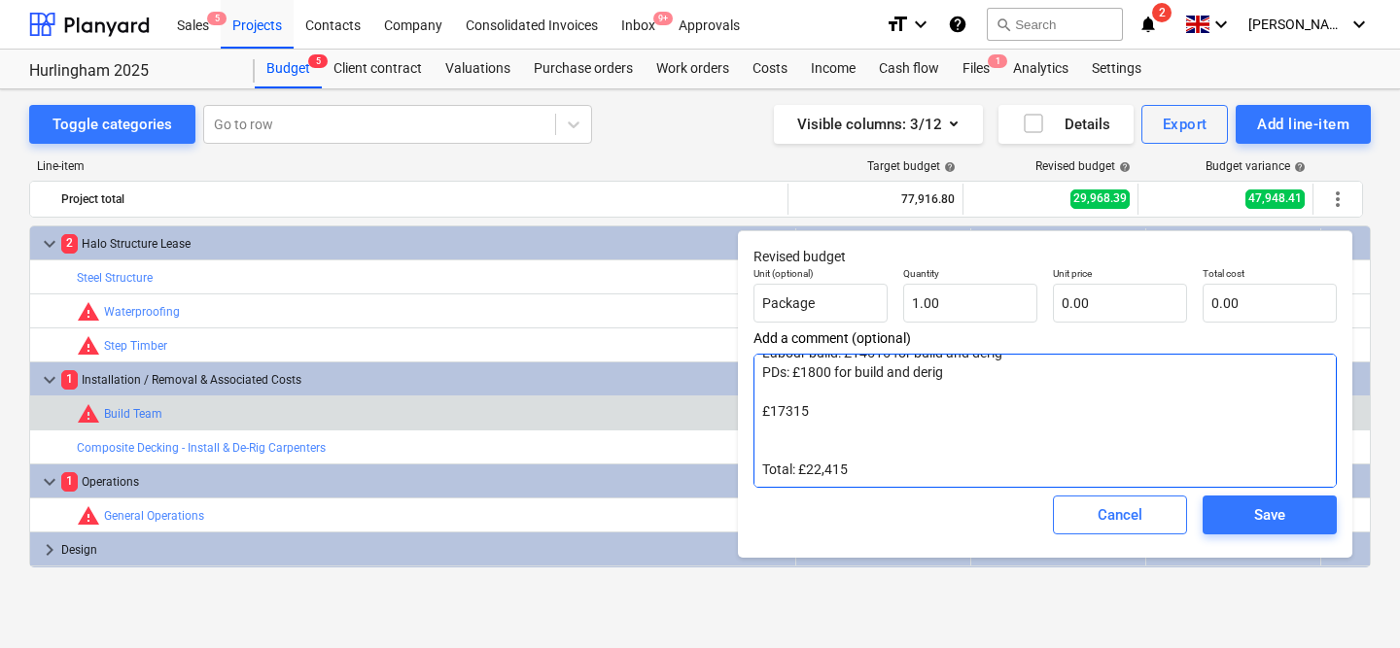
drag, startPoint x: 765, startPoint y: 437, endPoint x: 839, endPoint y: 516, distance: 108.0
click at [839, 516] on div "Revised budget Unit (optional) Package Quantity 1.00 Unit price 0.00 Total cost…" at bounding box center [1045, 394] width 614 height 328
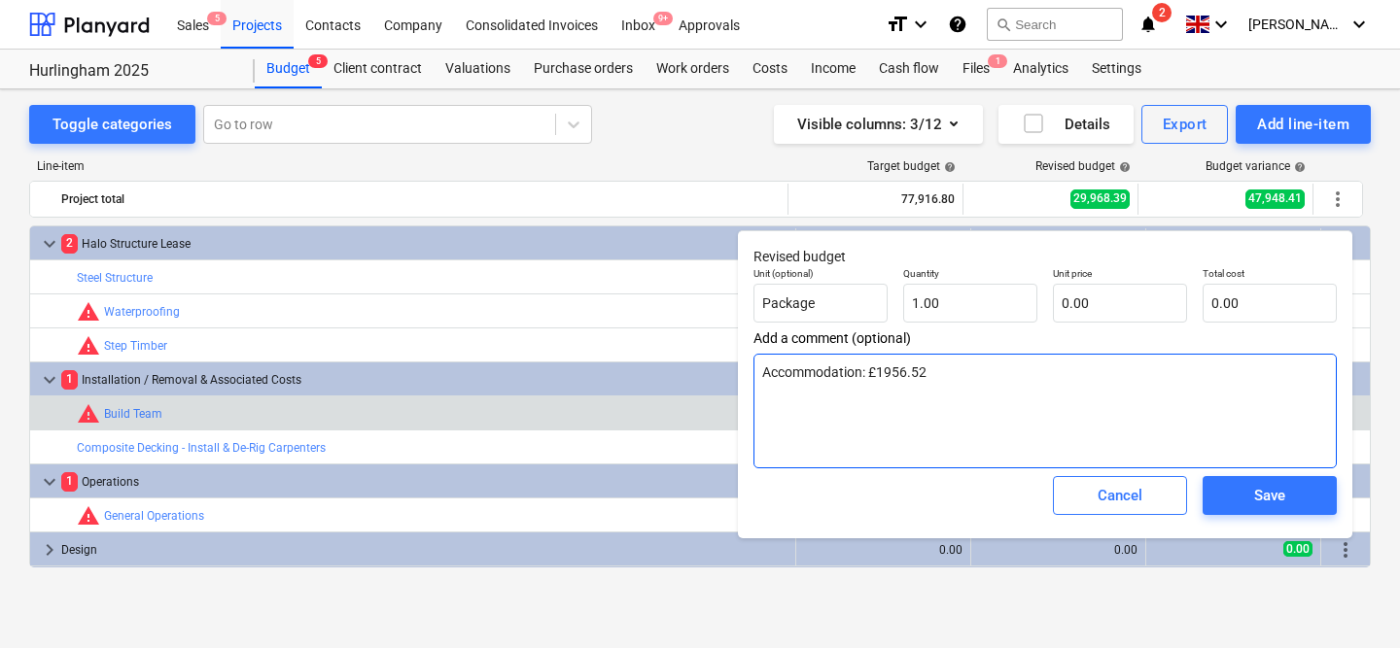
scroll to position [0, 0]
click at [843, 375] on textarea "Accommodation: £1956.52" at bounding box center [1044, 411] width 583 height 115
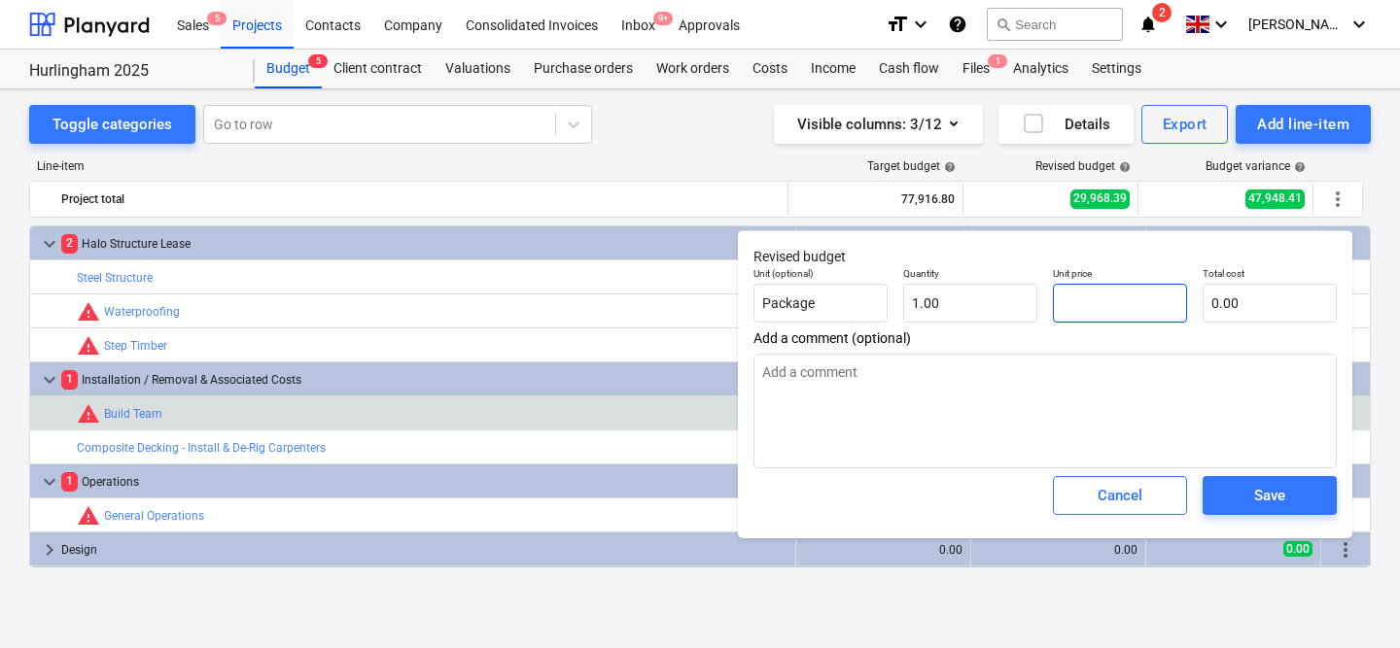
click at [1082, 304] on input "text" at bounding box center [1120, 303] width 134 height 39
click at [1265, 503] on div "Save" at bounding box center [1269, 495] width 31 height 25
